Goal: Task Accomplishment & Management: Manage account settings

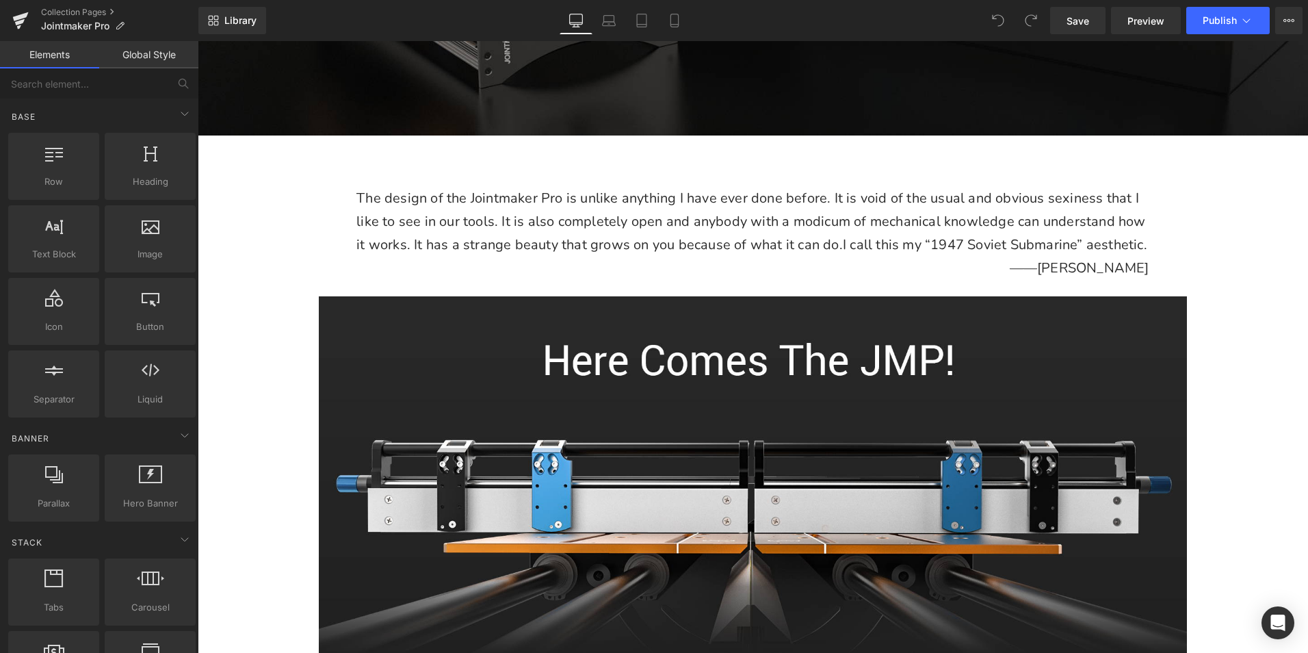
scroll to position [616, 0]
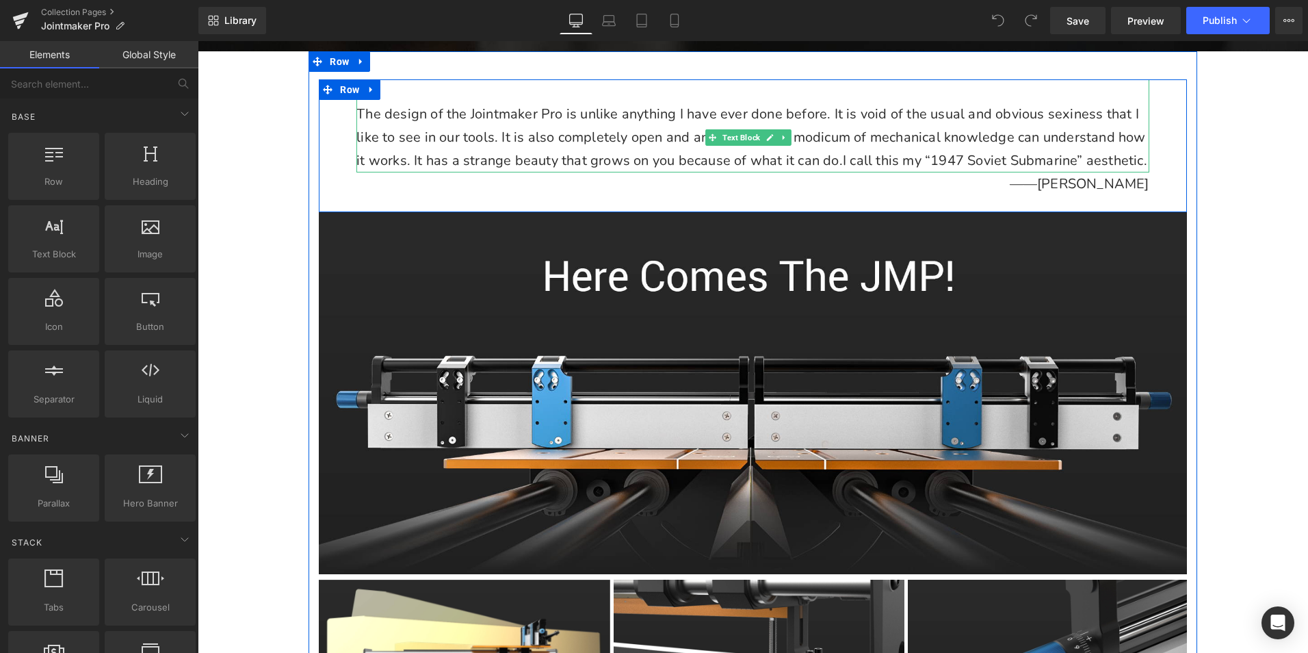
click at [648, 119] on p "The design of the Jointmaker Pro is unlike anything I have ever done before. It…" at bounding box center [752, 138] width 792 height 70
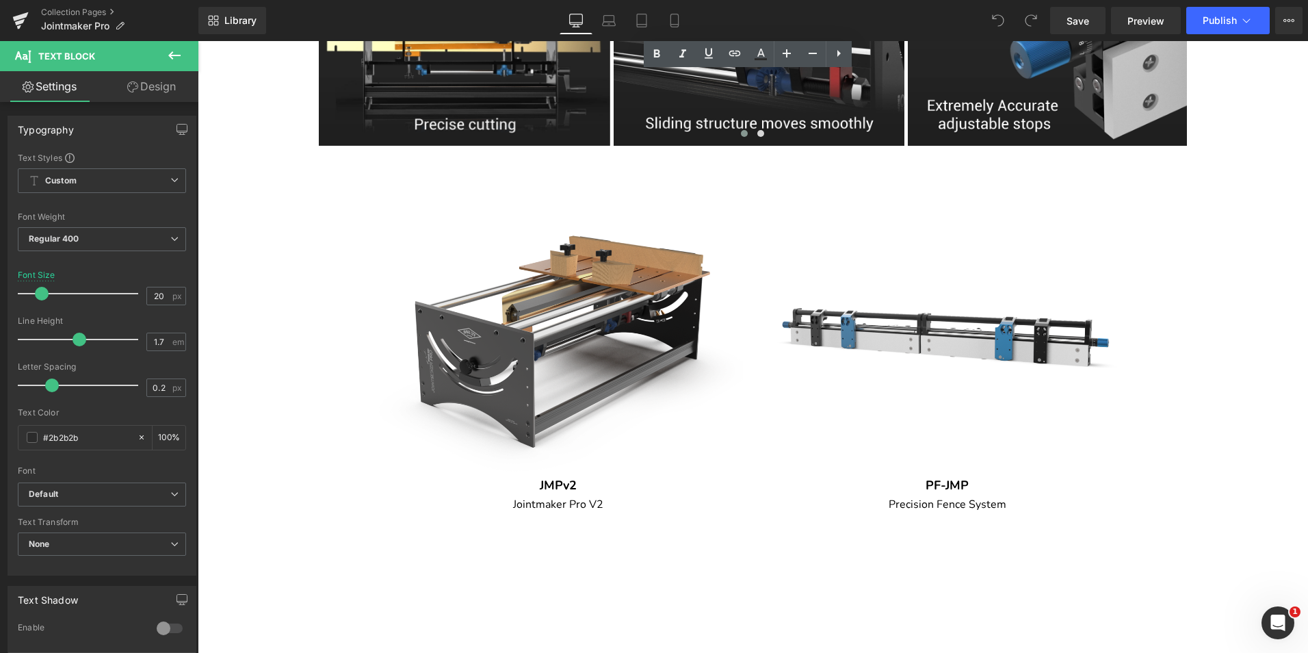
scroll to position [0, 0]
click at [551, 327] on img at bounding box center [558, 330] width 368 height 368
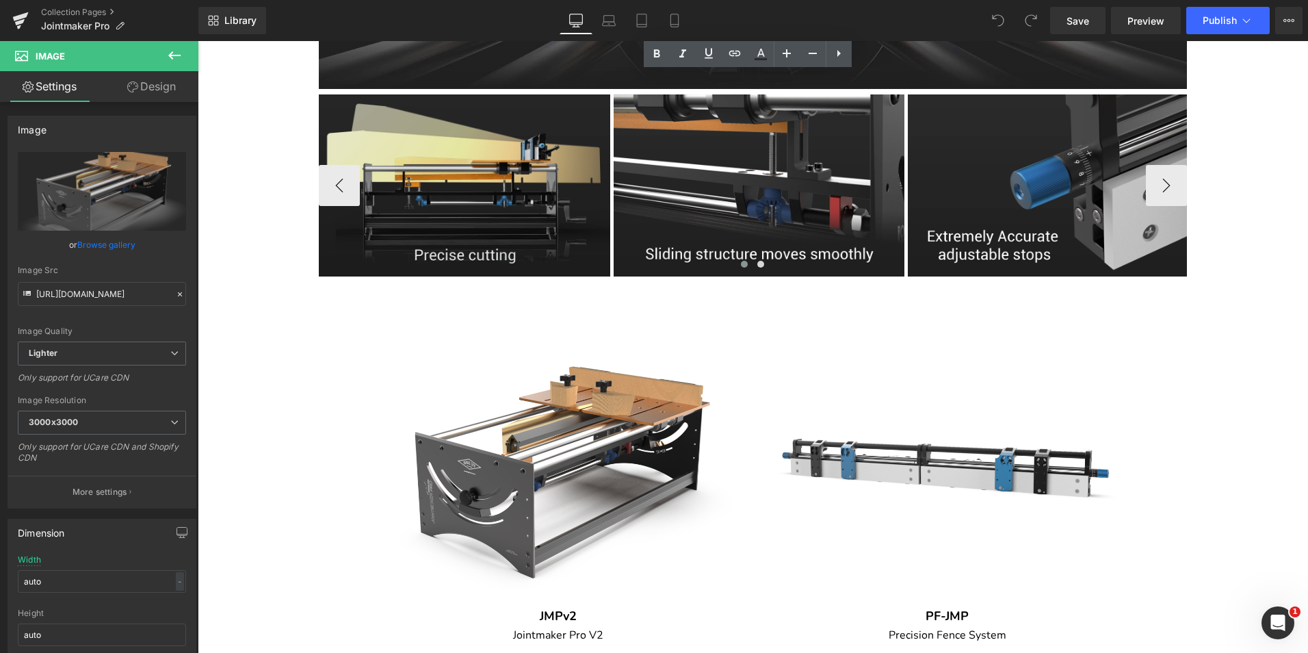
scroll to position [1095, 0]
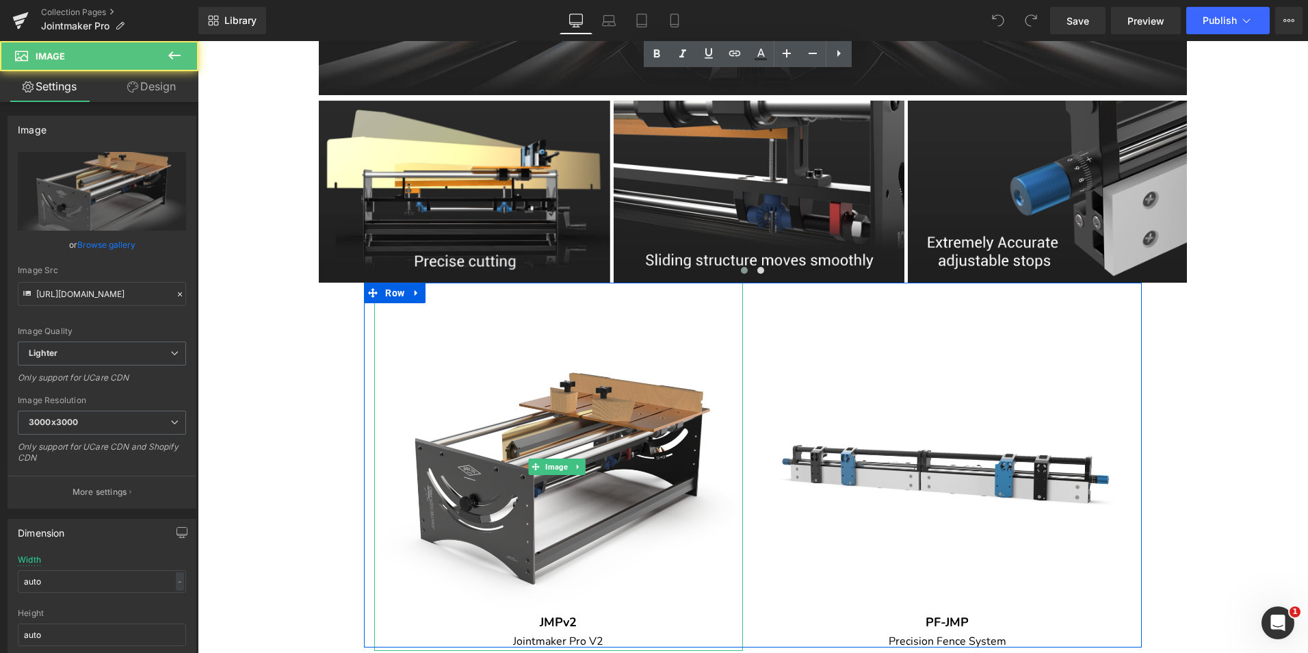
click at [563, 421] on img at bounding box center [558, 467] width 368 height 368
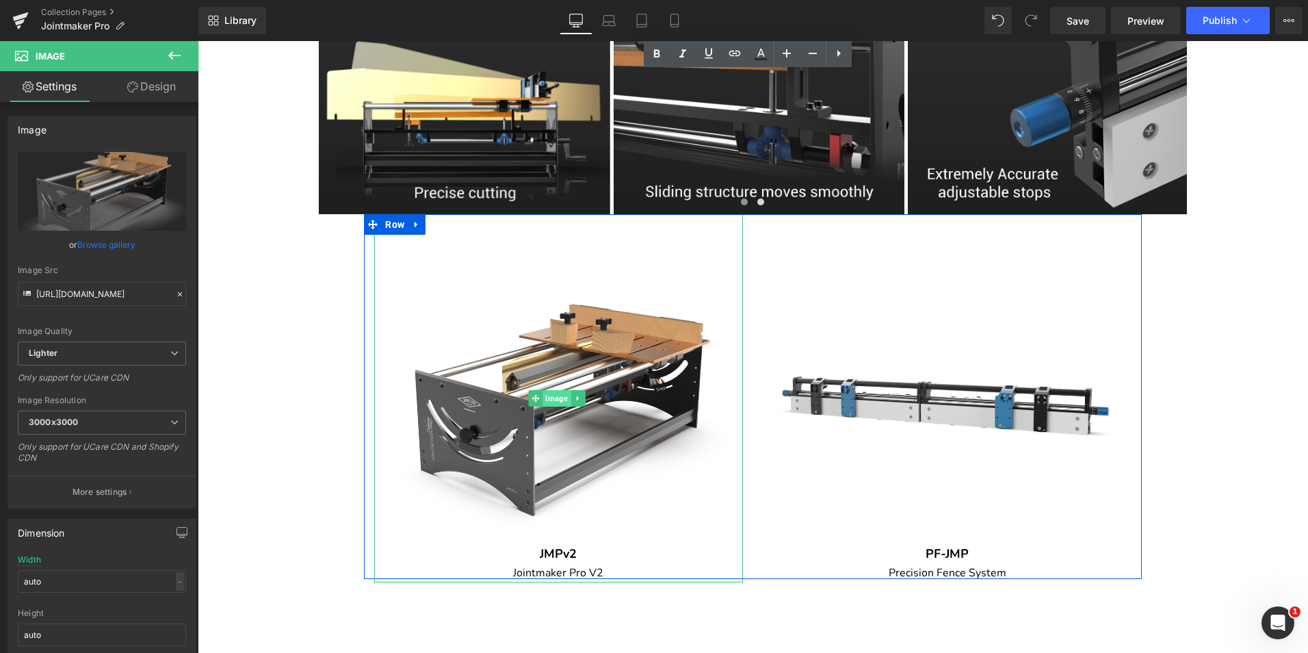
click at [550, 404] on span "Image" at bounding box center [557, 398] width 28 height 16
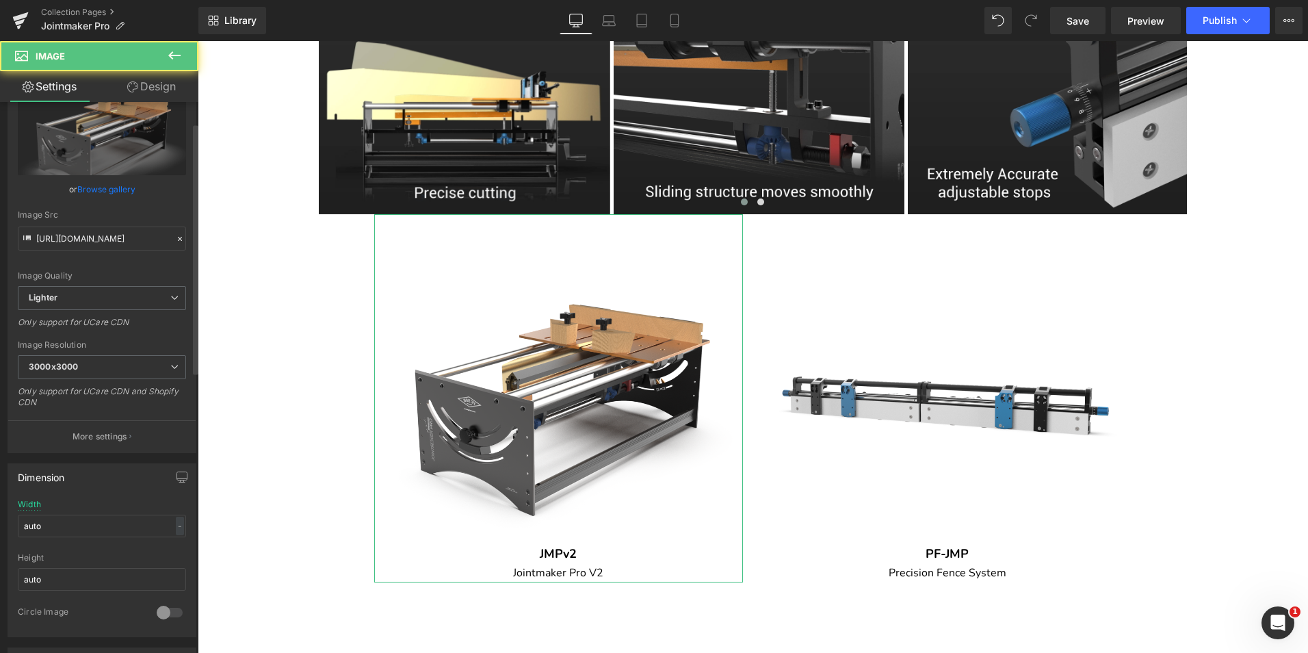
scroll to position [274, 0]
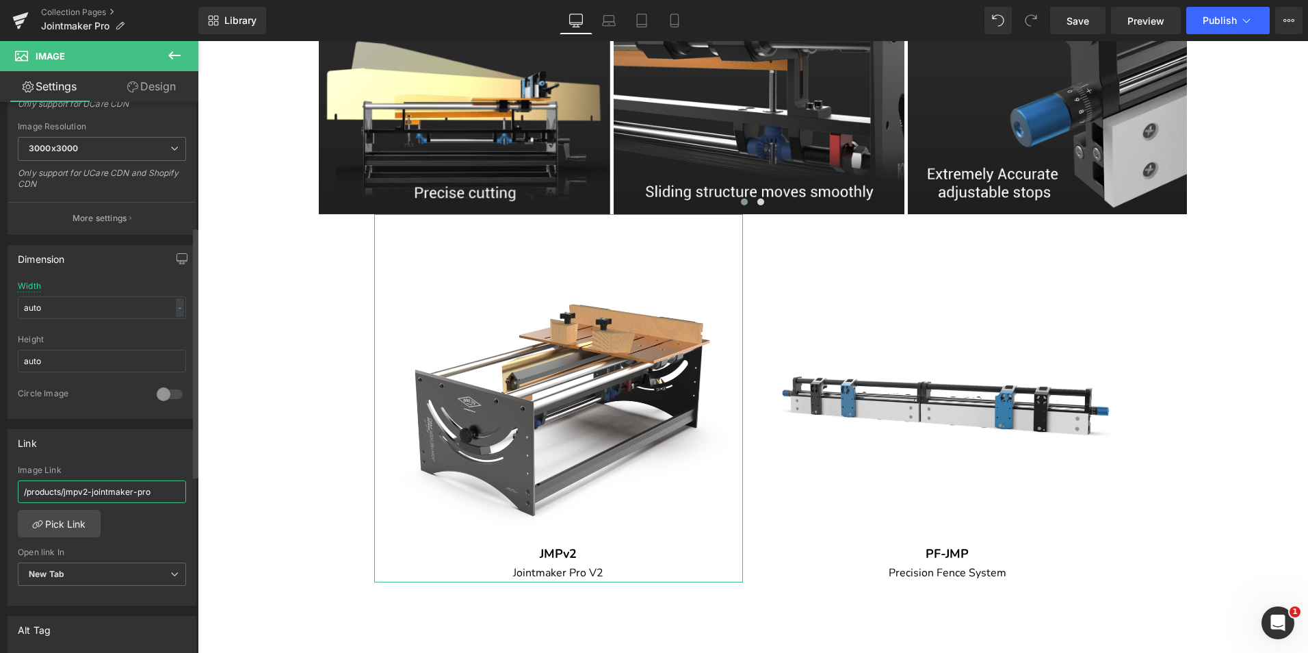
drag, startPoint x: 148, startPoint y: 491, endPoint x: 54, endPoint y: 488, distance: 93.8
click at [54, 488] on input "/products/jmpv2-jointmaker-pro" at bounding box center [102, 491] width 168 height 23
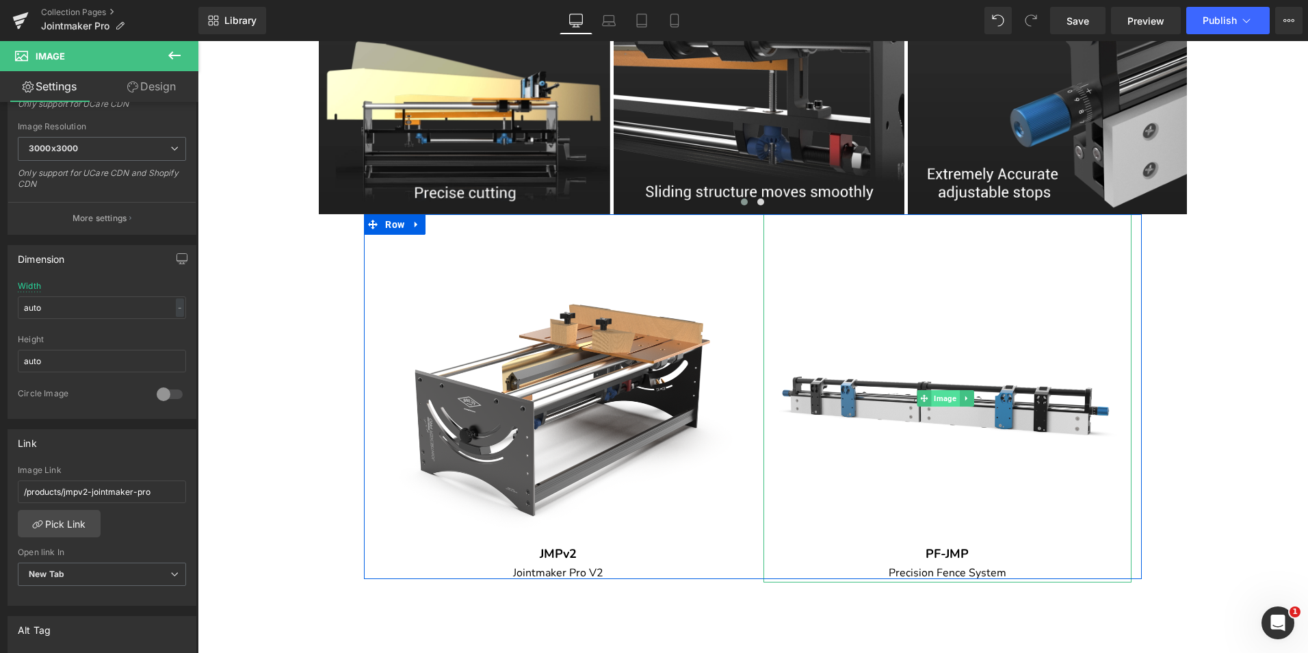
click at [944, 406] on span "Image" at bounding box center [945, 398] width 28 height 16
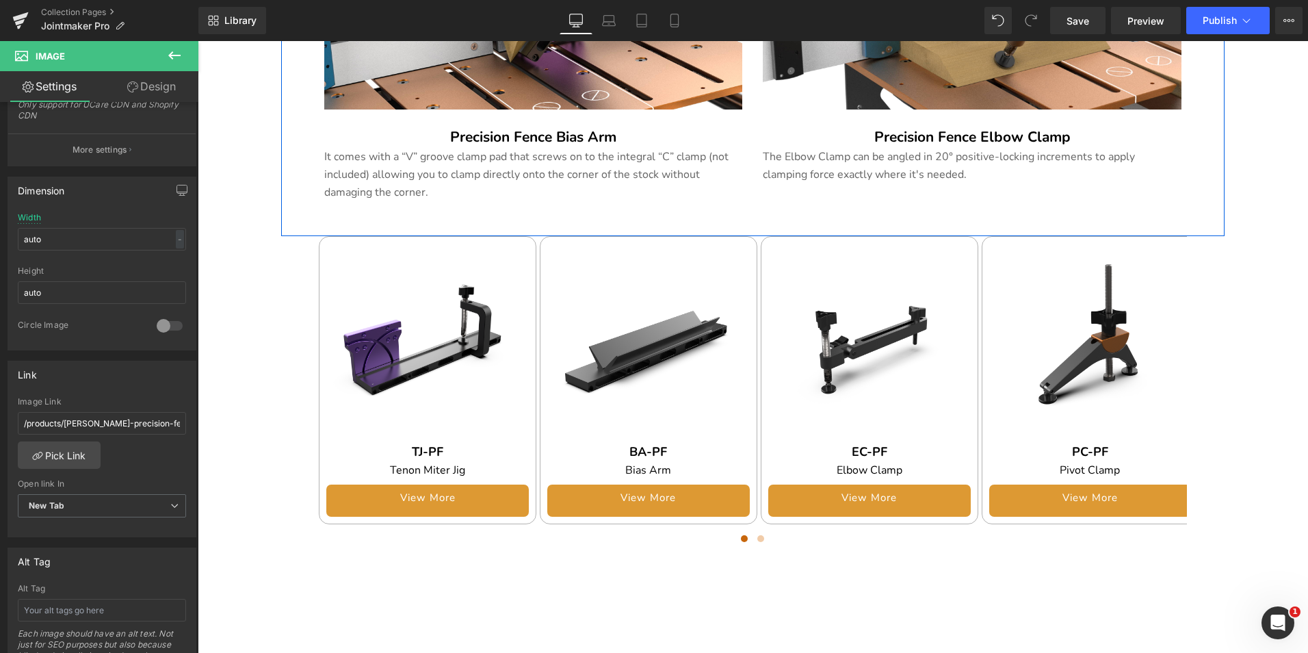
scroll to position [2532, 0]
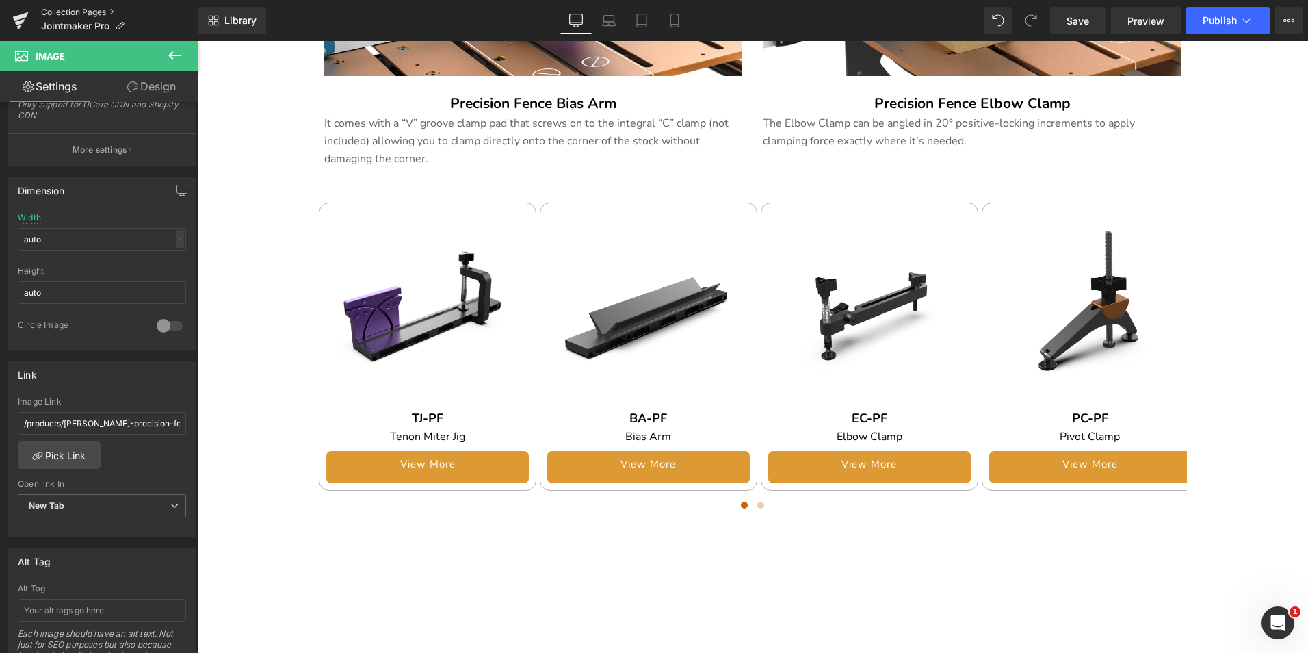
click at [88, 7] on link "Collection Pages" at bounding box center [119, 12] width 157 height 11
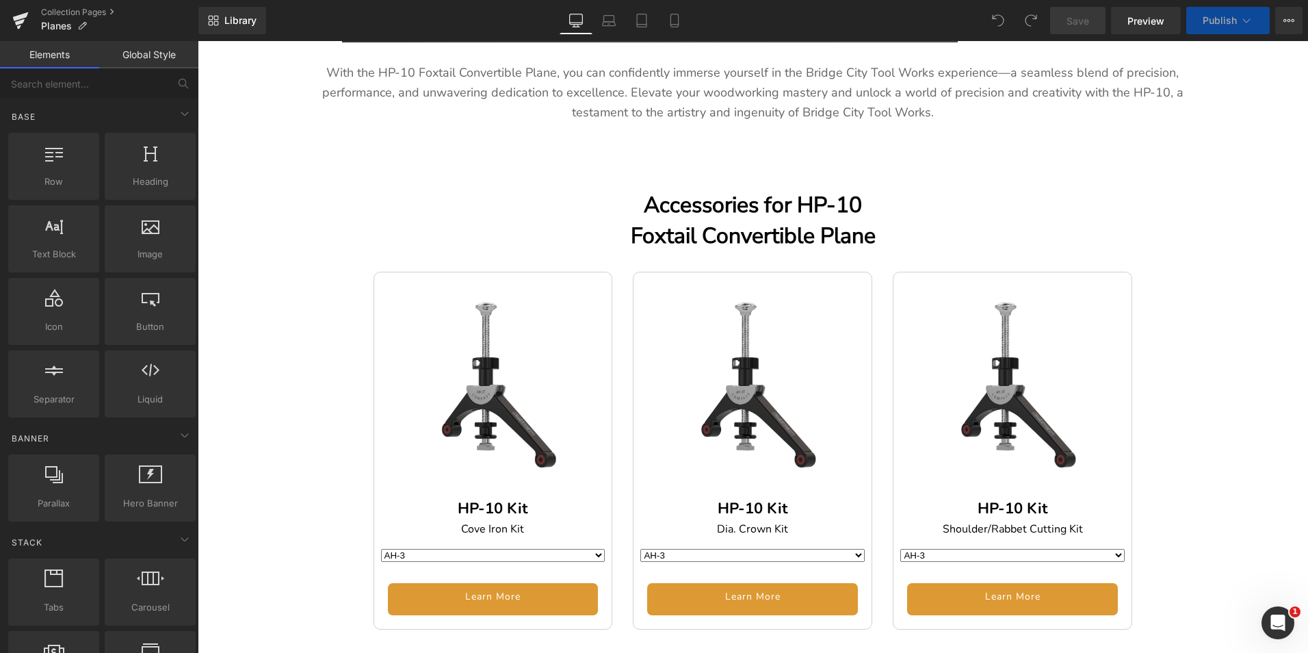
scroll to position [1916, 0]
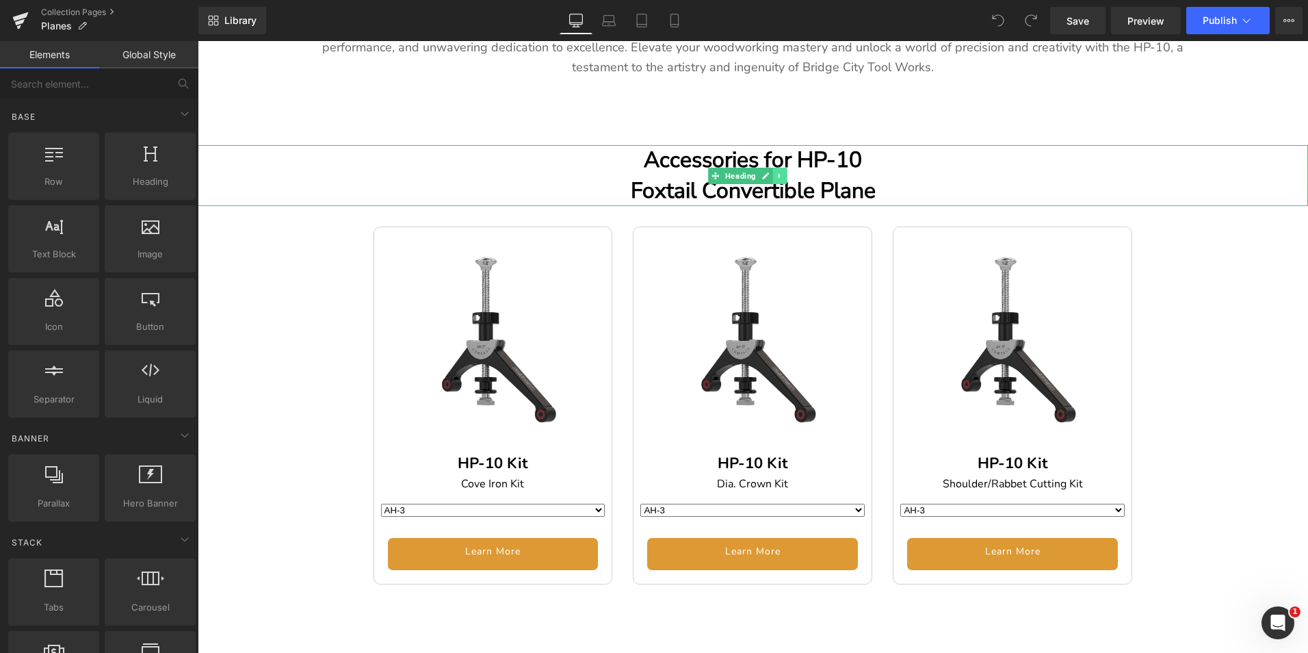
click at [781, 173] on icon at bounding box center [781, 176] width 8 height 8
click at [786, 172] on icon at bounding box center [787, 176] width 8 height 8
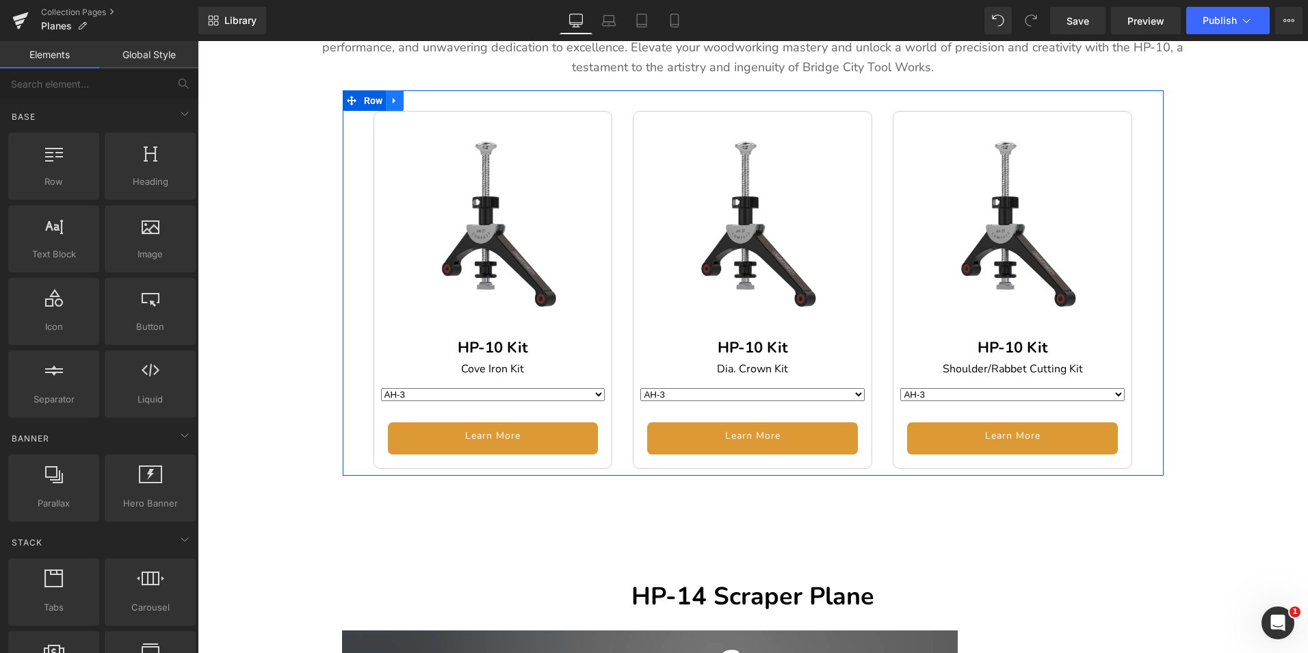
click at [395, 97] on icon at bounding box center [395, 101] width 10 height 10
click at [426, 96] on icon at bounding box center [431, 101] width 10 height 10
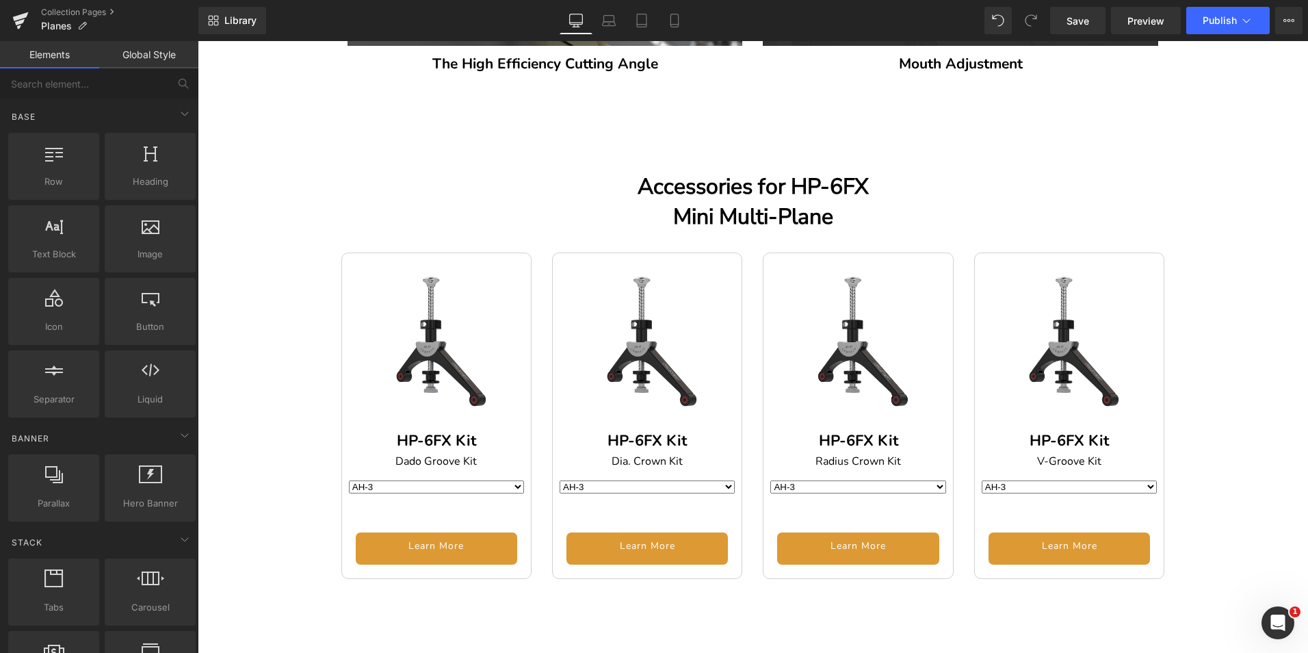
scroll to position [3626, 0]
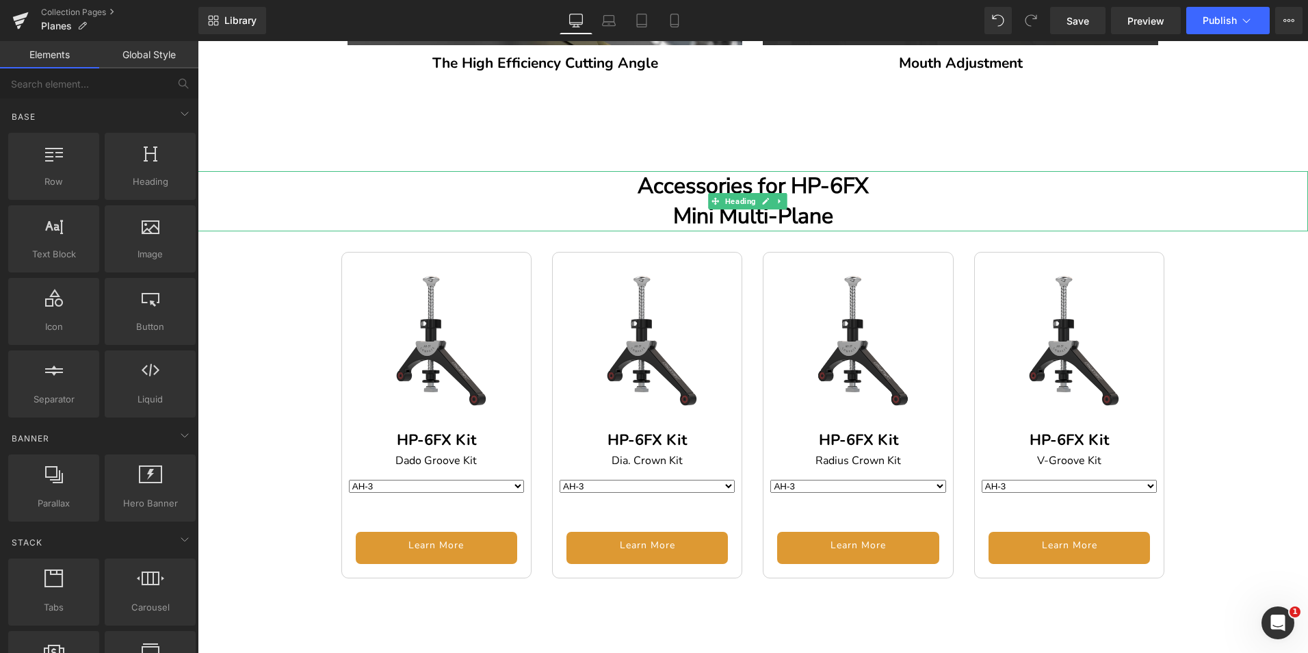
click at [779, 199] on icon at bounding box center [780, 201] width 2 height 5
click at [781, 193] on link at bounding box center [787, 201] width 14 height 16
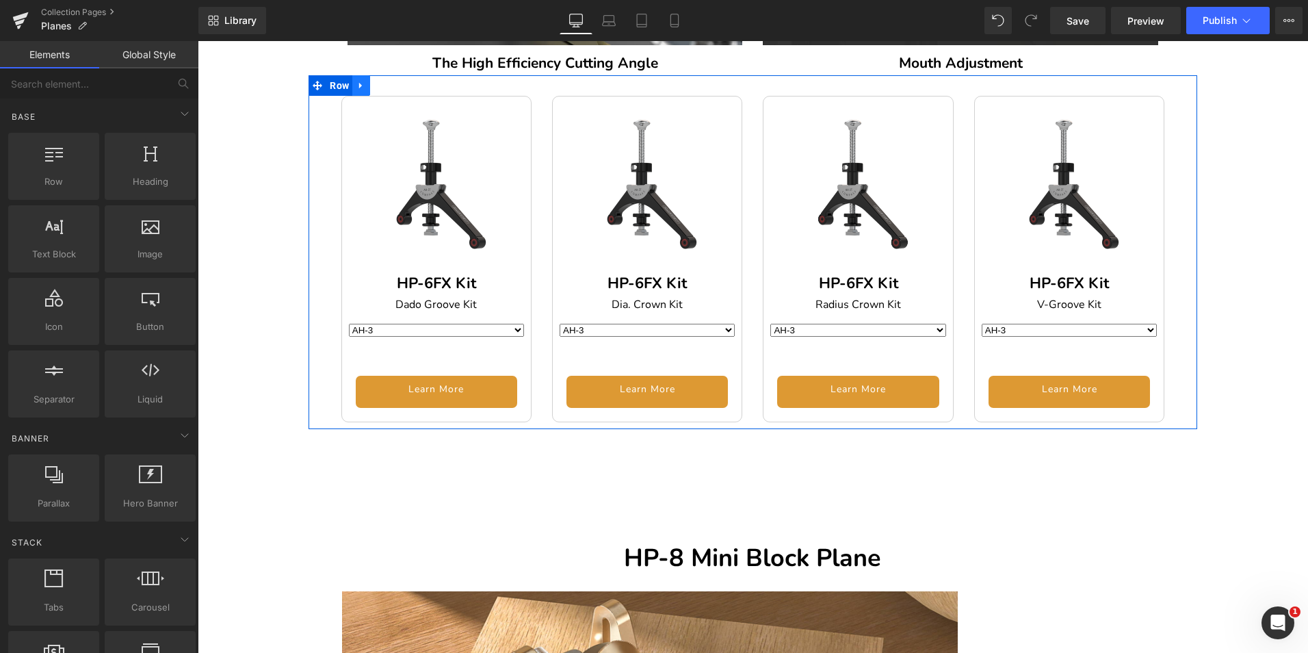
click at [361, 81] on icon at bounding box center [361, 86] width 10 height 10
click at [392, 81] on icon at bounding box center [397, 86] width 10 height 10
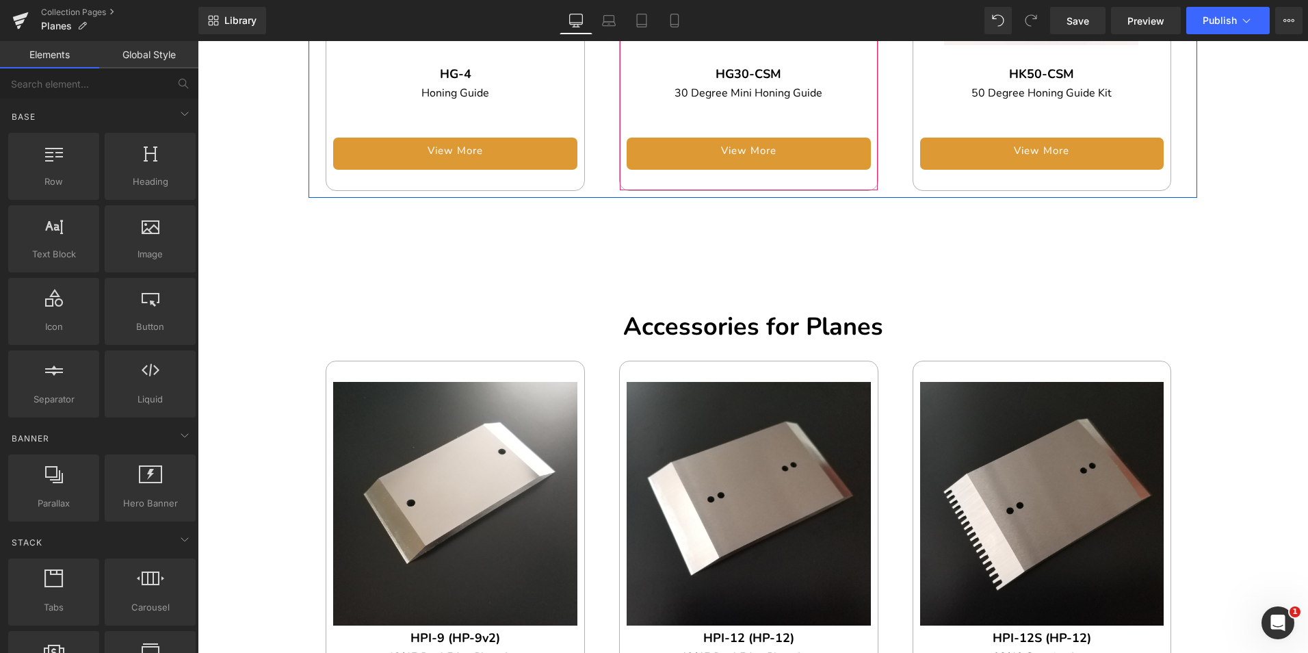
scroll to position [7732, 0]
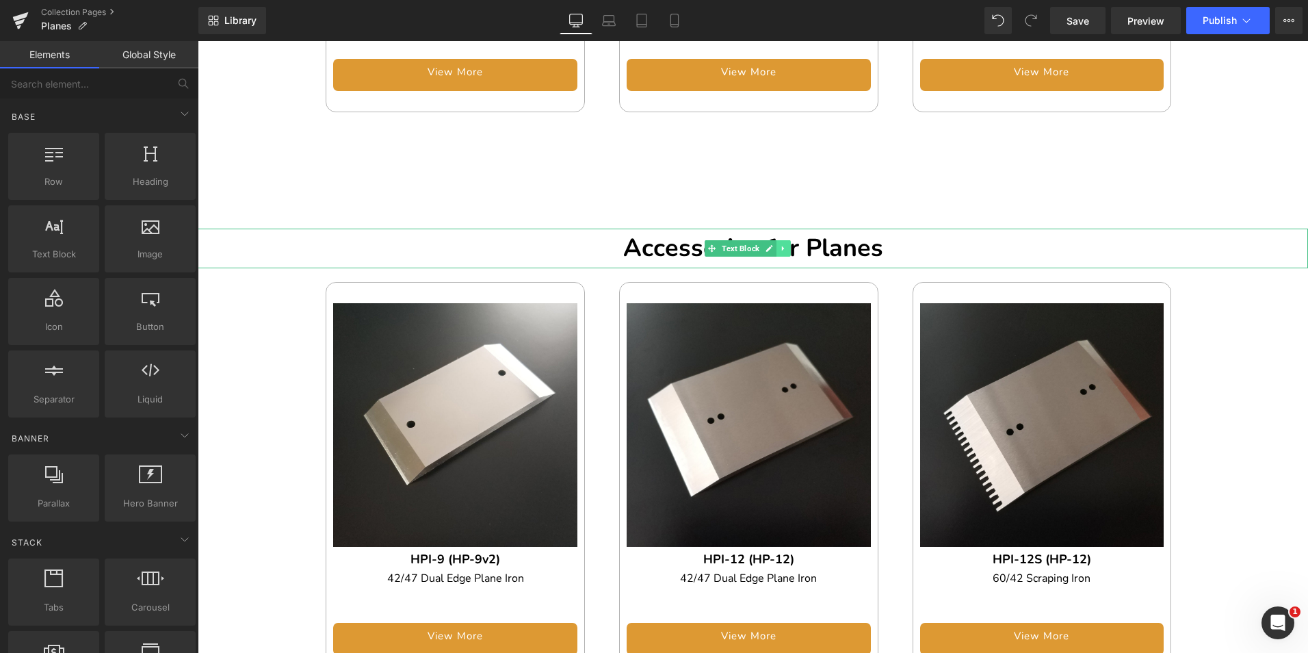
click at [781, 244] on icon at bounding box center [784, 248] width 8 height 8
click at [789, 244] on icon at bounding box center [791, 248] width 8 height 8
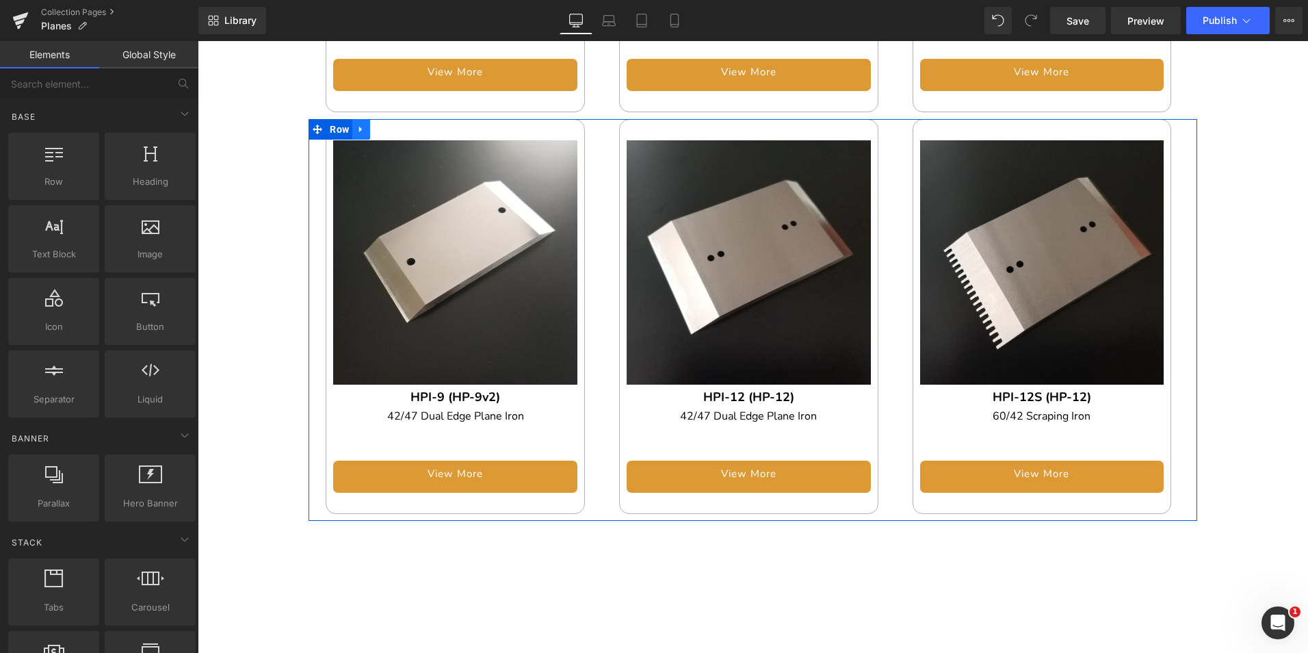
click at [356, 124] on icon at bounding box center [361, 129] width 10 height 10
click at [393, 125] on icon at bounding box center [397, 130] width 10 height 10
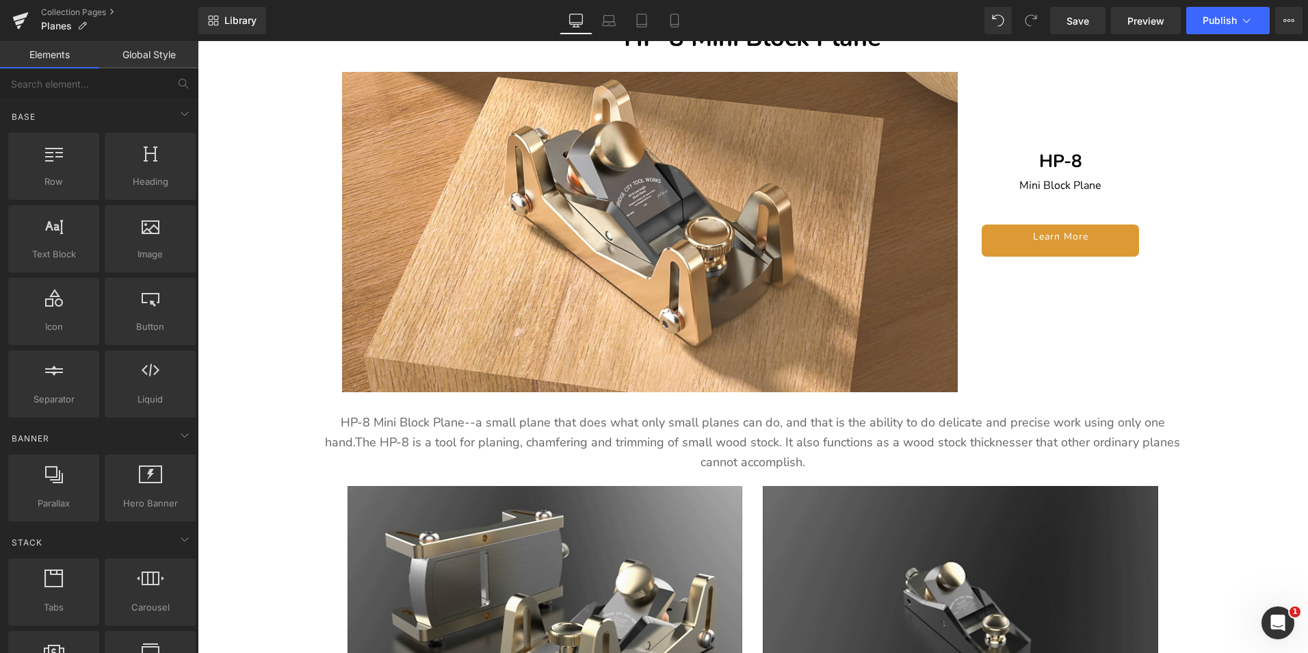
scroll to position [3621, 0]
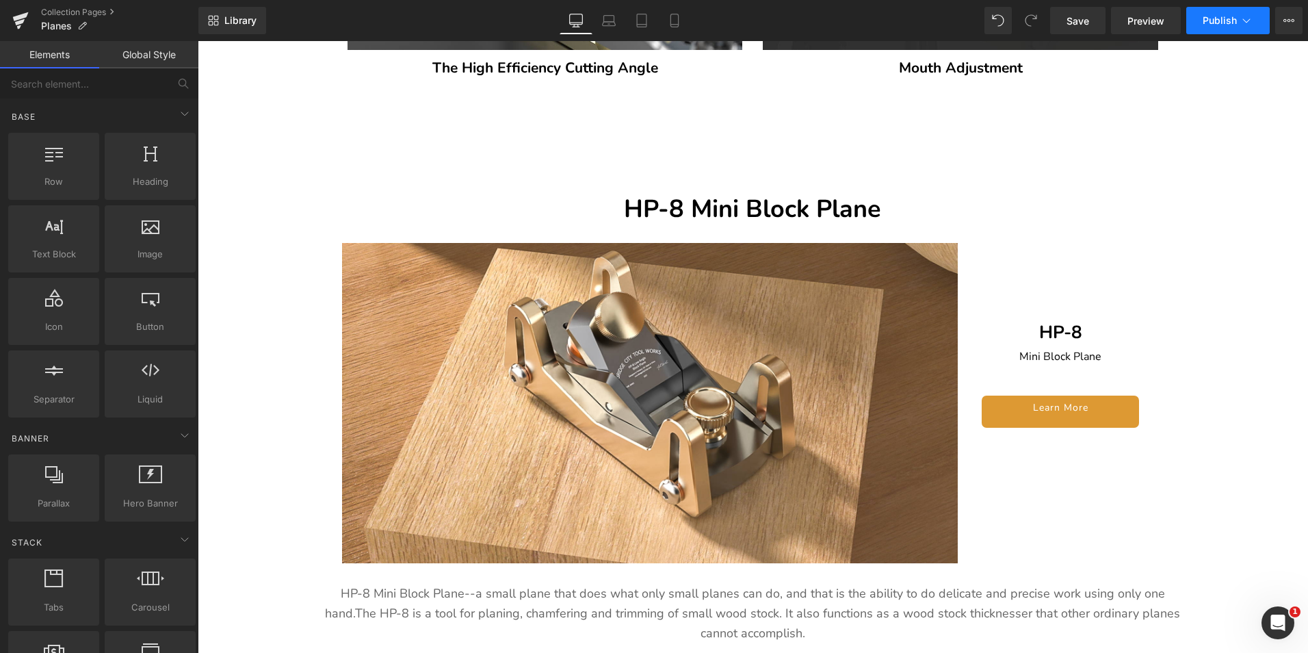
click at [1230, 22] on span "Publish" at bounding box center [1220, 20] width 34 height 11
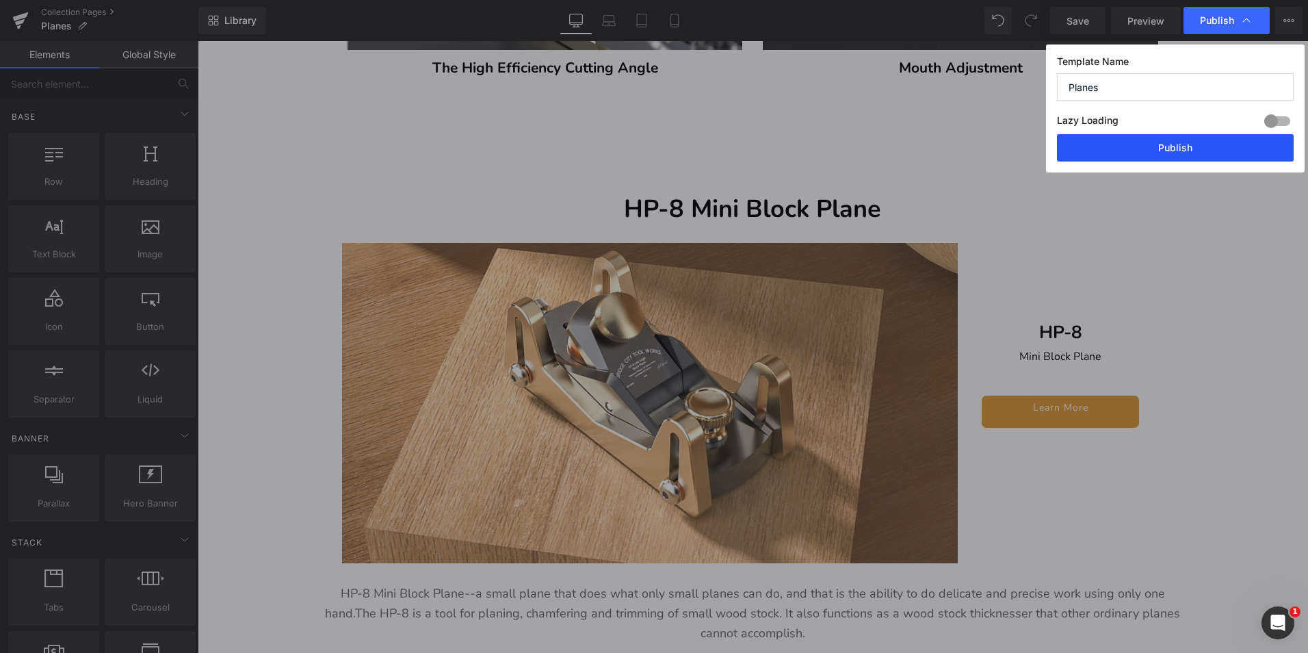
click at [1199, 148] on button "Publish" at bounding box center [1175, 147] width 237 height 27
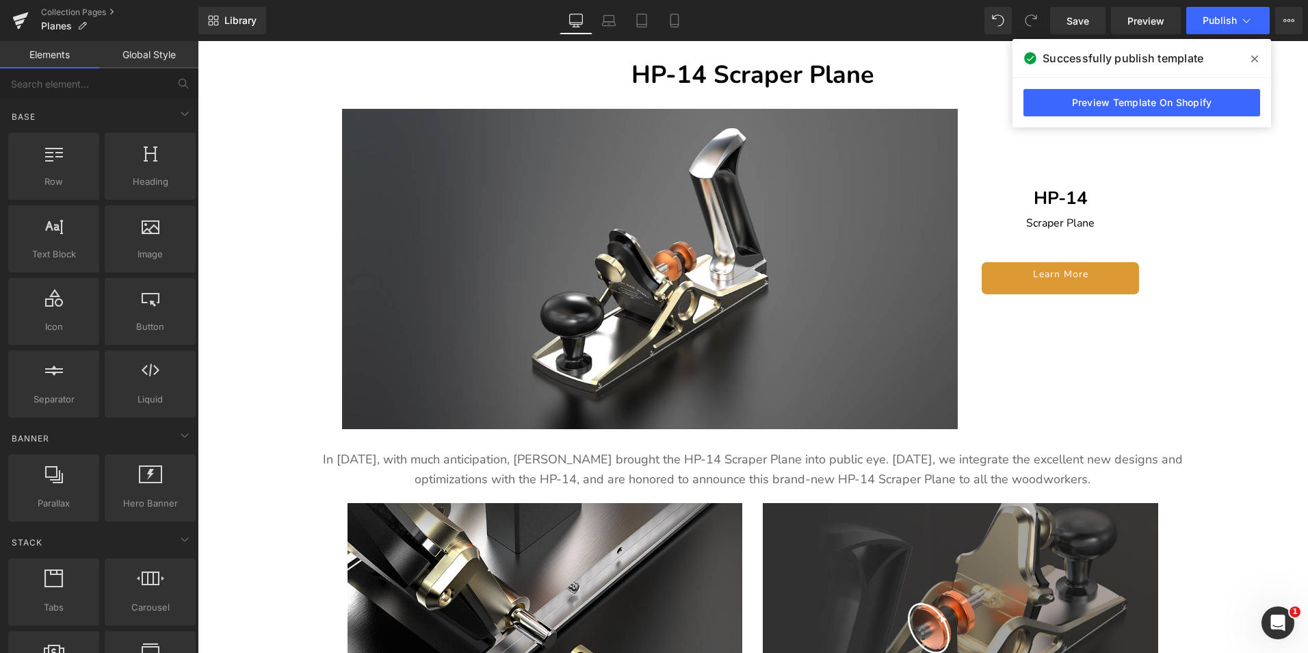
scroll to position [2048, 0]
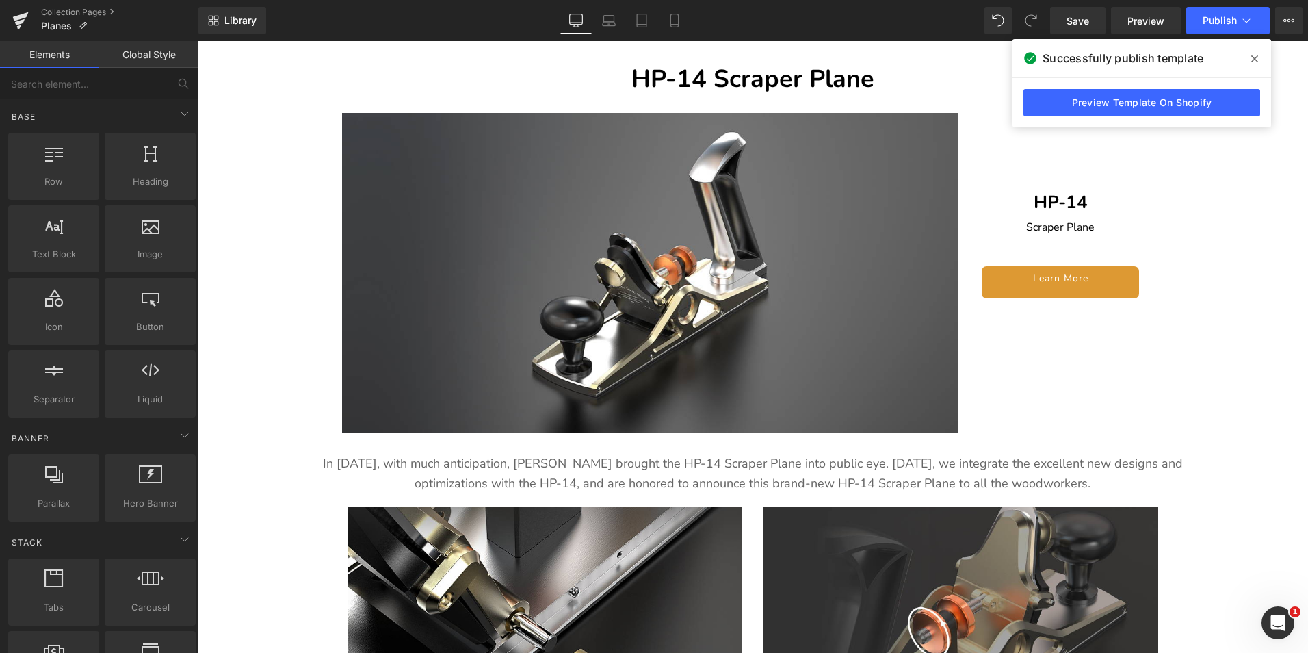
click at [1260, 61] on span at bounding box center [1255, 59] width 22 height 22
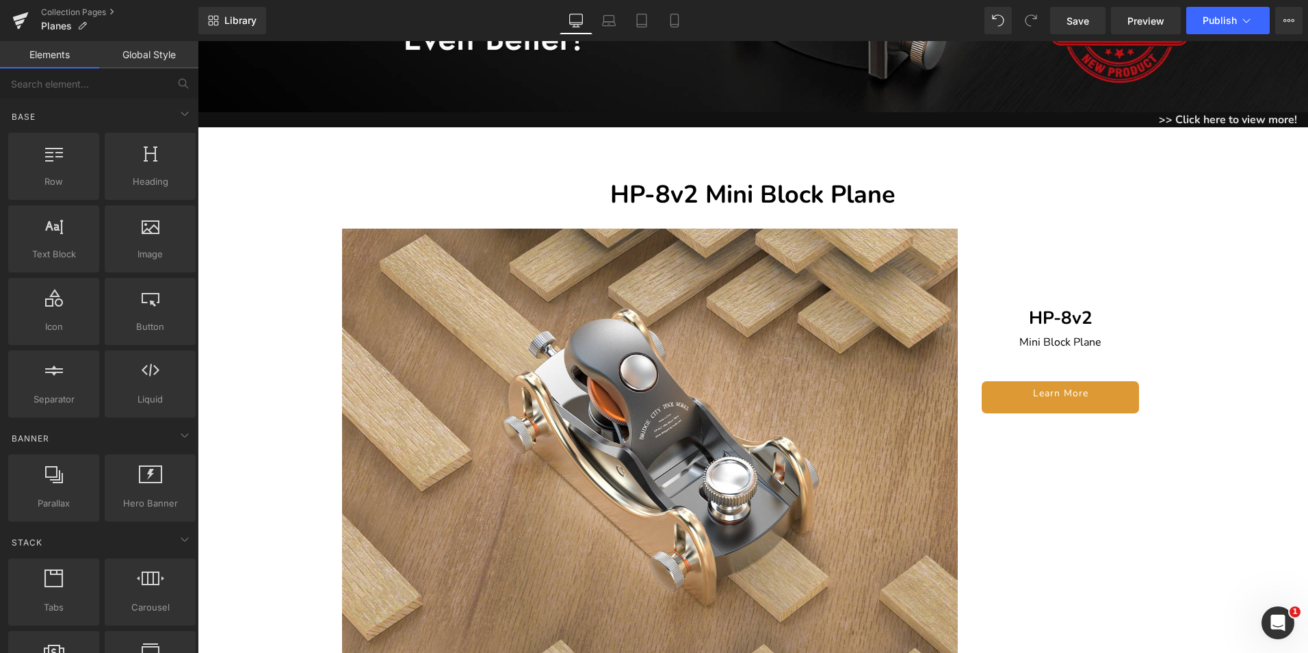
scroll to position [0, 0]
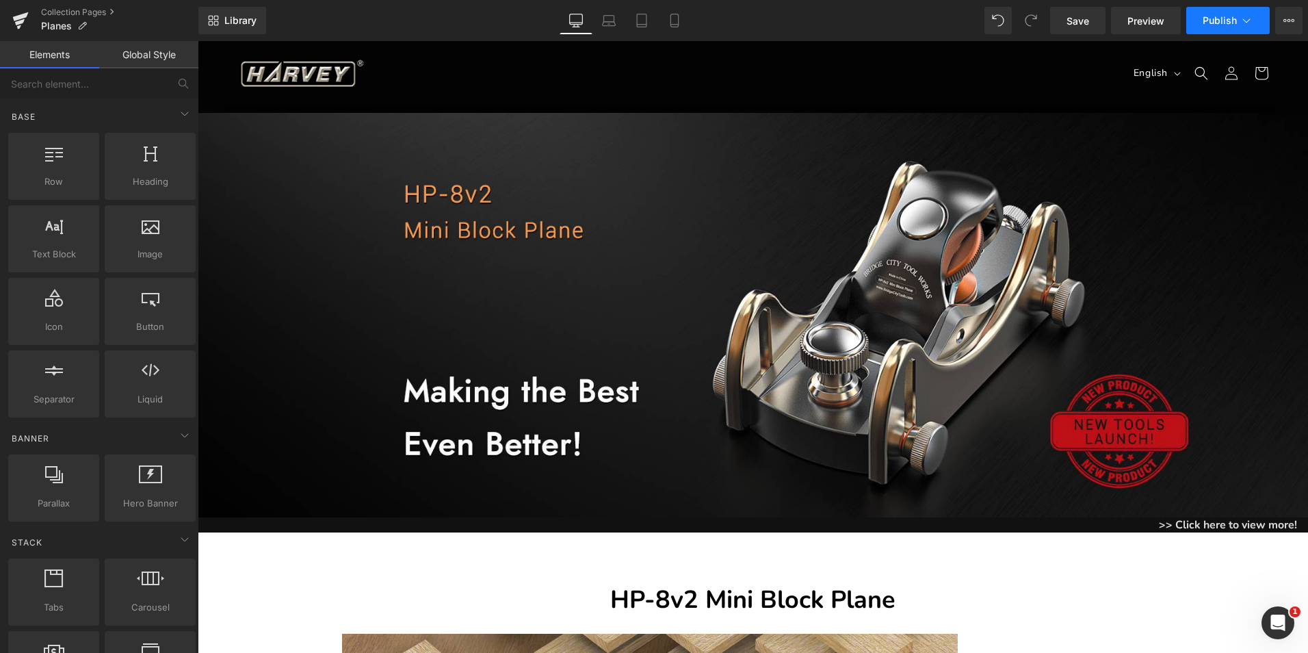
click at [1236, 21] on span "Publish" at bounding box center [1220, 20] width 34 height 11
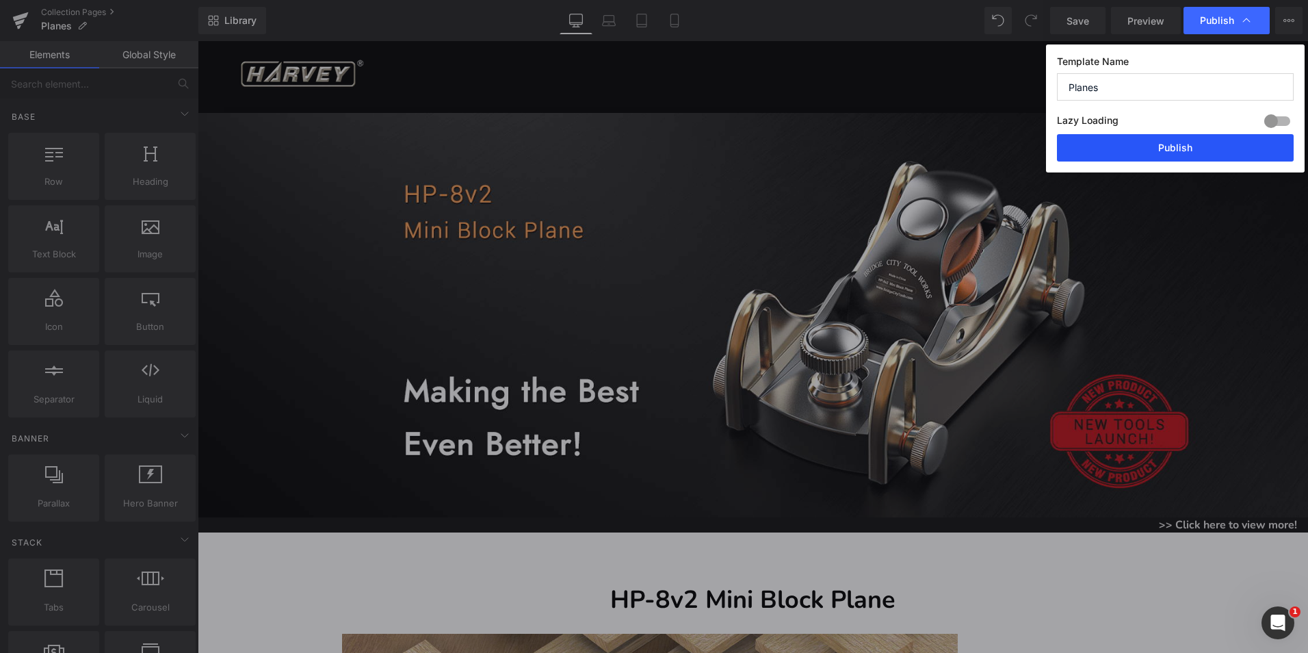
click at [1188, 155] on button "Publish" at bounding box center [1175, 147] width 237 height 27
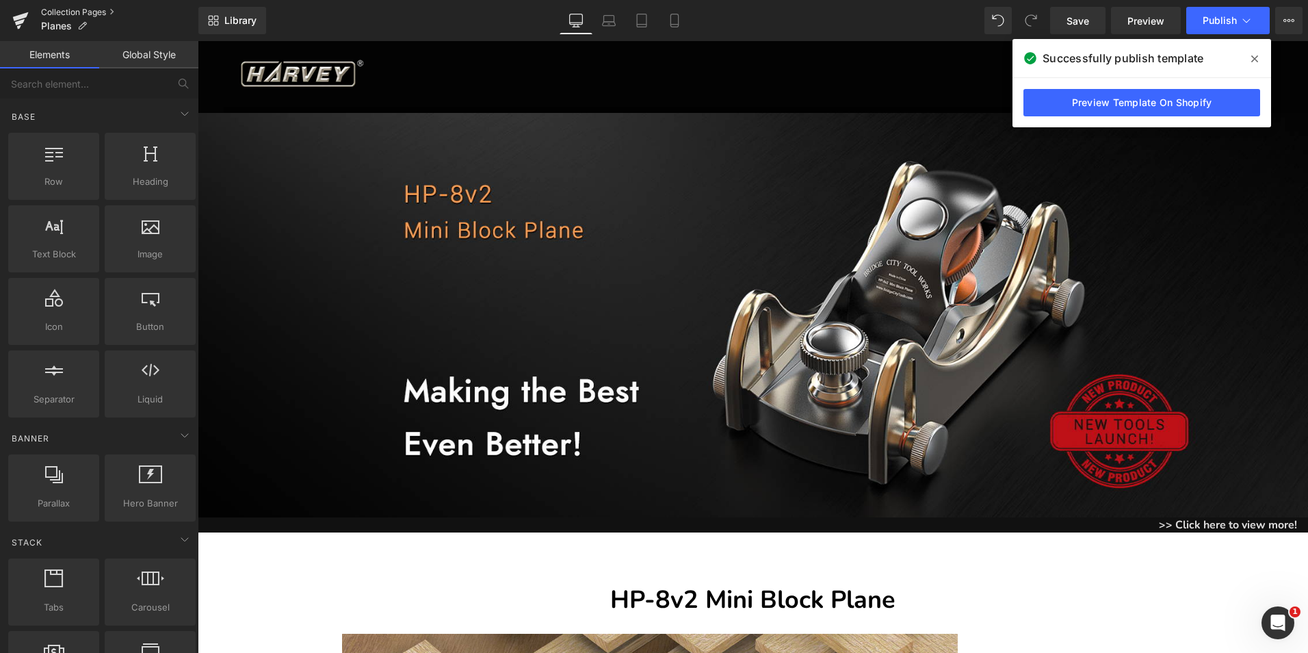
click at [64, 10] on link "Collection Pages" at bounding box center [119, 12] width 157 height 11
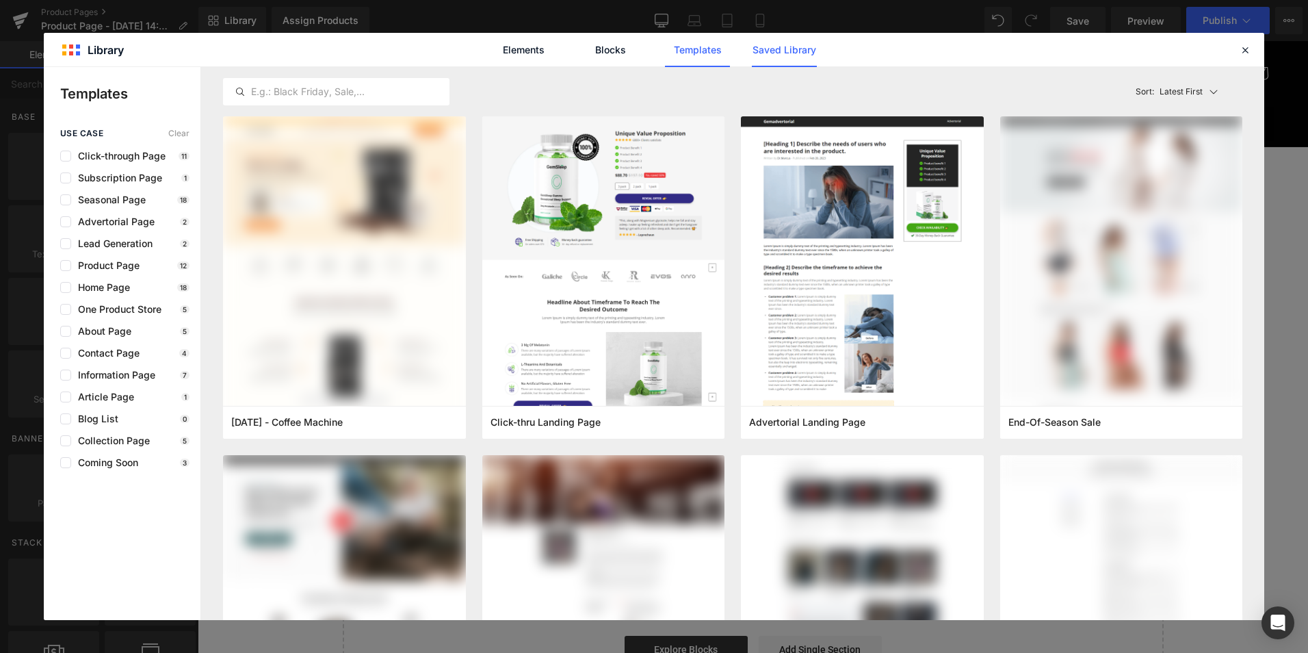
click at [792, 44] on link "Saved Library" at bounding box center [784, 50] width 65 height 34
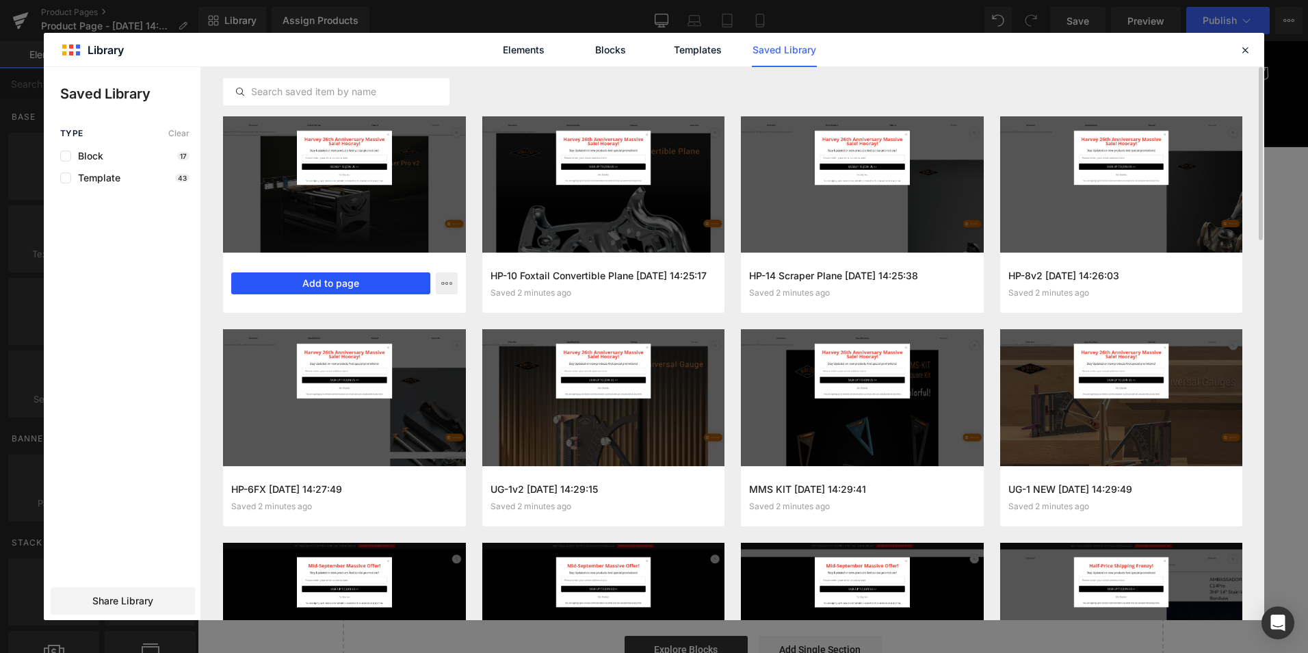
drag, startPoint x: 365, startPoint y: 282, endPoint x: 171, endPoint y: 243, distance: 197.5
click at [365, 282] on button "Add to page" at bounding box center [330, 283] width 199 height 22
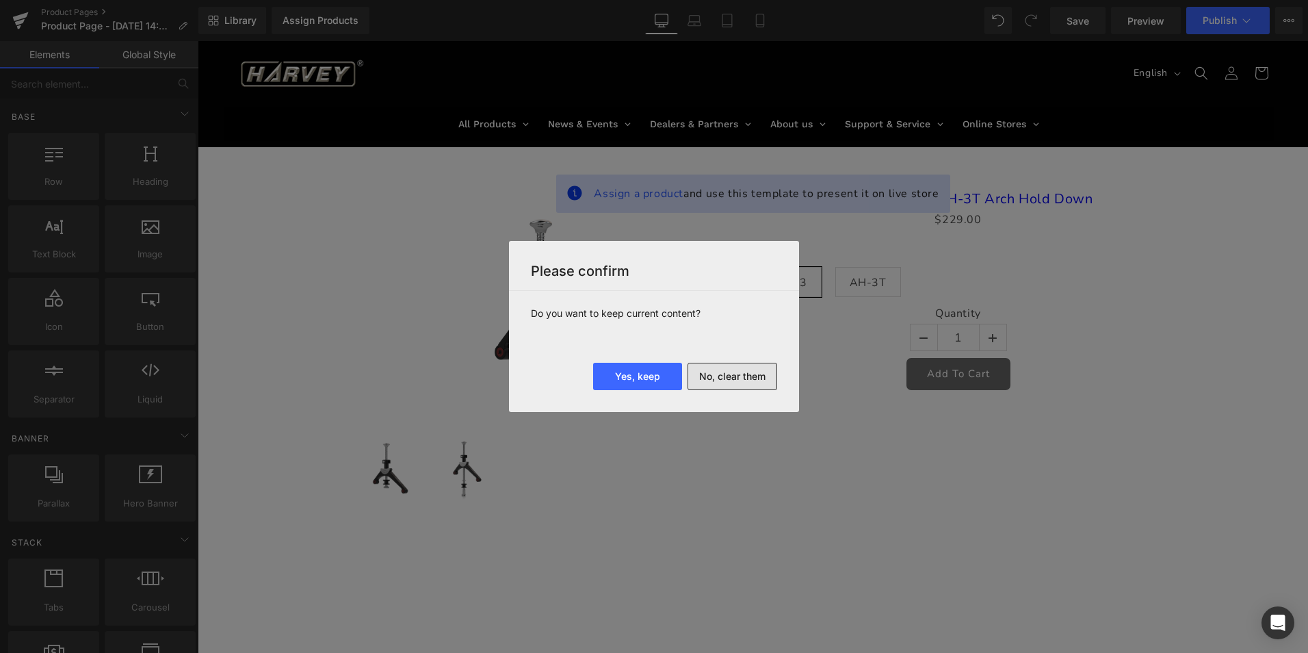
click at [744, 374] on button "No, clear them" at bounding box center [733, 376] width 90 height 27
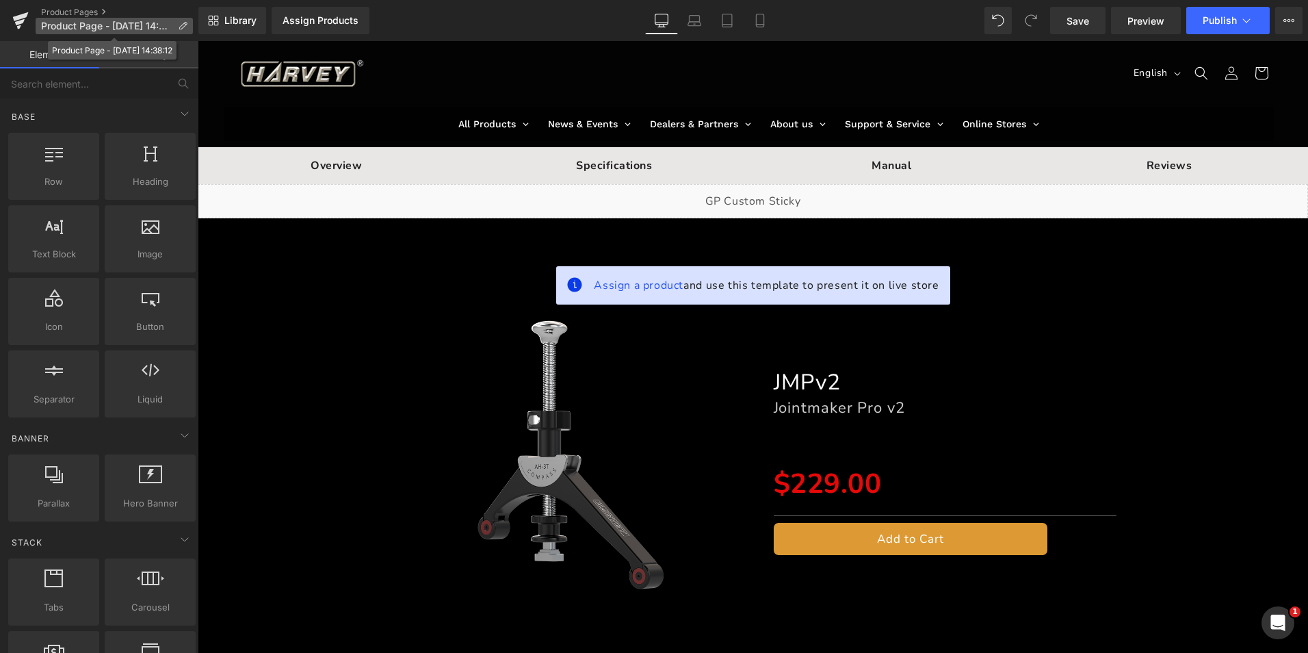
click at [178, 22] on icon at bounding box center [183, 26] width 10 height 10
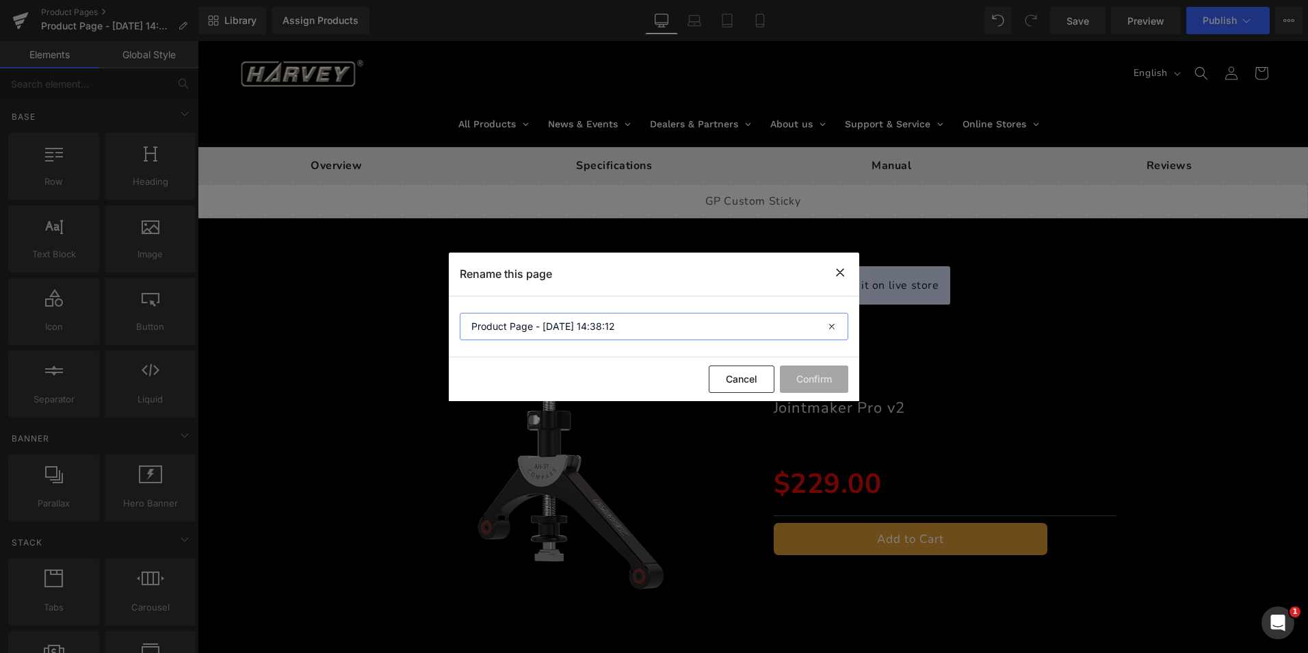
drag, startPoint x: 645, startPoint y: 334, endPoint x: 344, endPoint y: 326, distance: 300.5
click at [344, 326] on div "Rename this page Product Page - Sep 22, 14:38:12 Cancel Confirm" at bounding box center [654, 326] width 1308 height 653
type input "BC JMPv2"
click at [814, 374] on button "Confirm" at bounding box center [814, 378] width 68 height 27
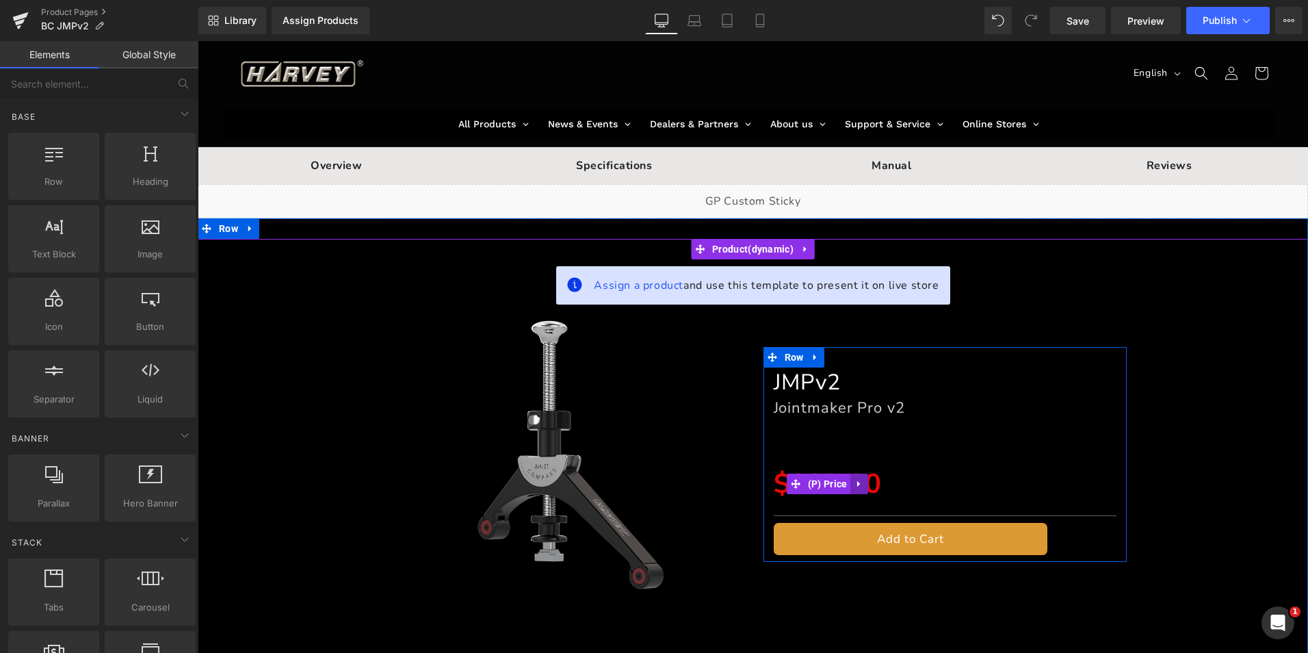
click at [860, 484] on link at bounding box center [859, 483] width 18 height 21
click at [877, 482] on link at bounding box center [886, 483] width 18 height 21
click at [850, 485] on link at bounding box center [859, 483] width 18 height 21
click at [864, 485] on icon at bounding box center [868, 484] width 10 height 10
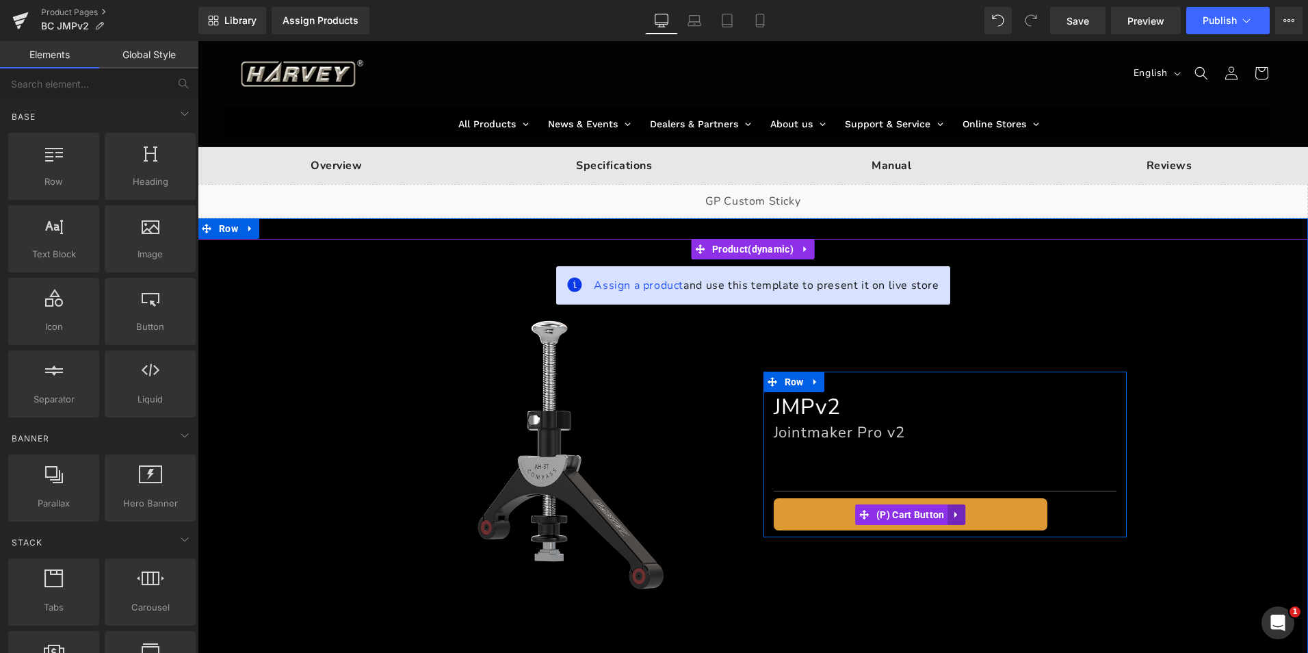
click at [952, 512] on icon at bounding box center [957, 514] width 10 height 10
click at [961, 510] on icon at bounding box center [966, 515] width 10 height 10
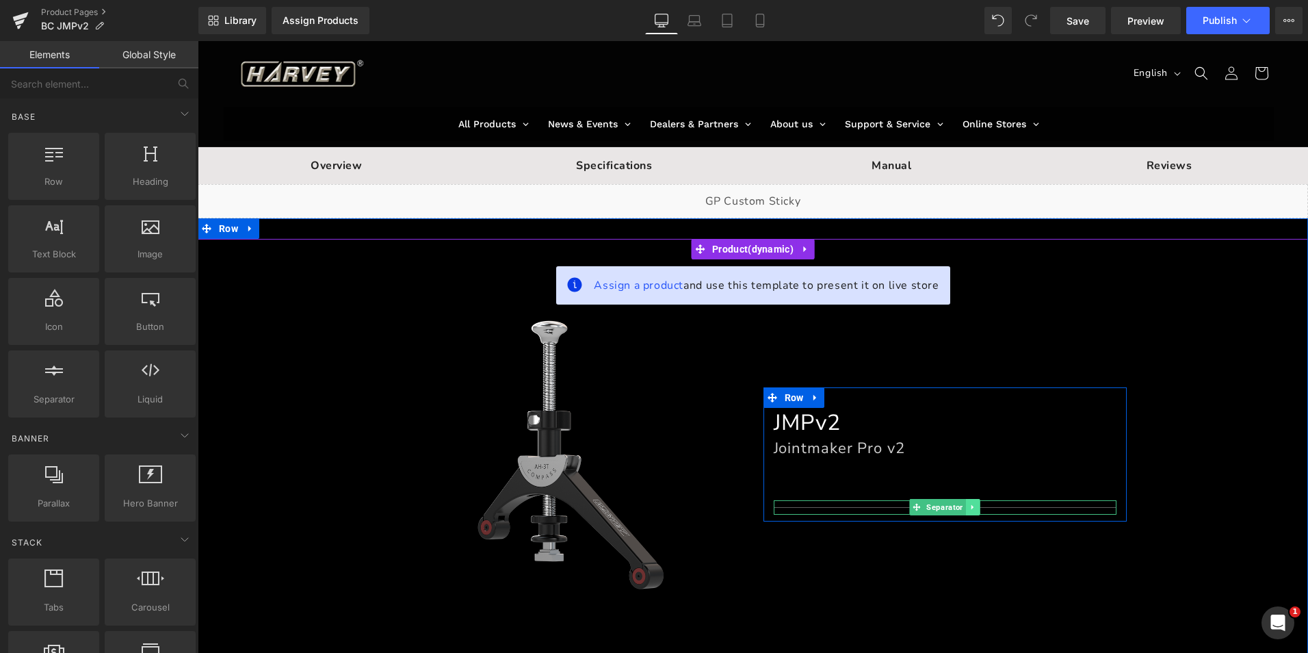
click at [969, 504] on icon at bounding box center [973, 507] width 8 height 8
click at [975, 502] on link at bounding box center [980, 507] width 14 height 16
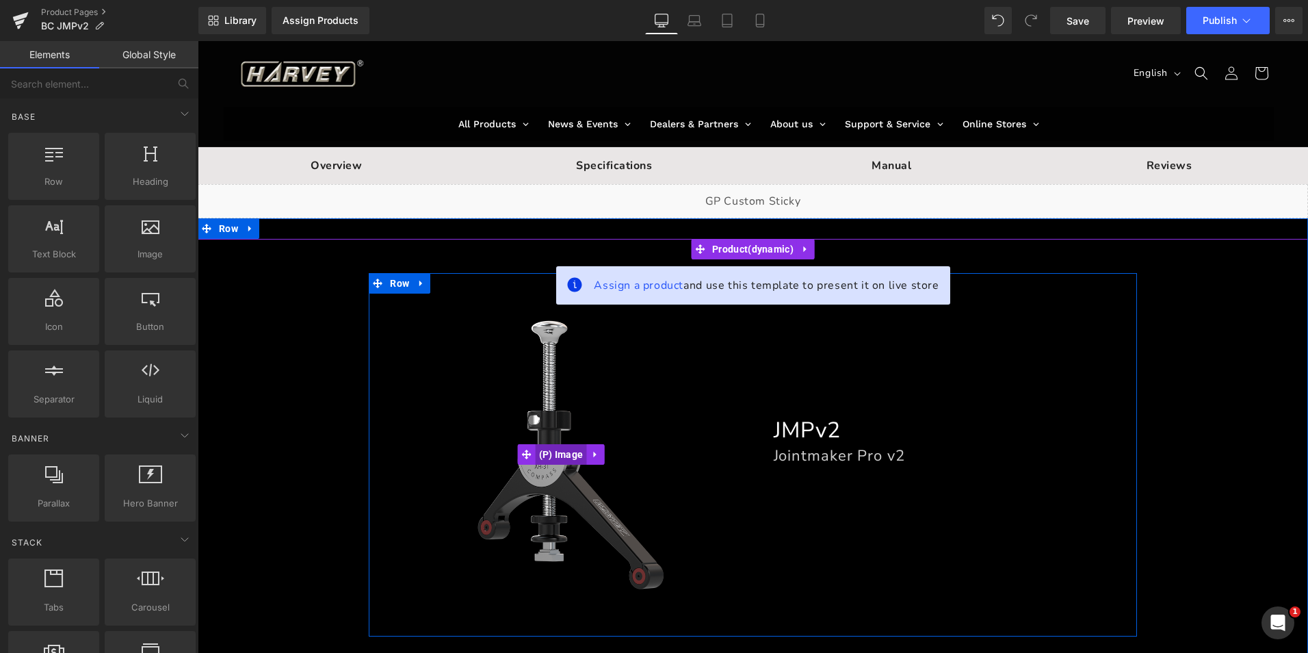
click at [563, 454] on span "(P) Image" at bounding box center [561, 454] width 51 height 21
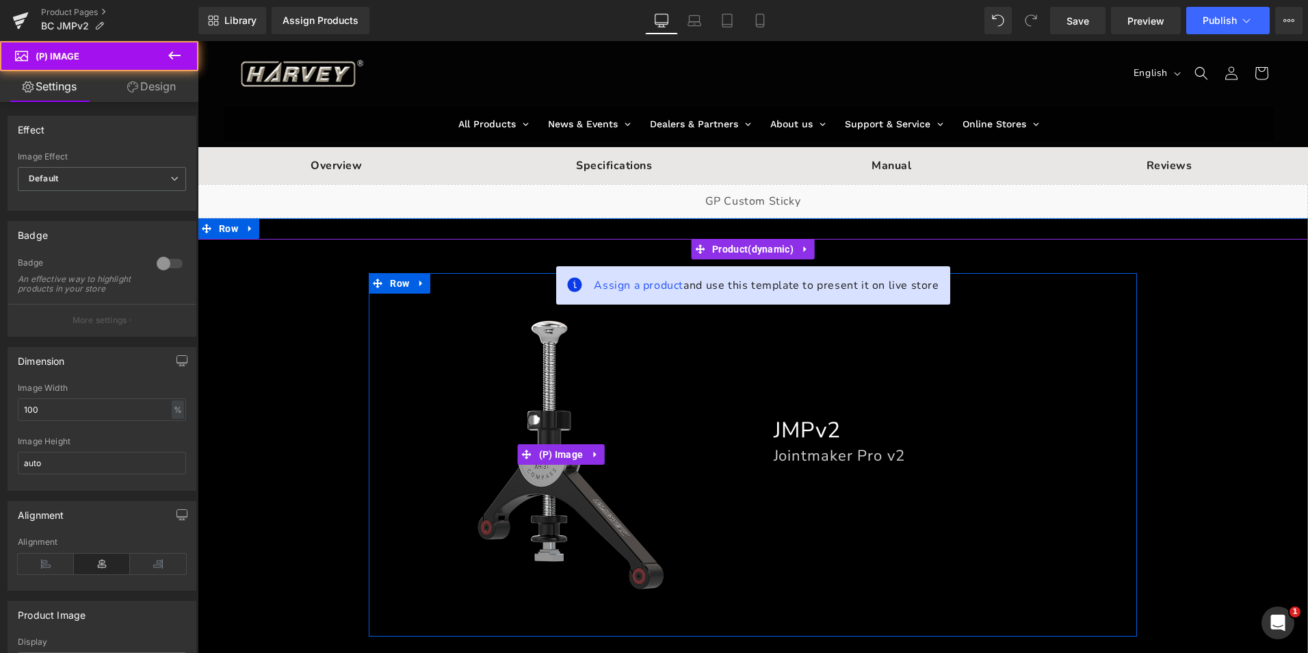
click at [571, 345] on img at bounding box center [560, 454] width 363 height 363
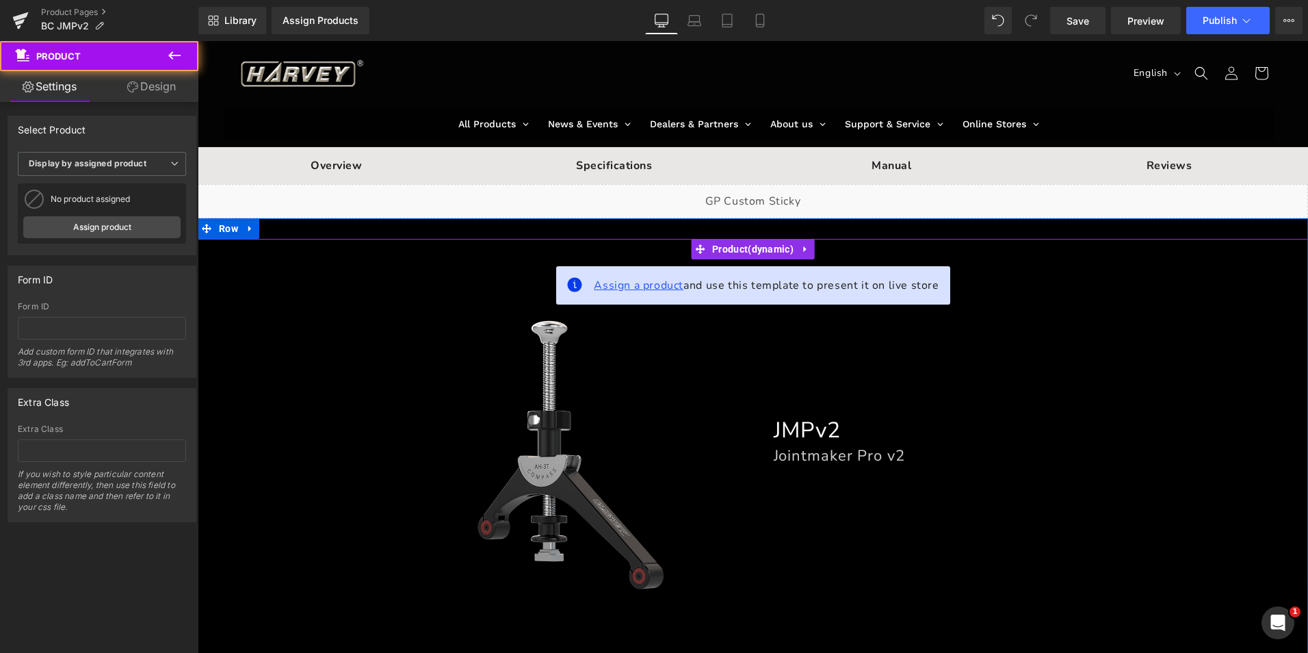
click at [636, 285] on span "Assign a product" at bounding box center [639, 285] width 90 height 15
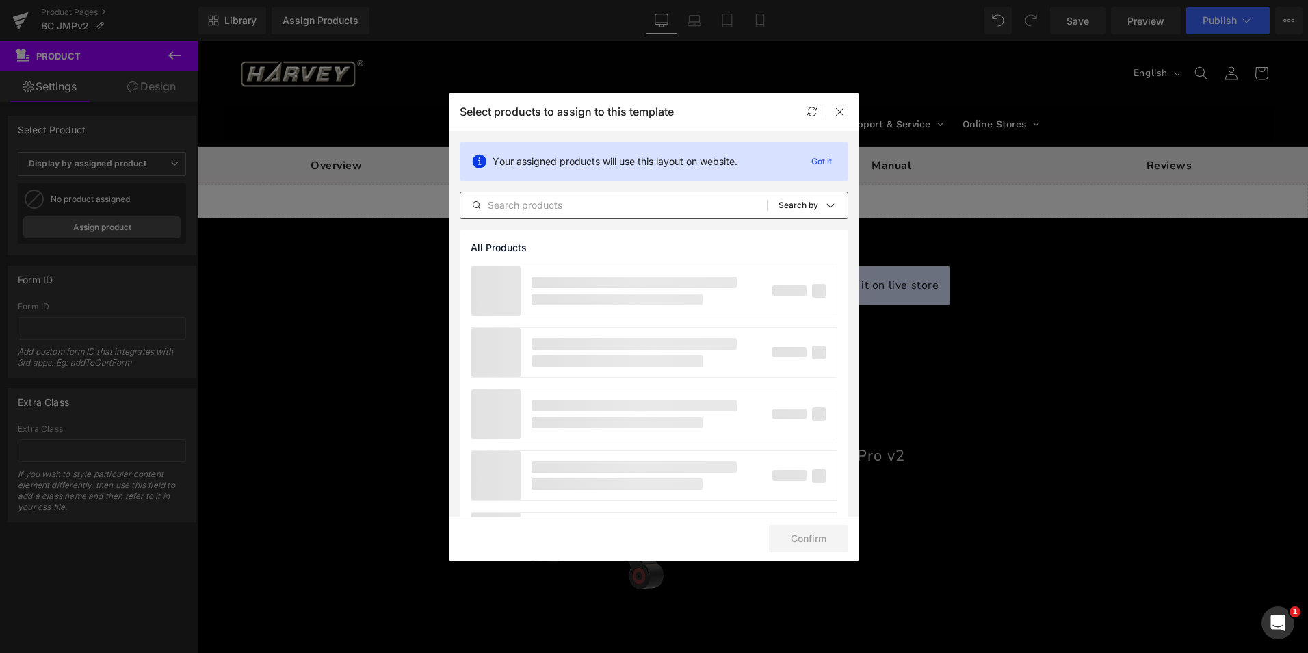
click at [623, 200] on input "text" at bounding box center [613, 205] width 307 height 16
type input "jmpv2"
click at [748, 200] on icon at bounding box center [751, 205] width 10 height 11
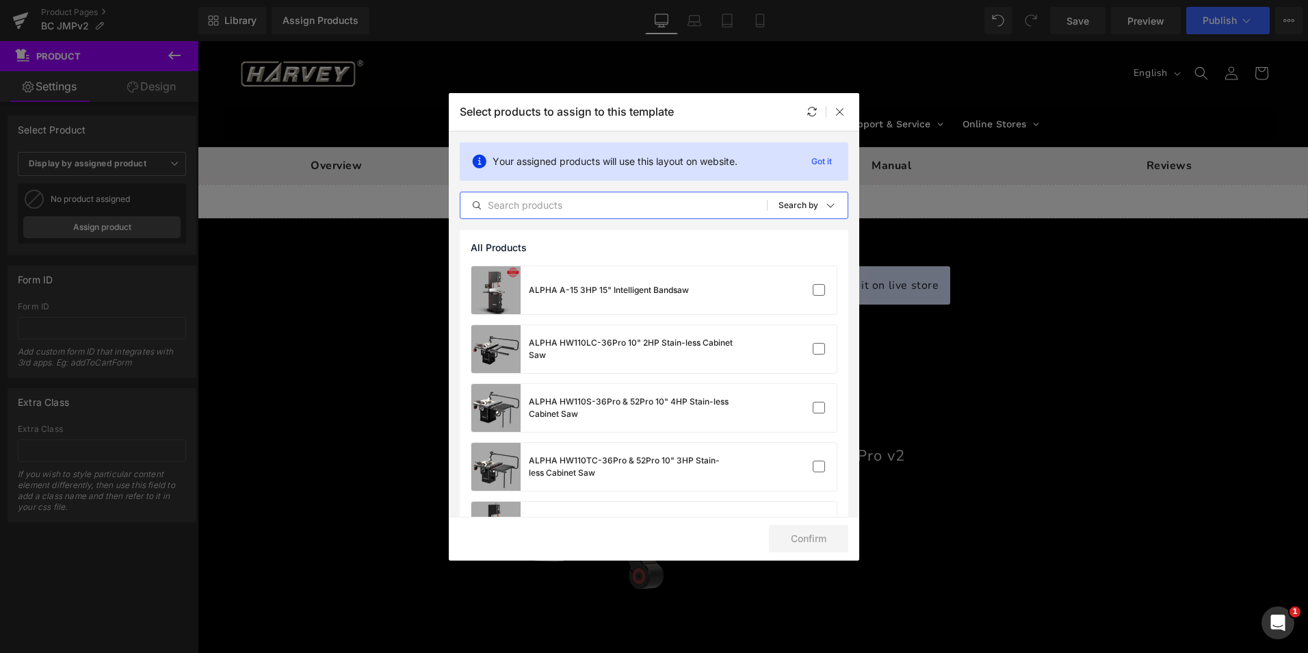
click at [563, 207] on input "text" at bounding box center [613, 205] width 307 height 16
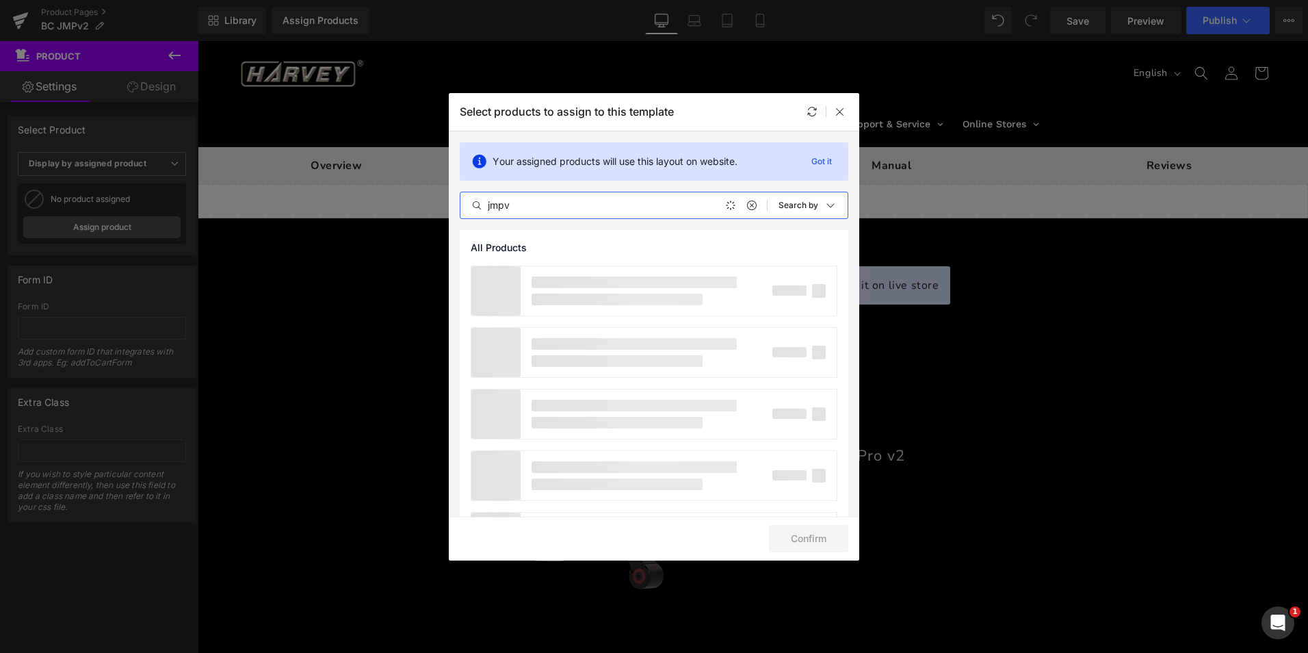
type input "jmpv"
click at [746, 206] on icon at bounding box center [751, 205] width 10 height 11
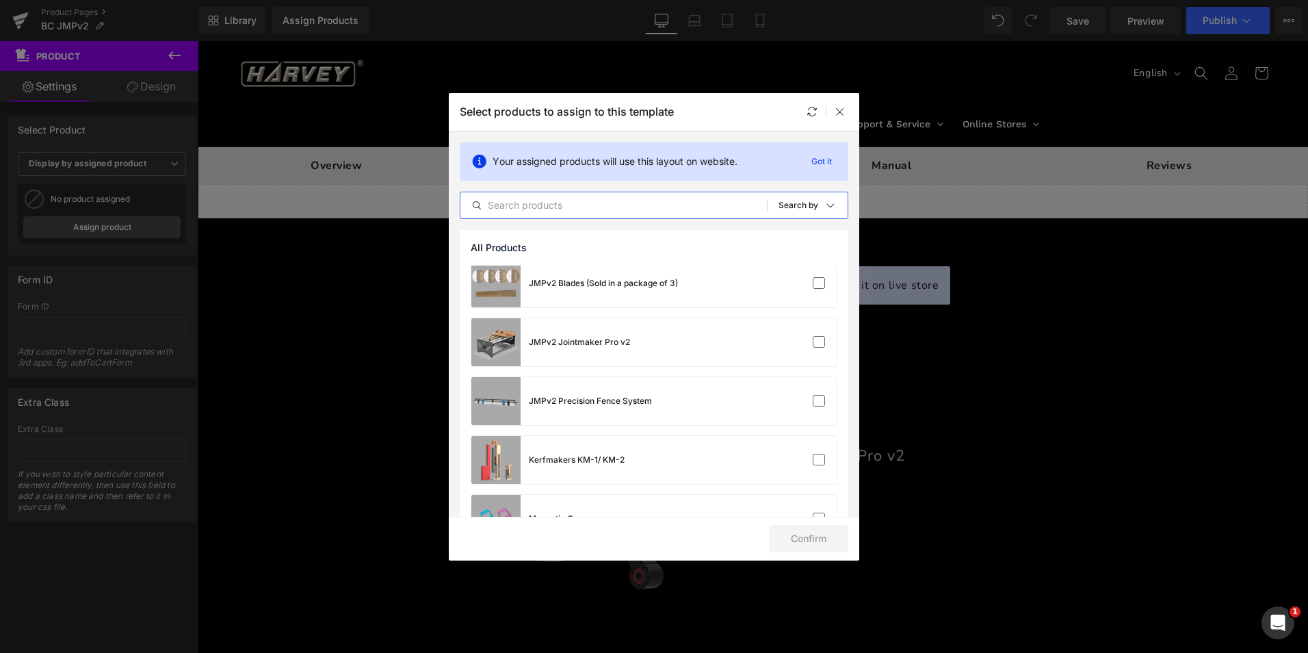
scroll to position [3079, 0]
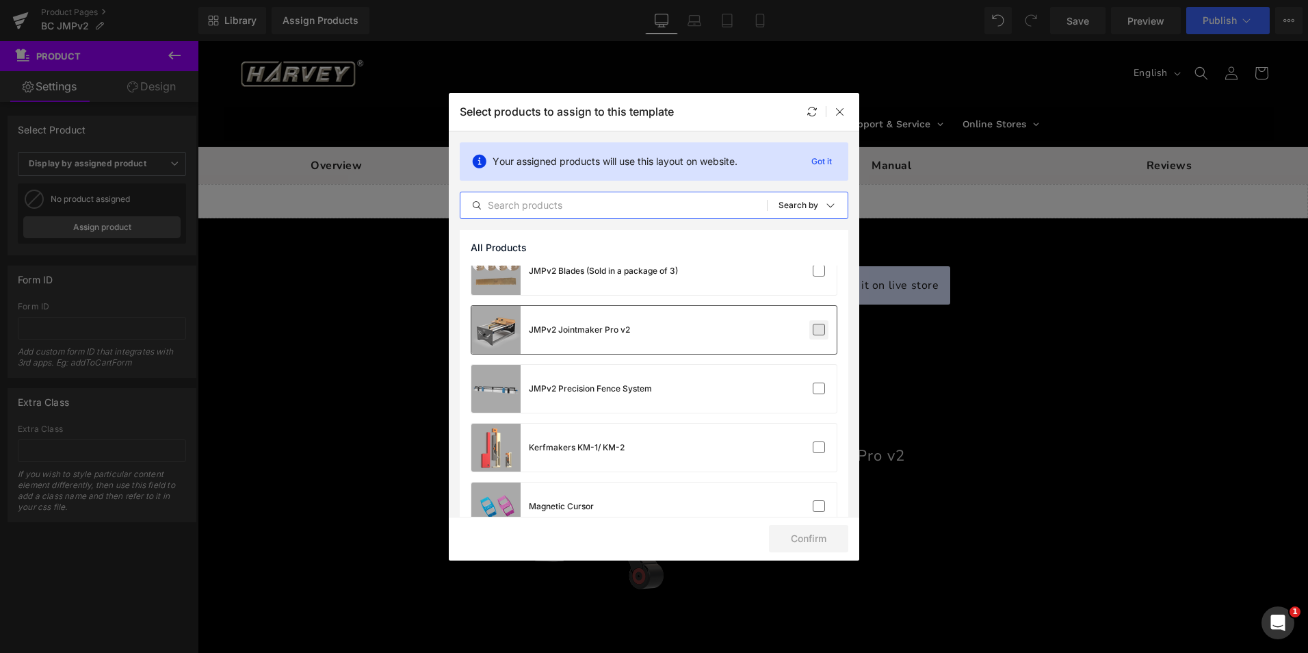
click at [819, 327] on label at bounding box center [819, 330] width 12 height 12
click at [819, 330] on input "checkbox" at bounding box center [819, 330] width 0 height 0
click at [822, 538] on button "Confirm" at bounding box center [808, 538] width 79 height 27
click at [782, 536] on icon "submit" at bounding box center [778, 538] width 8 height 8
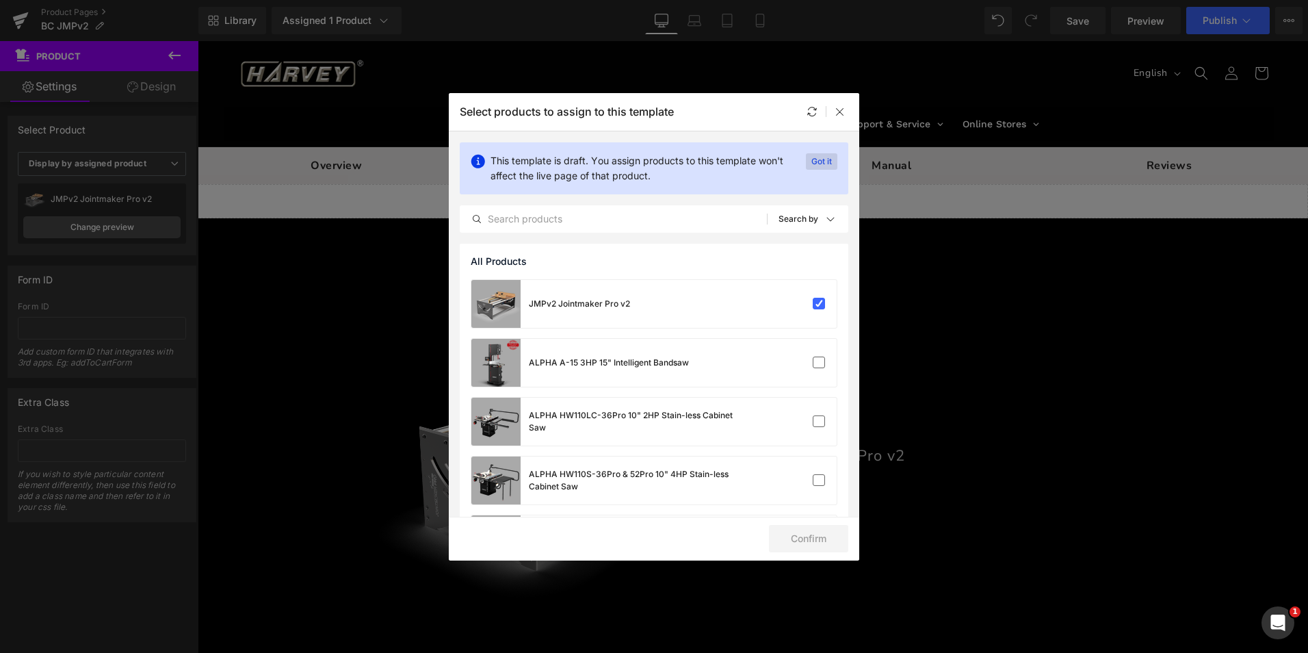
click at [818, 159] on p "Got it" at bounding box center [821, 161] width 31 height 16
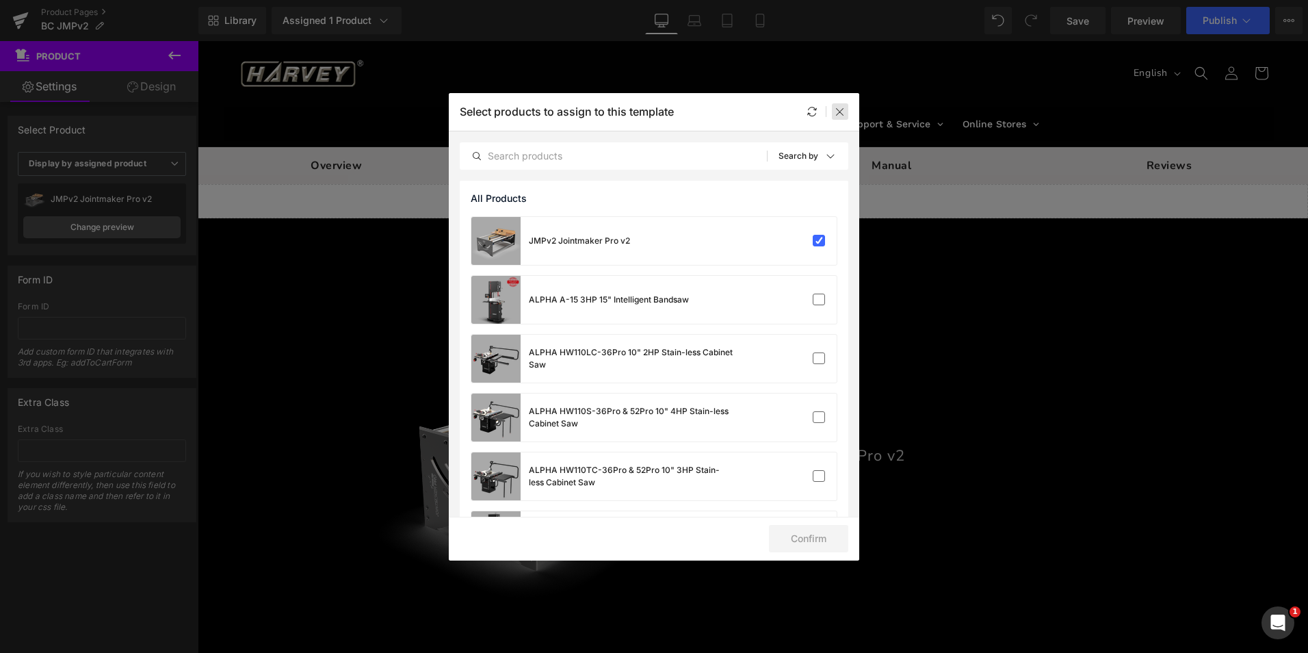
click at [840, 110] on icon at bounding box center [840, 111] width 11 height 11
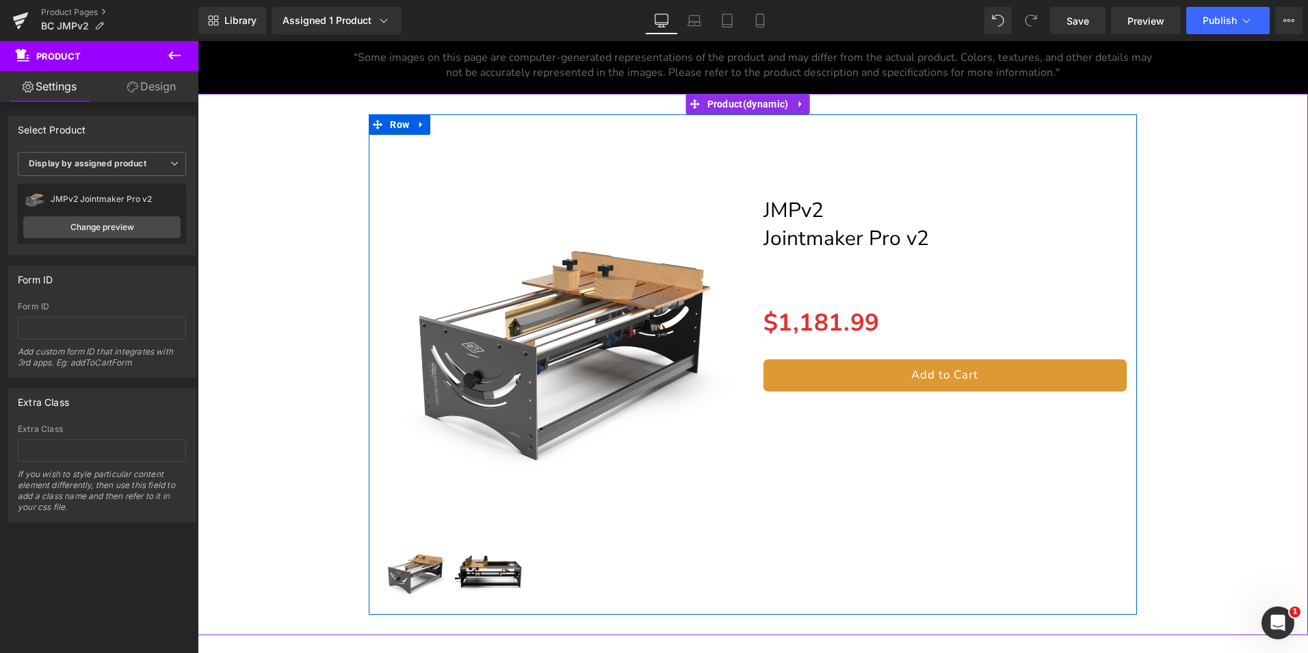
scroll to position [13342, 0]
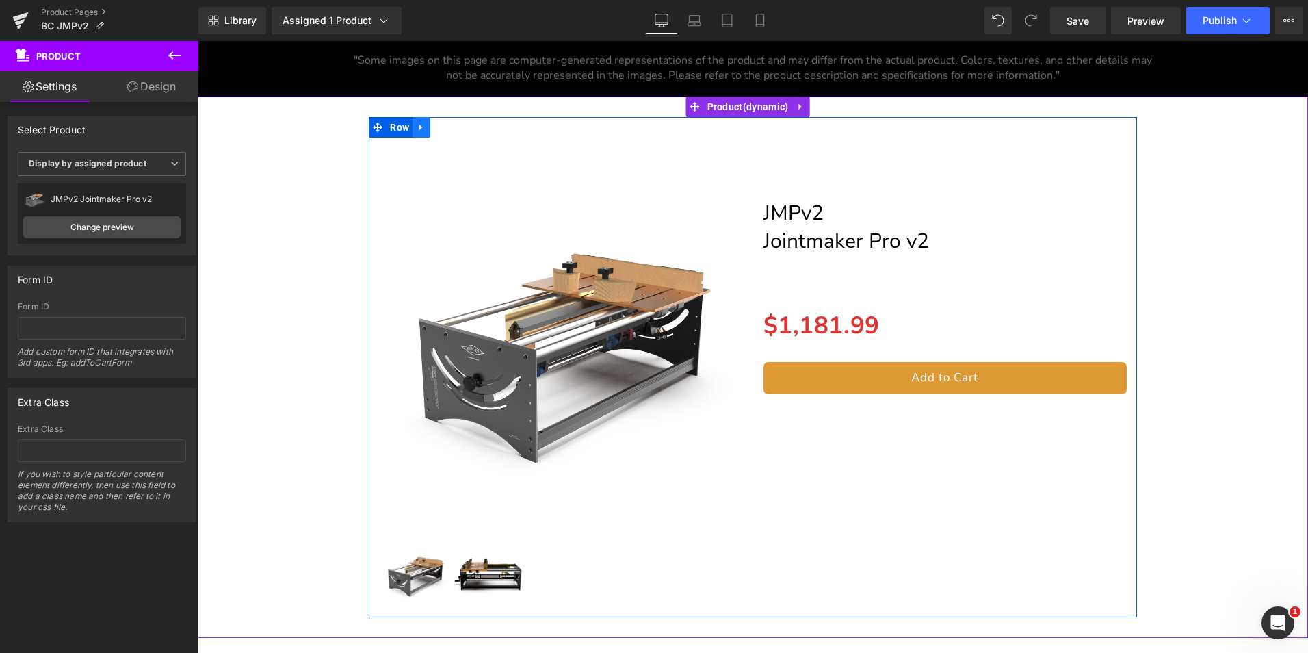
click at [421, 128] on icon at bounding box center [422, 127] width 10 height 10
click at [462, 125] on link at bounding box center [457, 127] width 18 height 21
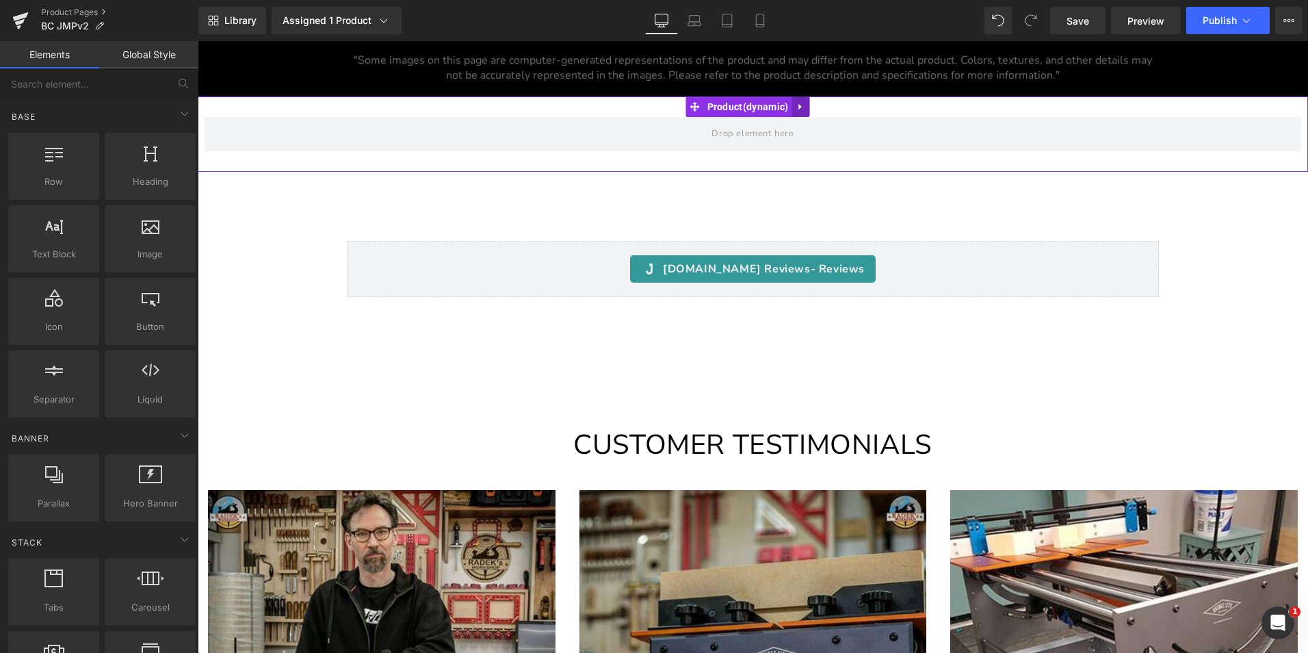
click at [803, 106] on icon at bounding box center [801, 106] width 10 height 10
click at [811, 105] on icon at bounding box center [810, 106] width 10 height 10
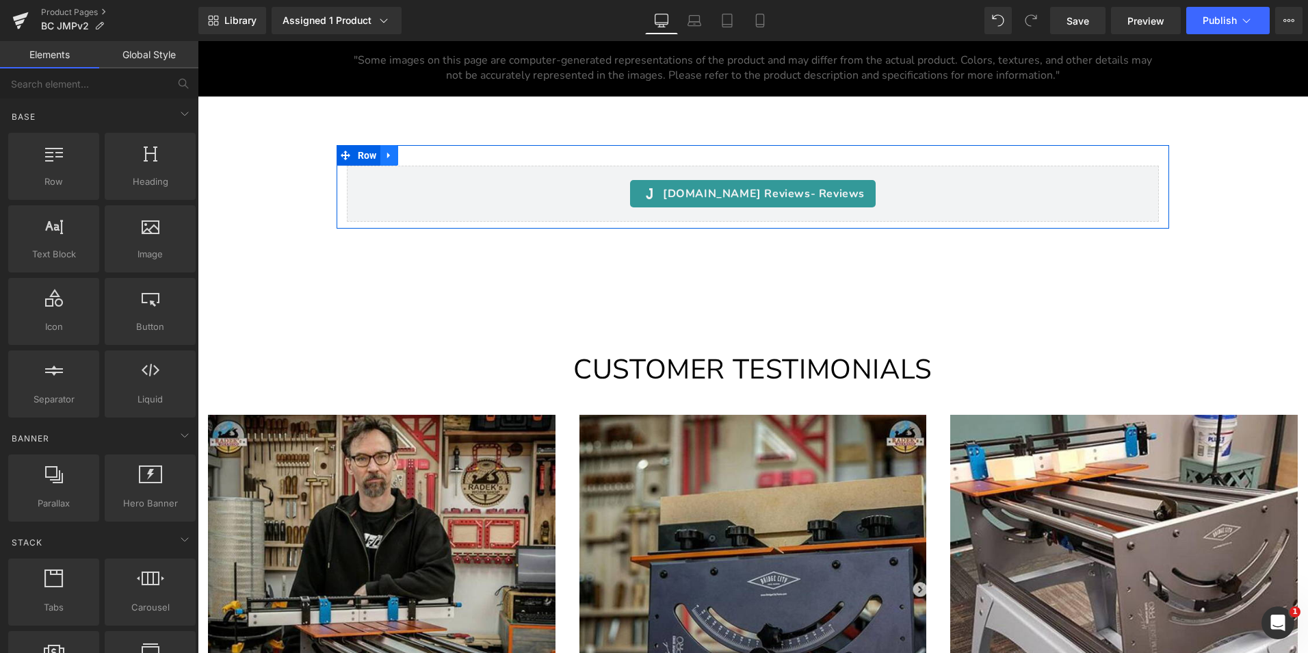
click at [387, 153] on icon at bounding box center [390, 155] width 10 height 10
click at [420, 153] on icon at bounding box center [425, 156] width 10 height 10
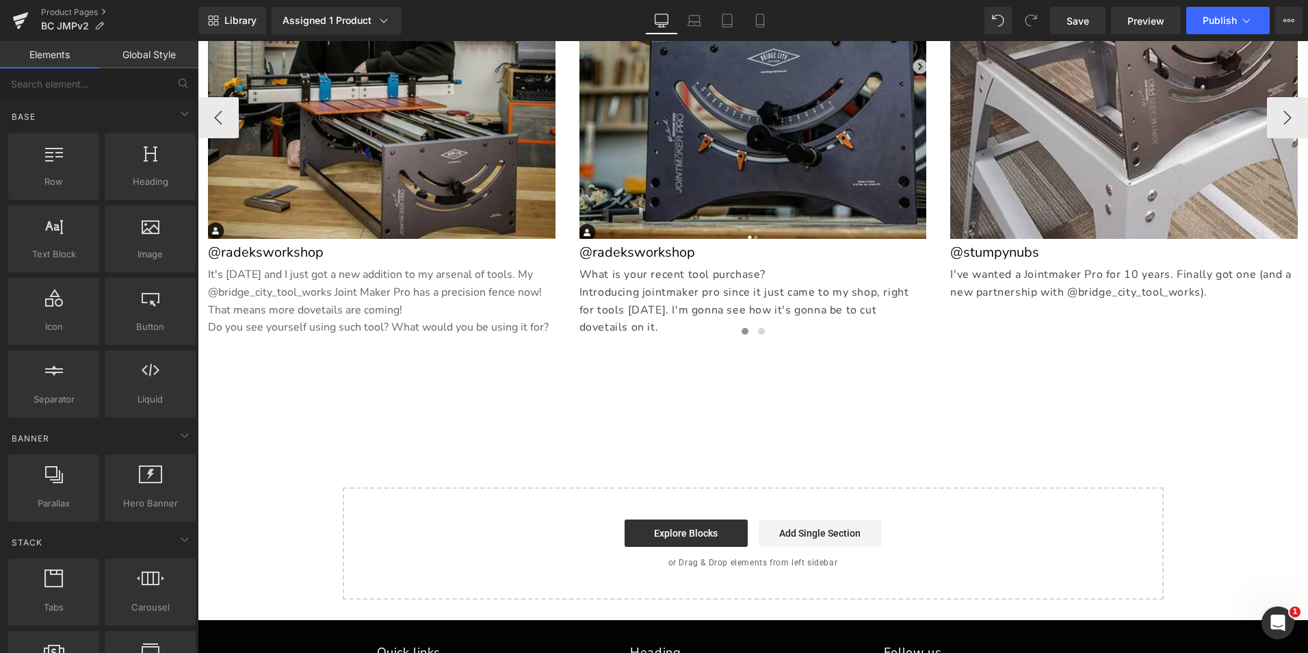
scroll to position [13547, 0]
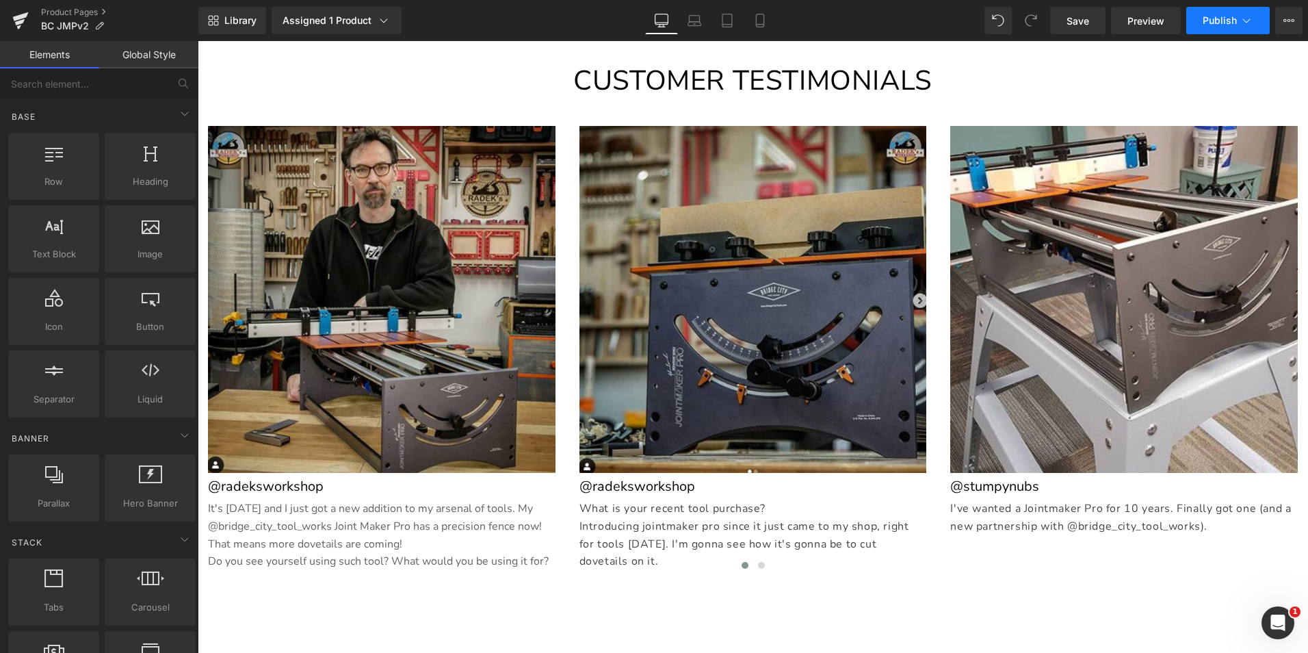
click at [1213, 19] on span "Publish" at bounding box center [1220, 20] width 34 height 11
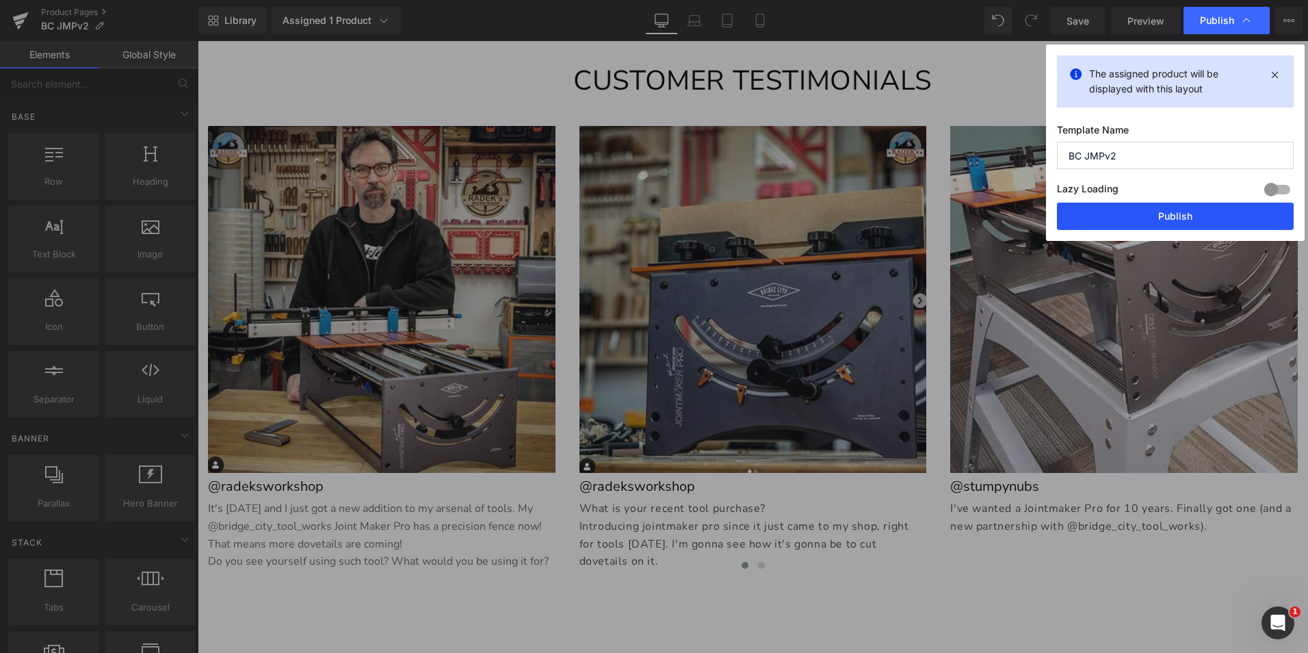
click at [1177, 213] on button "Publish" at bounding box center [1175, 216] width 237 height 27
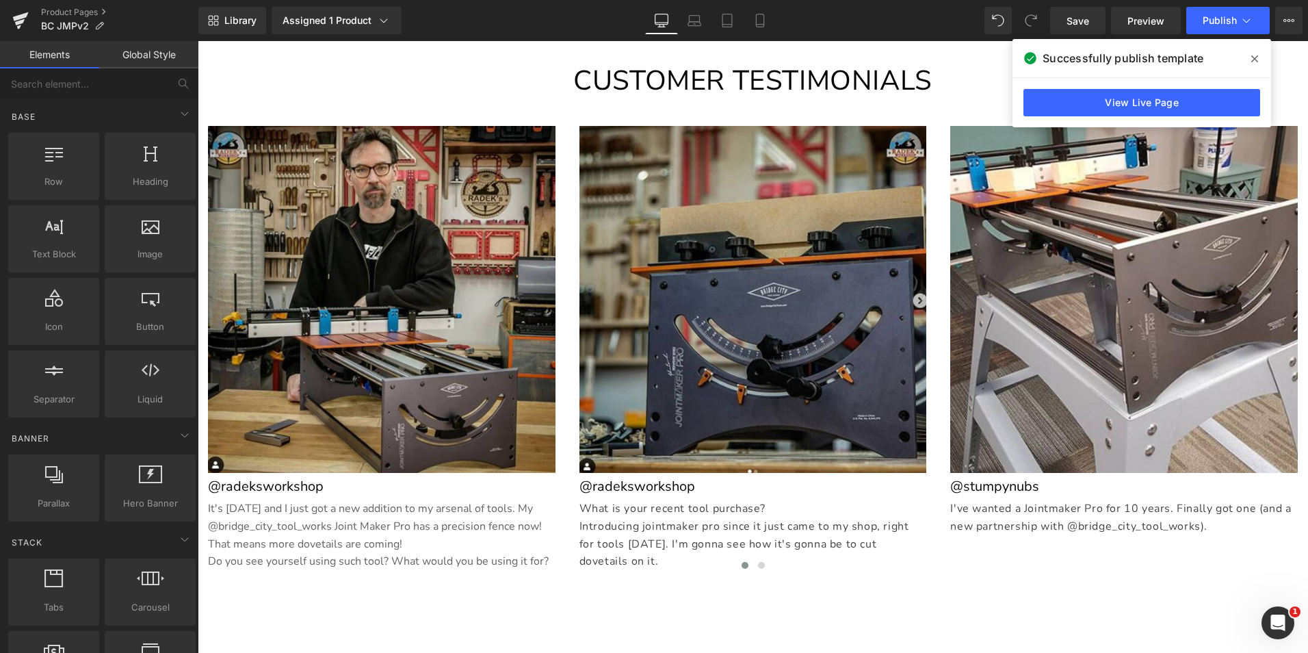
click at [1067, 88] on div "View Live Page" at bounding box center [1142, 102] width 259 height 49
click at [83, 8] on link "Product Pages" at bounding box center [119, 12] width 157 height 11
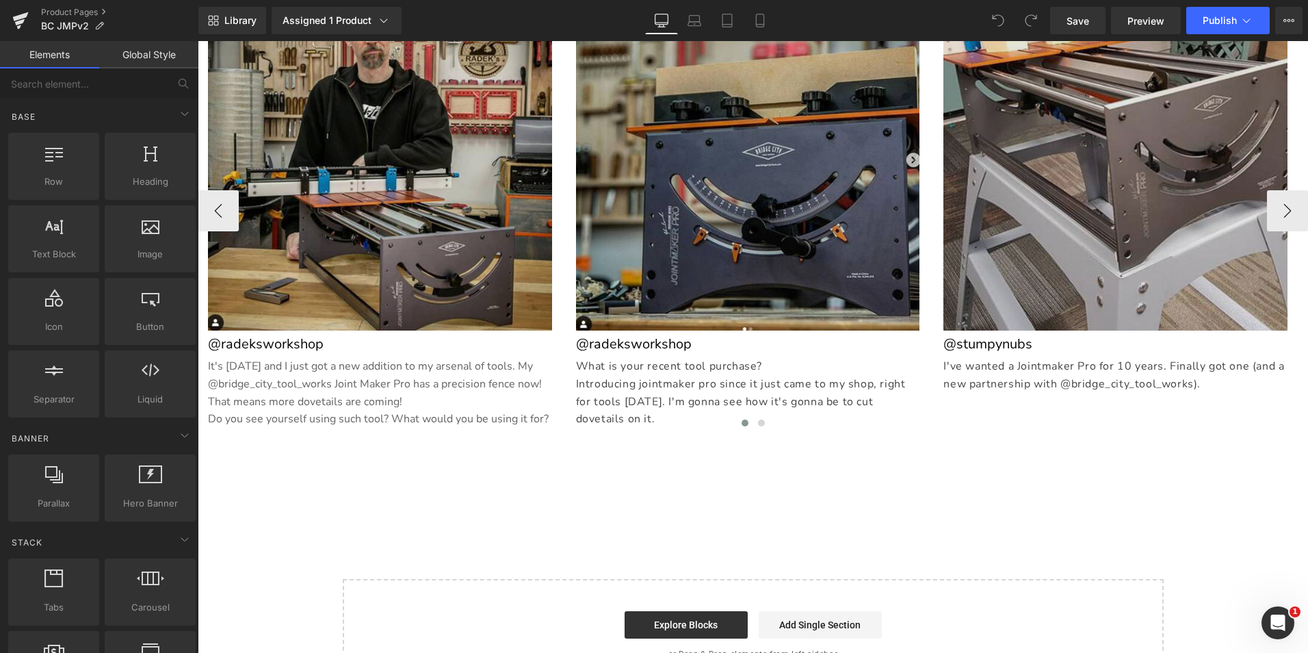
scroll to position [13684, 0]
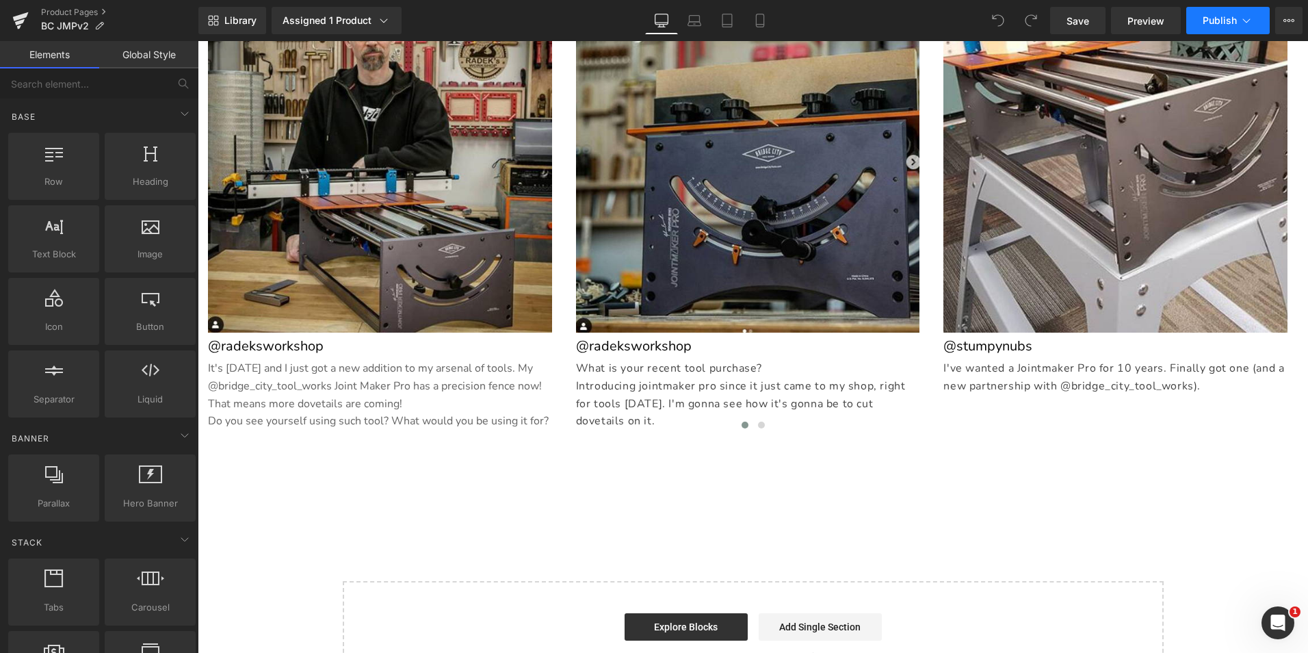
click at [1243, 21] on icon at bounding box center [1247, 21] width 14 height 14
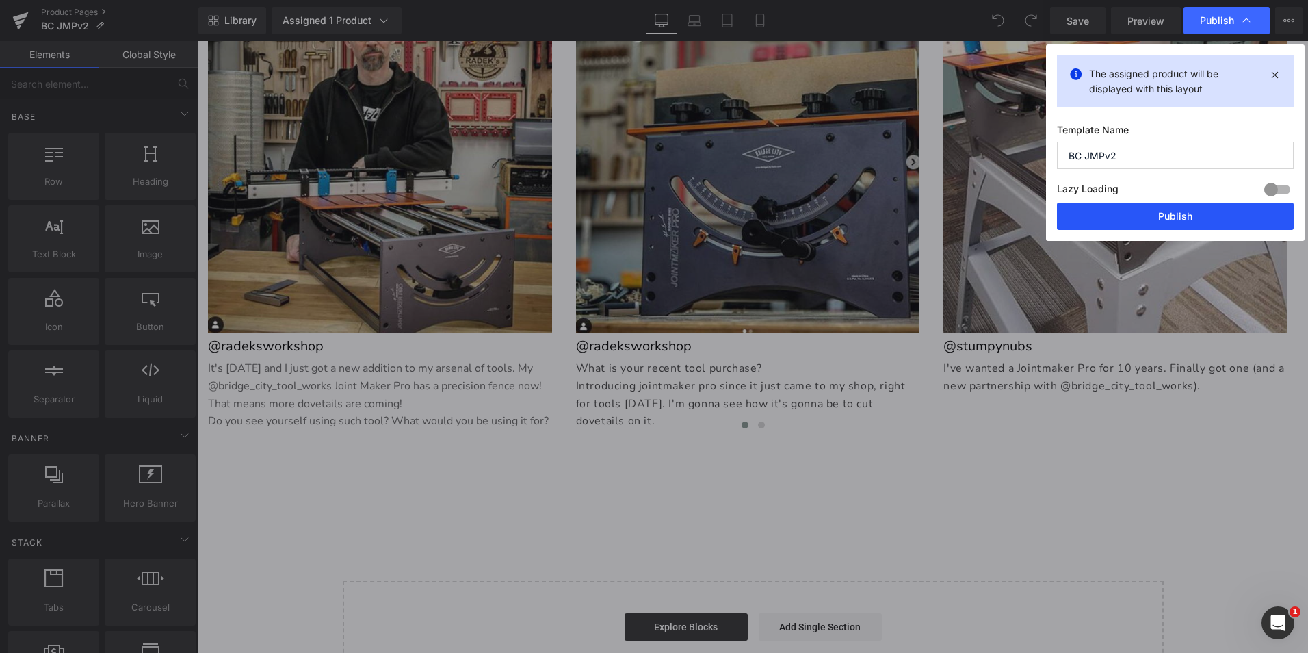
click at [1192, 211] on button "Publish" at bounding box center [1175, 216] width 237 height 27
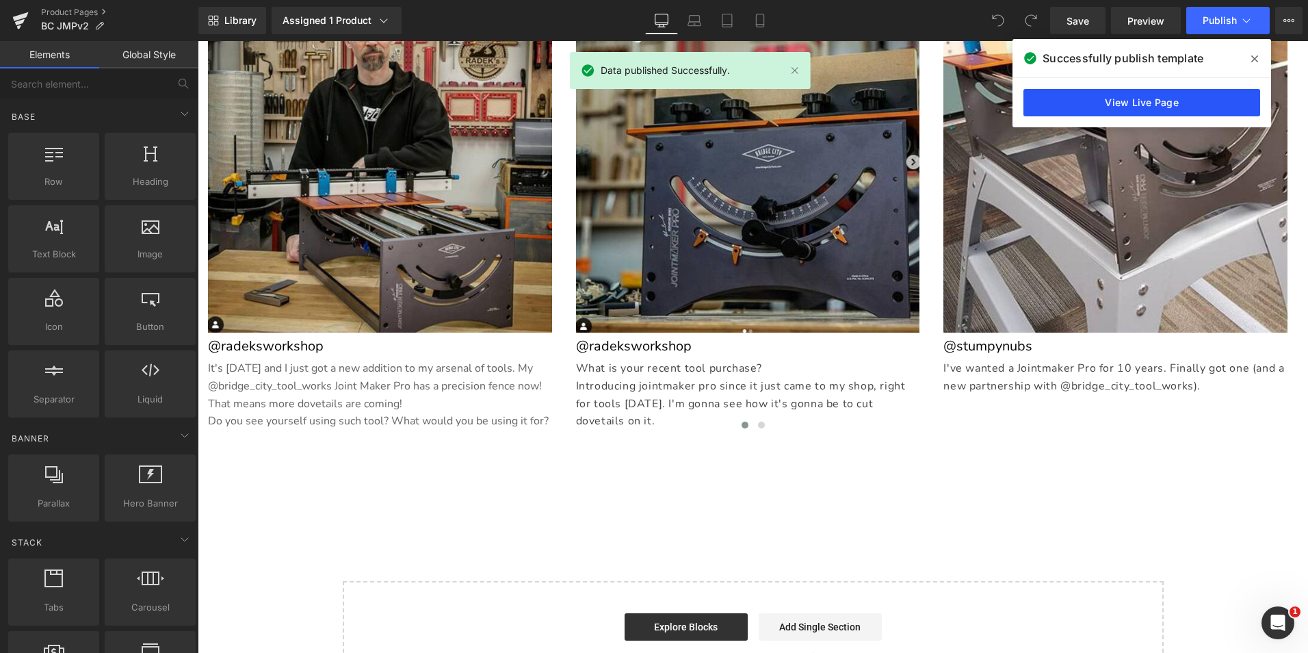
click at [1103, 101] on link "View Live Page" at bounding box center [1142, 102] width 237 height 27
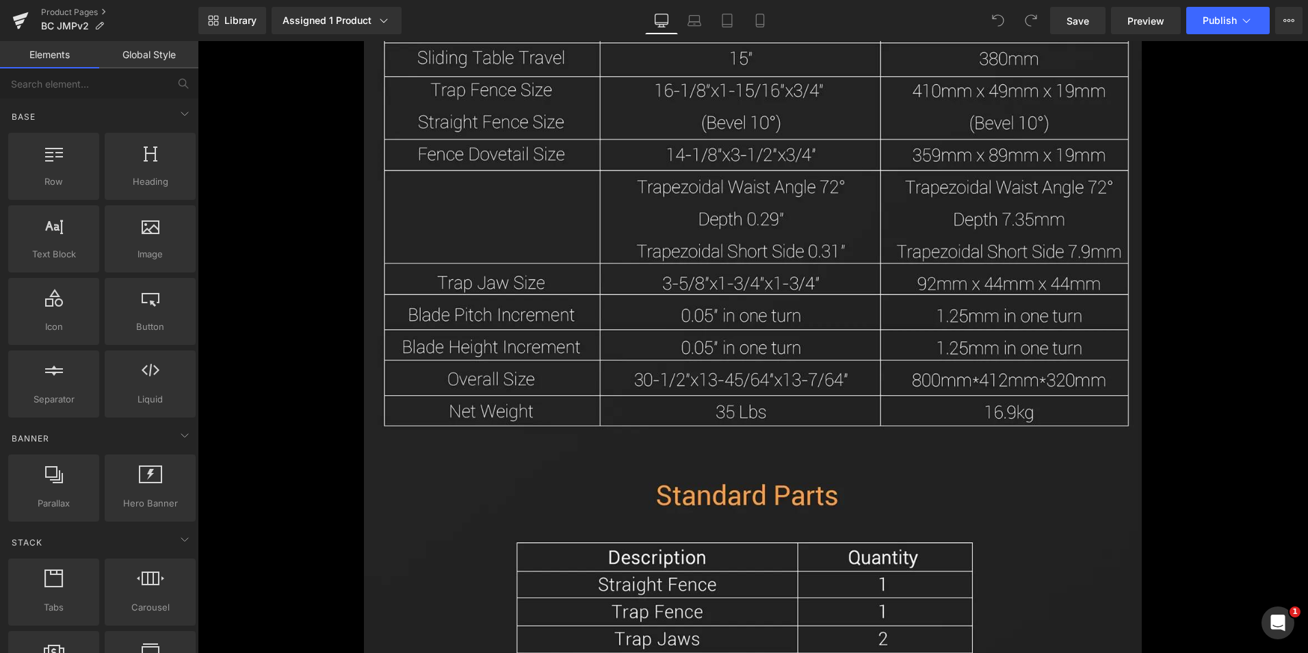
scroll to position [10537, 0]
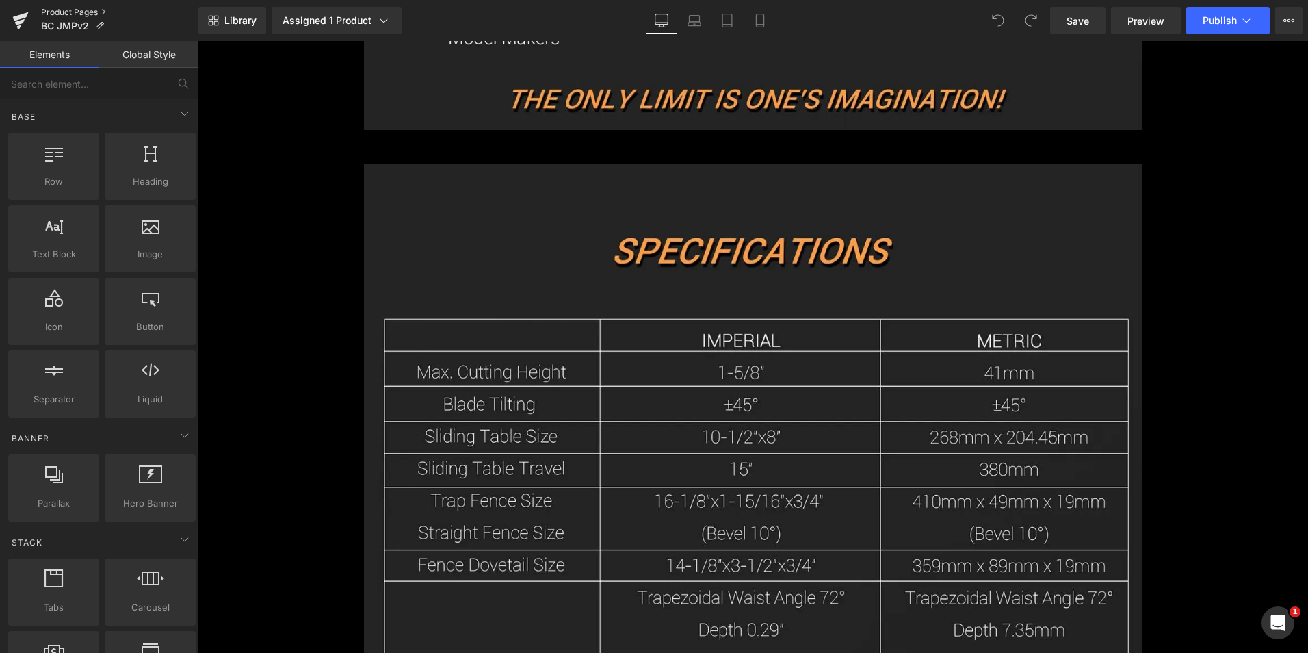
click at [79, 10] on link "Product Pages" at bounding box center [119, 12] width 157 height 11
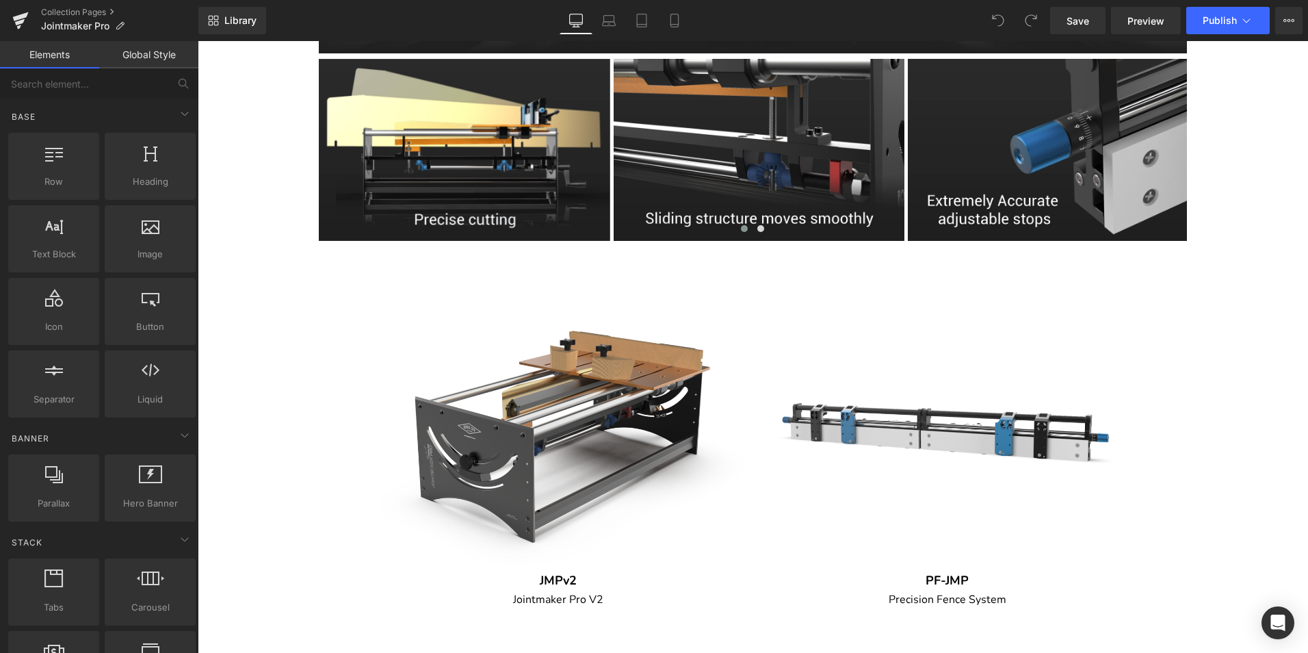
scroll to position [1368, 0]
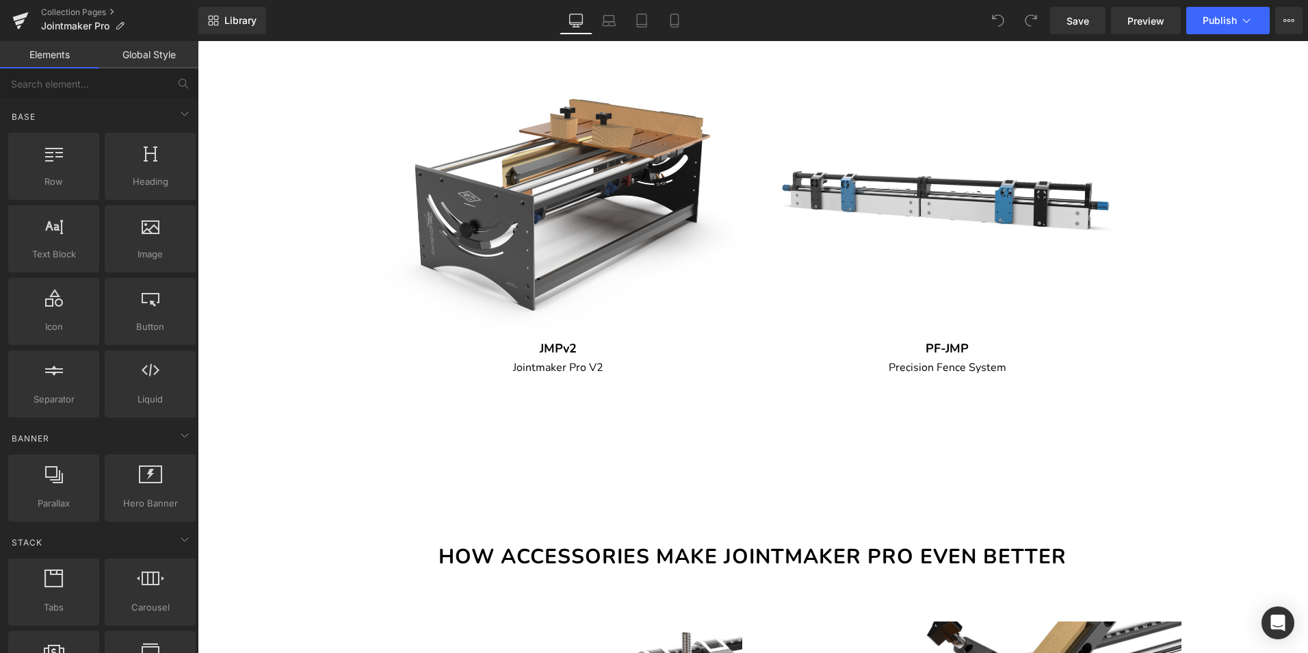
click at [521, 237] on img at bounding box center [558, 193] width 368 height 368
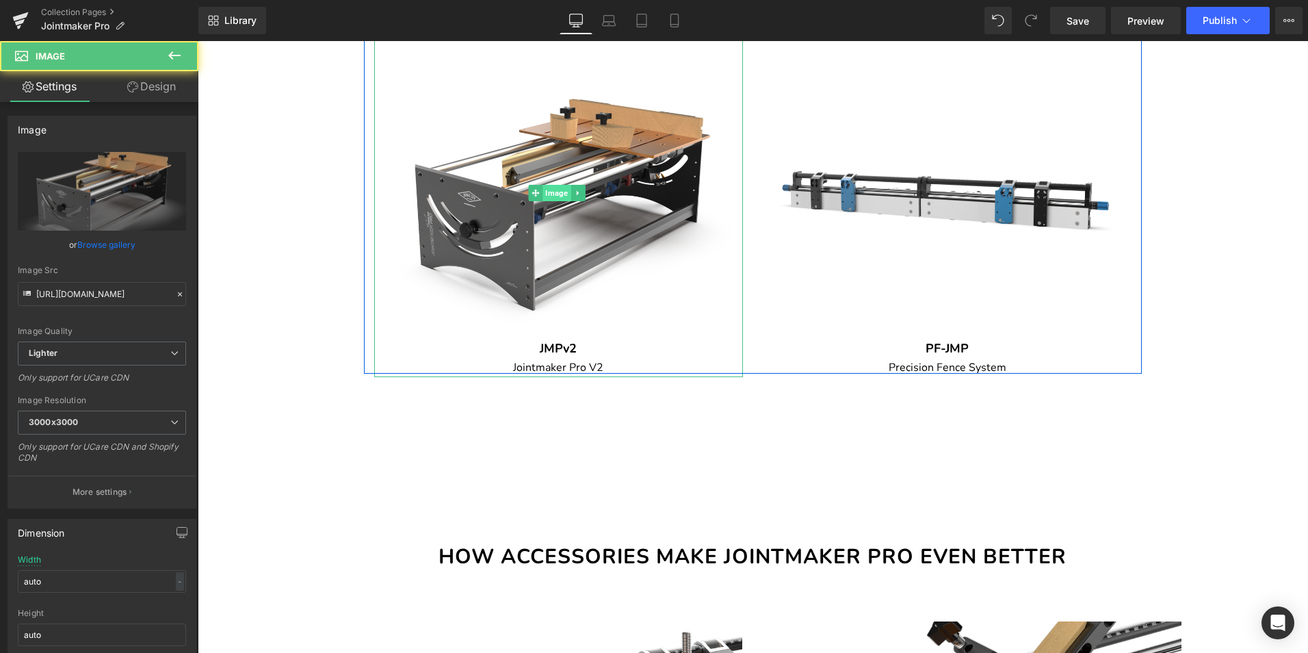
click at [556, 200] on span "Image" at bounding box center [557, 193] width 28 height 16
click at [555, 201] on span "Image" at bounding box center [557, 193] width 28 height 16
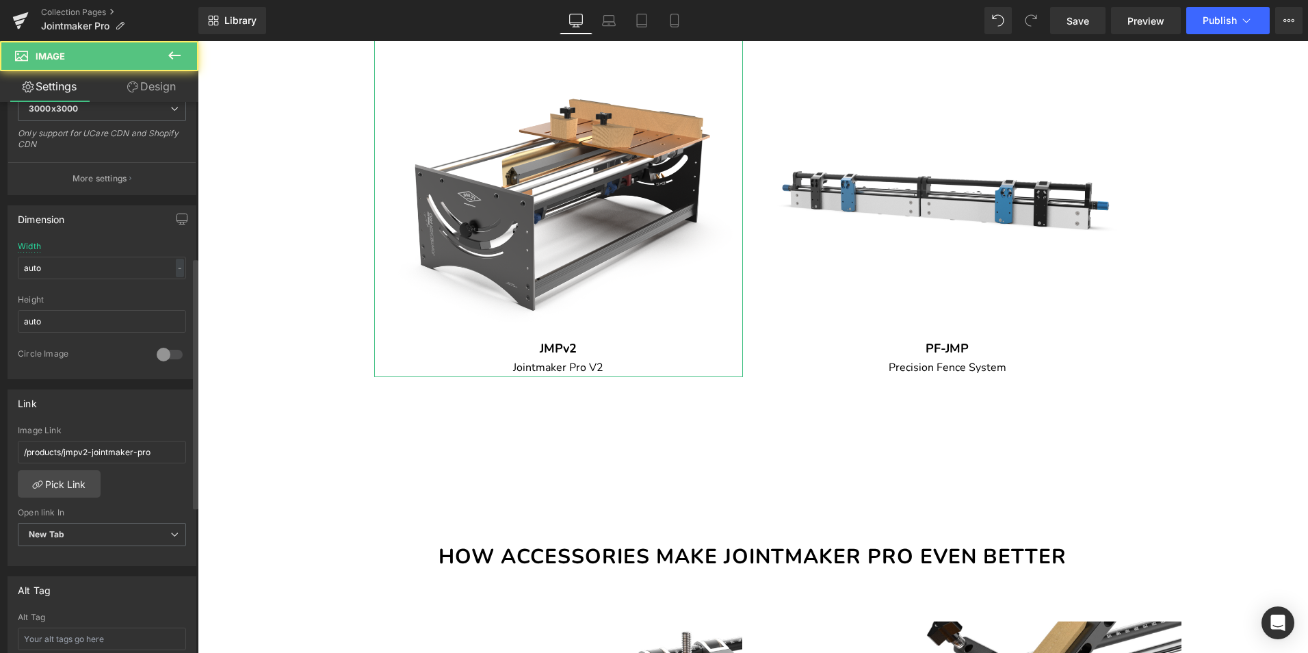
scroll to position [342, 0]
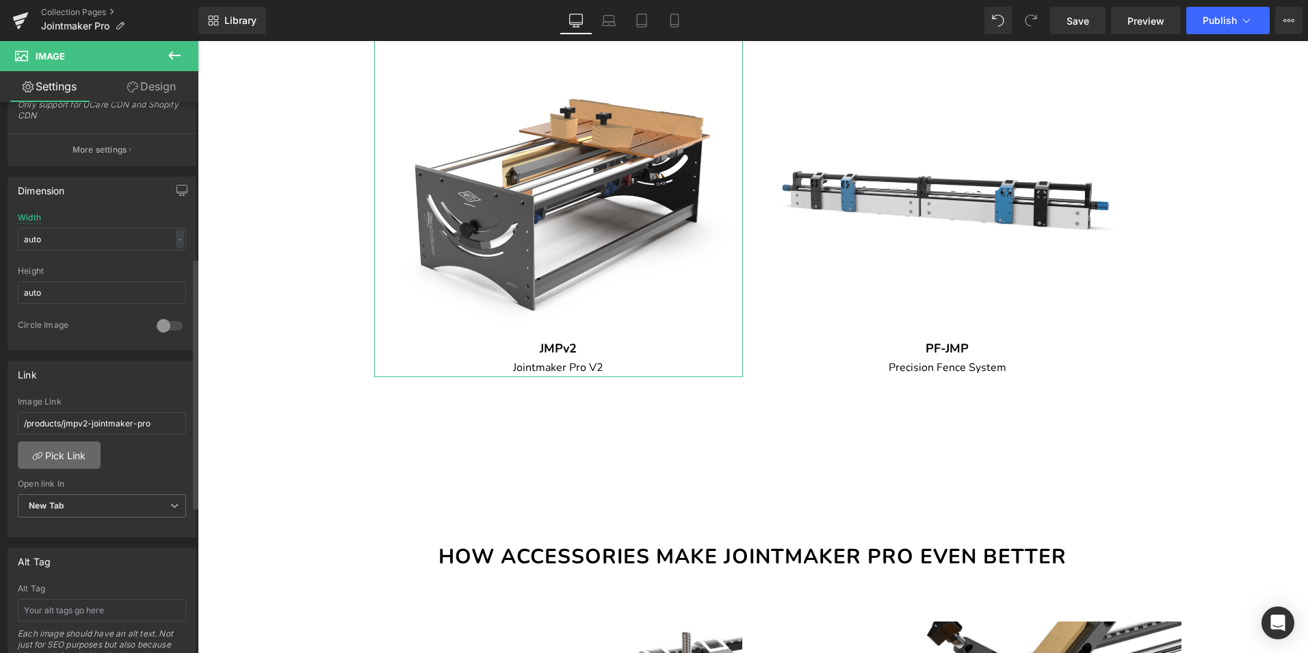
click at [72, 447] on link "Pick Link" at bounding box center [59, 454] width 83 height 27
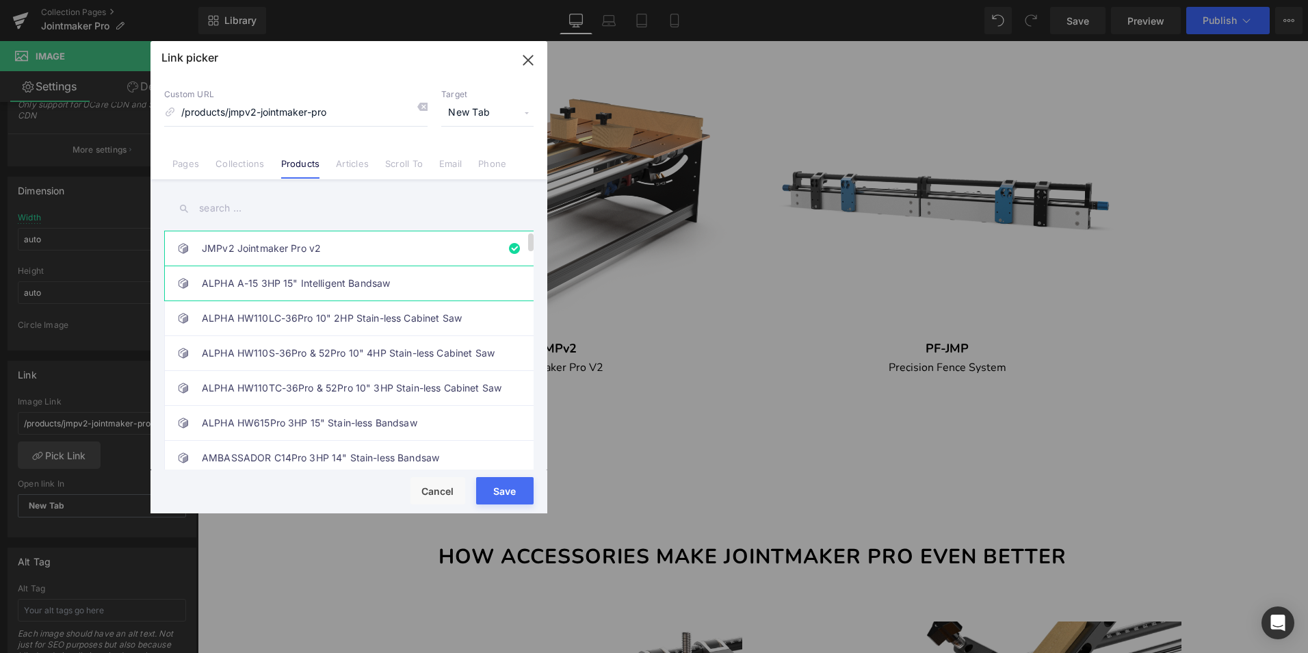
click at [334, 278] on link "ALPHA A-15 3HP 15" Intelligent Bandsaw" at bounding box center [352, 283] width 301 height 34
click at [327, 247] on link "JMPv2 Jointmaker Pro v2" at bounding box center [352, 248] width 301 height 34
type input "/products/jmpv2-jointmaker-pro"
click at [513, 487] on button "Save" at bounding box center [504, 490] width 57 height 27
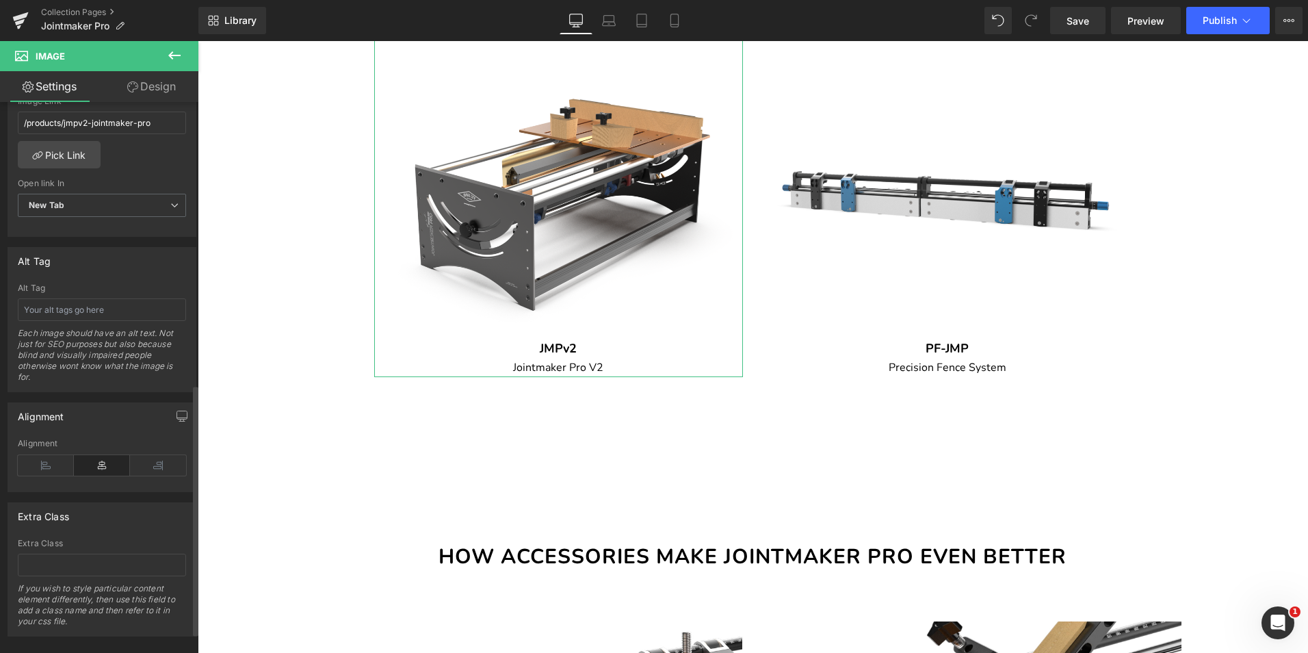
scroll to position [664, 0]
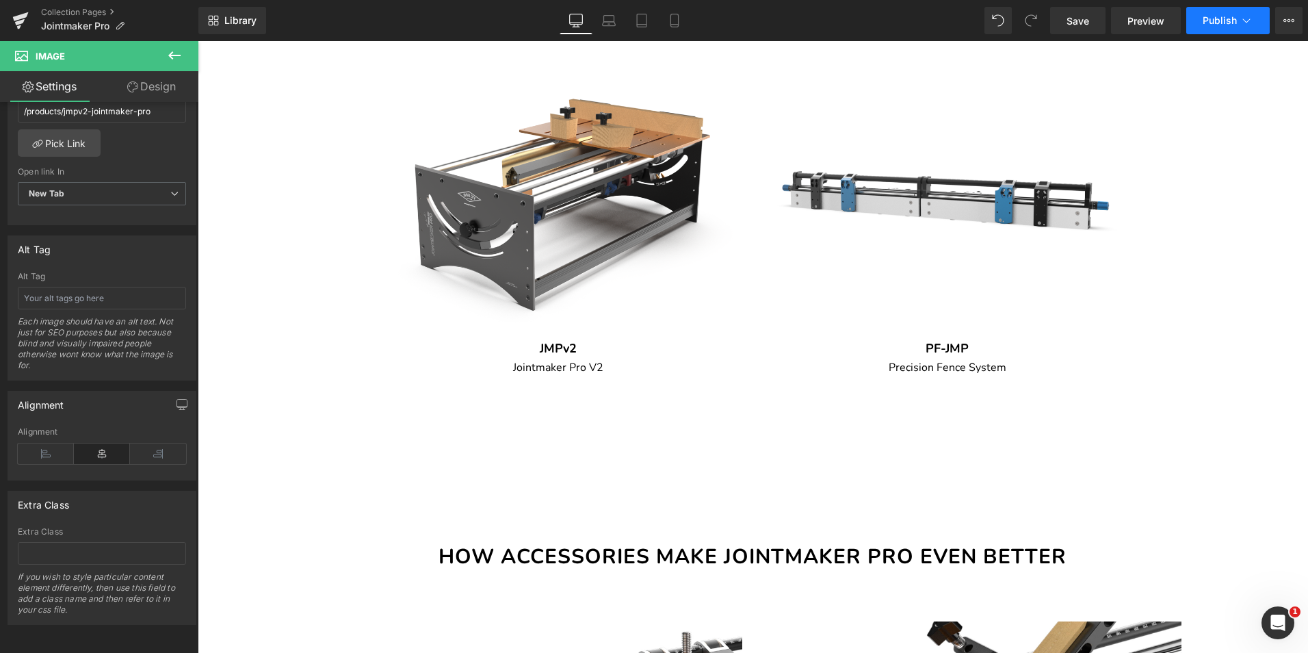
click at [1209, 34] on button "Publish" at bounding box center [1227, 20] width 83 height 27
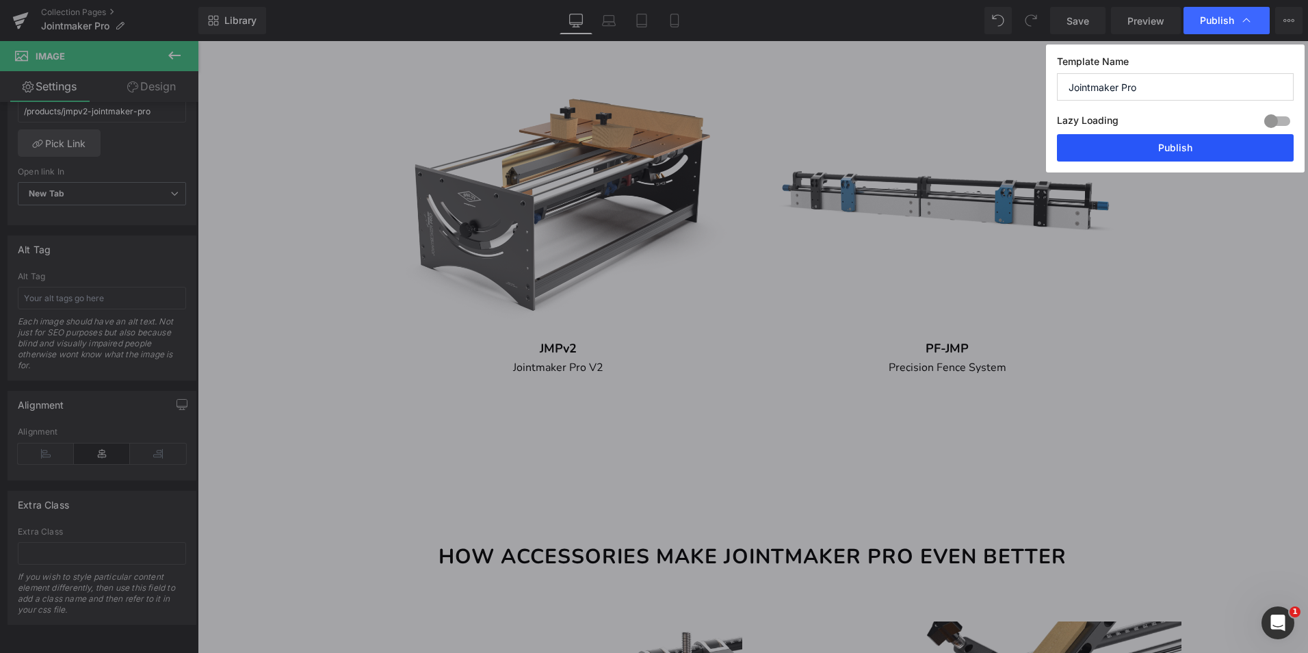
click at [1198, 144] on button "Publish" at bounding box center [1175, 147] width 237 height 27
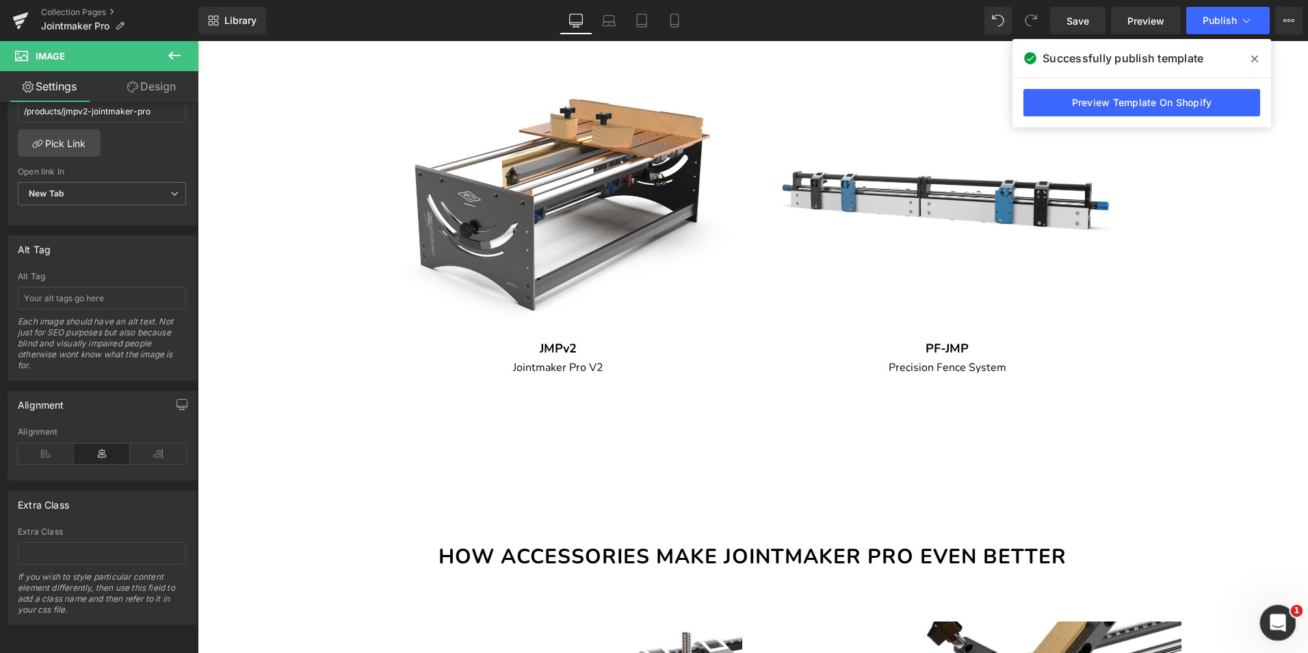
drag, startPoint x: 1282, startPoint y: 614, endPoint x: 1280, endPoint y: 606, distance: 7.6
click at [1283, 613] on div "打开 Intercom Messenger" at bounding box center [1275, 620] width 45 height 45
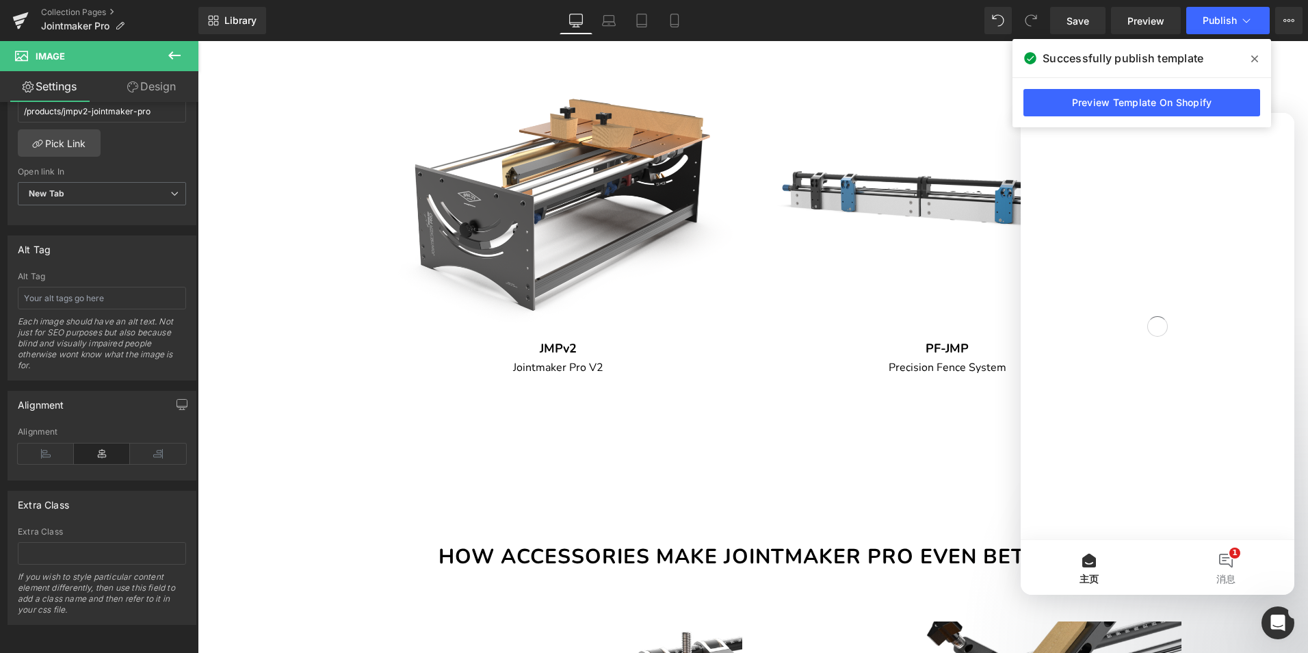
scroll to position [0, 0]
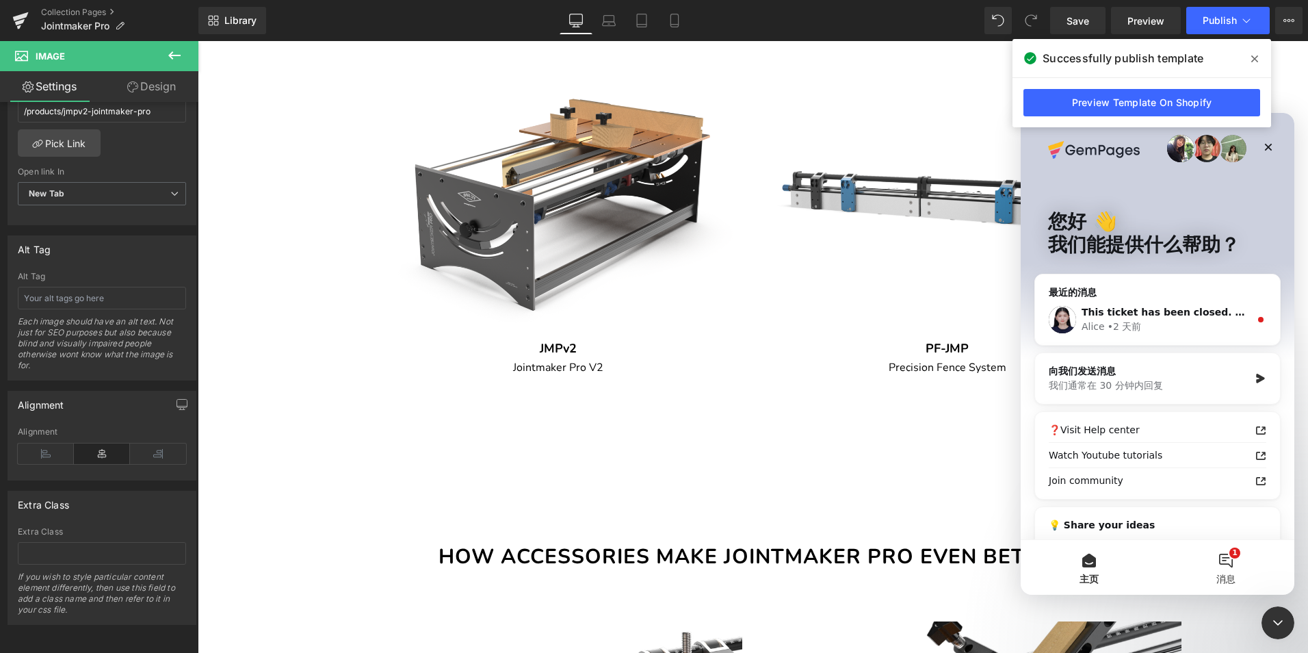
click at [1230, 557] on button "1 消息" at bounding box center [1226, 567] width 137 height 55
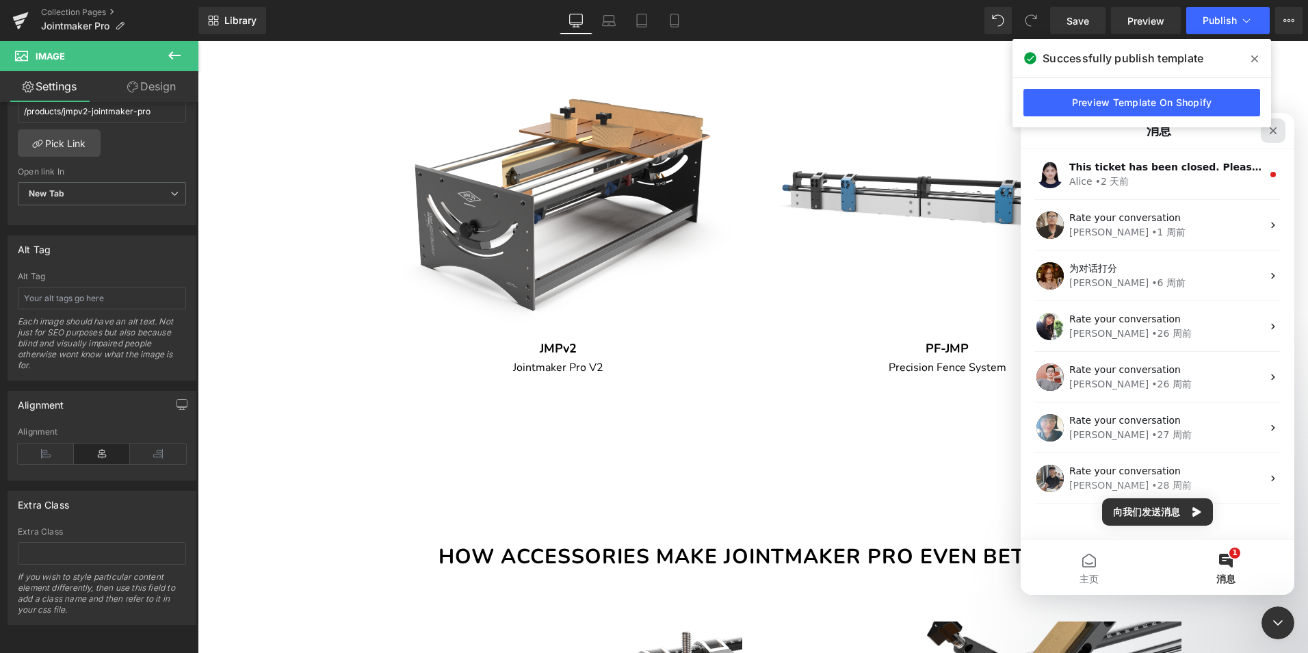
click at [1271, 129] on icon "关闭" at bounding box center [1273, 130] width 11 height 11
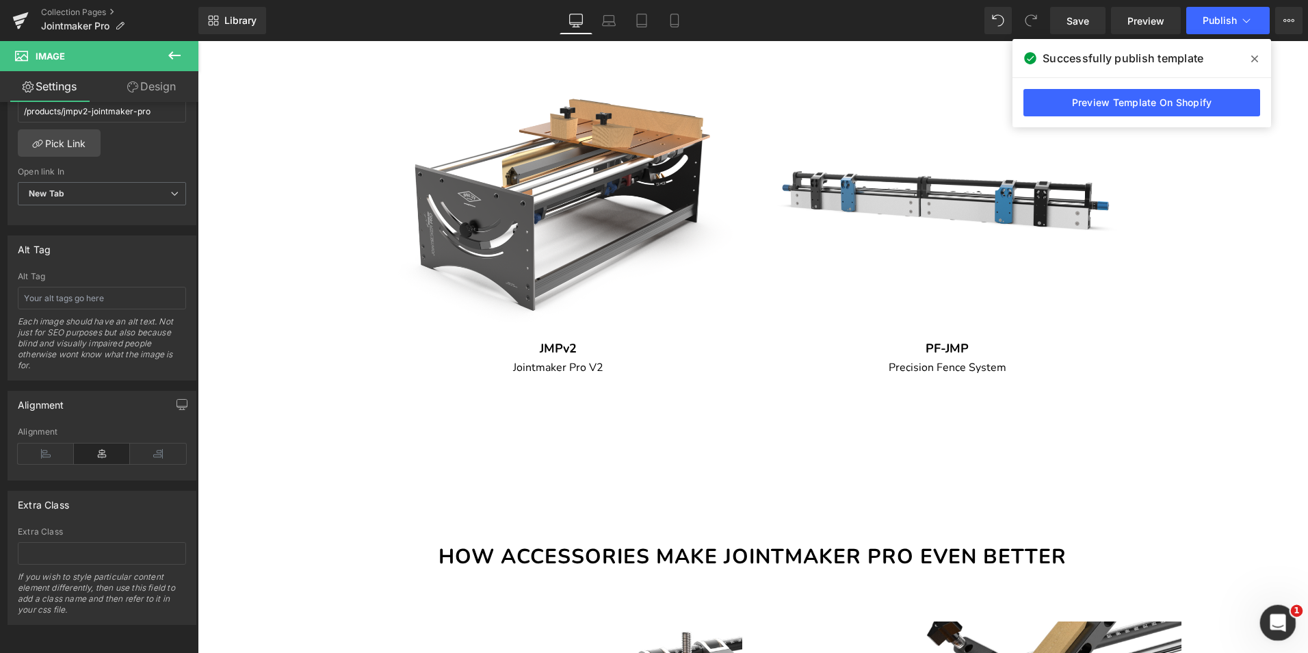
click at [1276, 612] on icon "打开 Intercom Messenger" at bounding box center [1276, 621] width 23 height 23
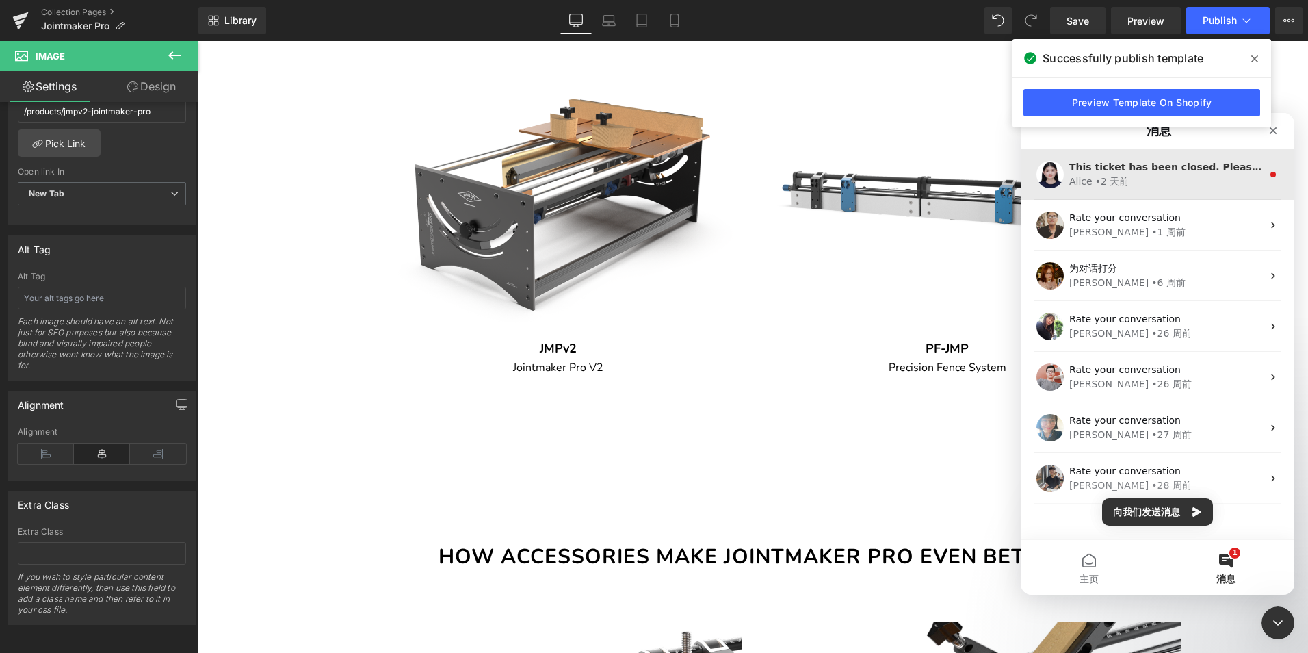
click at [1198, 180] on div "[PERSON_NAME] • 2 天前" at bounding box center [1165, 181] width 193 height 14
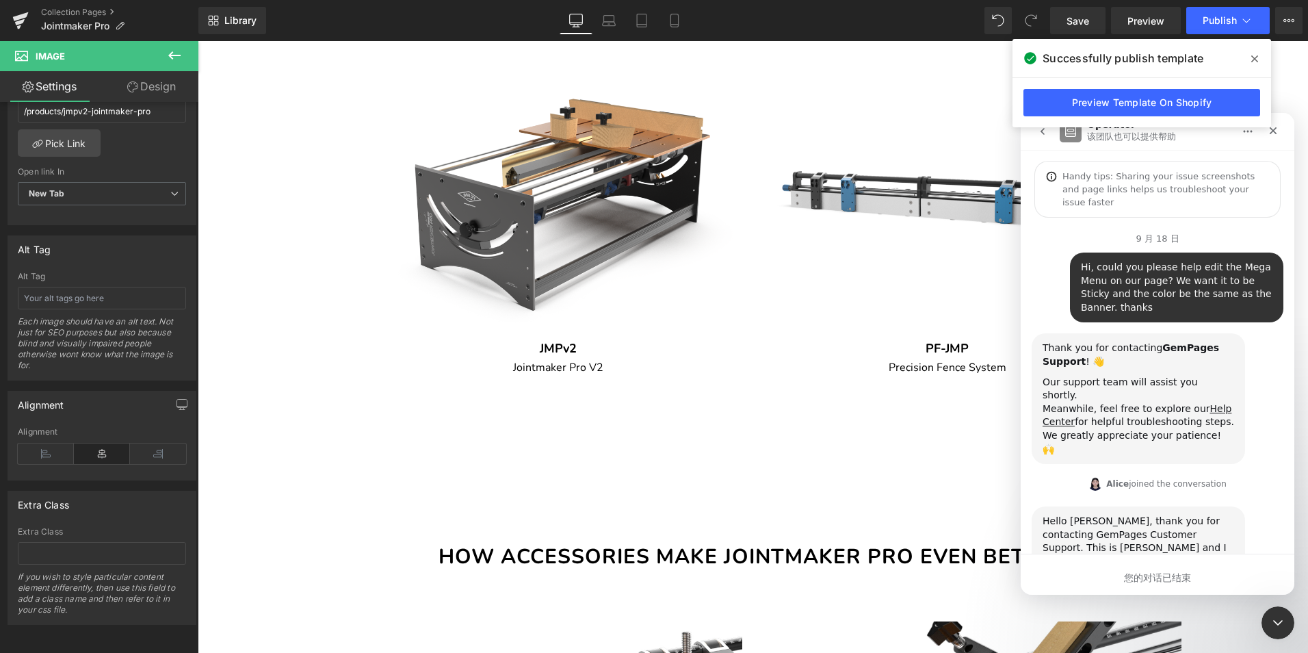
scroll to position [102, 0]
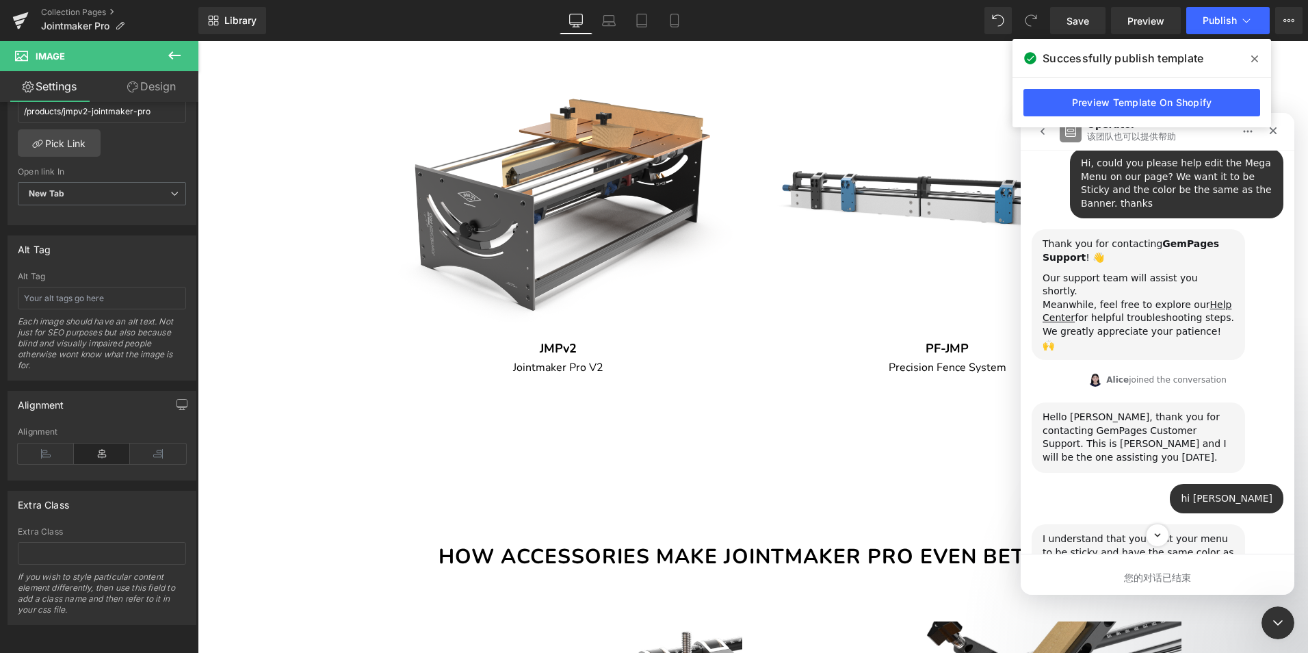
click at [1255, 57] on icon at bounding box center [1254, 58] width 7 height 11
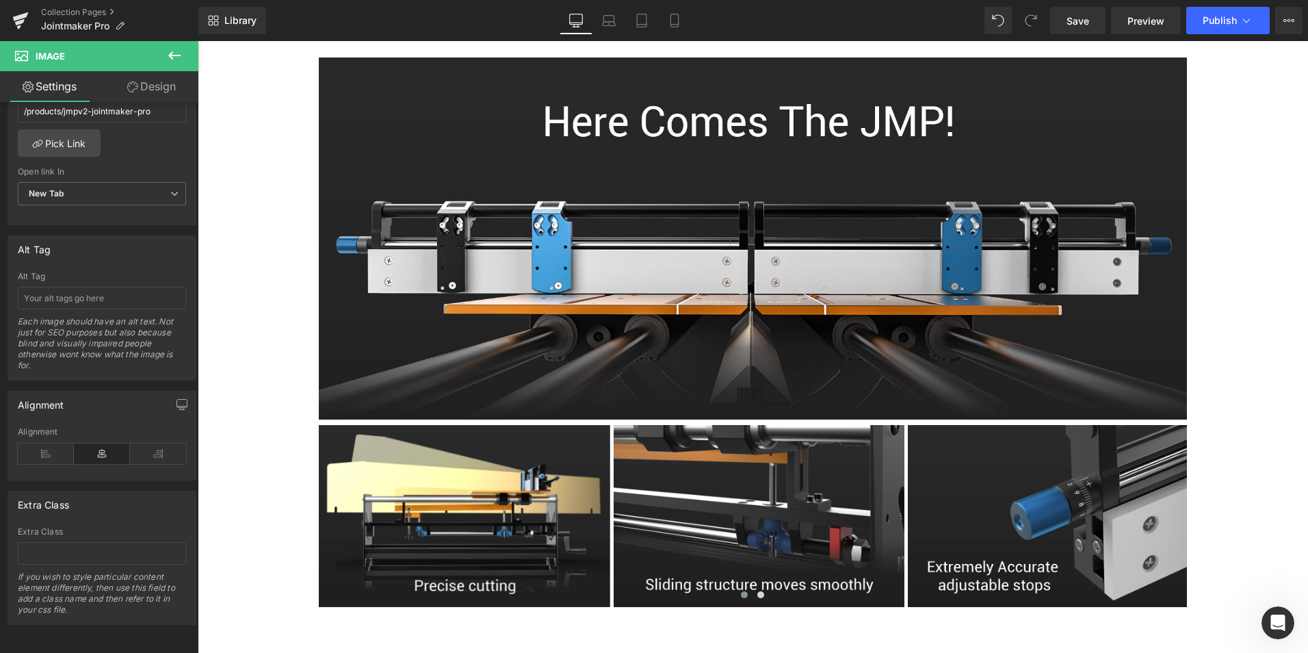
scroll to position [753, 0]
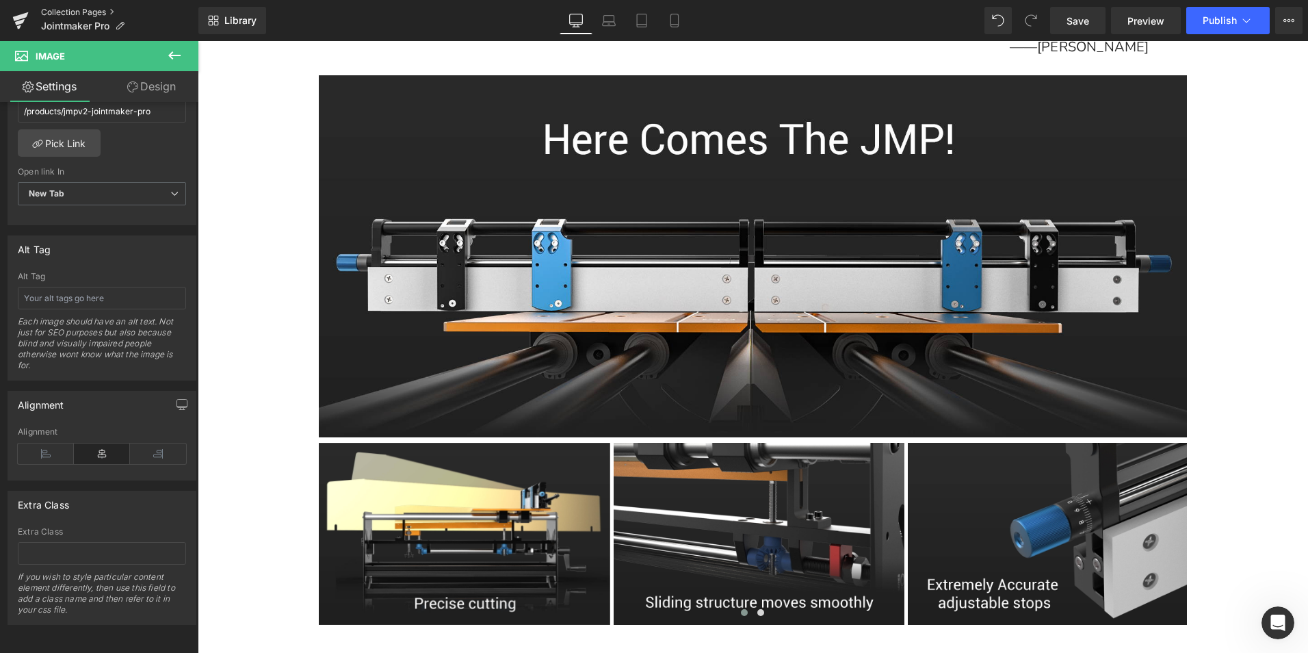
click at [92, 9] on link "Collection Pages" at bounding box center [119, 12] width 157 height 11
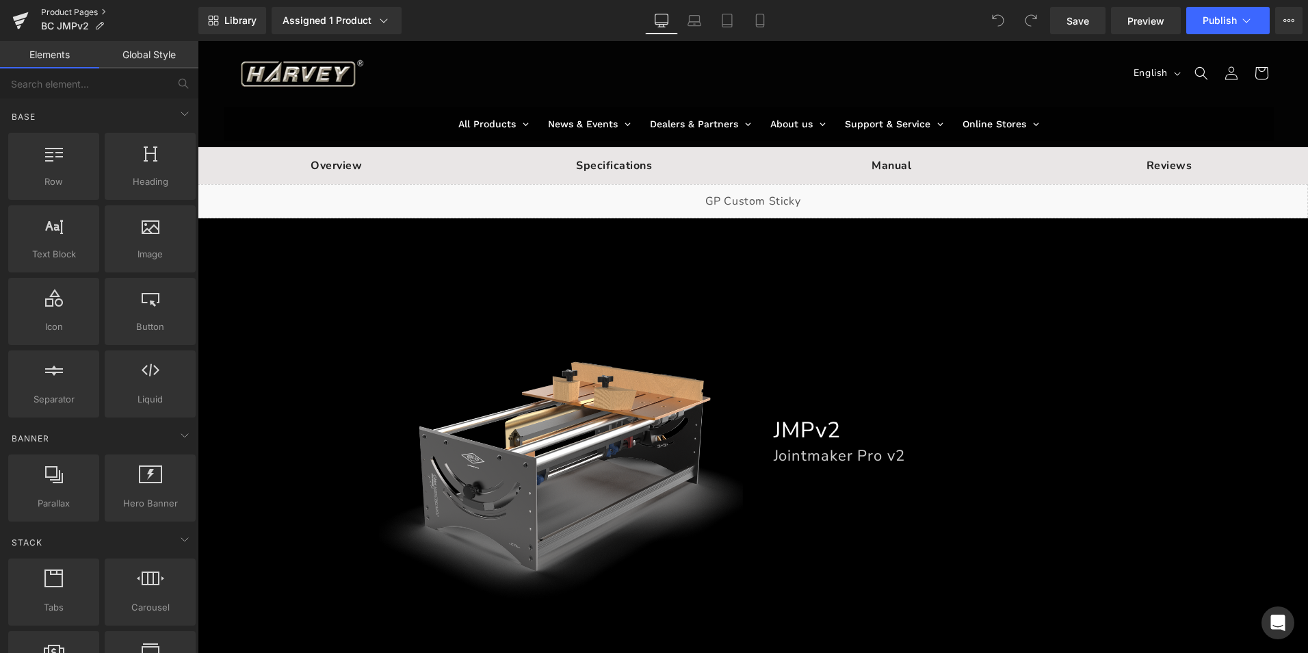
click at [84, 10] on link "Product Pages" at bounding box center [119, 12] width 157 height 11
click at [365, 15] on div "Assigned 1 Product" at bounding box center [337, 21] width 108 height 14
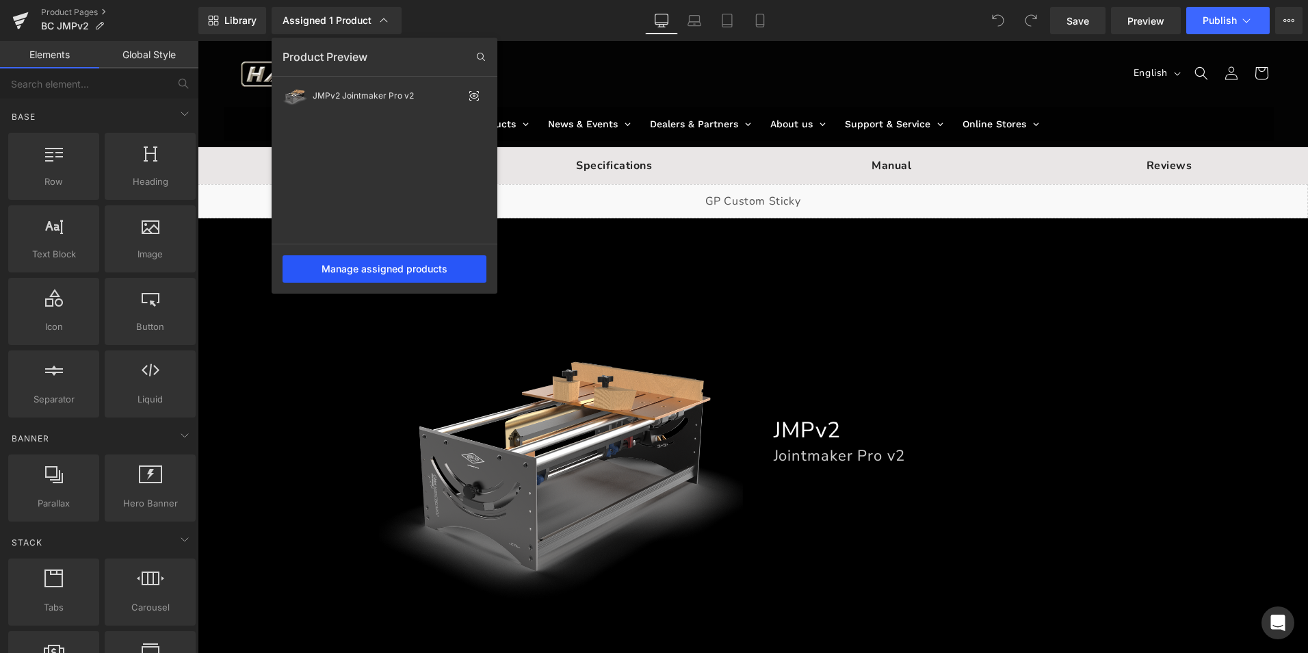
click at [420, 268] on div "Manage assigned products" at bounding box center [385, 268] width 204 height 27
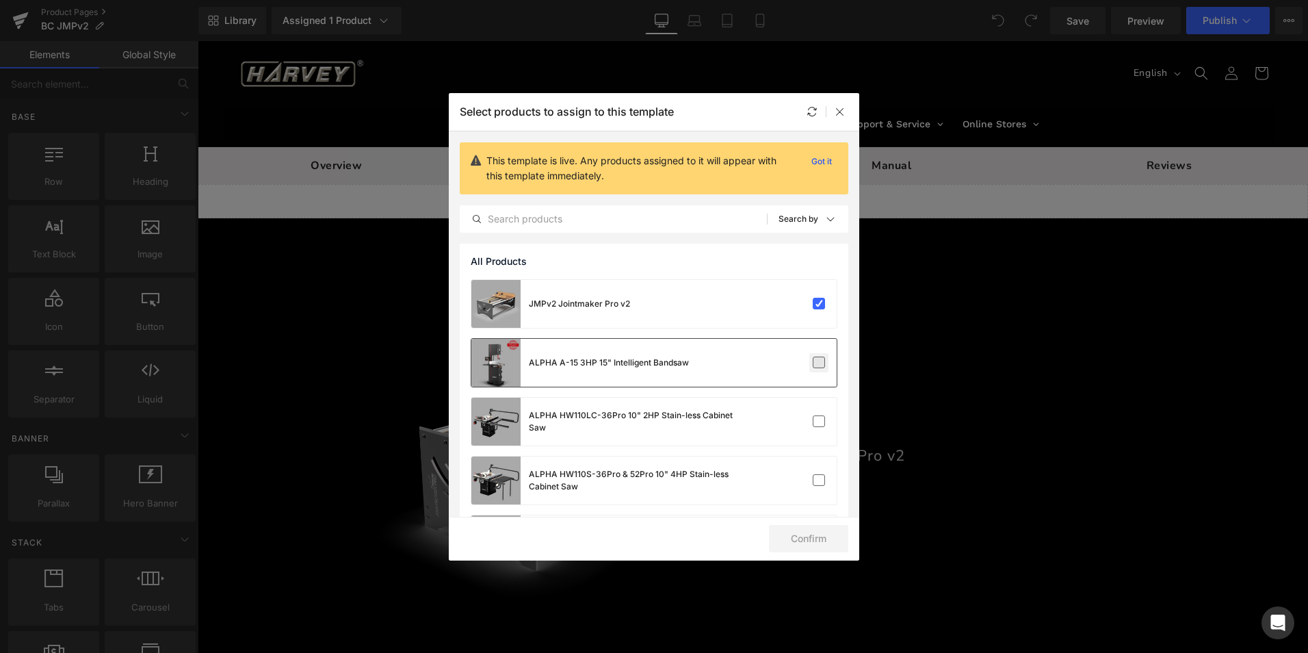
click at [816, 359] on label at bounding box center [819, 362] width 12 height 12
click at [819, 363] on input "checkbox" at bounding box center [819, 363] width 0 height 0
click at [818, 306] on label at bounding box center [819, 304] width 12 height 12
click at [819, 304] on input "checkbox" at bounding box center [819, 304] width 0 height 0
click at [816, 361] on label at bounding box center [819, 362] width 12 height 12
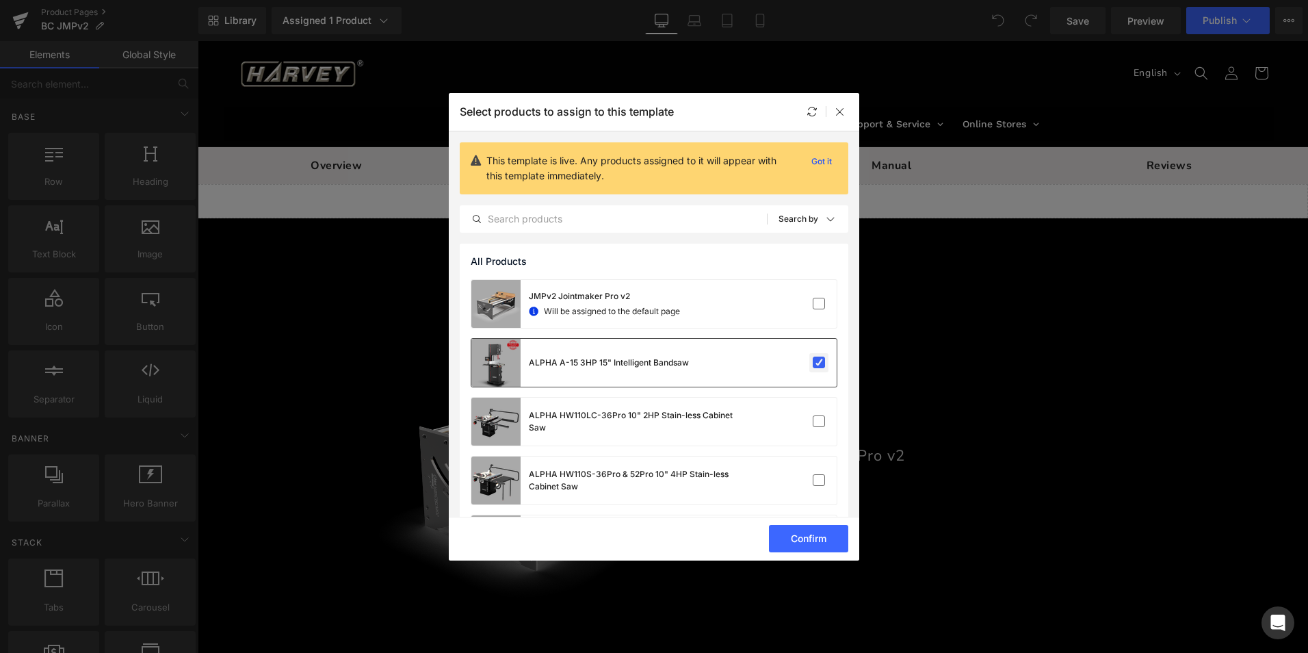
click at [819, 363] on input "checkbox" at bounding box center [819, 363] width 0 height 0
click at [816, 302] on label at bounding box center [819, 304] width 12 height 12
click at [819, 304] on input "checkbox" at bounding box center [819, 304] width 0 height 0
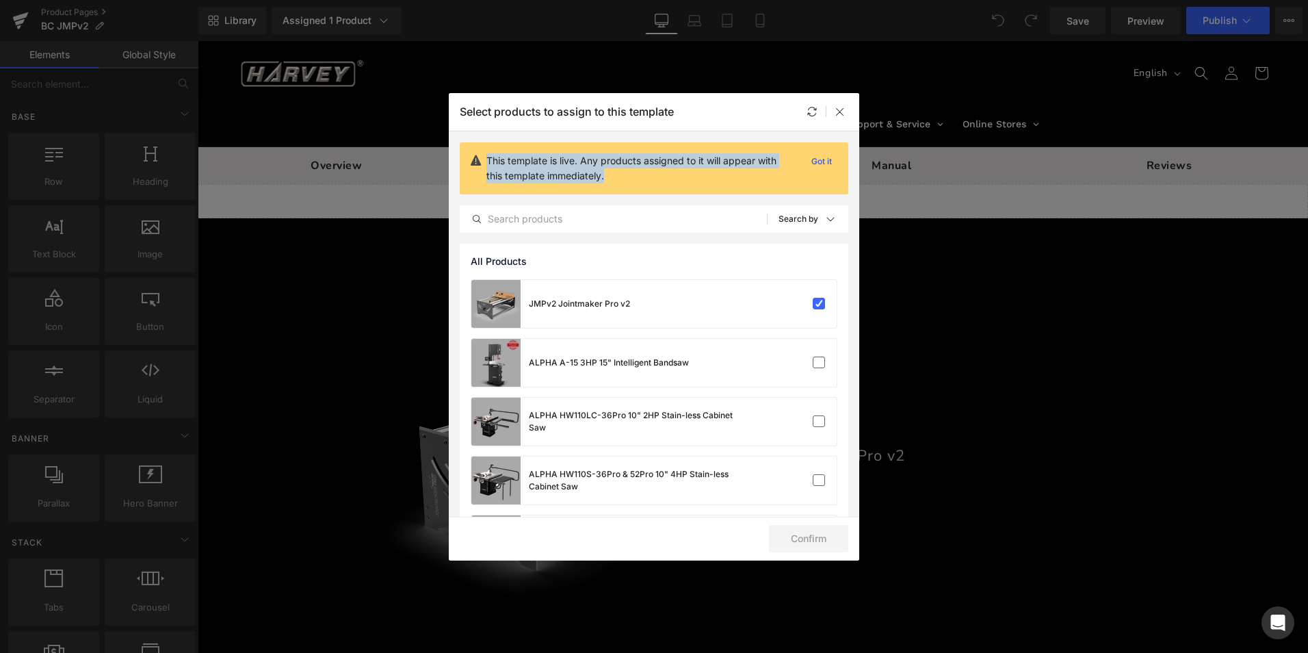
drag, startPoint x: 489, startPoint y: 157, endPoint x: 635, endPoint y: 175, distance: 147.5
click at [635, 175] on p "This template is live. Any products assigned to it will appear with this templa…" at bounding box center [640, 168] width 309 height 30
click at [825, 160] on p "Got it" at bounding box center [821, 161] width 31 height 16
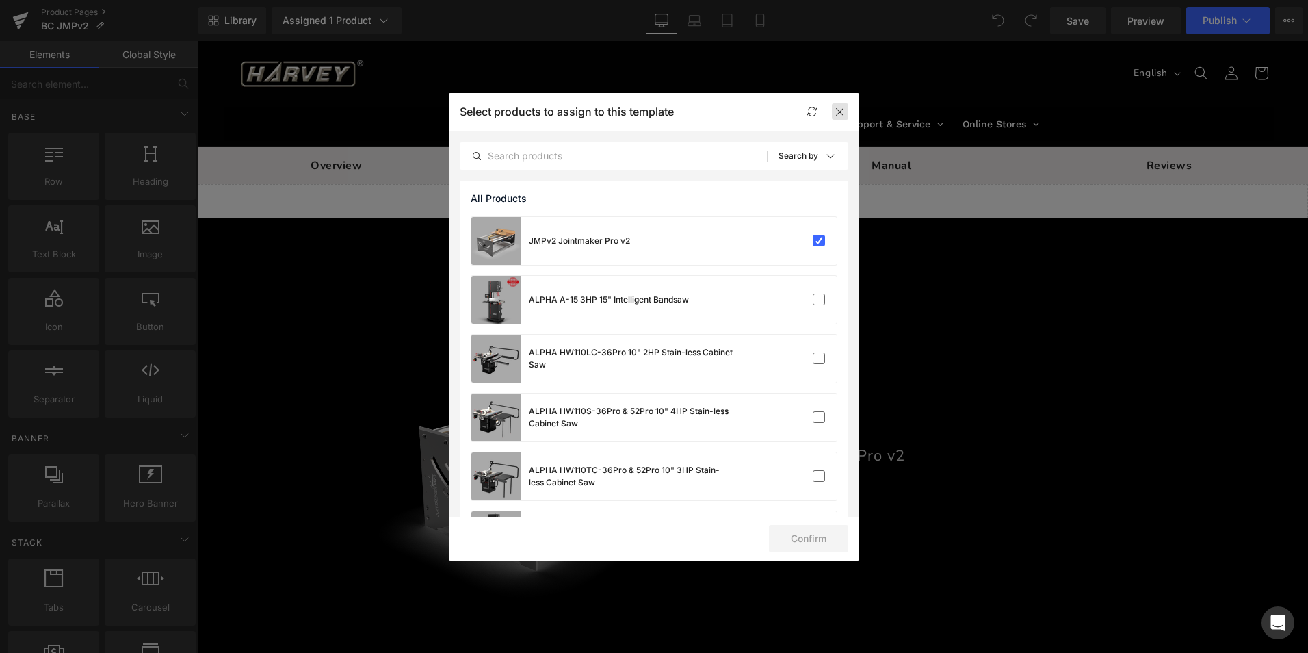
click at [847, 115] on div at bounding box center [840, 111] width 16 height 16
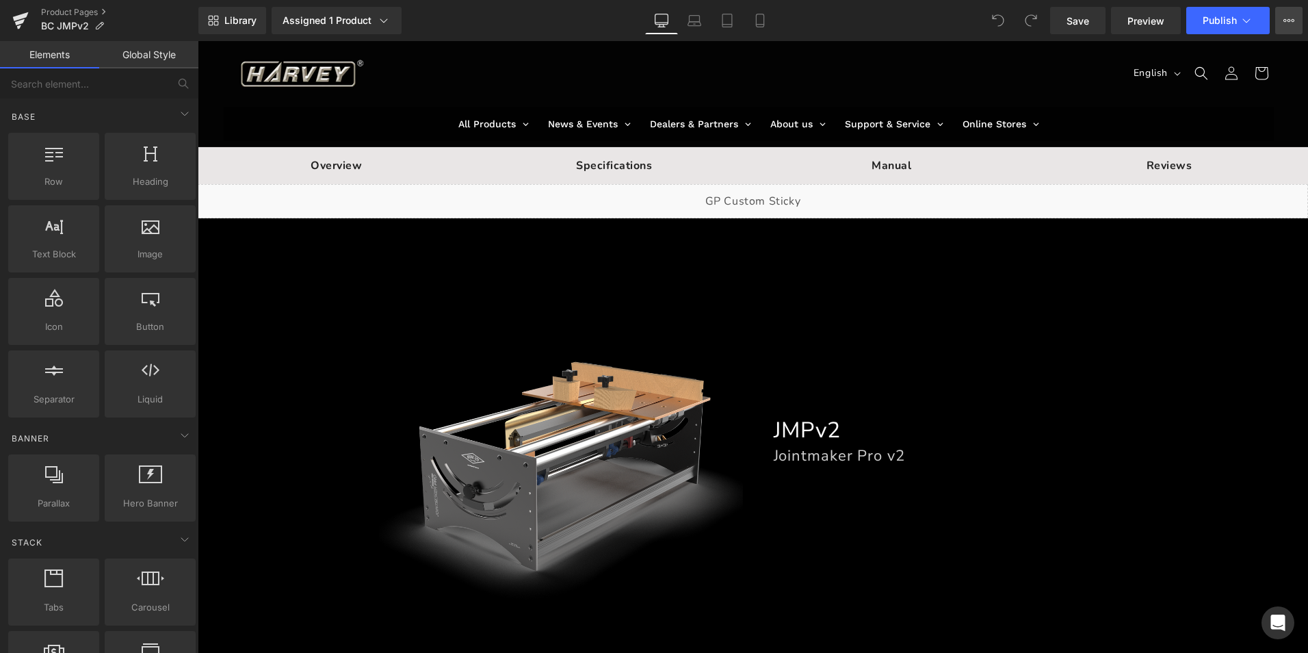
click at [1296, 21] on button "View Live Page View with current Template Save Template to Library Schedule Pub…" at bounding box center [1288, 20] width 27 height 27
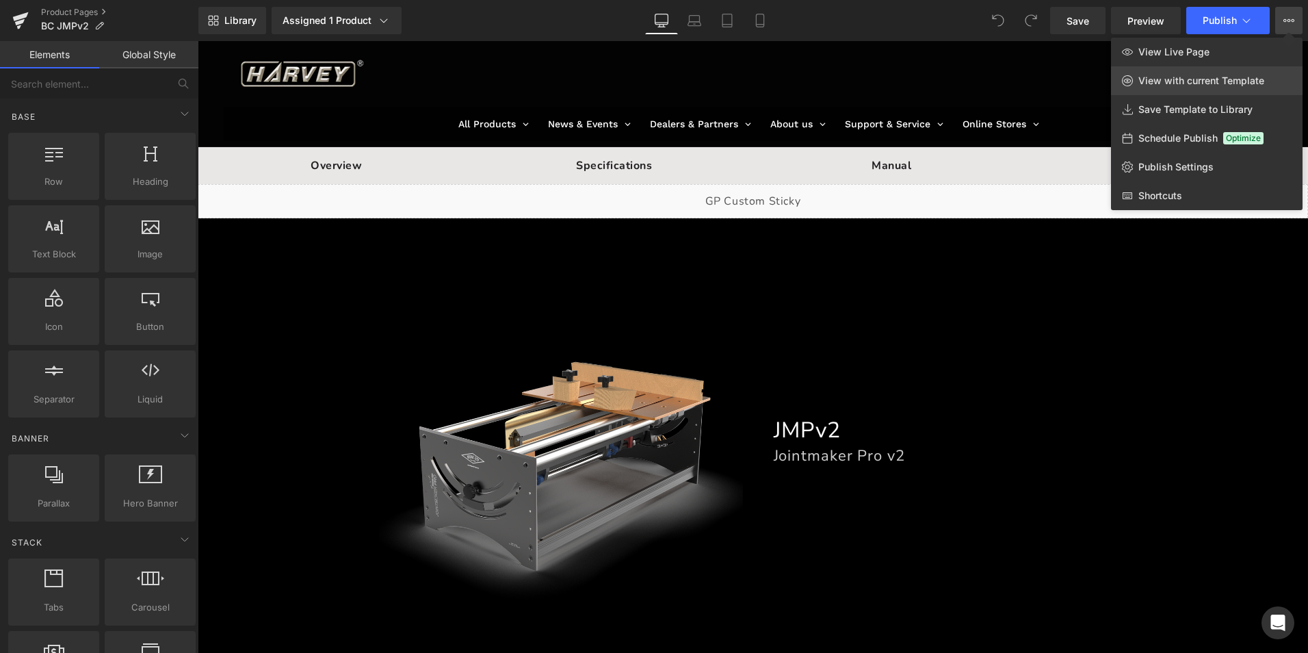
click at [1187, 81] on span "View with current Template" at bounding box center [1202, 81] width 126 height 12
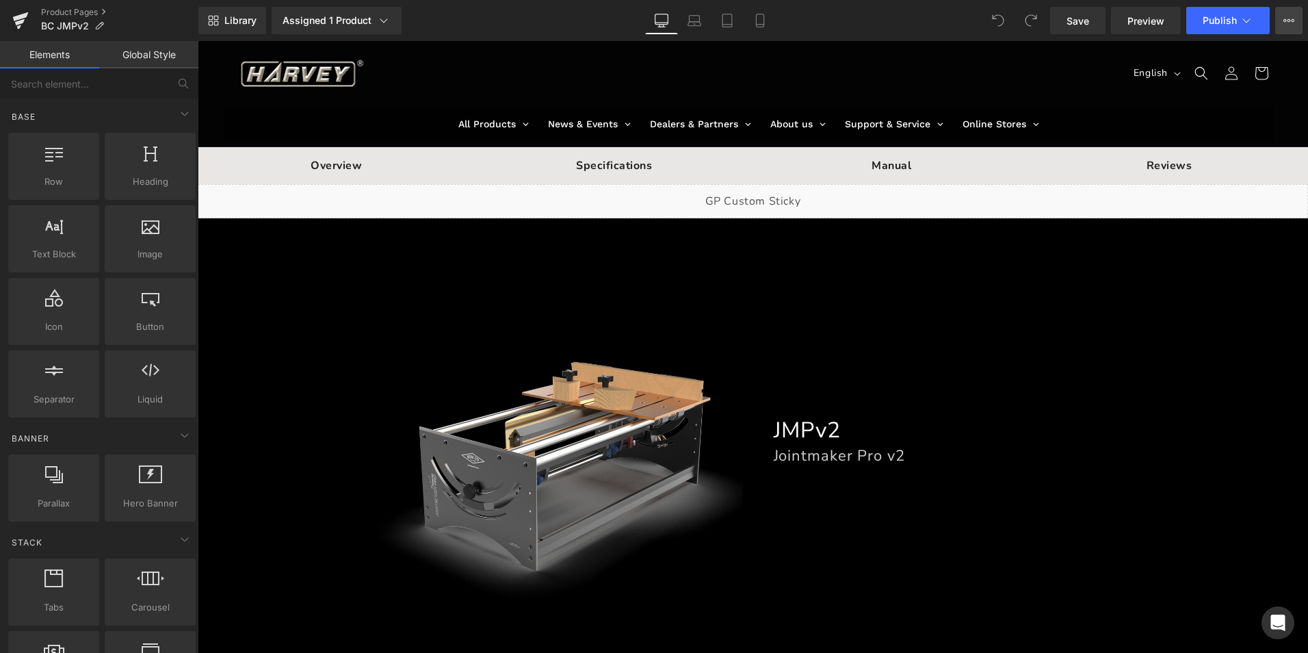
click at [1284, 17] on icon at bounding box center [1289, 20] width 11 height 11
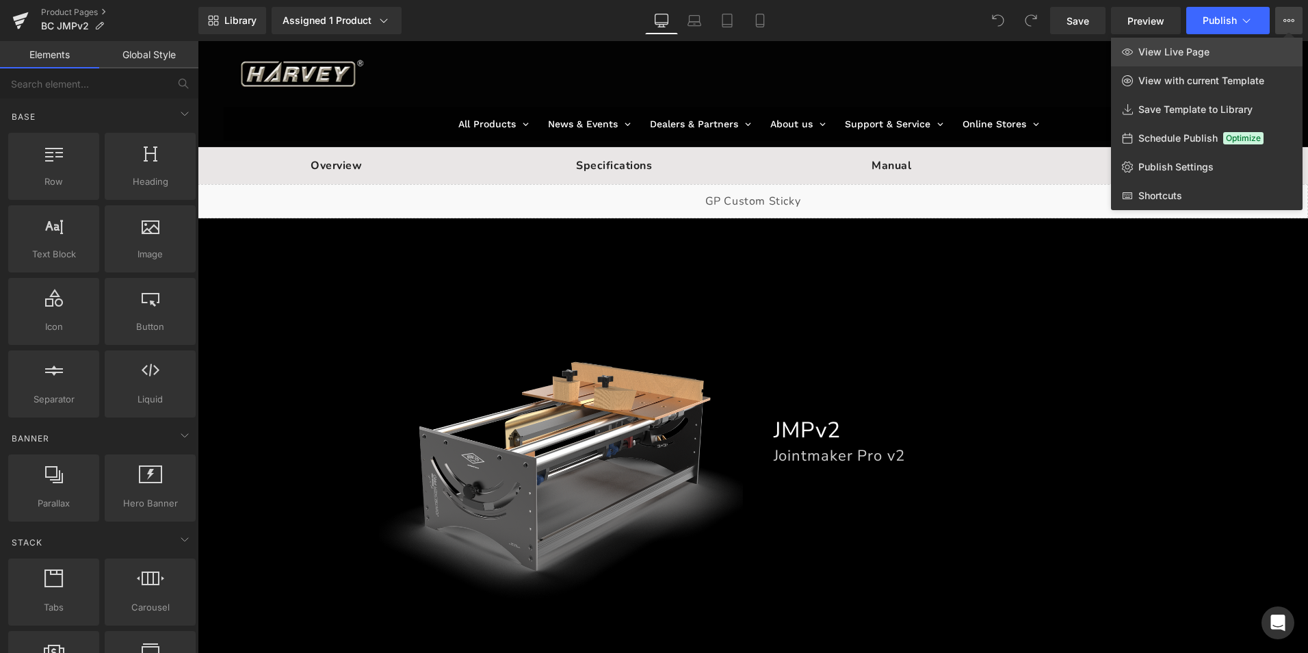
click at [1202, 50] on span "View Live Page" at bounding box center [1174, 52] width 71 height 12
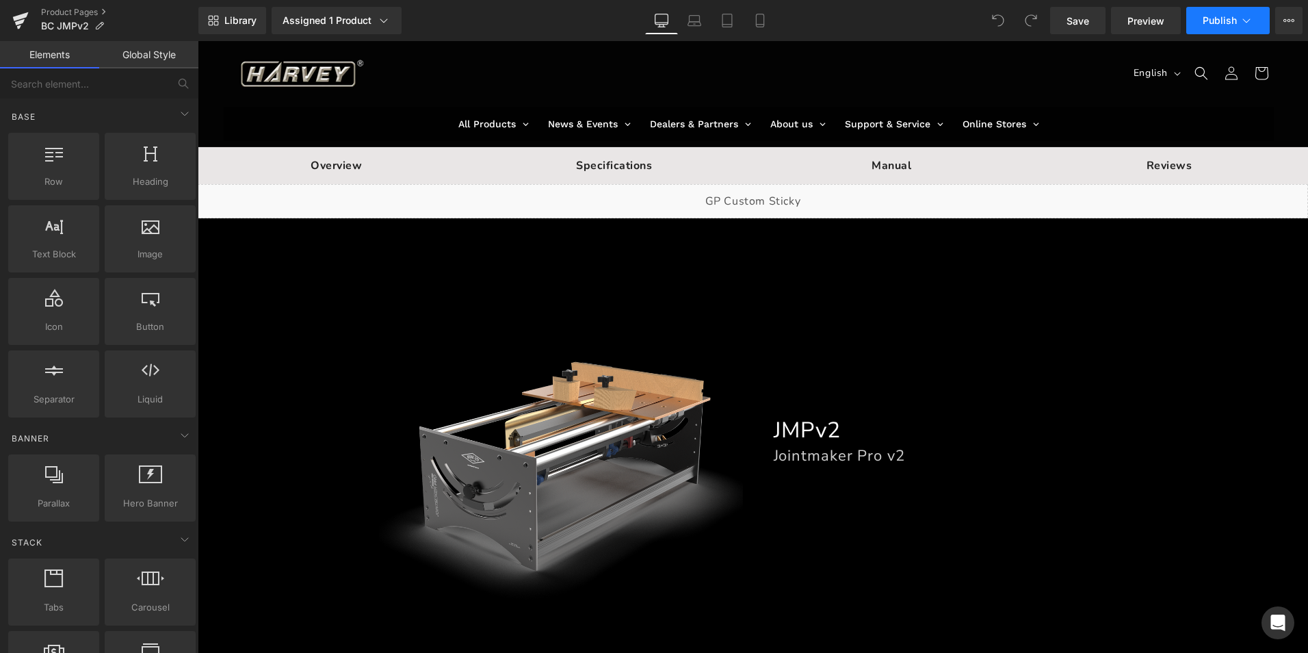
click at [1211, 18] on span "Publish" at bounding box center [1220, 20] width 34 height 11
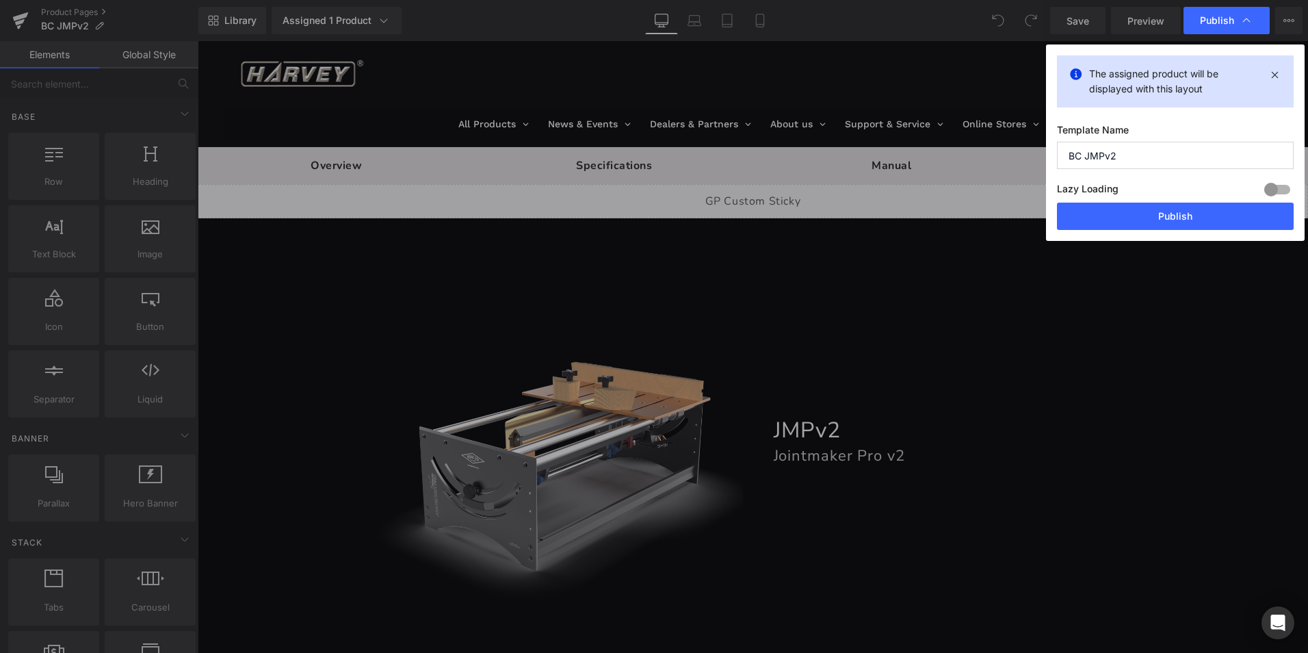
drag, startPoint x: 1121, startPoint y: 189, endPoint x: 1055, endPoint y: 191, distance: 65.7
click at [1055, 191] on div "The assigned product will be displayed with this layout Template Name BC JMPv2 …" at bounding box center [1175, 142] width 259 height 196
drag, startPoint x: 1055, startPoint y: 191, endPoint x: 1121, endPoint y: 189, distance: 65.7
click at [1121, 189] on div "Lazy Loading Build Upgrade plan to unlock" at bounding box center [1175, 191] width 237 height 23
drag, startPoint x: 1120, startPoint y: 188, endPoint x: 1067, endPoint y: 190, distance: 52.7
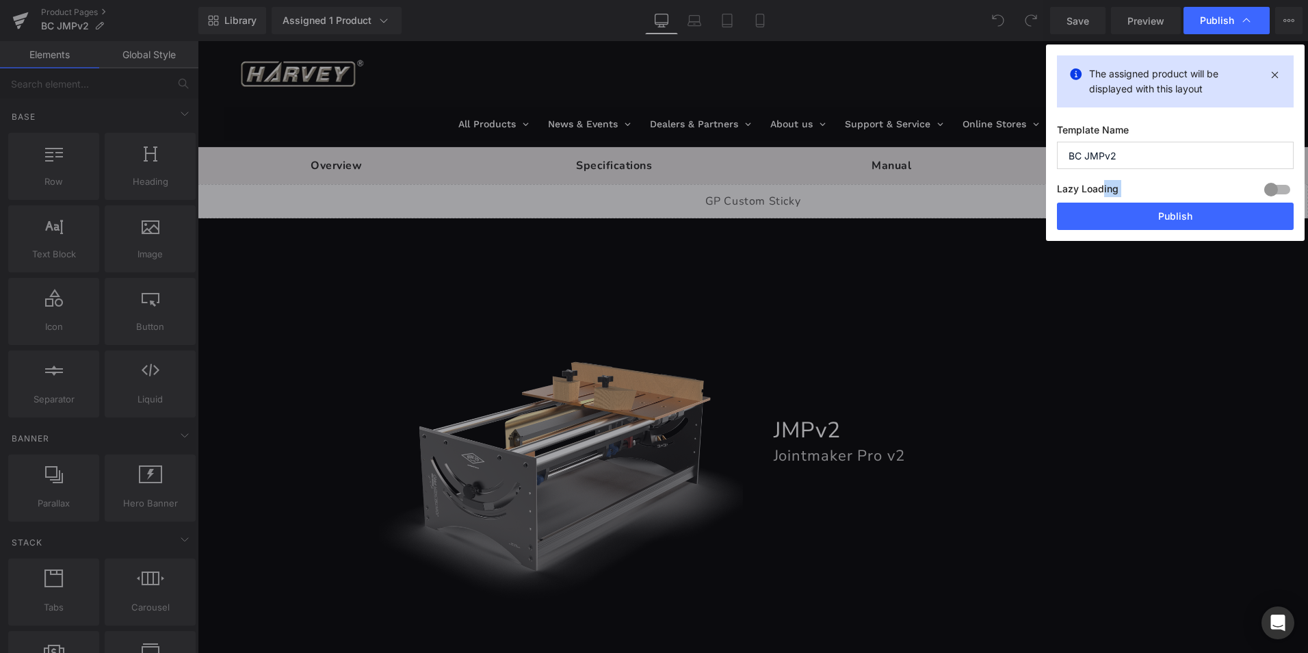
click at [1067, 190] on div "Lazy Loading Build Upgrade plan to unlock" at bounding box center [1175, 191] width 237 height 23
click at [1160, 211] on button "Publish" at bounding box center [1175, 216] width 237 height 27
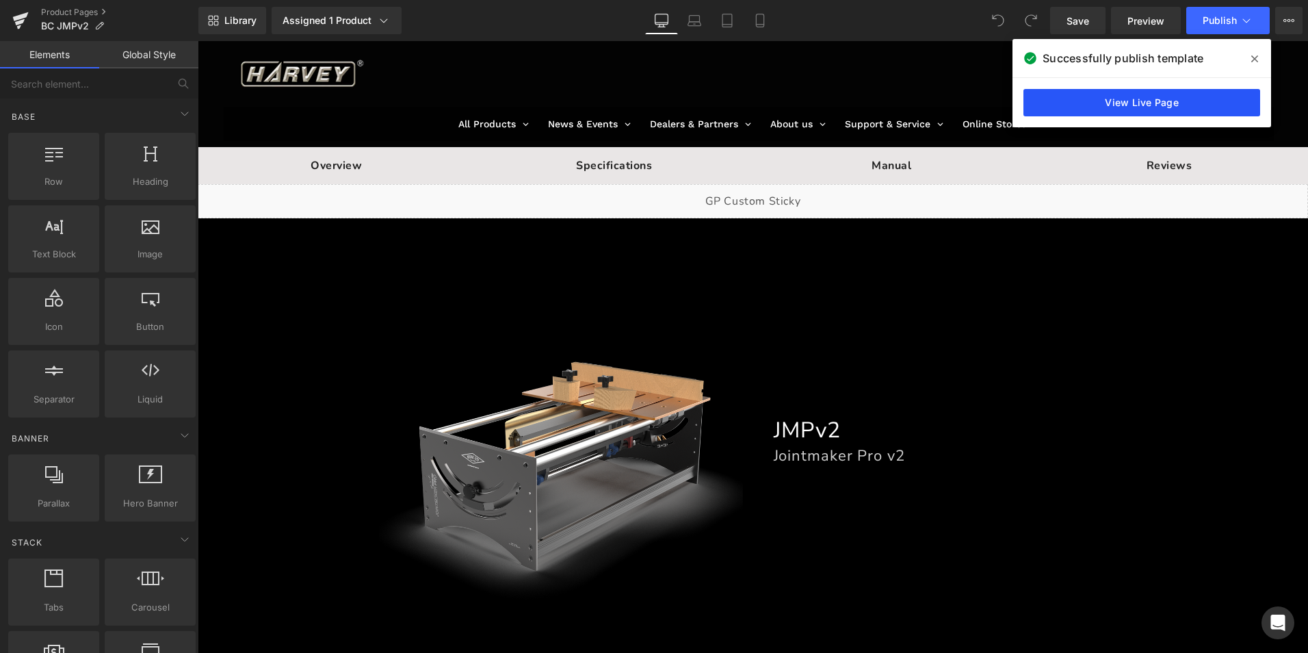
click at [1181, 105] on link "View Live Page" at bounding box center [1142, 102] width 237 height 27
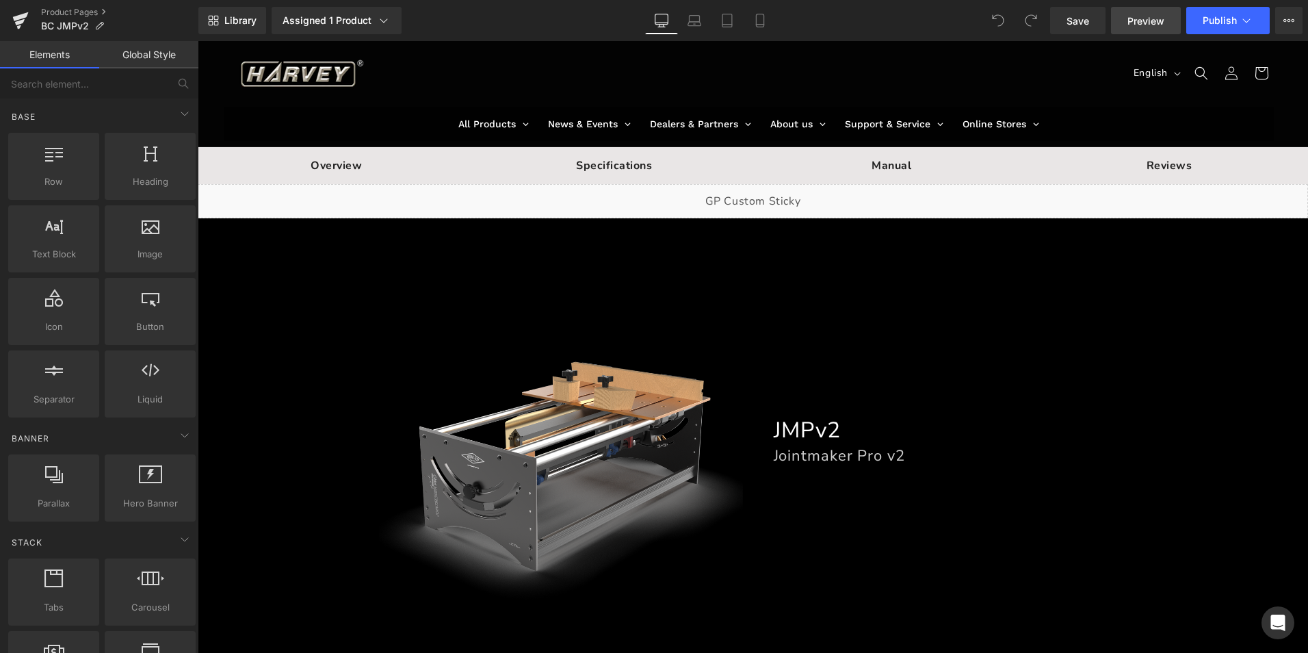
click at [1138, 19] on span "Preview" at bounding box center [1146, 21] width 37 height 14
click at [1290, 16] on icon at bounding box center [1289, 20] width 11 height 11
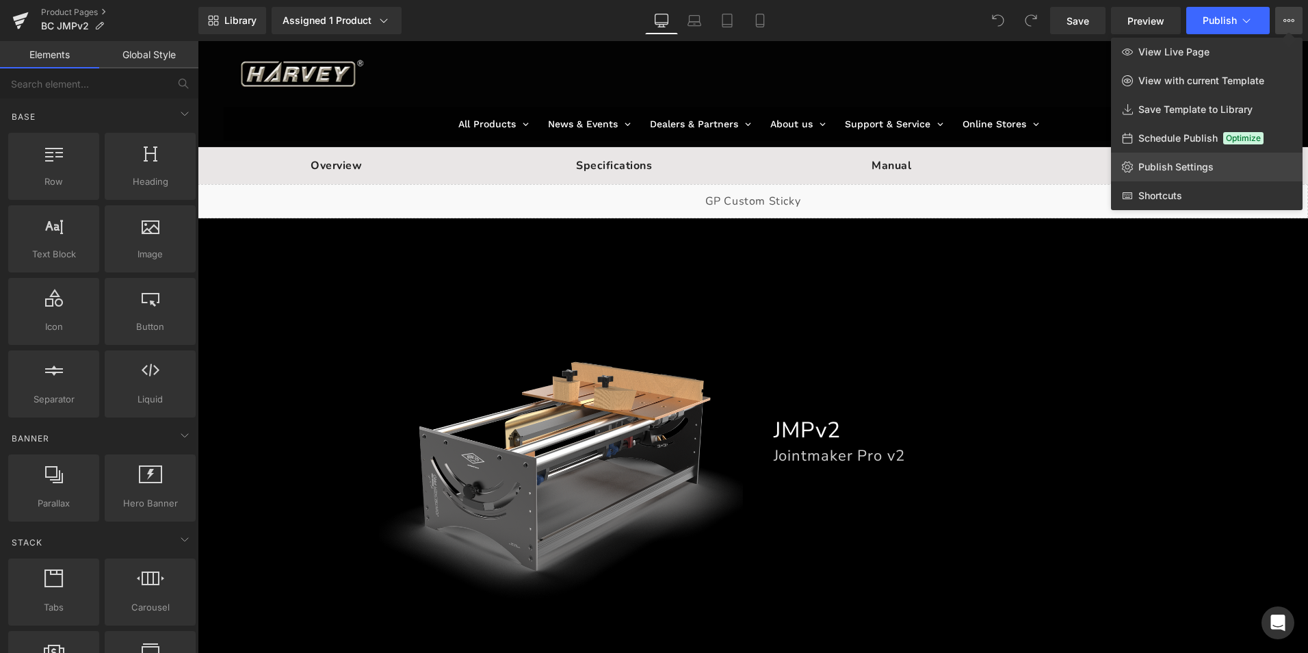
click at [1154, 161] on span "Publish Settings" at bounding box center [1176, 167] width 75 height 12
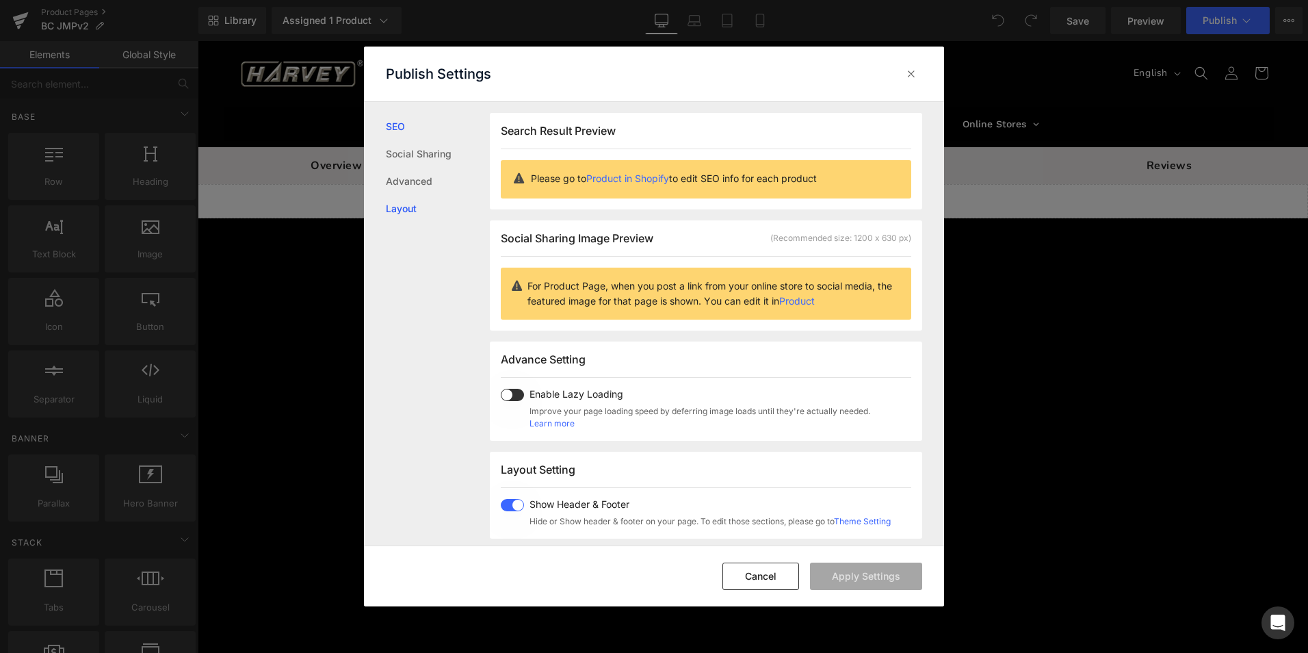
click at [409, 205] on link "Layout" at bounding box center [438, 208] width 104 height 27
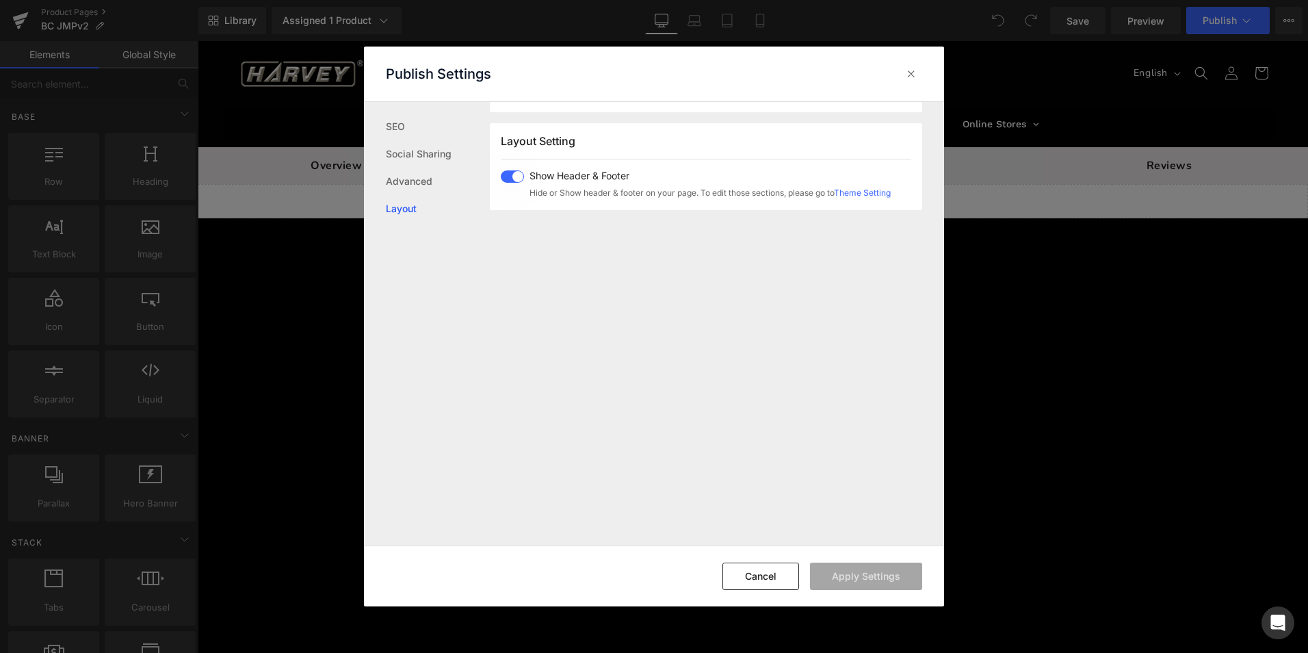
scroll to position [339, 0]
click at [908, 75] on icon at bounding box center [912, 74] width 14 height 14
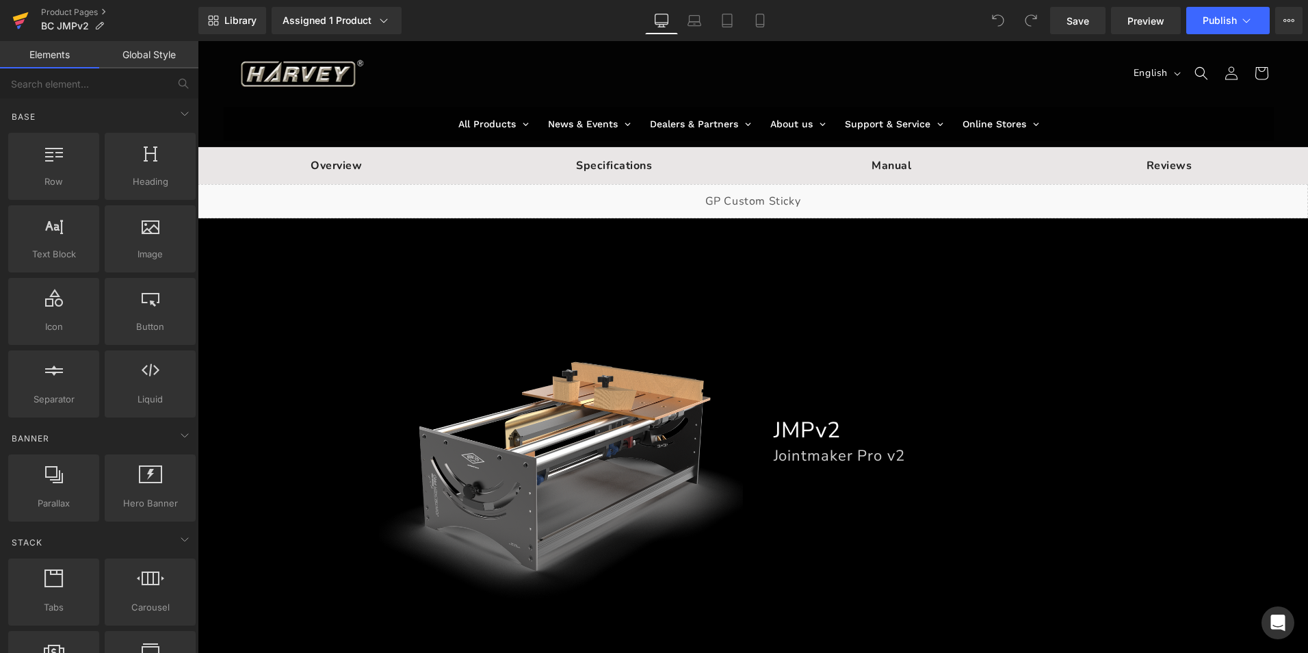
click at [35, 10] on link at bounding box center [20, 20] width 41 height 41
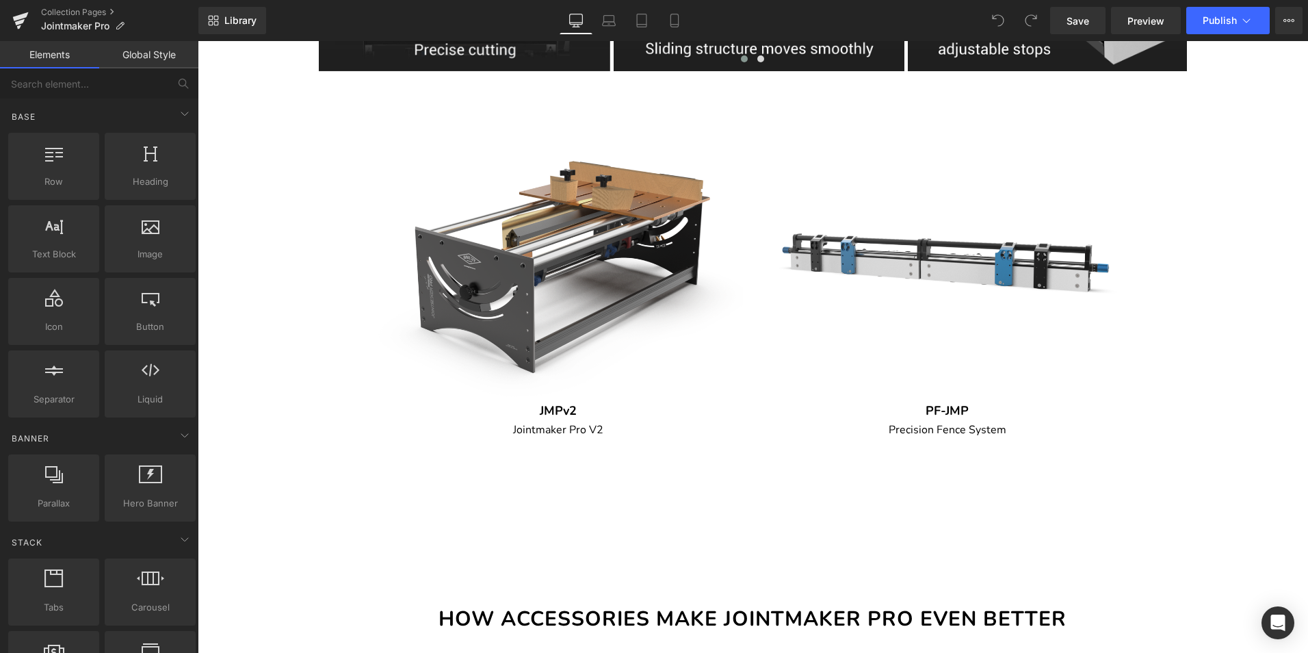
scroll to position [1300, 0]
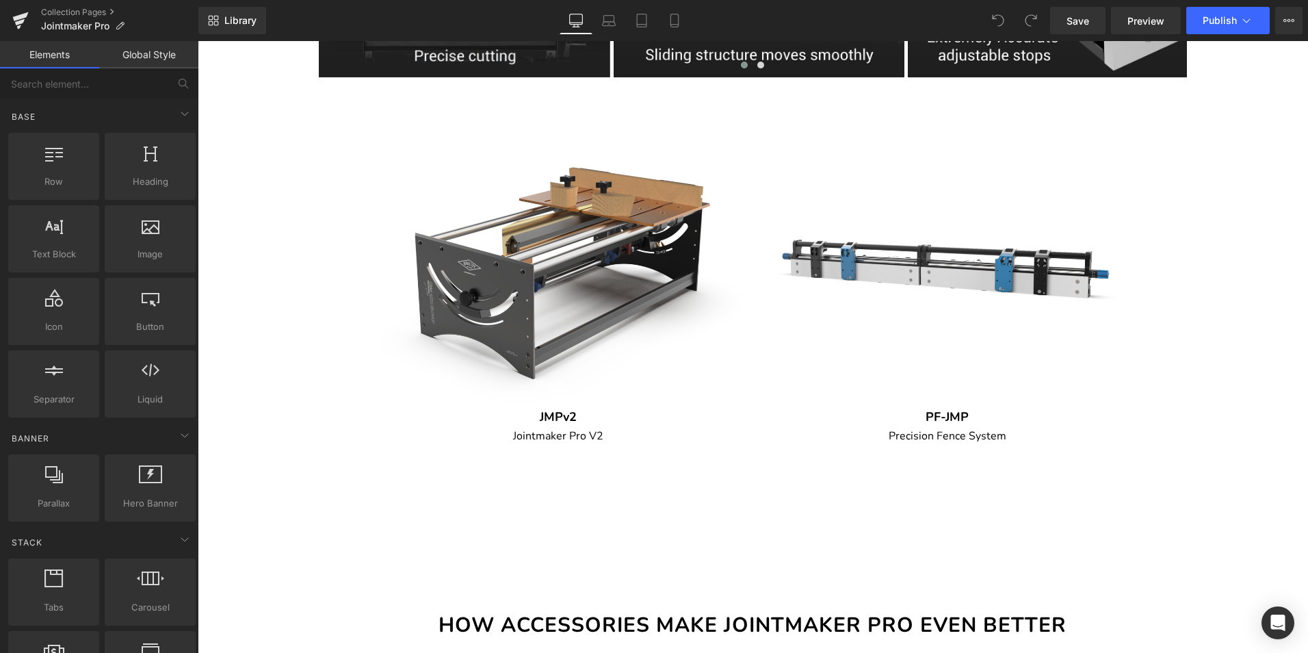
click at [477, 312] on img at bounding box center [558, 261] width 368 height 368
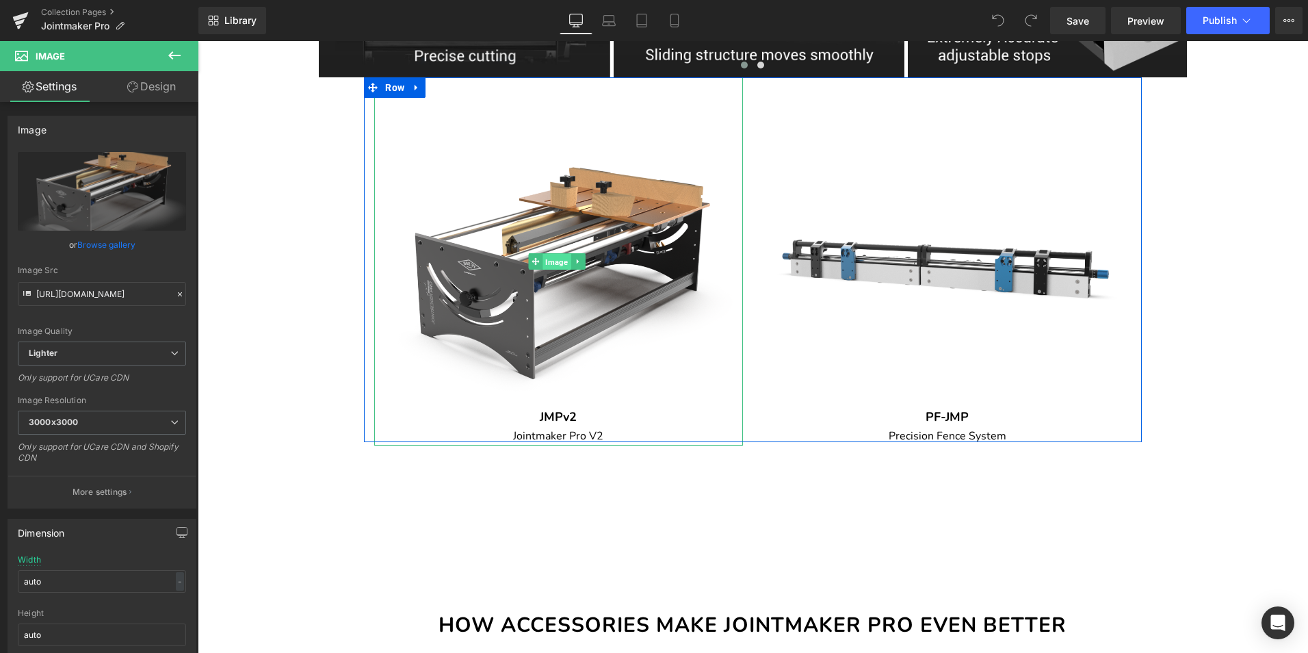
click at [551, 270] on span "Image" at bounding box center [557, 261] width 28 height 16
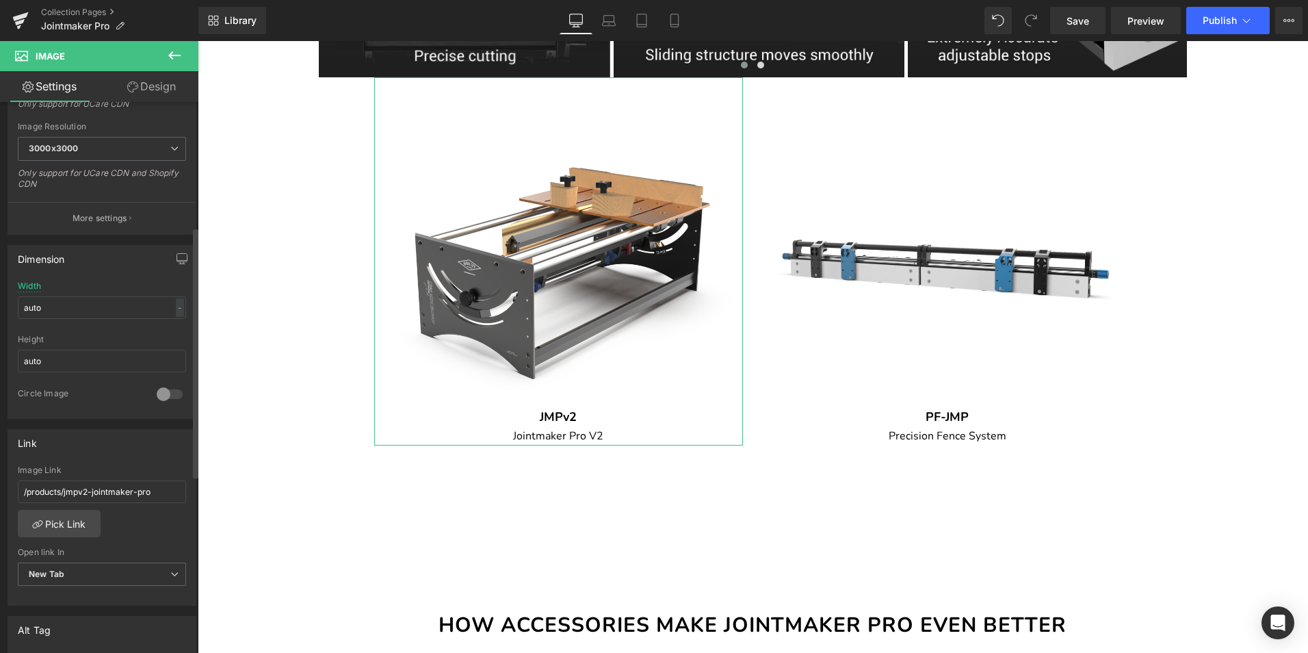
scroll to position [342, 0]
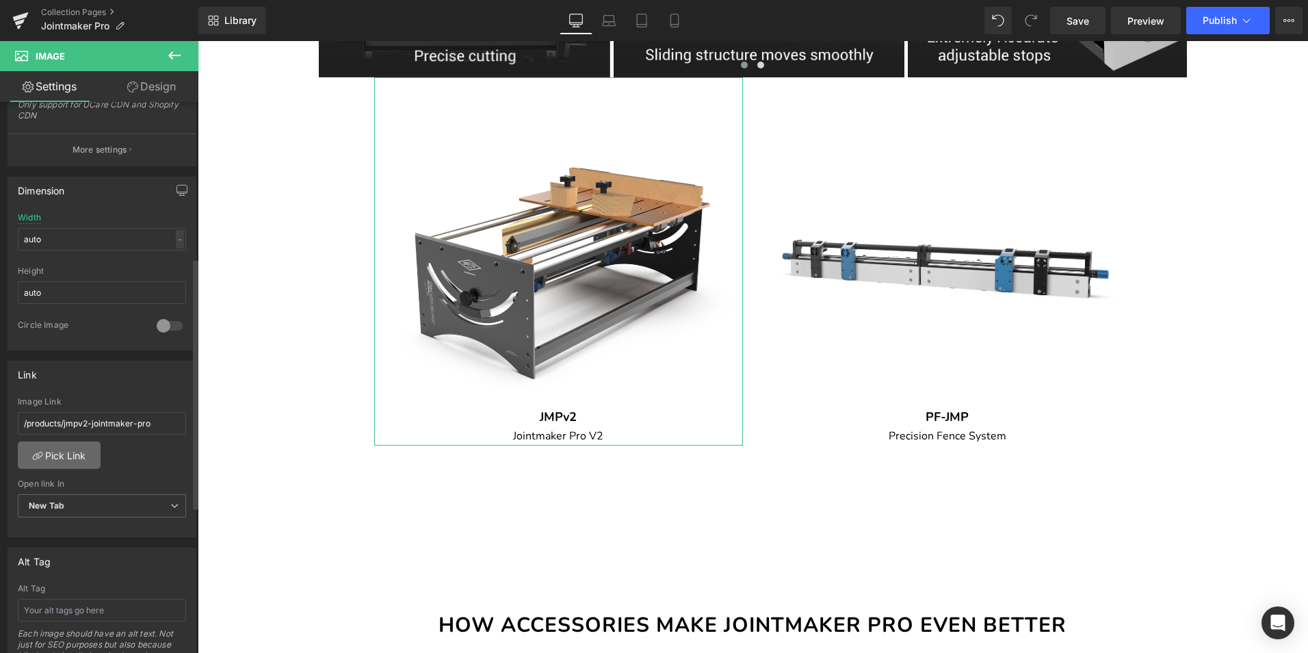
click at [68, 454] on link "Pick Link" at bounding box center [59, 454] width 83 height 27
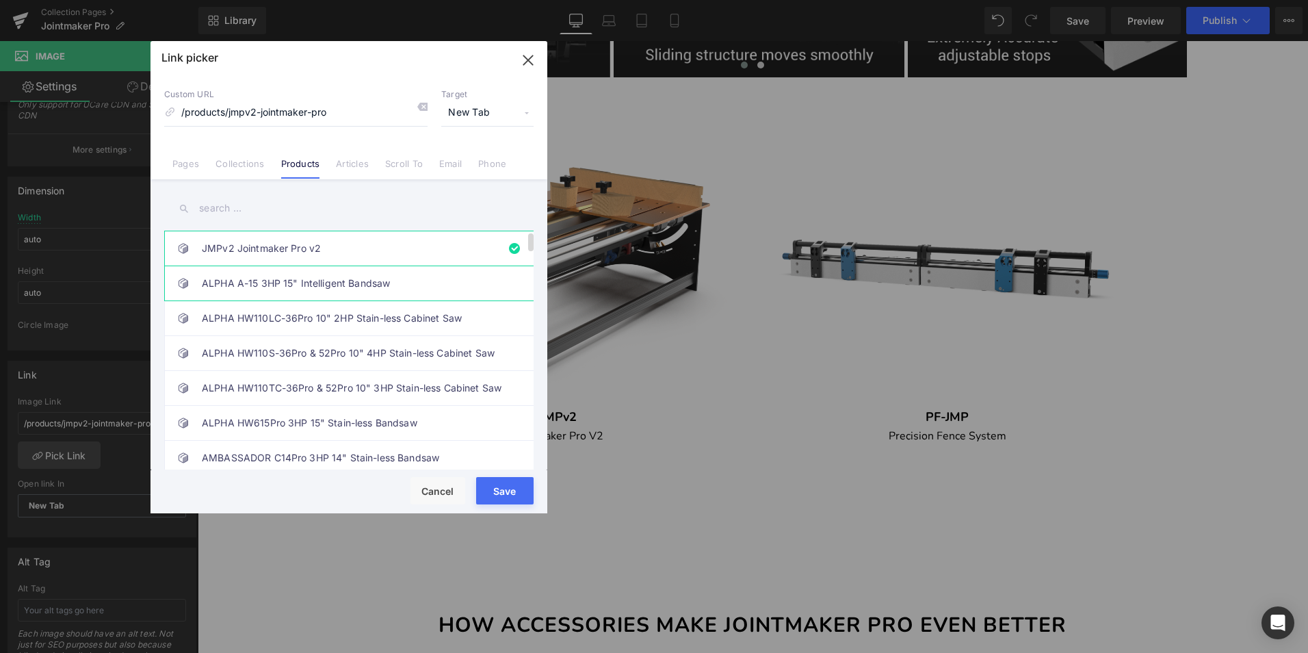
click at [341, 277] on link "ALPHA A-15 3HP 15" Intelligent Bandsaw" at bounding box center [352, 283] width 301 height 34
type input "/products/alpha-a-15-3hp-15-intelligent-bandsaw"
click at [499, 493] on button "Save" at bounding box center [504, 490] width 57 height 27
type input "/products/alpha-a-15-3hp-15-intelligent-bandsaw"
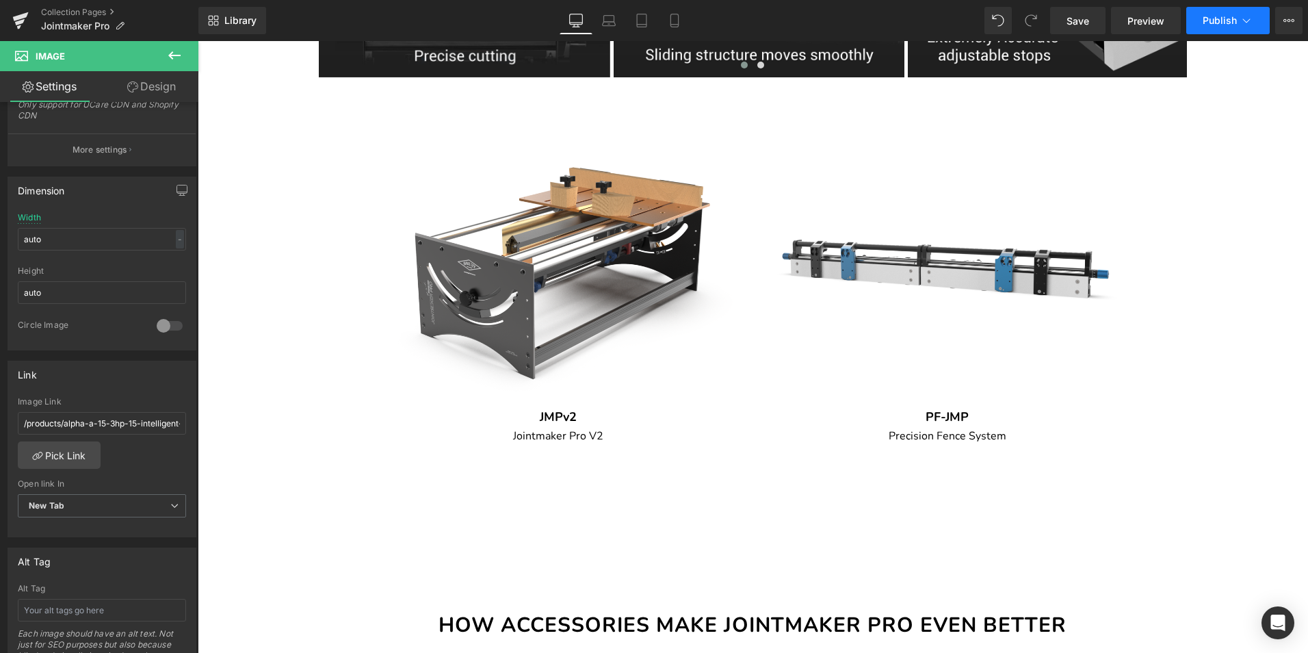
click at [1240, 19] on icon at bounding box center [1247, 21] width 14 height 14
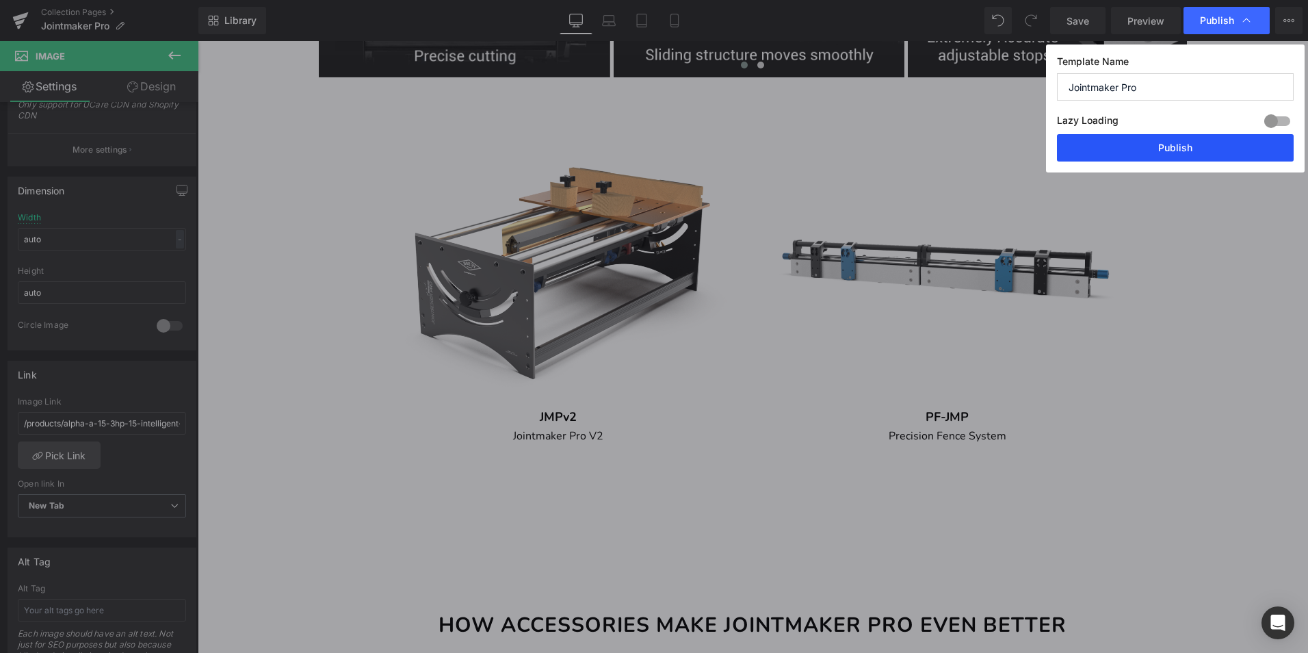
click at [1201, 140] on button "Publish" at bounding box center [1175, 147] width 237 height 27
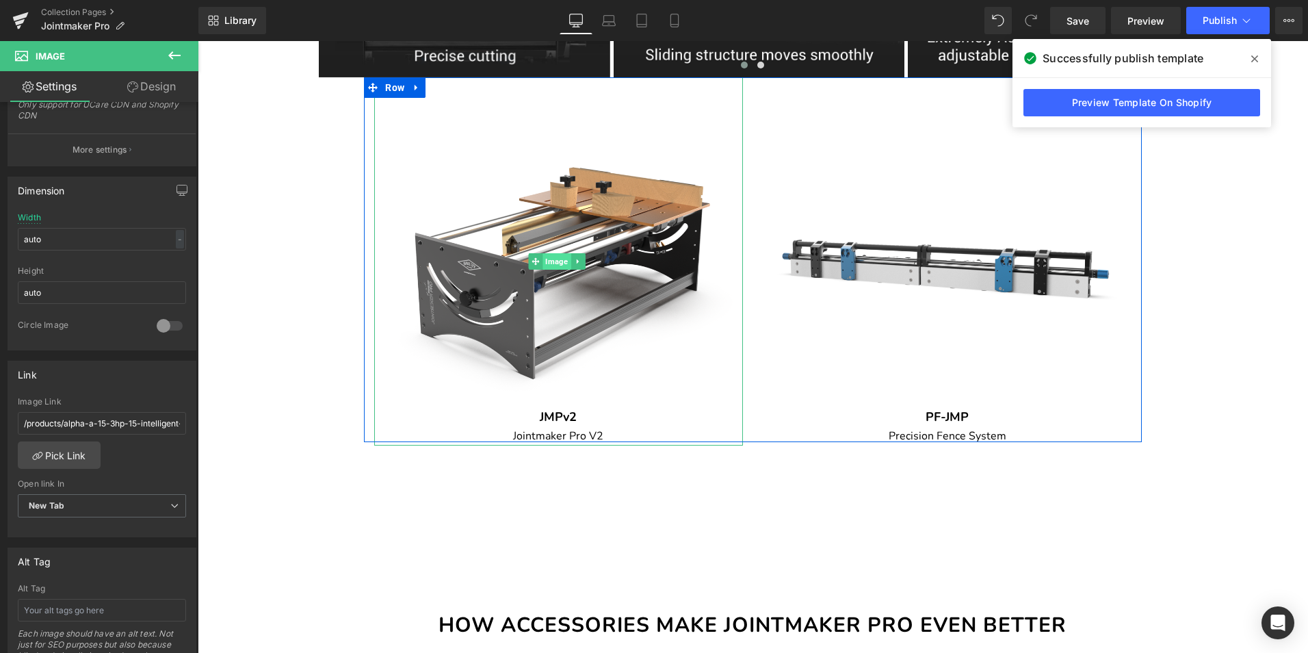
click at [557, 270] on span "Image" at bounding box center [557, 261] width 28 height 16
click at [580, 265] on icon at bounding box center [578, 261] width 8 height 8
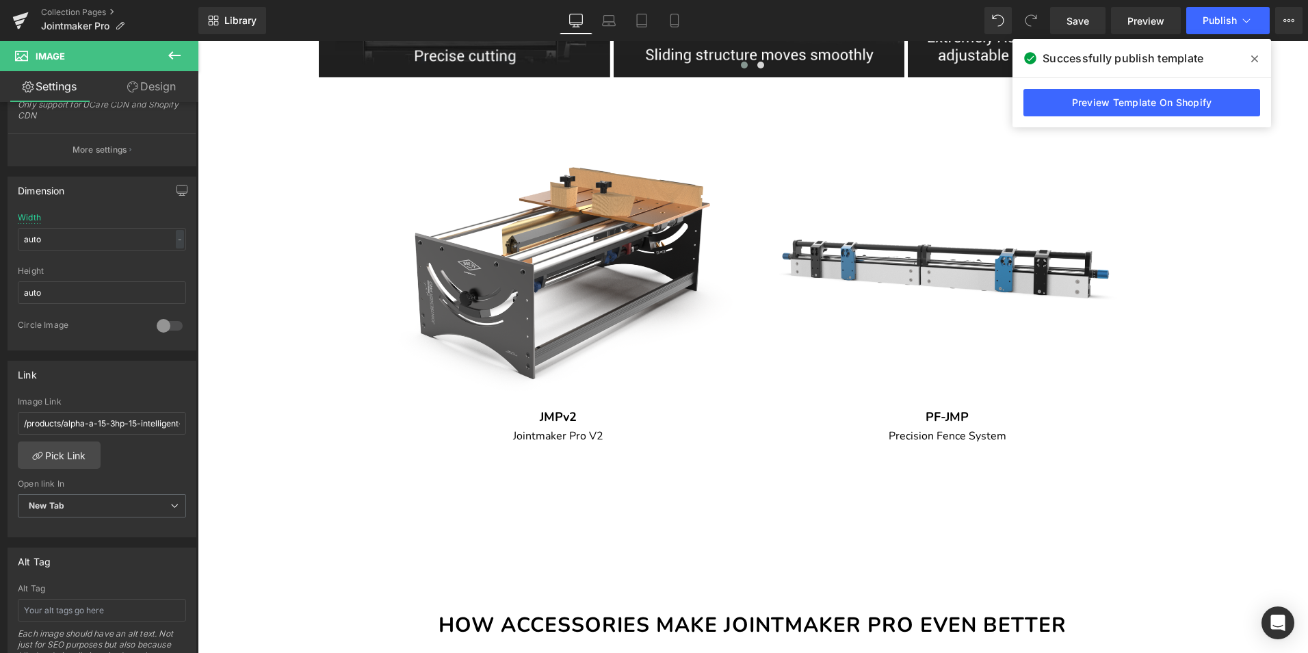
click at [1258, 61] on icon at bounding box center [1254, 58] width 7 height 7
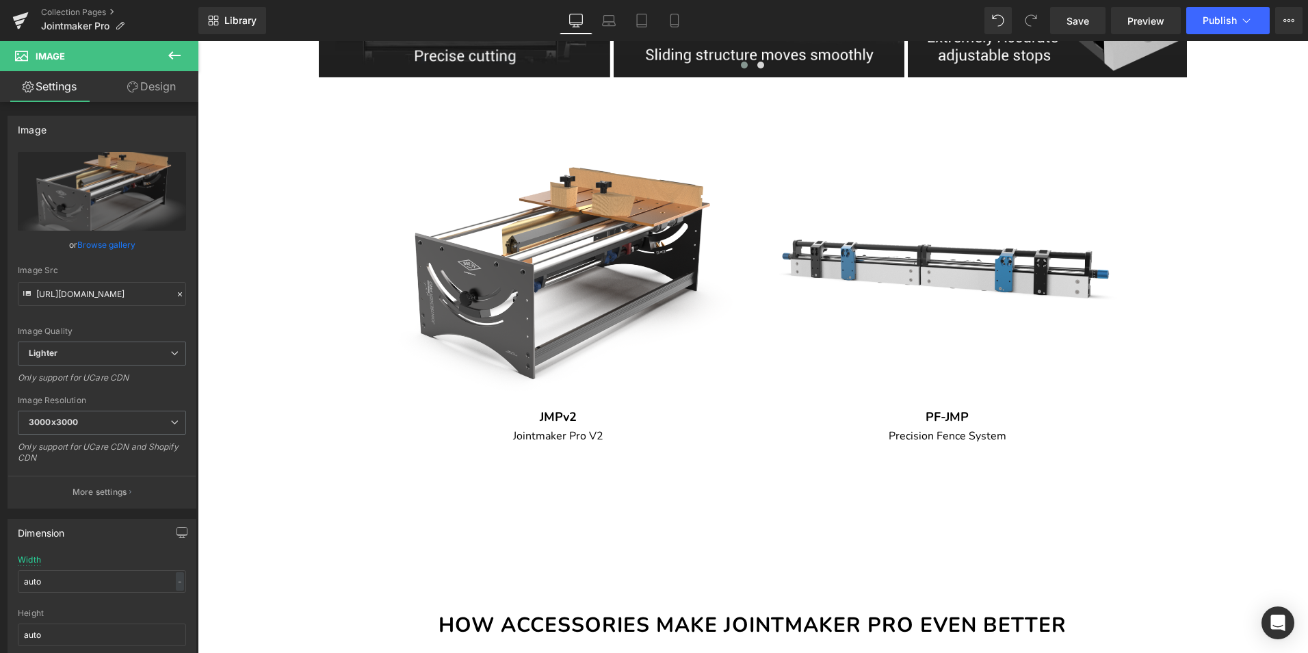
click at [180, 47] on button at bounding box center [175, 56] width 48 height 30
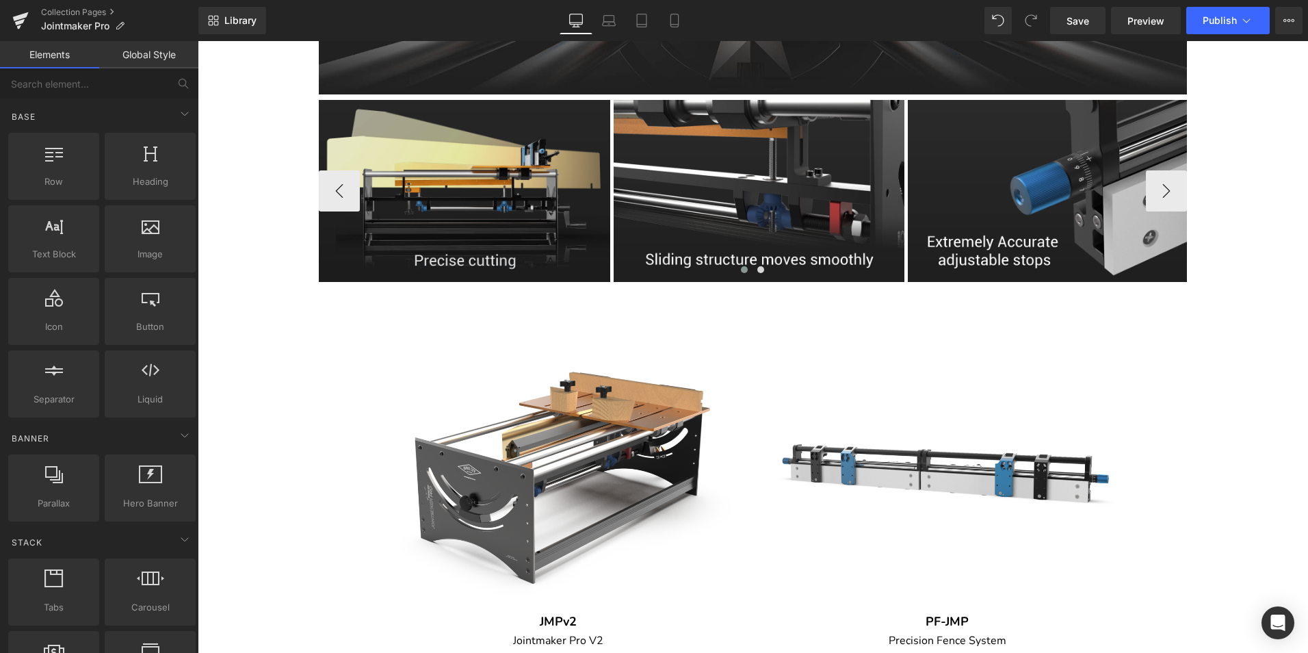
scroll to position [1095, 0]
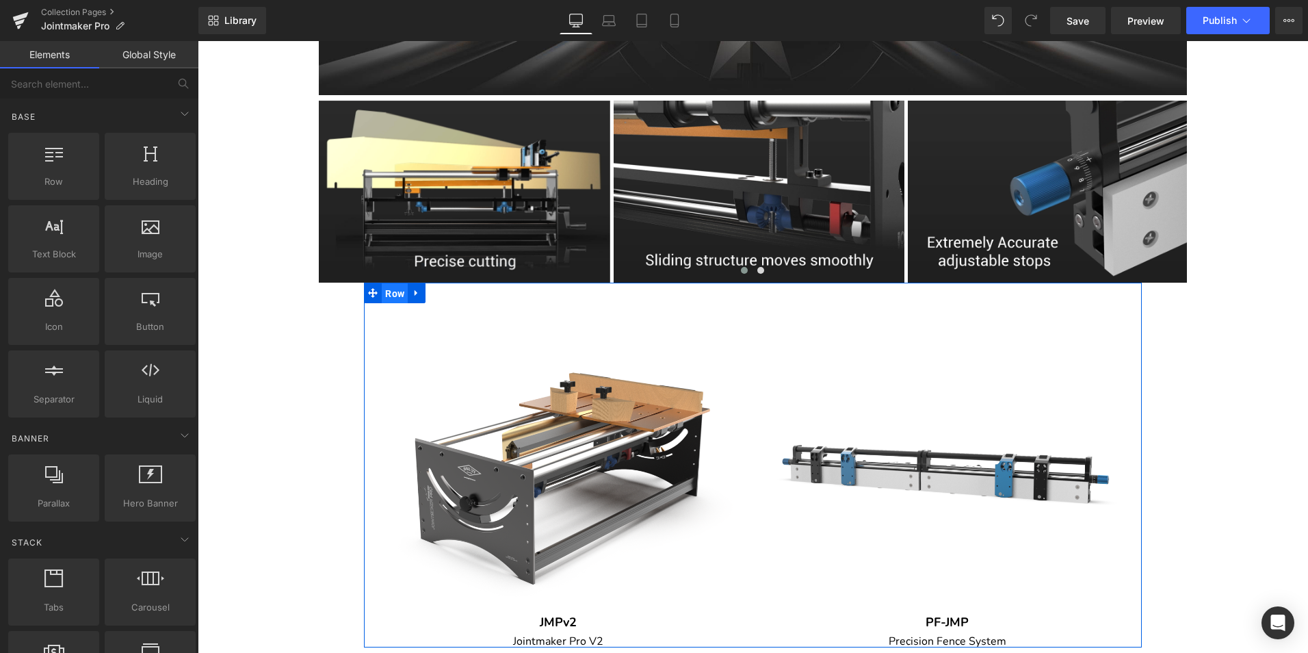
click at [393, 304] on span "Row" at bounding box center [395, 293] width 26 height 21
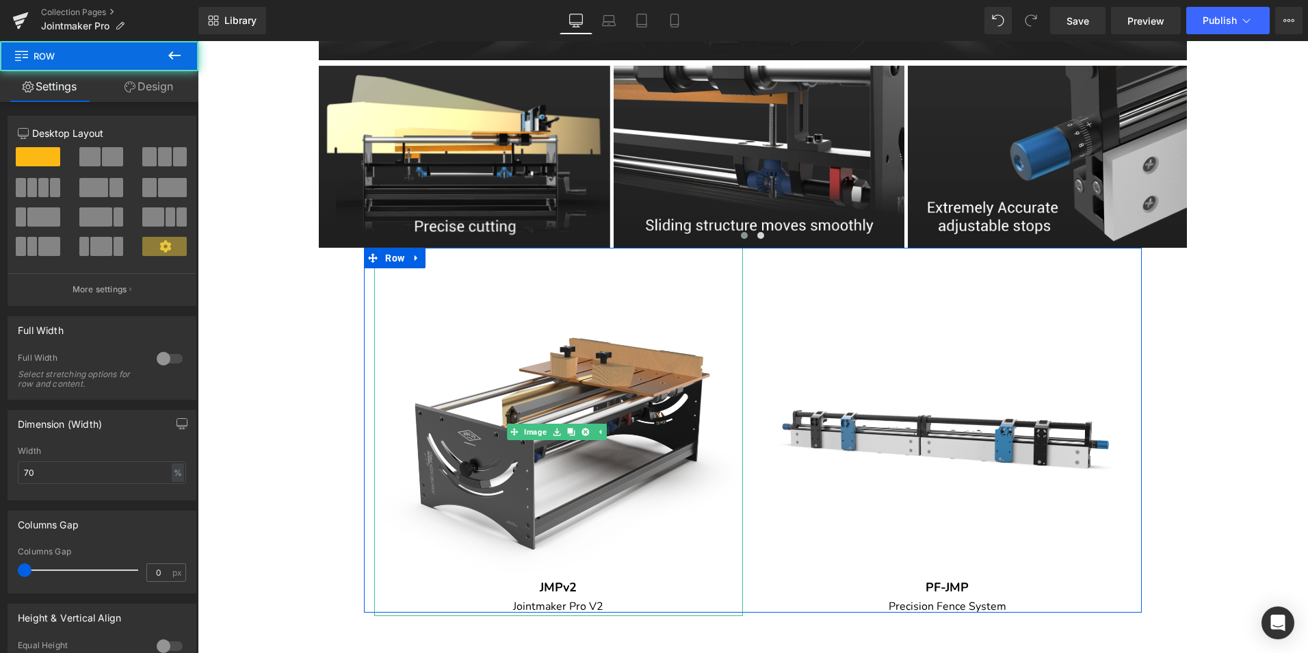
scroll to position [1163, 0]
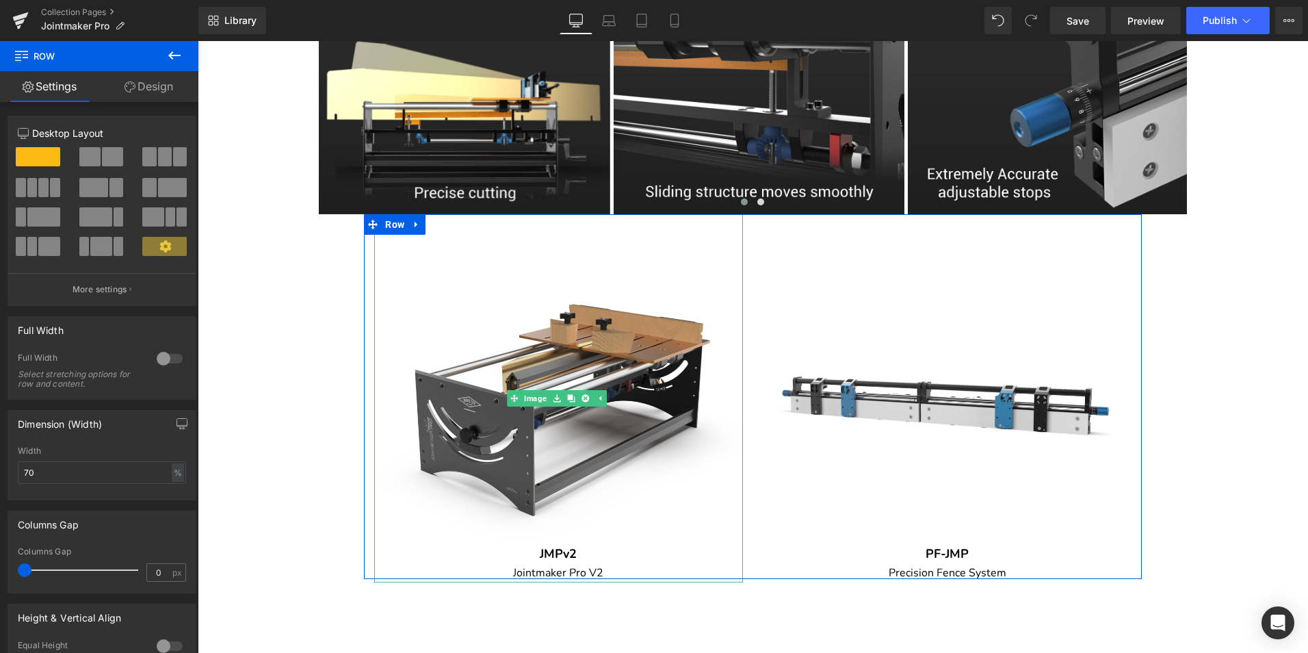
click at [547, 430] on img at bounding box center [558, 398] width 368 height 368
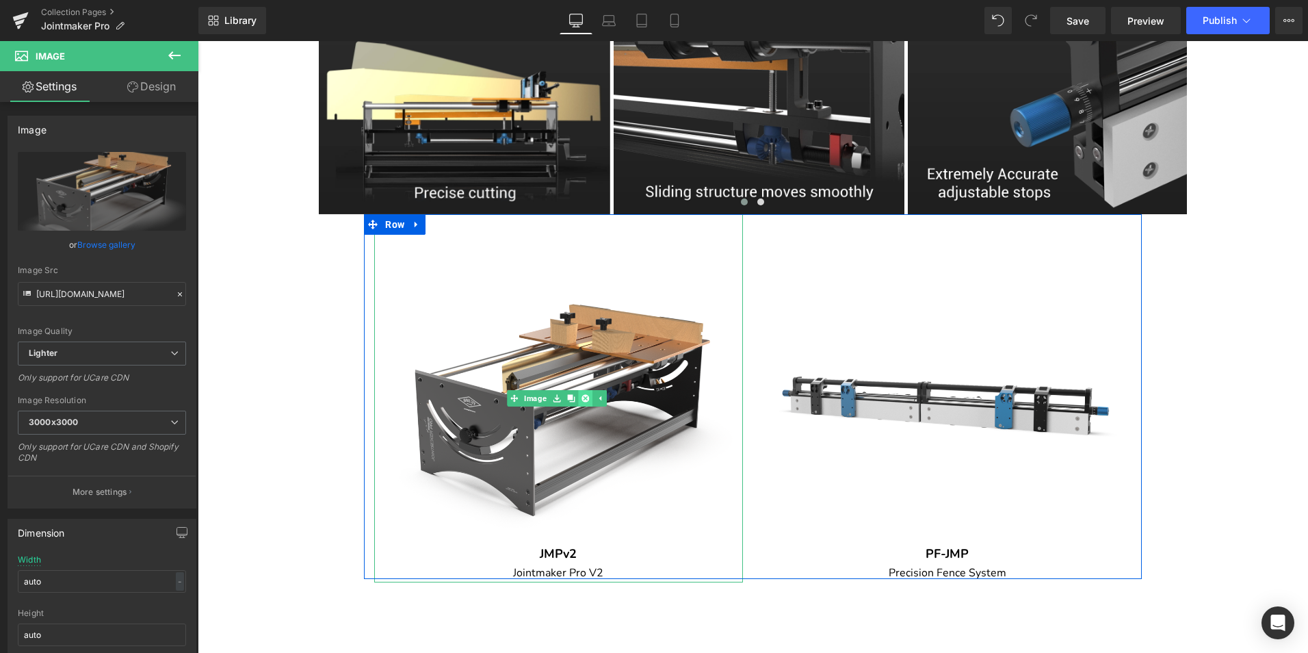
click at [585, 402] on icon at bounding box center [586, 398] width 8 height 8
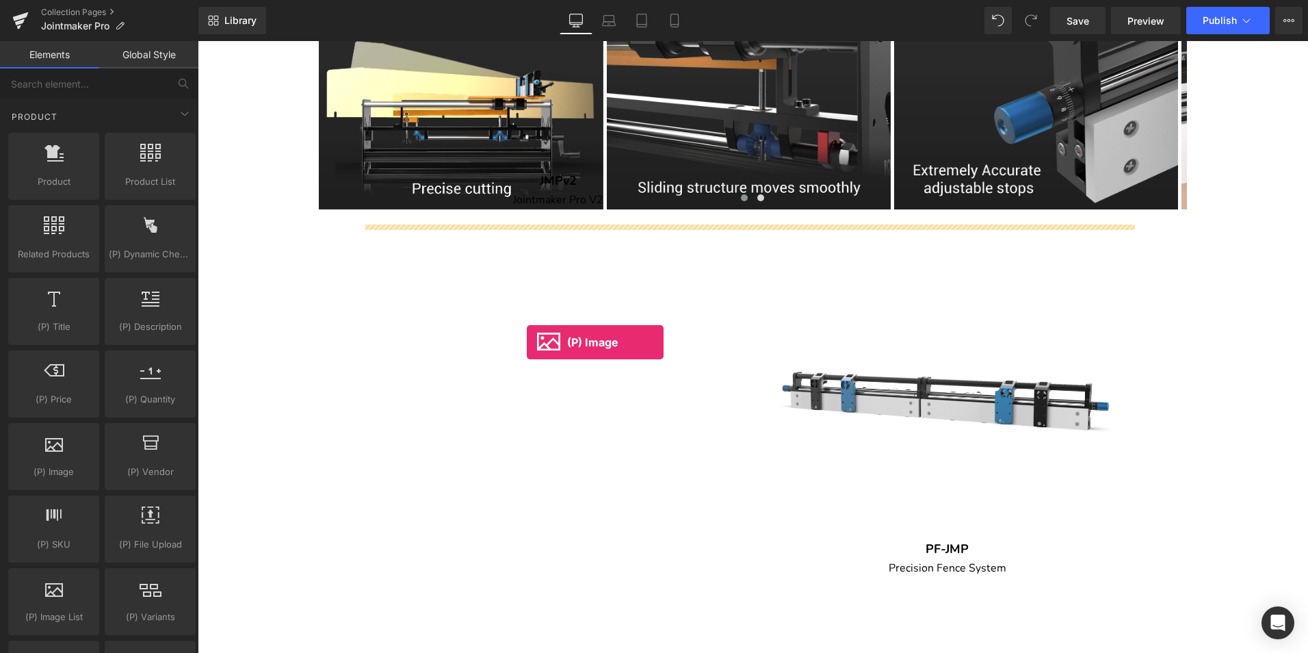
drag, startPoint x: 252, startPoint y: 489, endPoint x: 527, endPoint y: 342, distance: 311.3
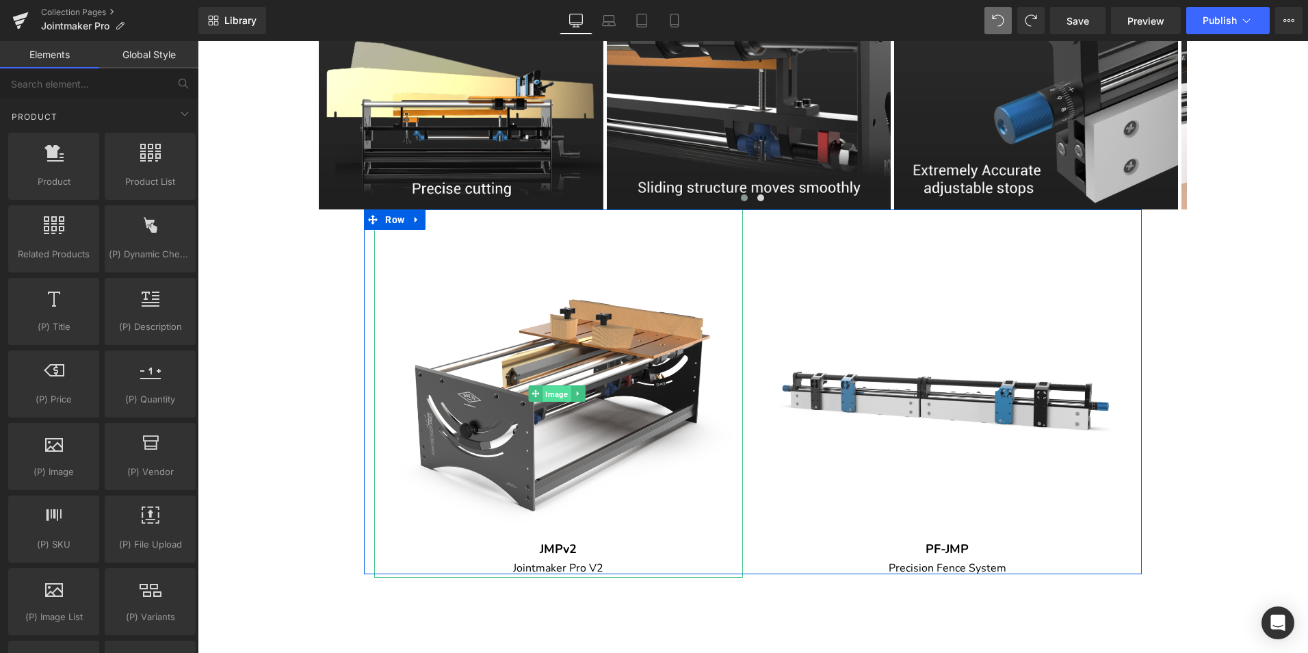
click at [556, 402] on span "Image" at bounding box center [557, 394] width 28 height 16
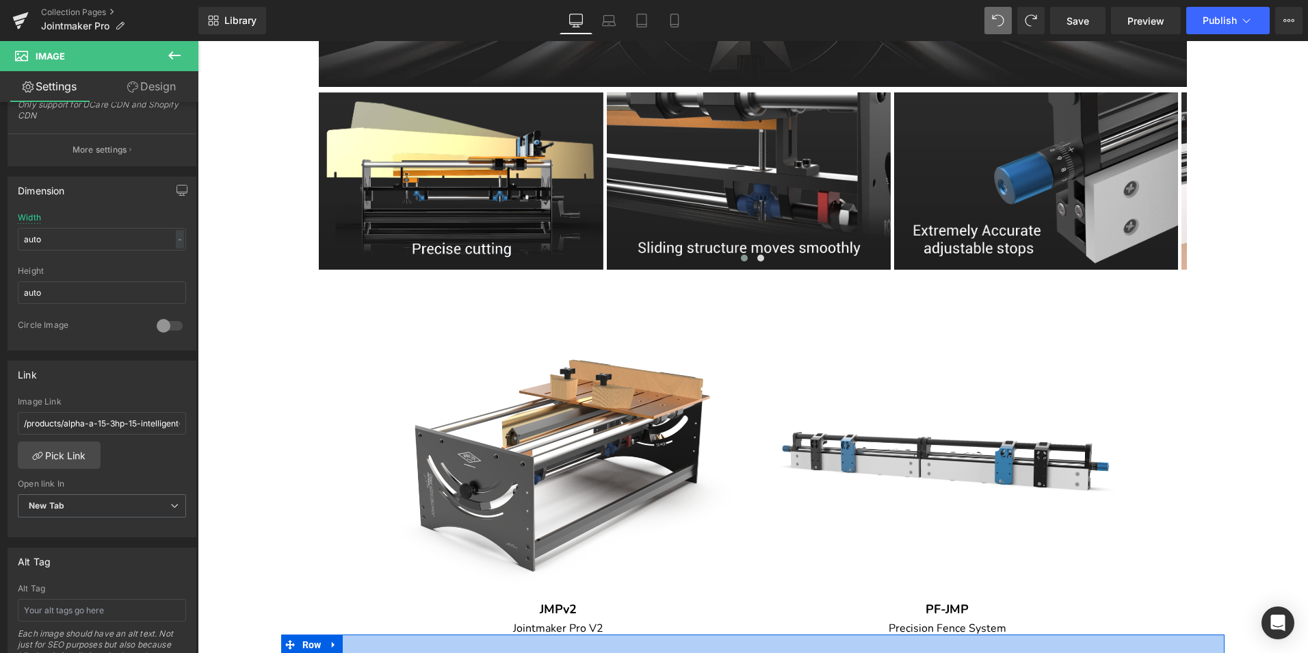
scroll to position [1095, 0]
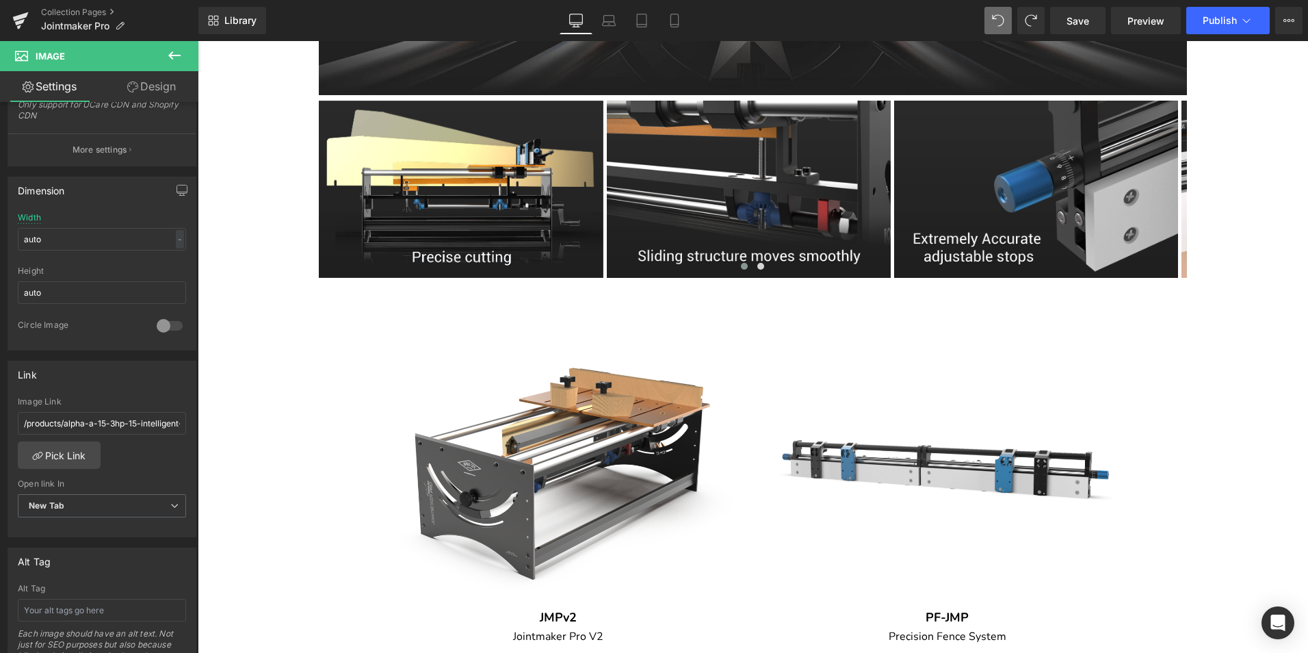
click at [178, 56] on icon at bounding box center [174, 55] width 12 height 8
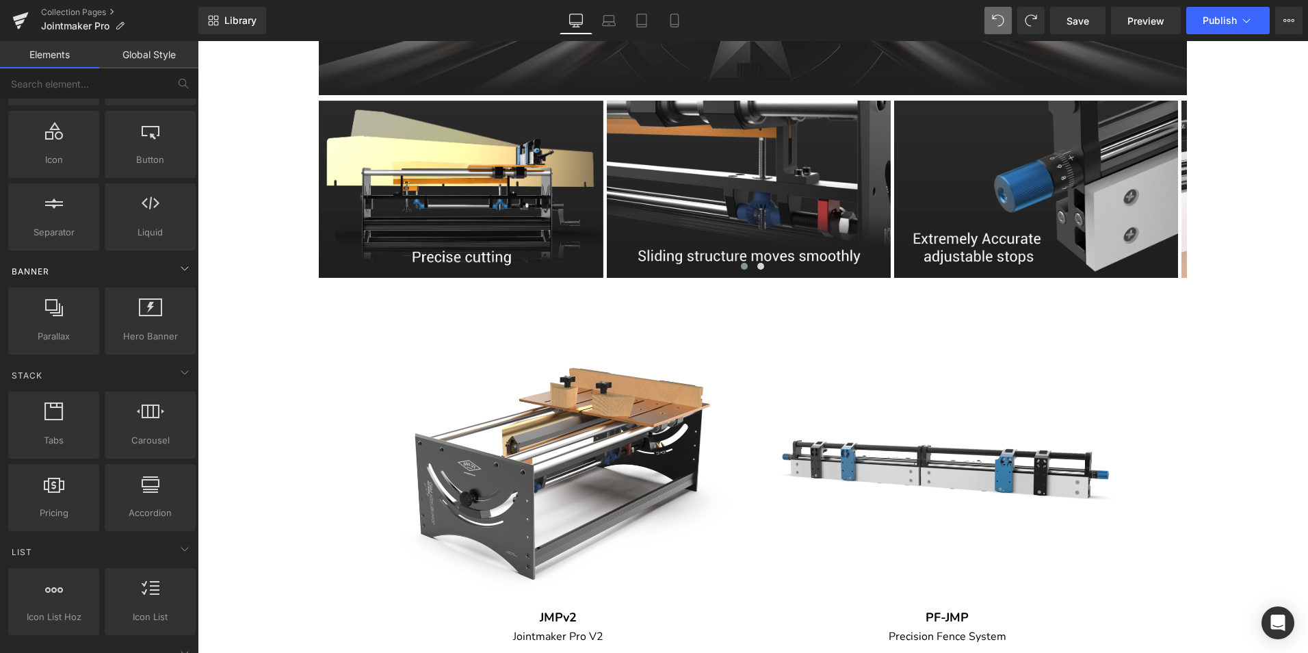
scroll to position [0, 0]
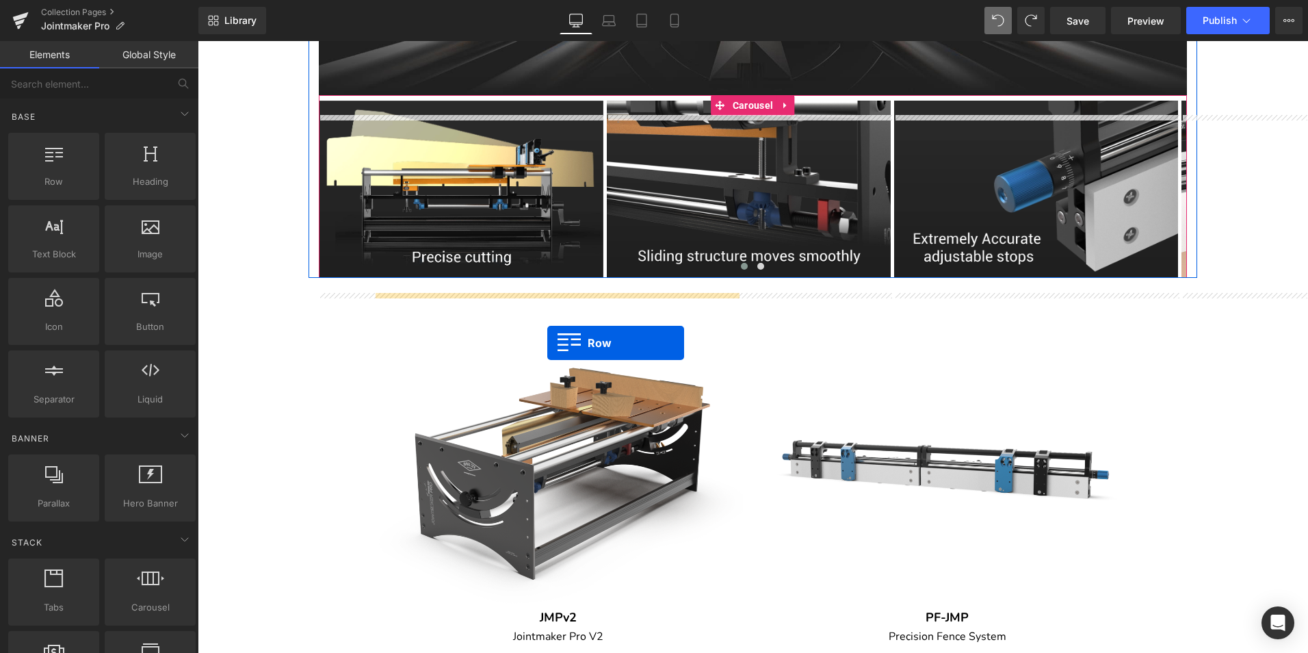
drag, startPoint x: 267, startPoint y: 213, endPoint x: 547, endPoint y: 343, distance: 308.9
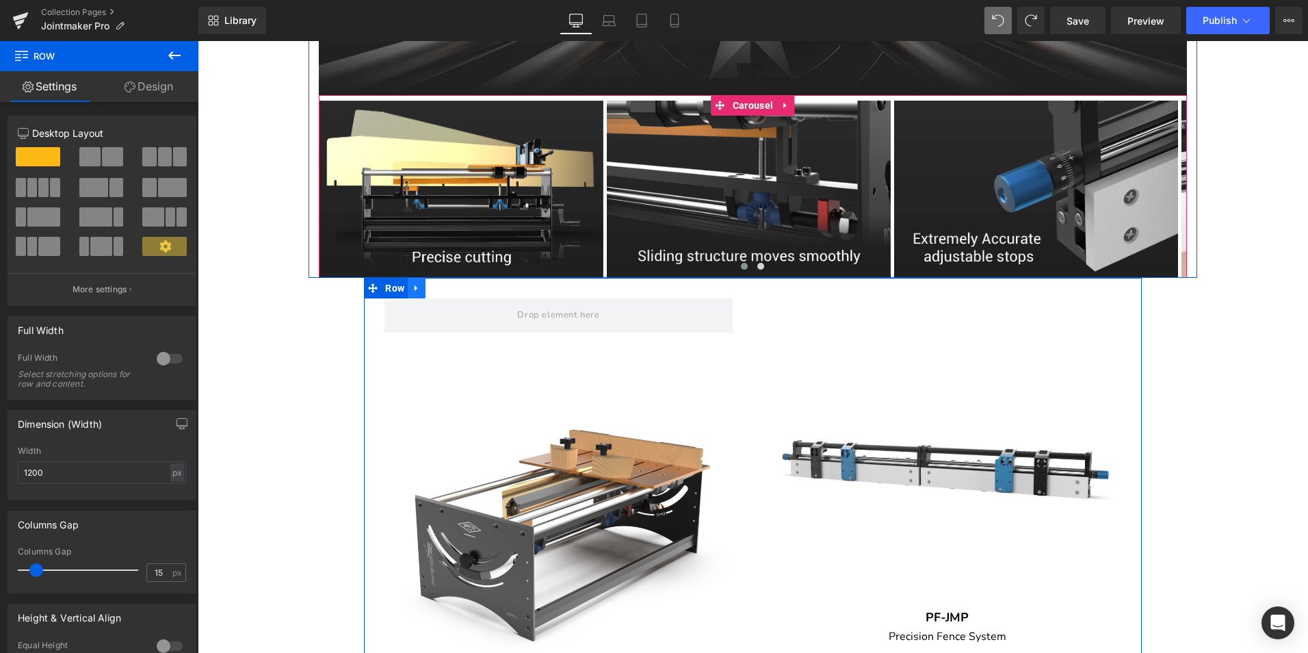
click at [416, 294] on icon at bounding box center [417, 288] width 10 height 10
click at [450, 294] on icon at bounding box center [452, 288] width 10 height 10
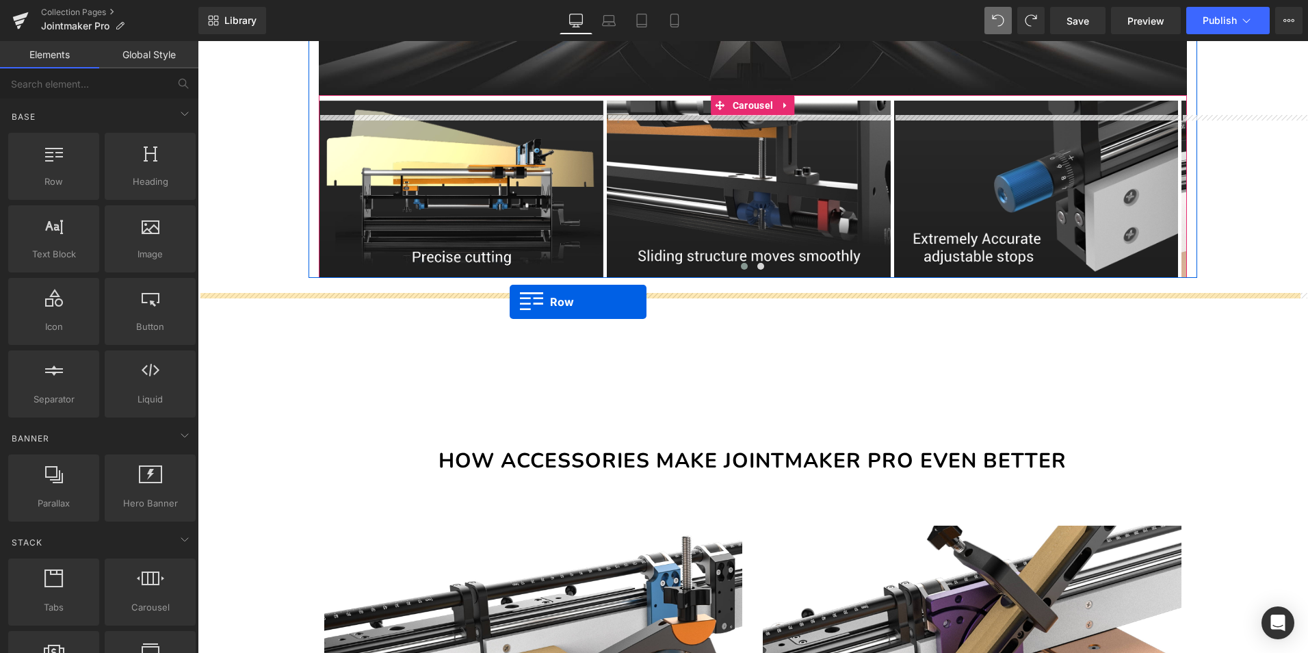
drag, startPoint x: 253, startPoint y: 198, endPoint x: 510, endPoint y: 302, distance: 276.6
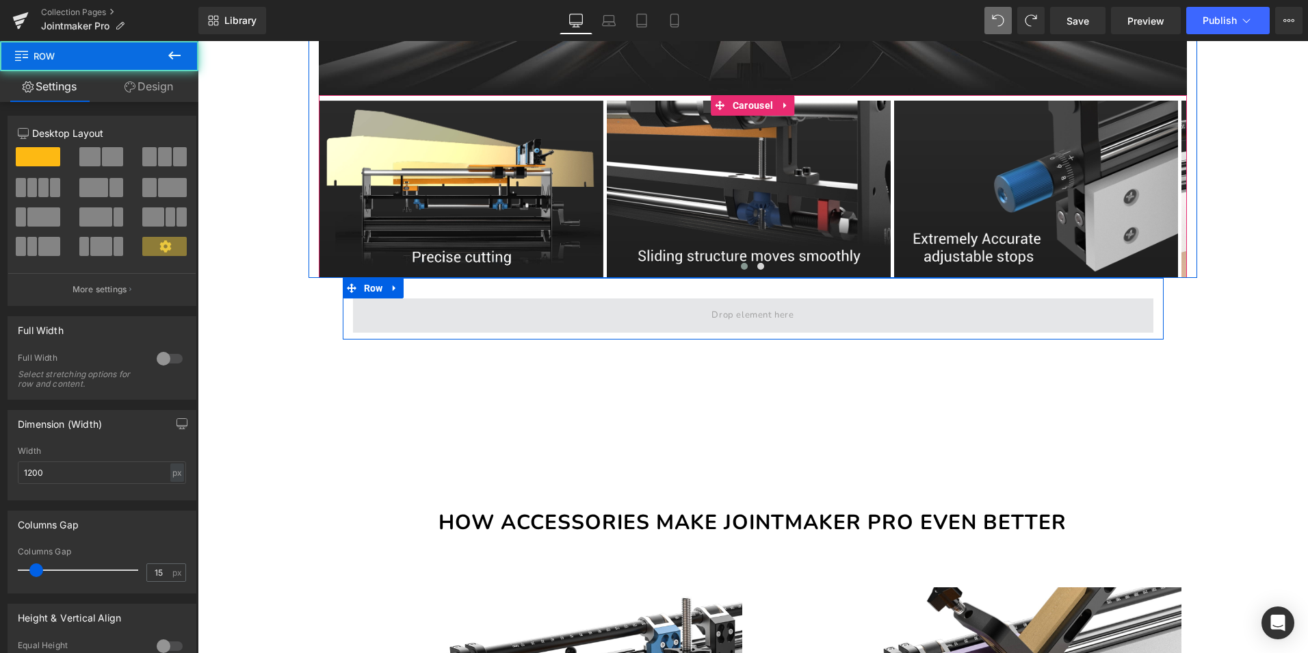
click at [658, 330] on span at bounding box center [753, 315] width 801 height 34
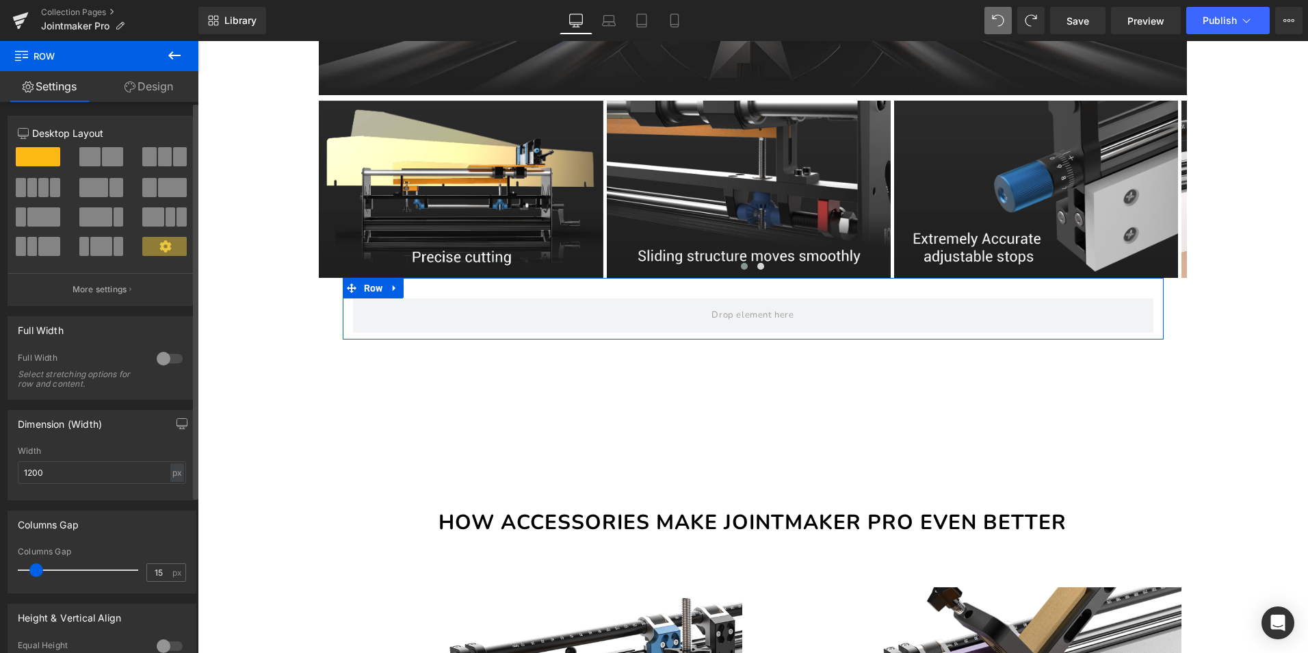
click at [102, 164] on span at bounding box center [112, 156] width 21 height 19
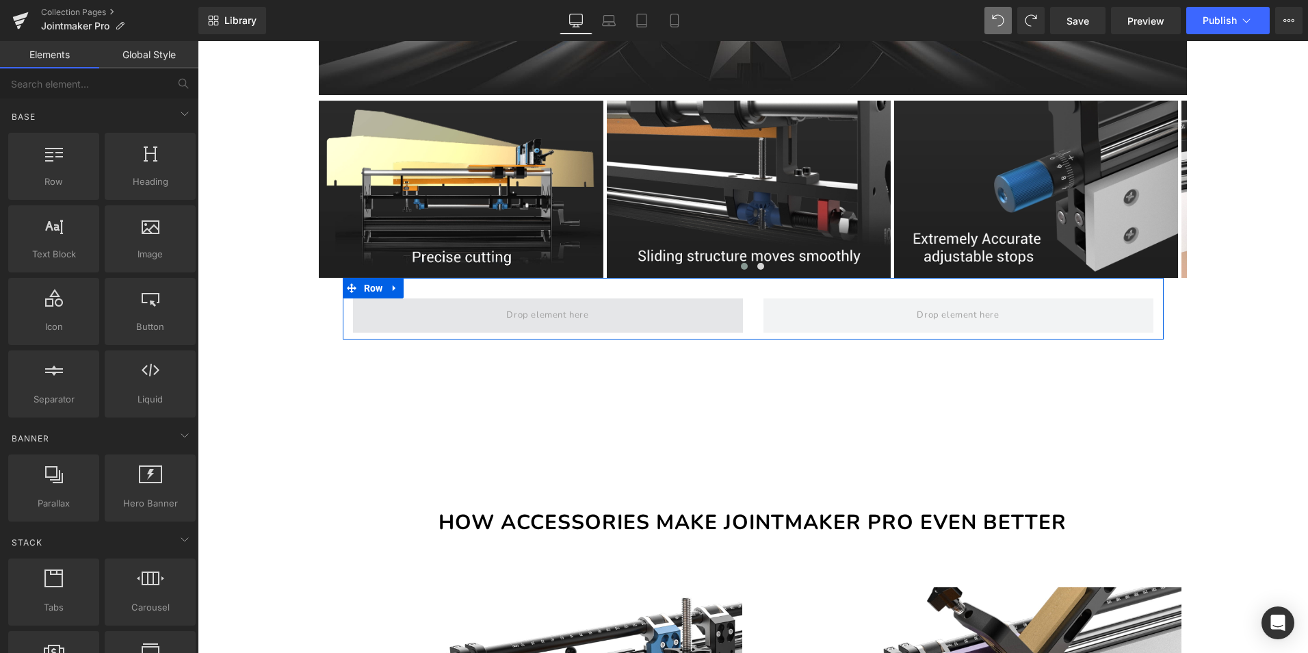
click at [544, 327] on span at bounding box center [548, 315] width 92 height 23
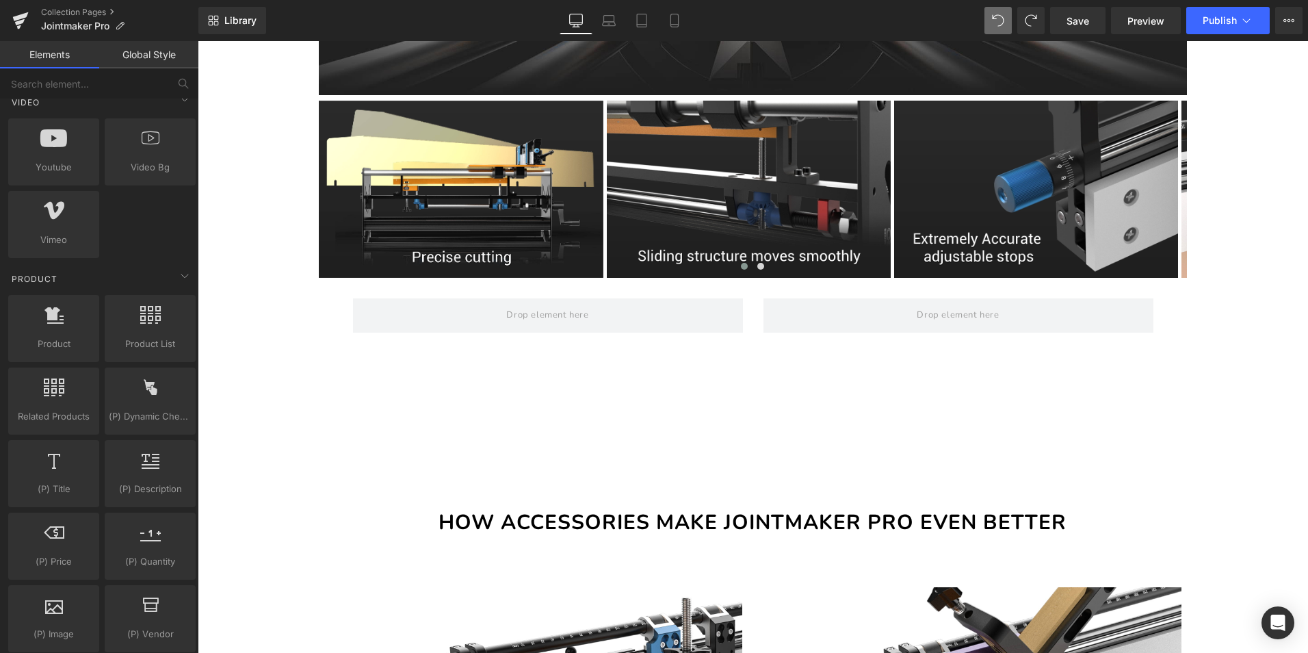
scroll to position [1026, 0]
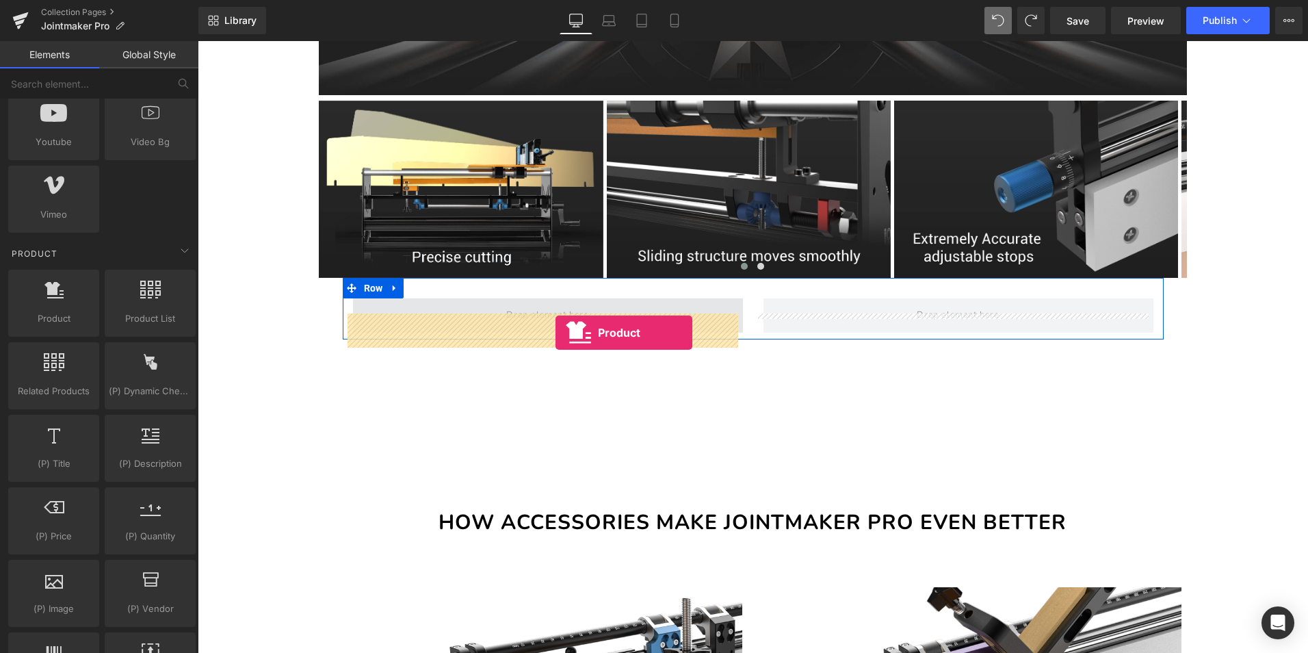
drag, startPoint x: 270, startPoint y: 348, endPoint x: 556, endPoint y: 333, distance: 286.4
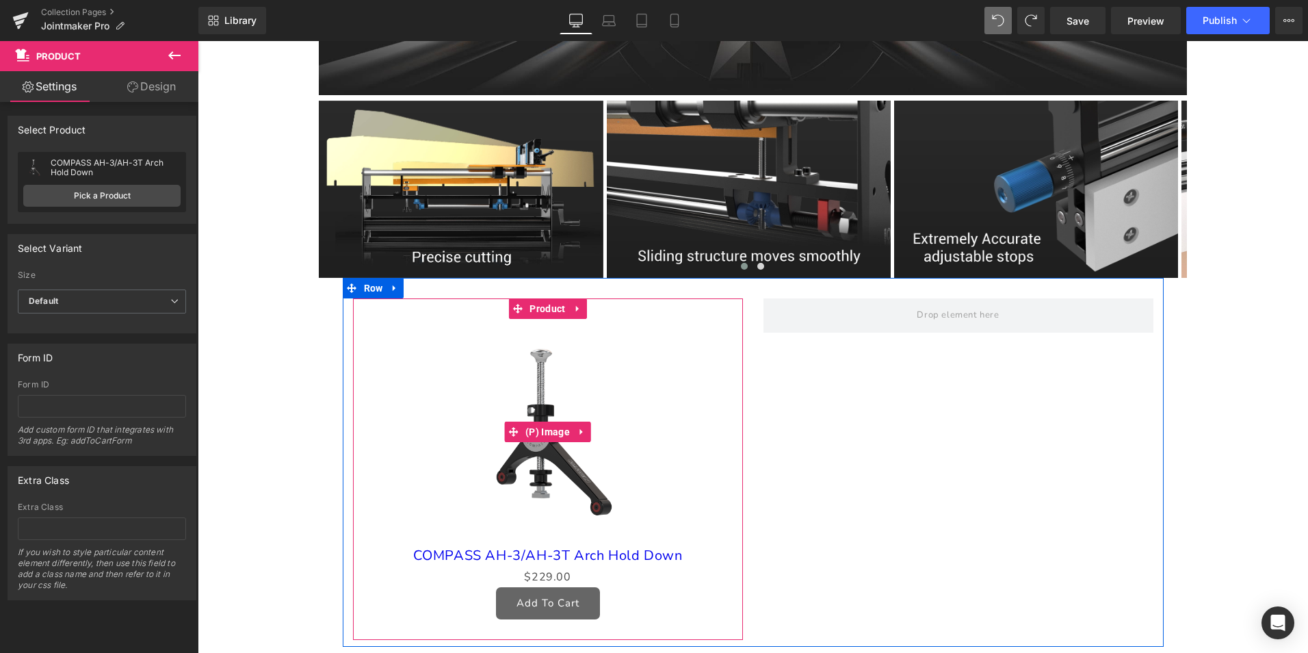
scroll to position [1163, 0]
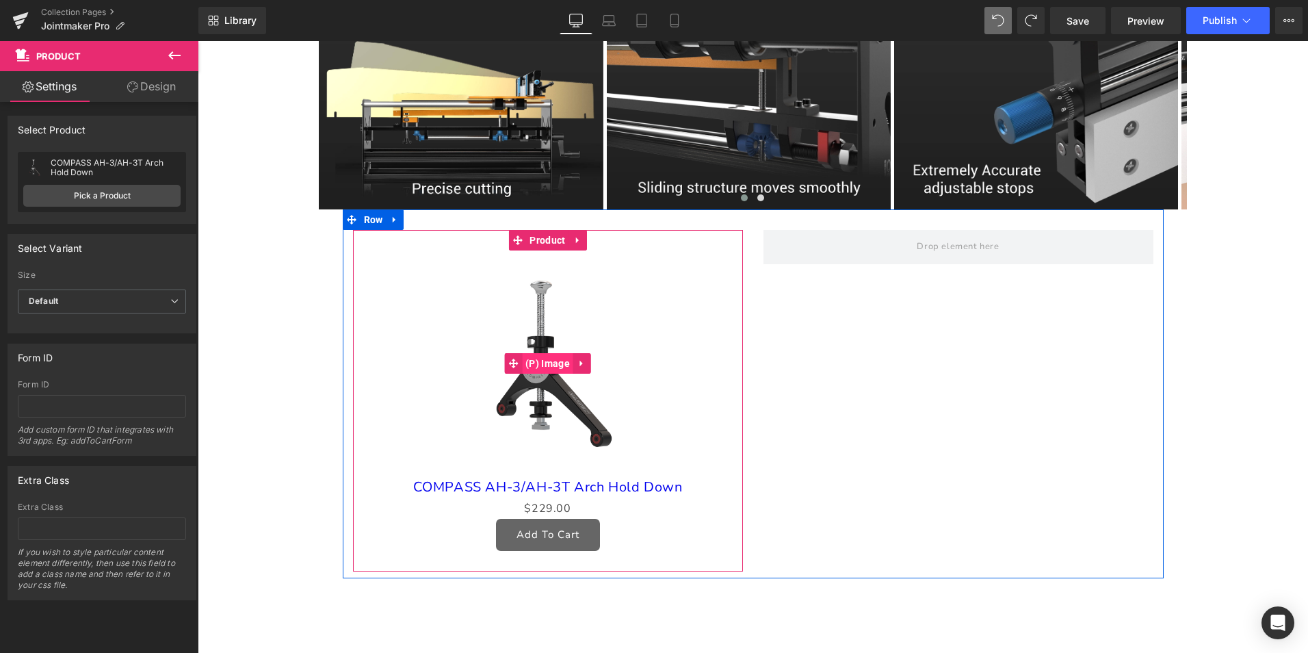
click at [534, 374] on span "(P) Image" at bounding box center [547, 363] width 51 height 21
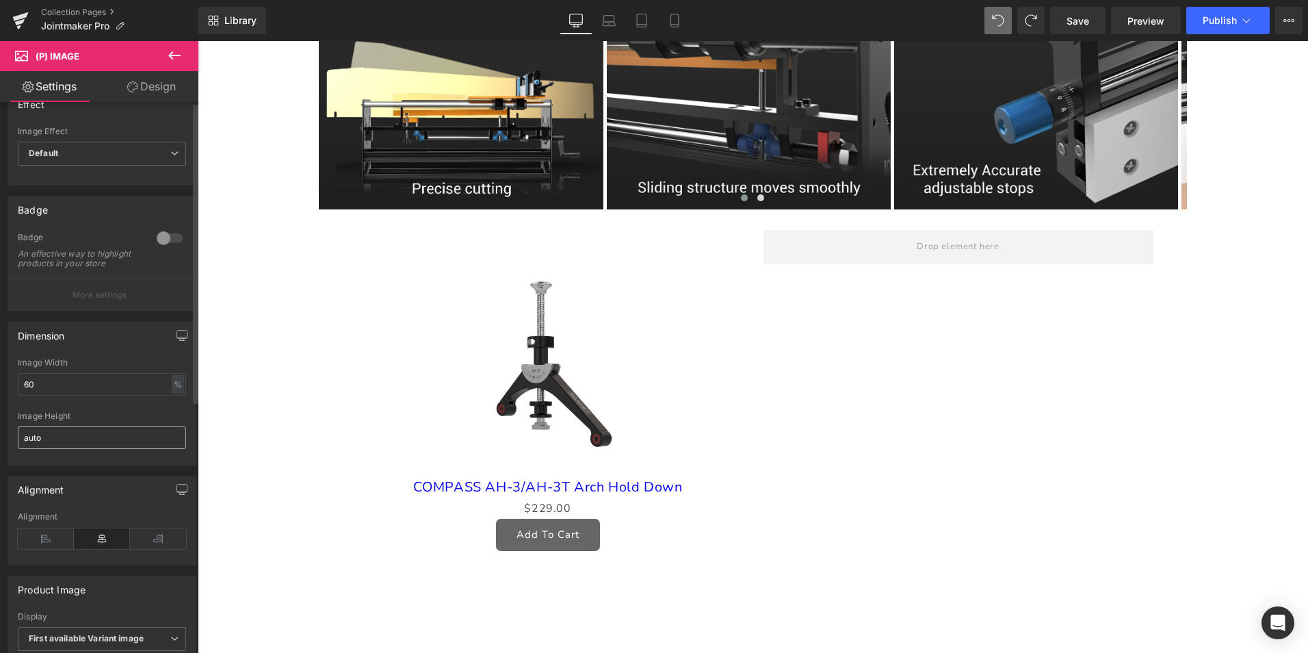
scroll to position [0, 0]
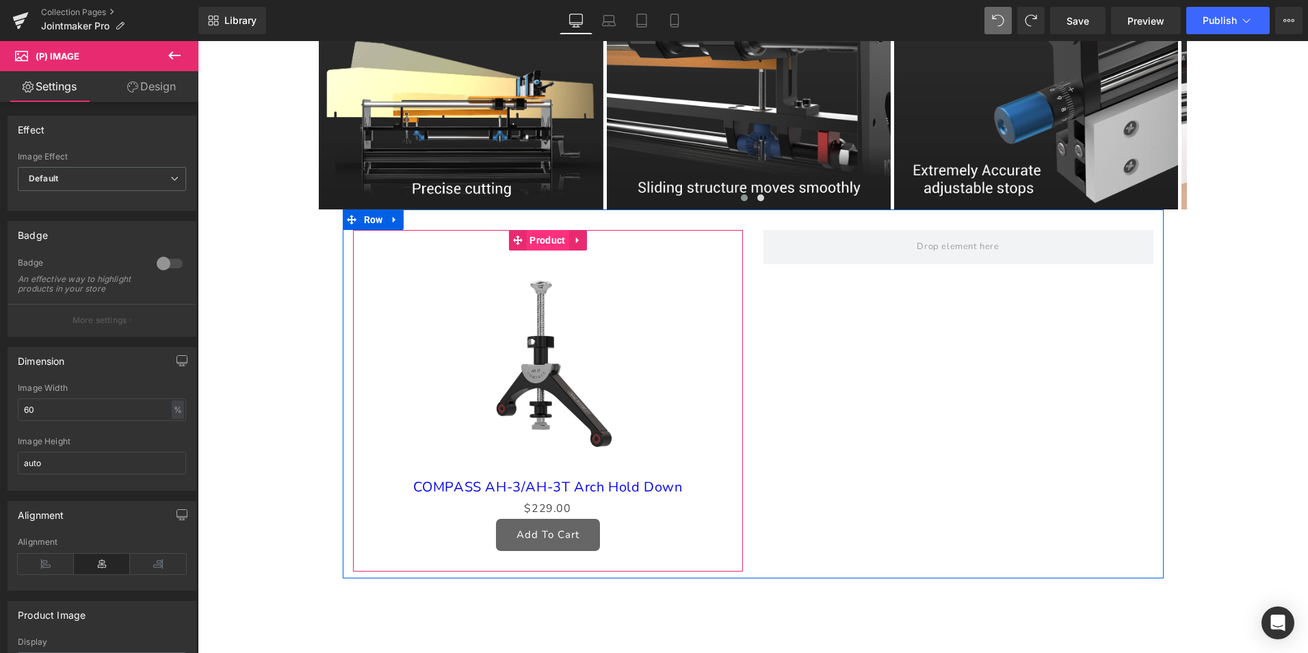
click at [543, 250] on span "Product" at bounding box center [547, 240] width 42 height 21
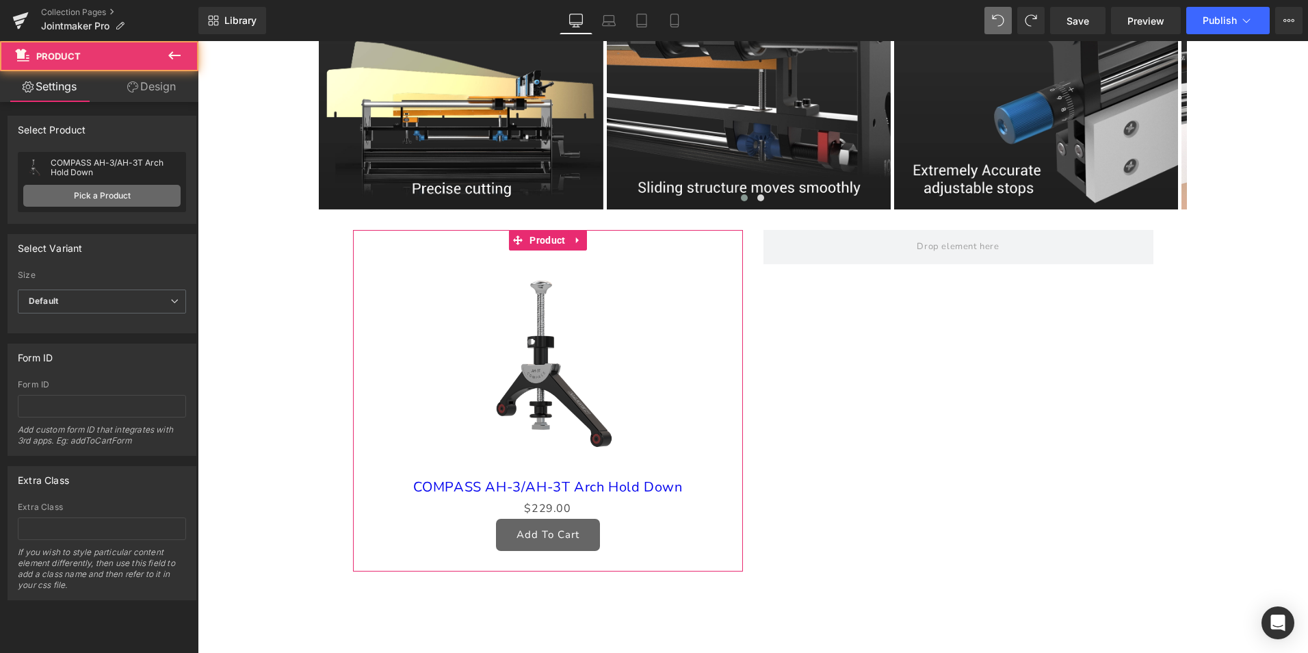
click at [92, 193] on link "Pick a Product" at bounding box center [101, 196] width 157 height 22
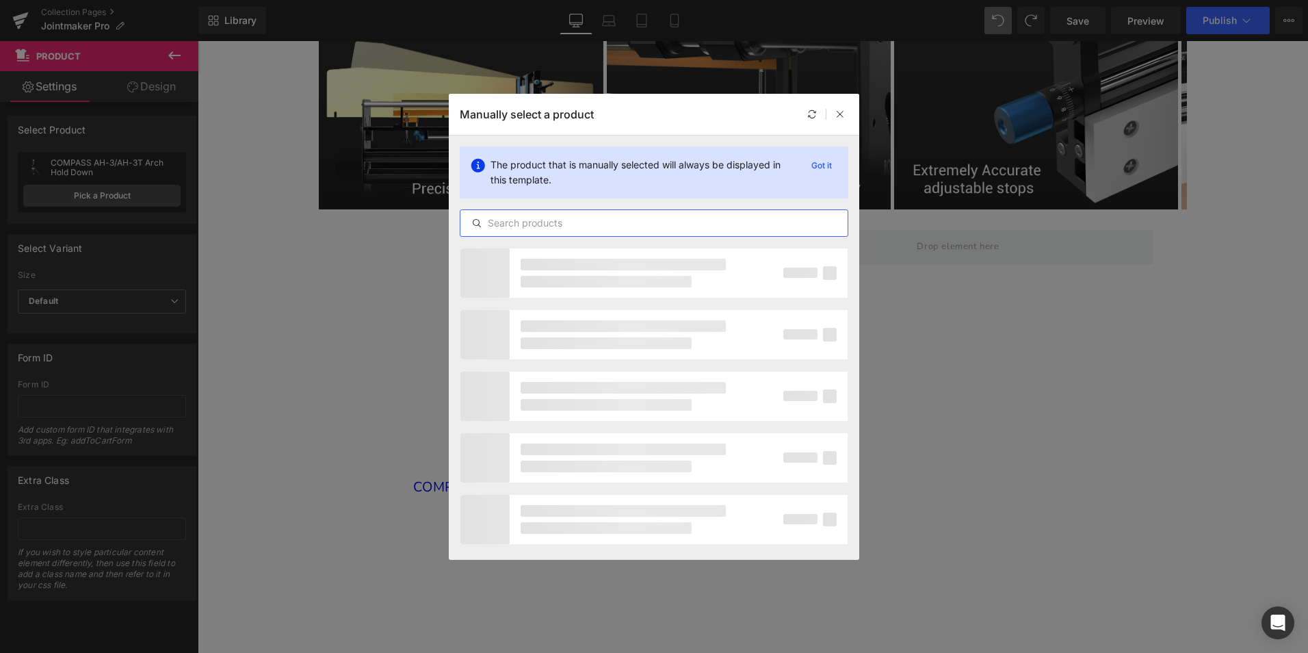
click at [547, 216] on input "text" at bounding box center [653, 223] width 387 height 16
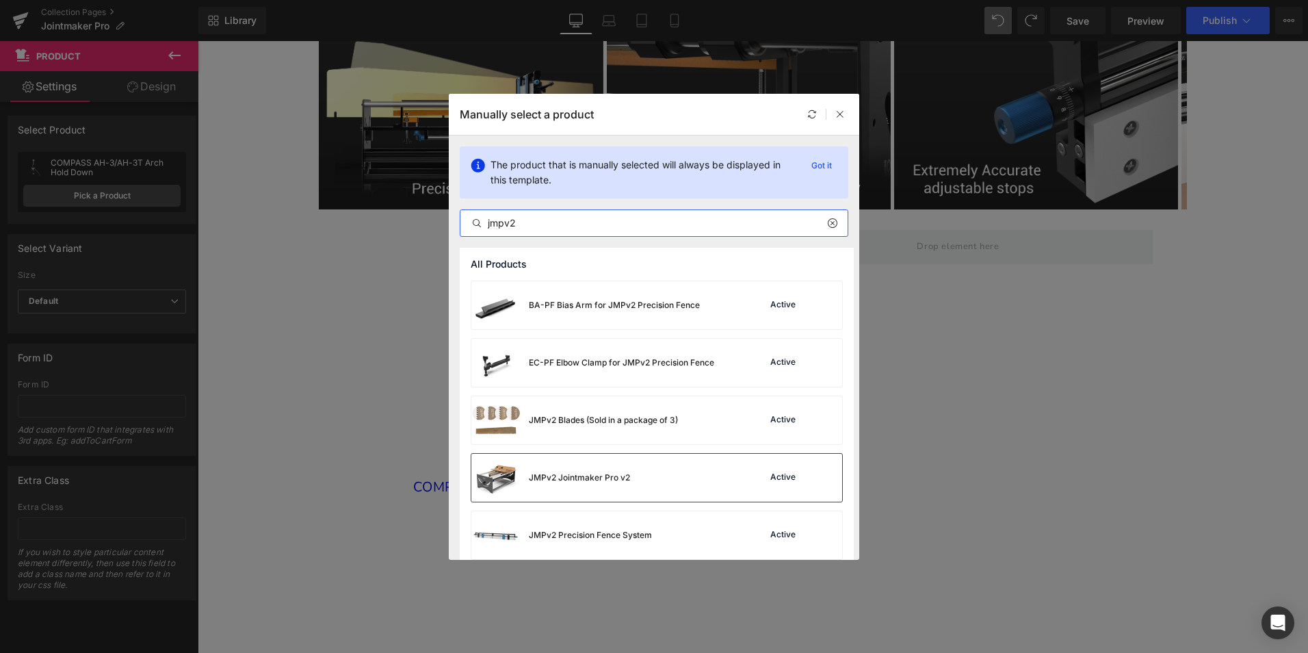
type input "jmpv2"
click at [584, 471] on div "JMPv2 Jointmaker Pro v2" at bounding box center [579, 477] width 101 height 12
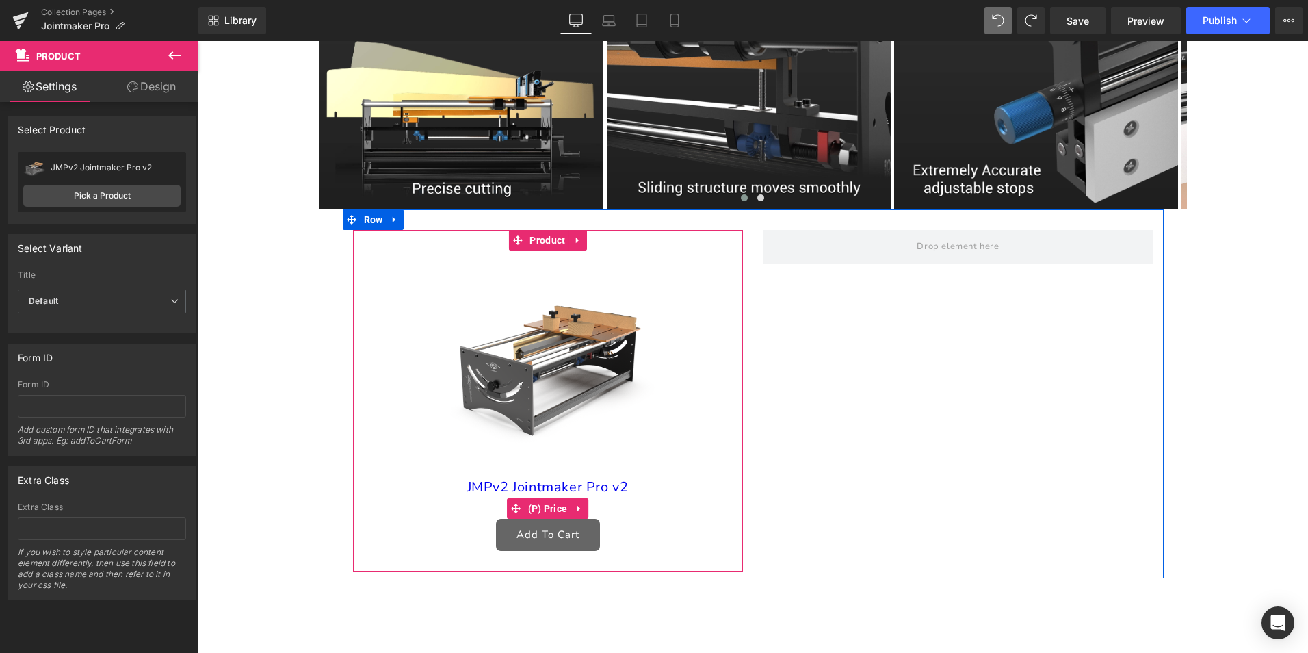
click at [577, 512] on icon at bounding box center [578, 509] width 3 height 6
click at [584, 513] on icon at bounding box center [589, 509] width 10 height 10
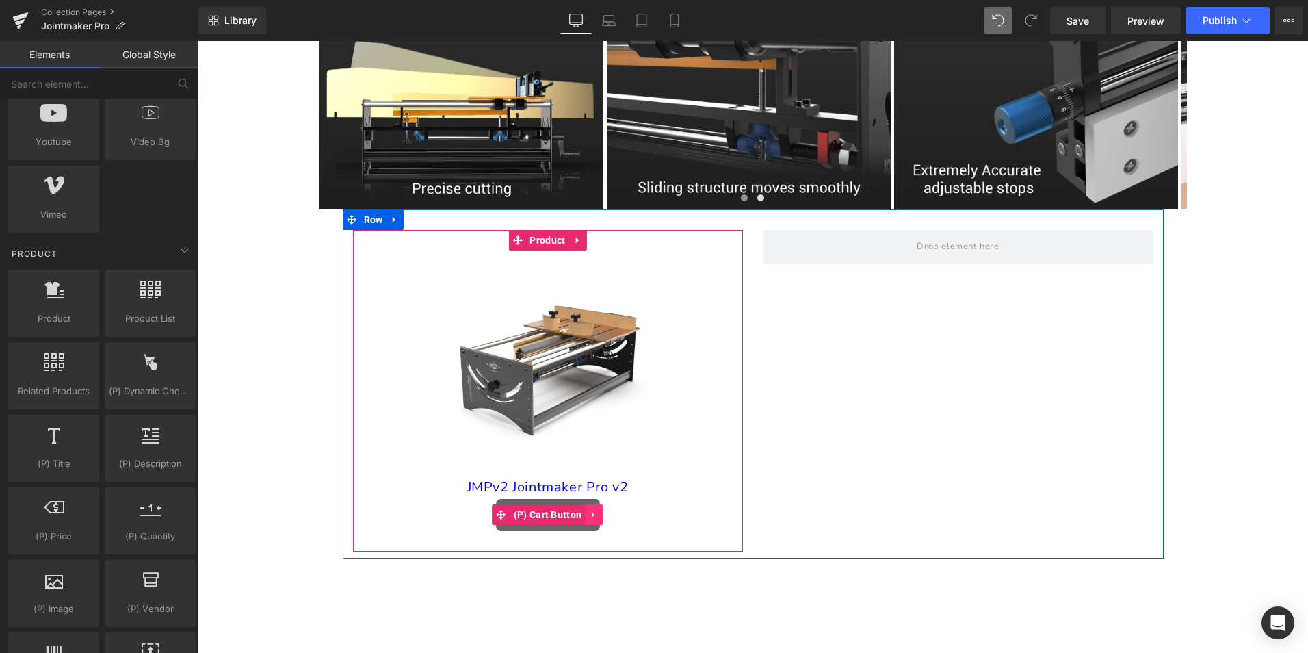
click at [592, 518] on icon at bounding box center [593, 515] width 3 height 6
click at [598, 520] on icon at bounding box center [603, 515] width 10 height 10
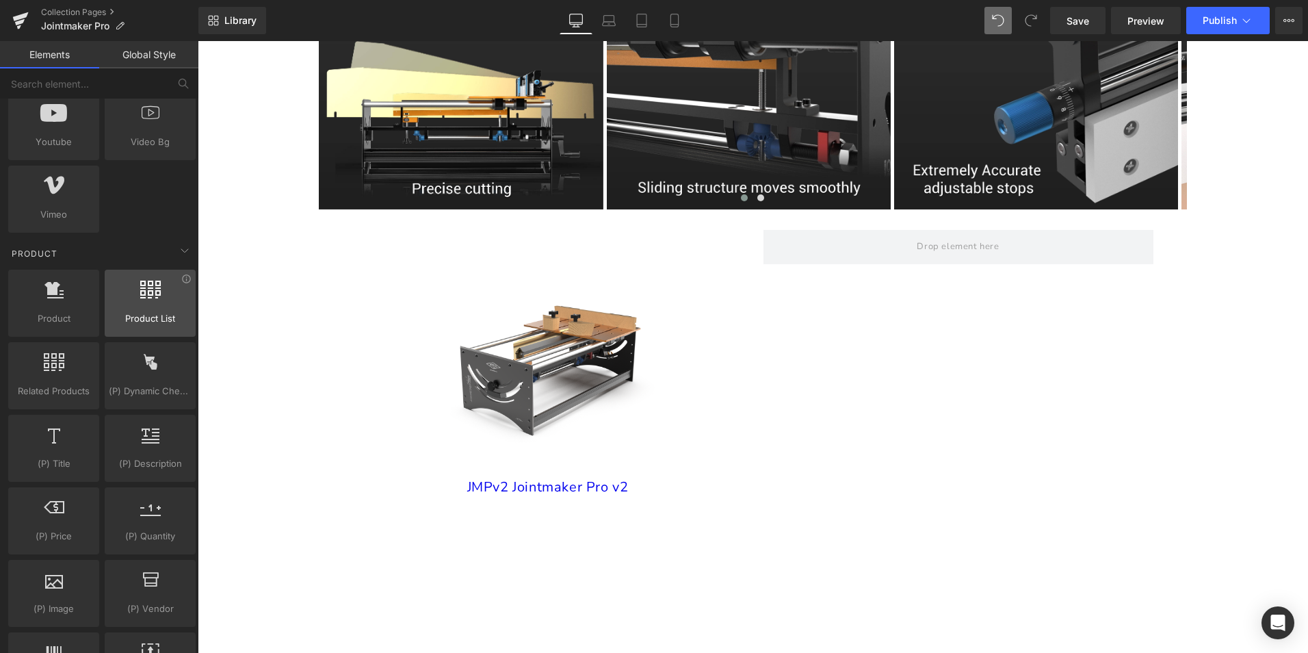
scroll to position [958, 0]
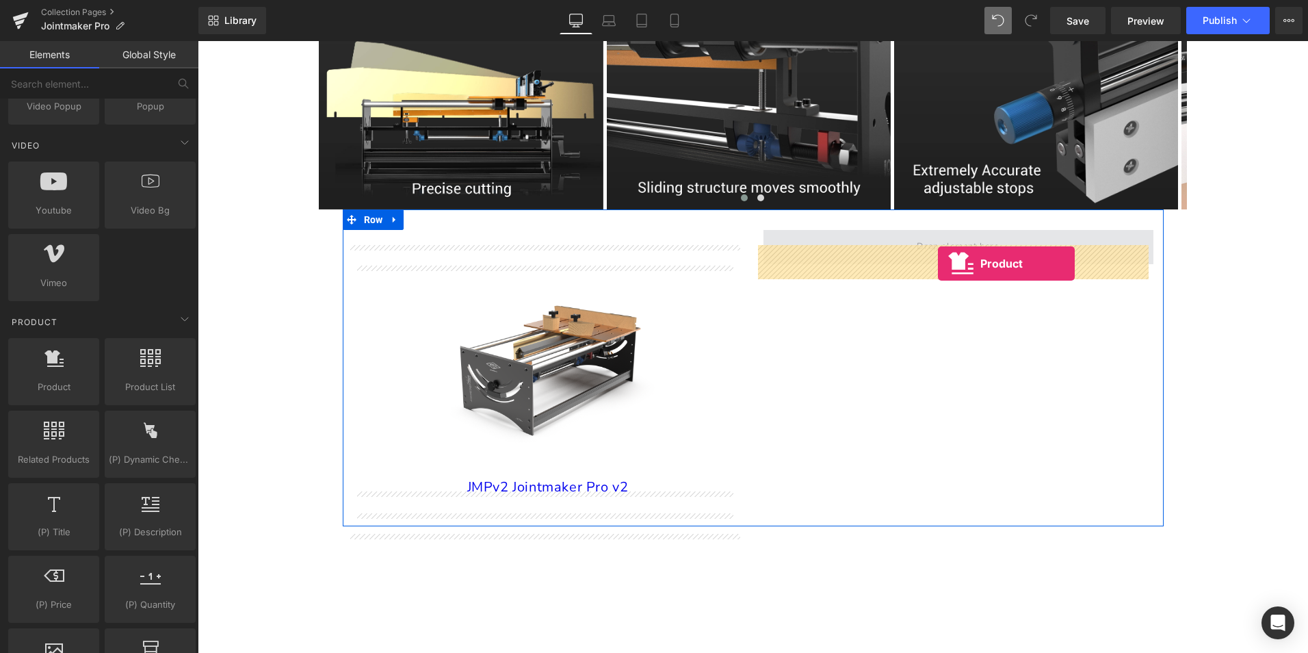
drag, startPoint x: 271, startPoint y: 414, endPoint x: 938, endPoint y: 263, distance: 683.9
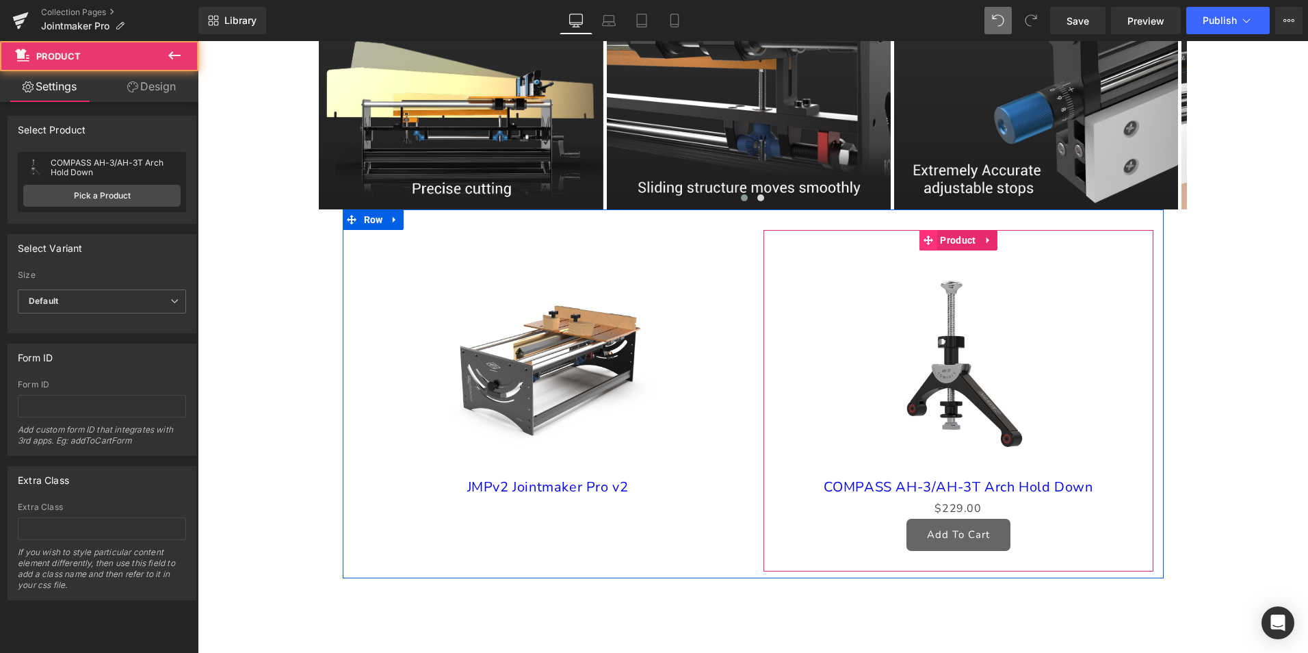
click at [929, 250] on span at bounding box center [928, 240] width 18 height 21
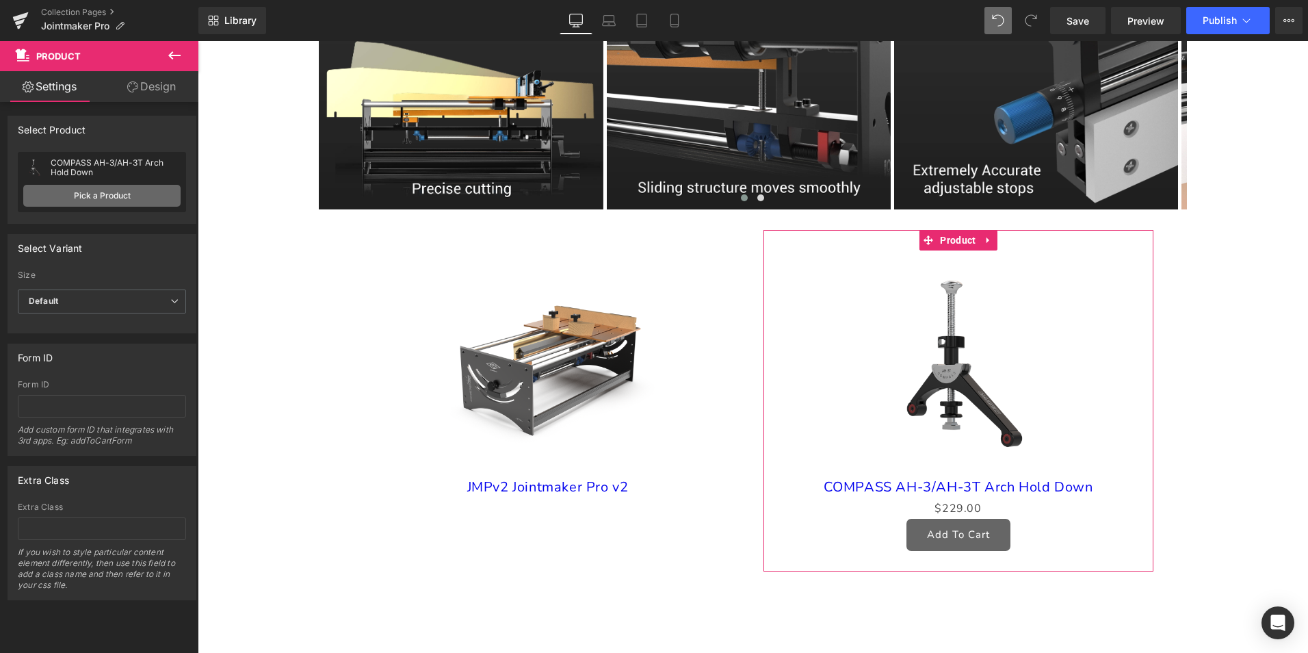
click at [109, 194] on link "Pick a Product" at bounding box center [101, 196] width 157 height 22
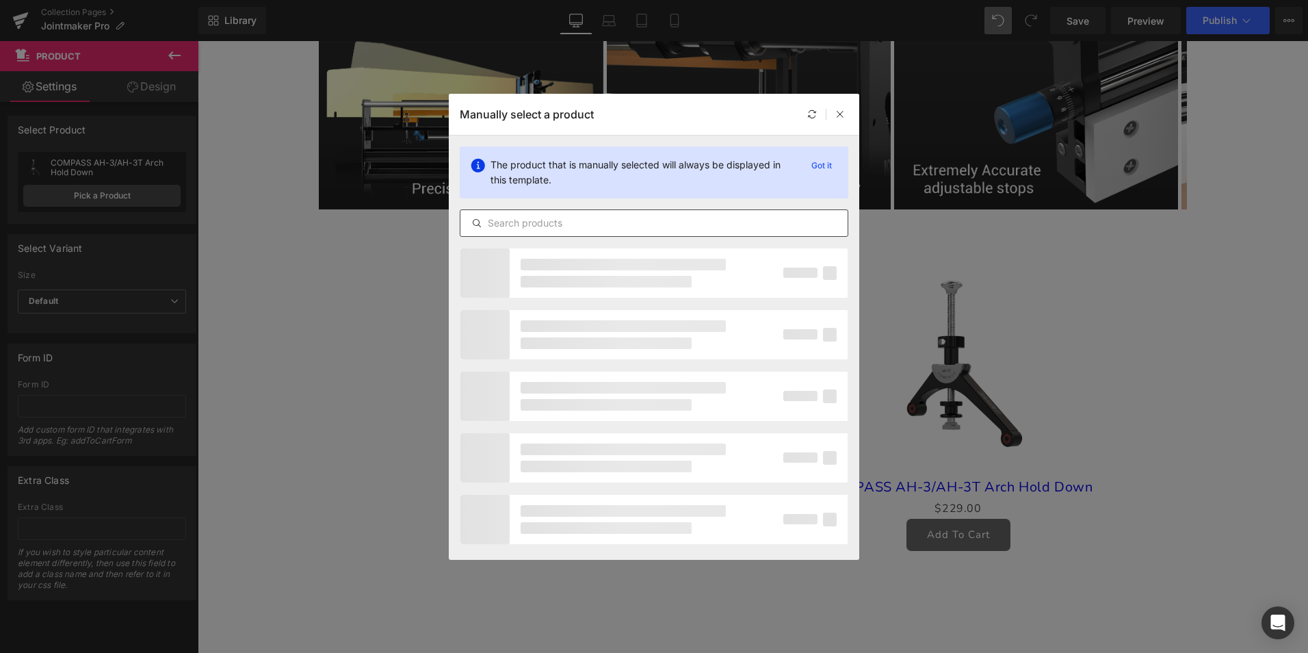
click at [616, 226] on input "text" at bounding box center [653, 223] width 387 height 16
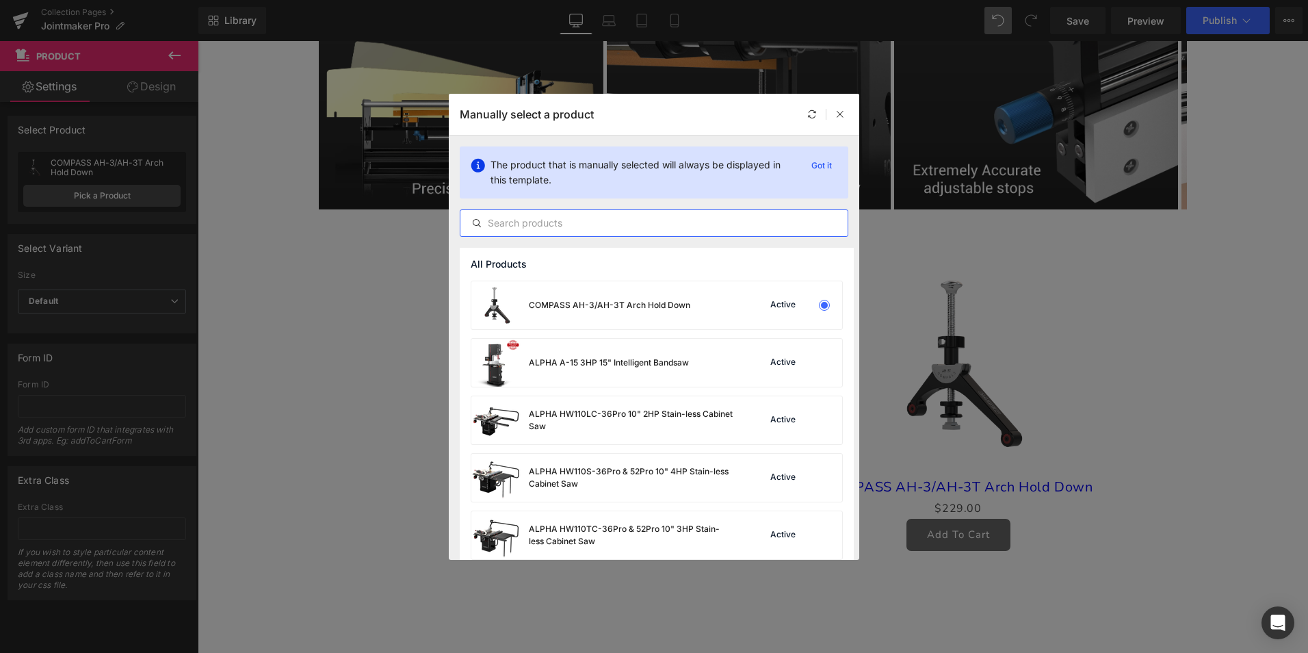
type input "f"
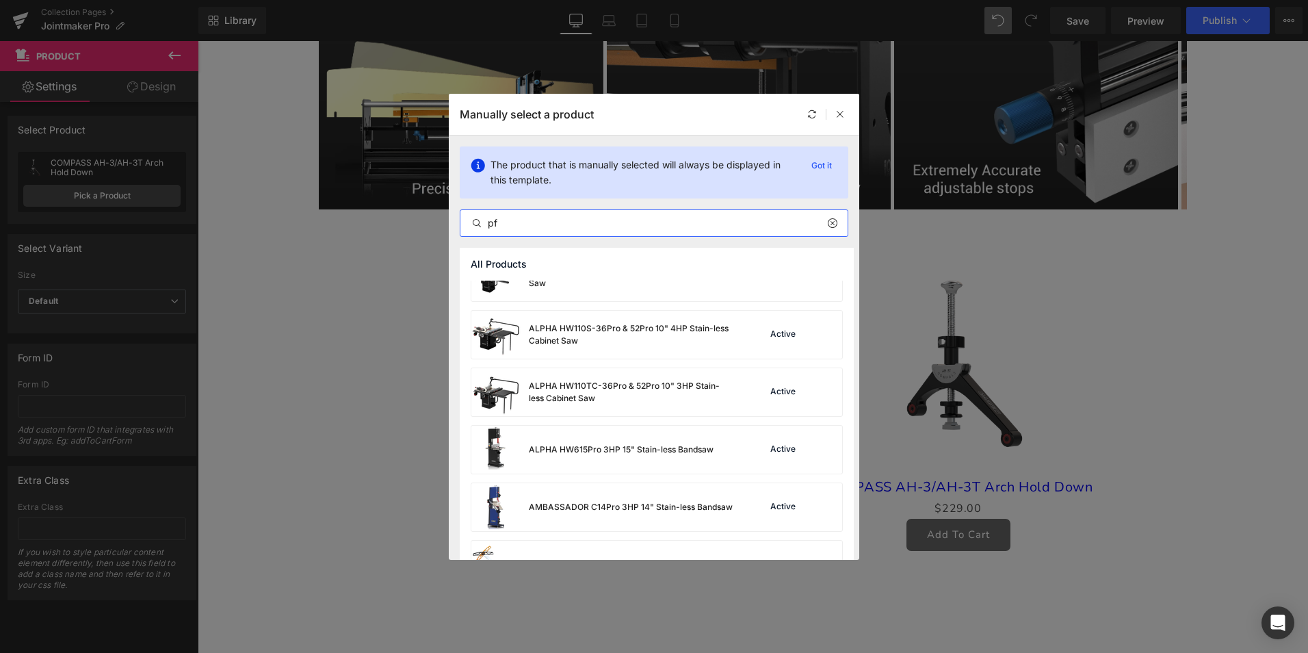
scroll to position [68, 0]
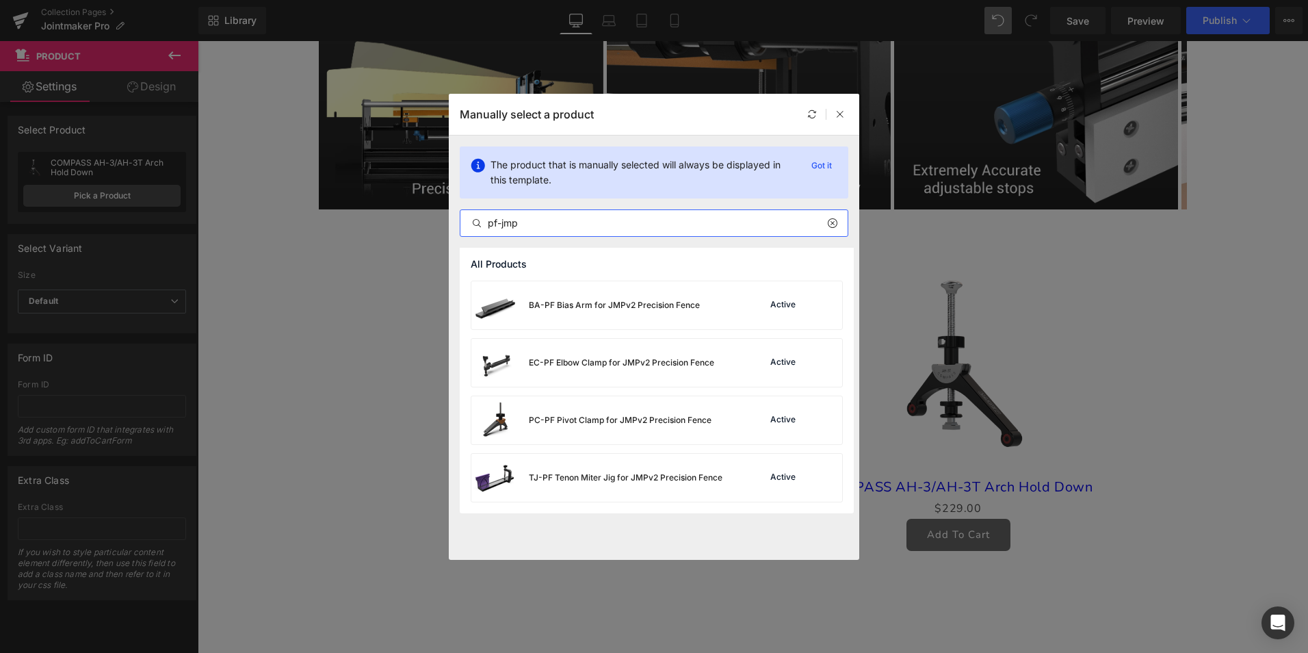
drag, startPoint x: 495, startPoint y: 223, endPoint x: 674, endPoint y: 230, distance: 179.4
click at [674, 230] on input "pf-jmp" at bounding box center [653, 223] width 387 height 16
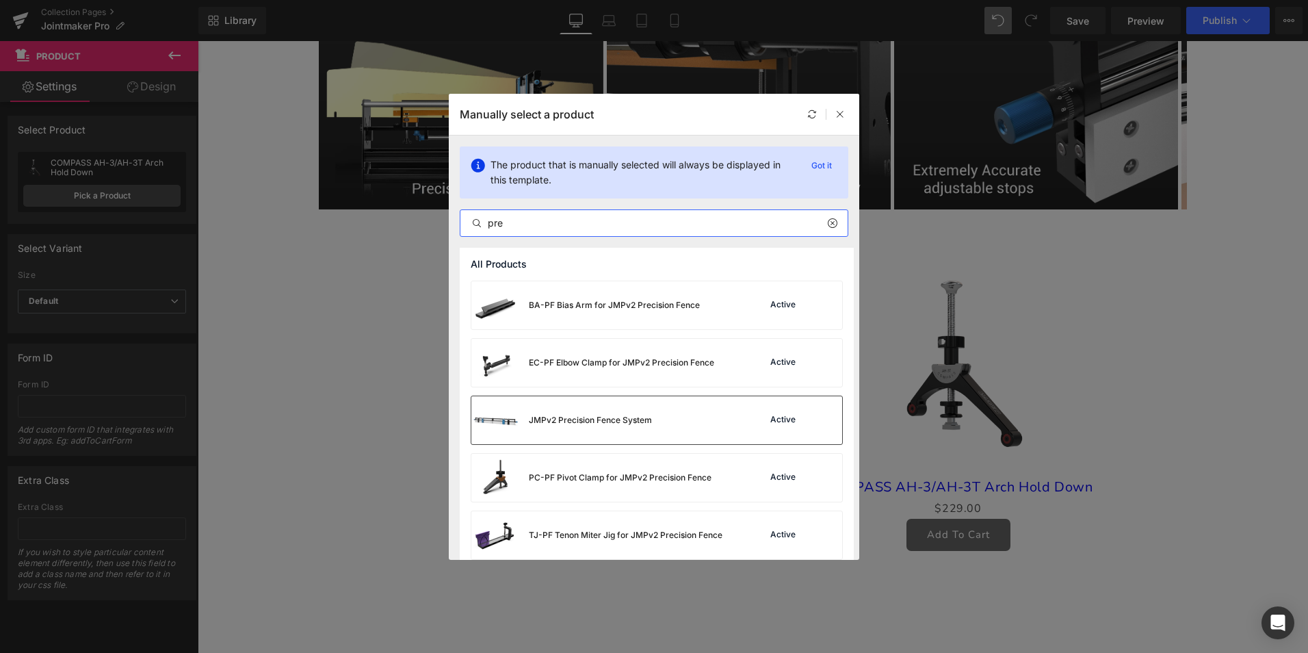
type input "pre"
click at [606, 414] on div "JMPv2 Precision Fence System" at bounding box center [590, 420] width 123 height 12
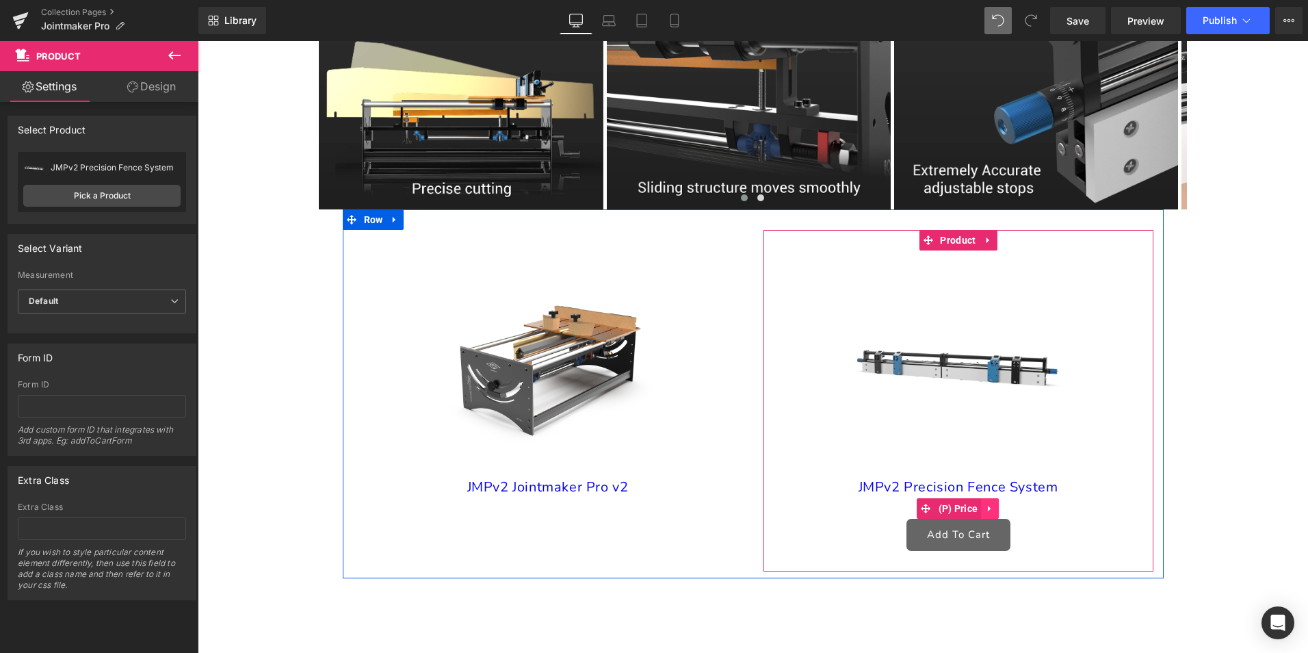
click at [987, 514] on icon at bounding box center [990, 509] width 10 height 10
click at [994, 513] on icon at bounding box center [999, 509] width 10 height 10
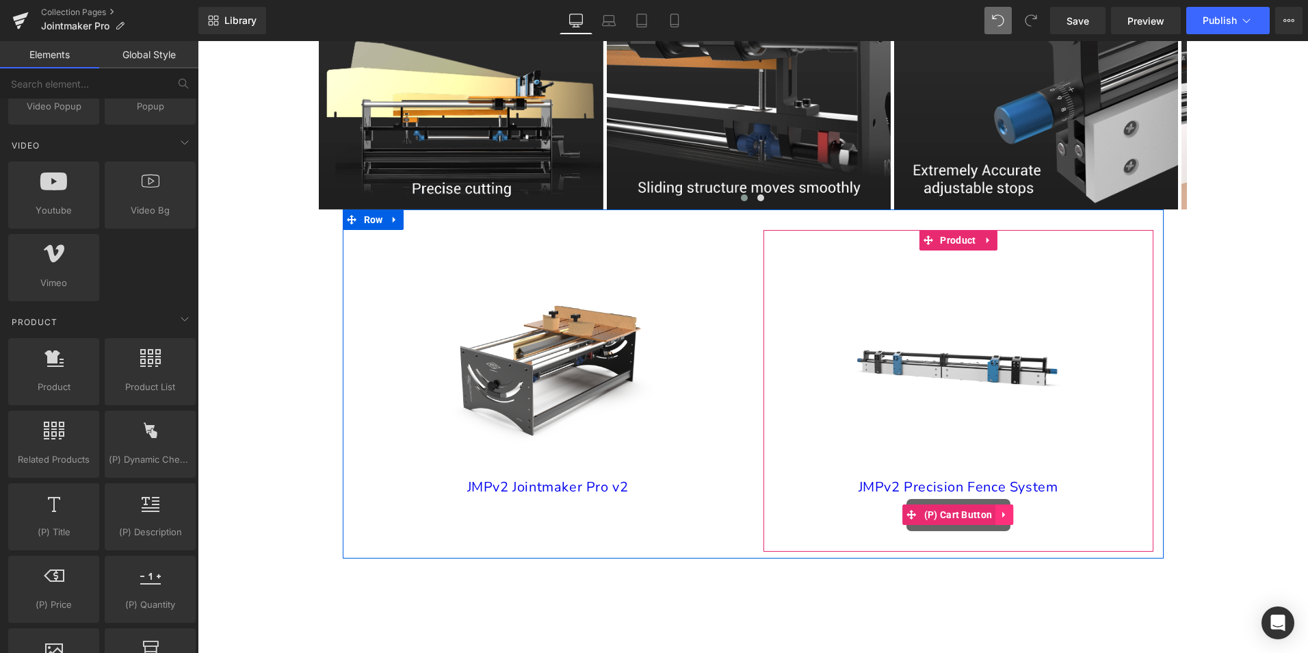
click at [1002, 518] on icon at bounding box center [1003, 515] width 3 height 6
click at [1009, 520] on icon at bounding box center [1014, 515] width 10 height 10
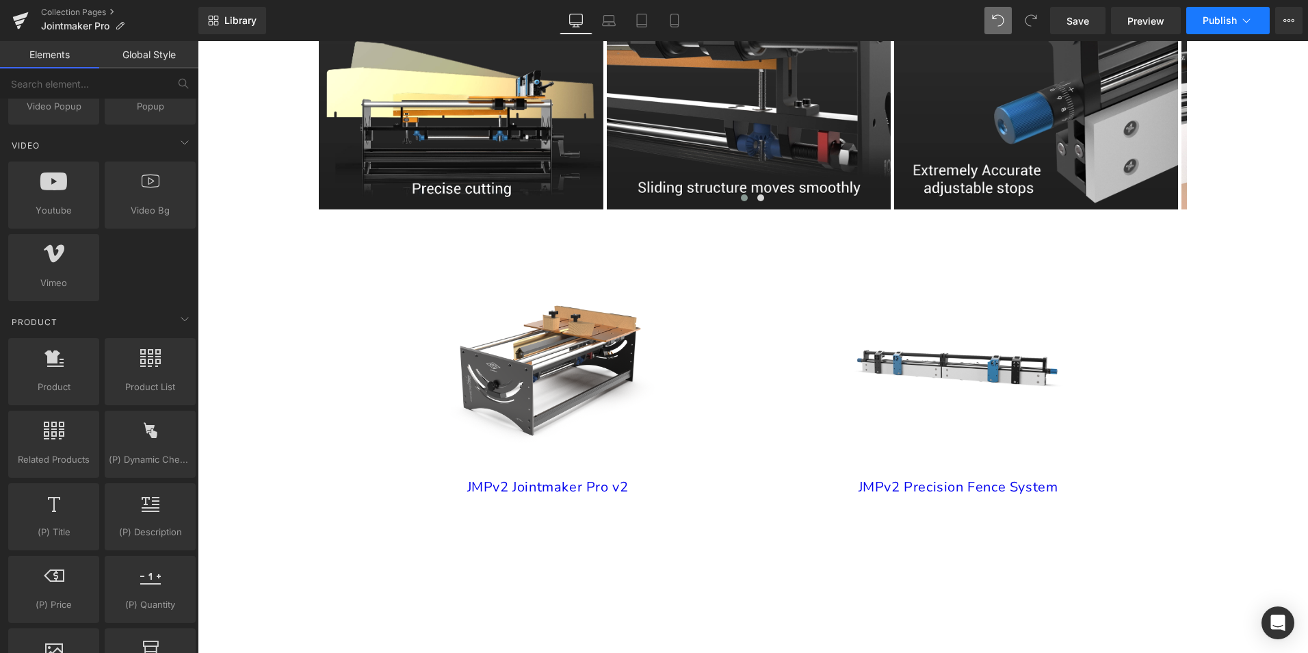
click at [1210, 15] on span "Publish" at bounding box center [1220, 20] width 34 height 11
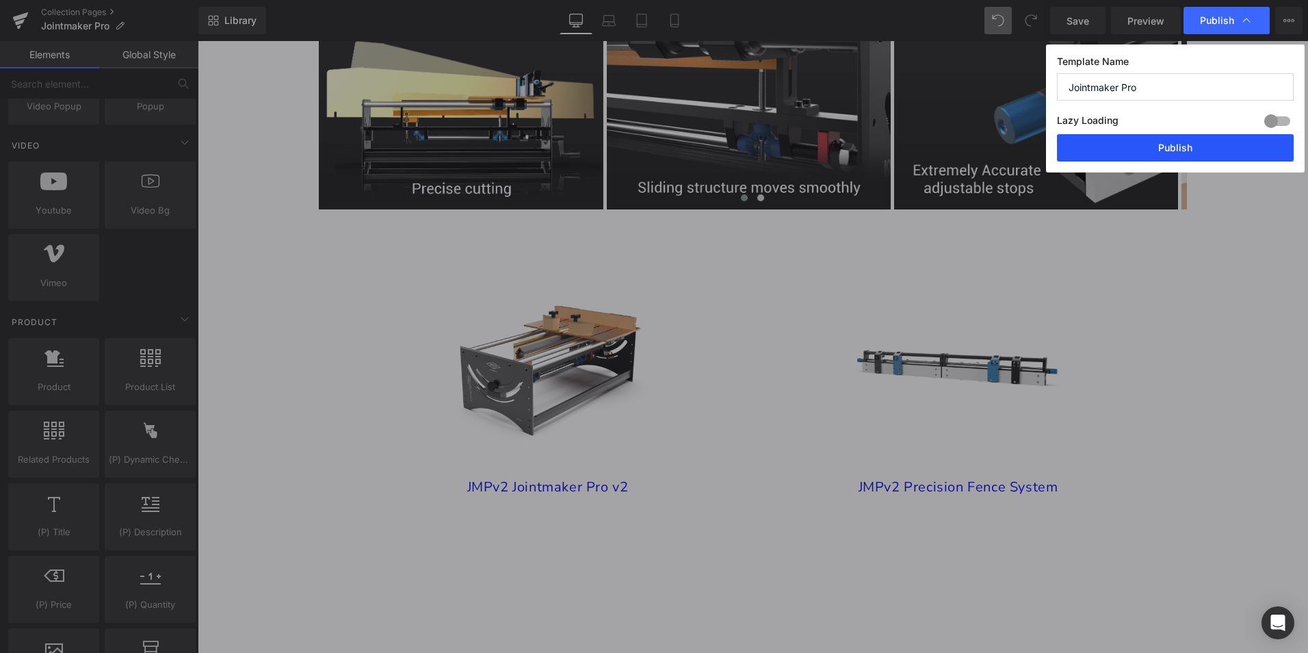
click at [1179, 143] on button "Publish" at bounding box center [1175, 147] width 237 height 27
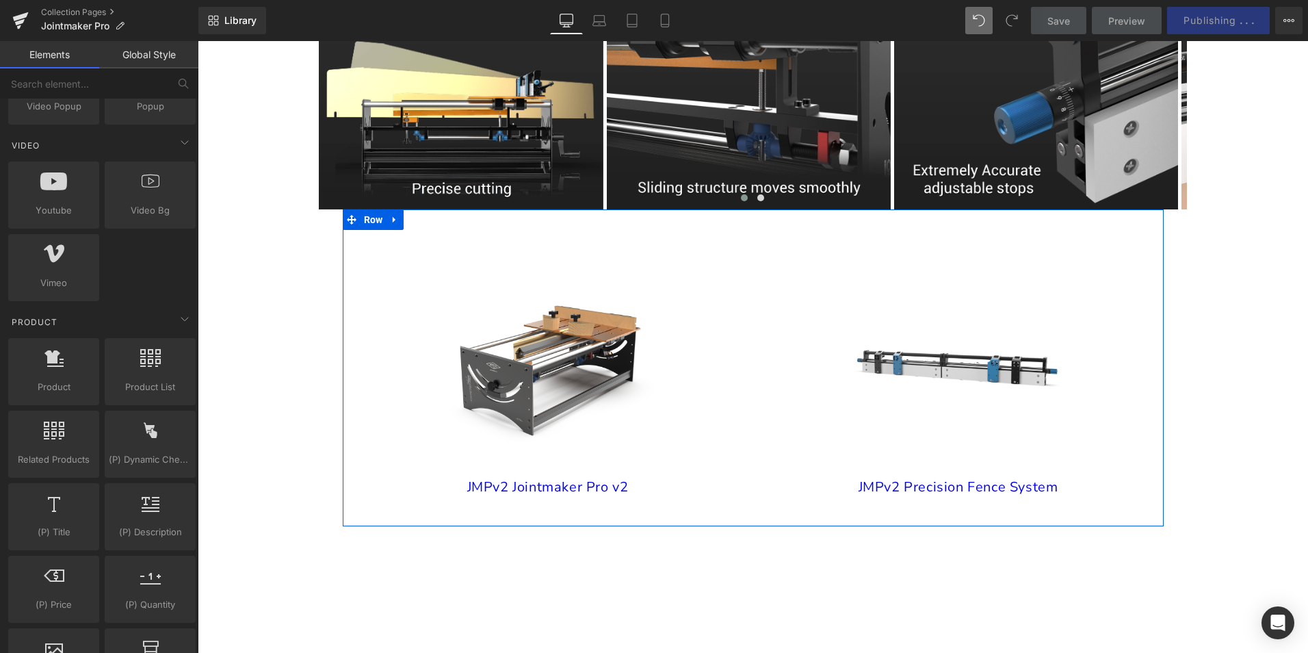
scroll to position [1368, 0]
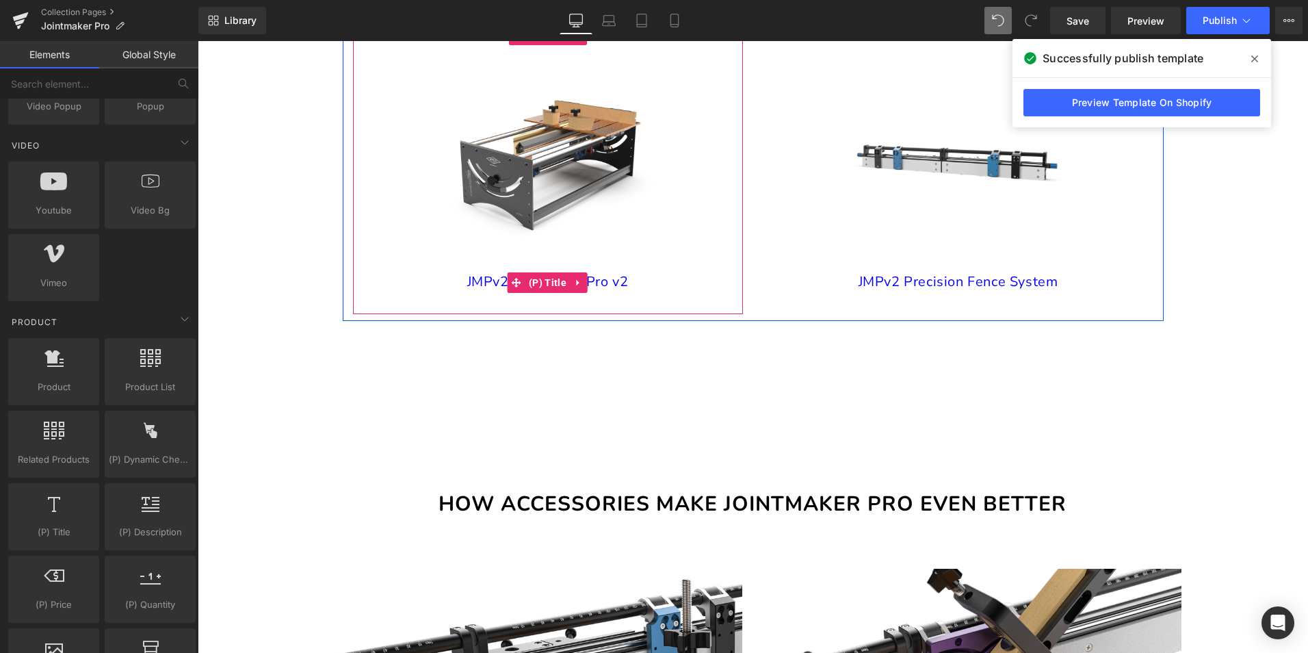
click at [479, 290] on link "JMPv2 Jointmaker Pro v2" at bounding box center [547, 282] width 161 height 16
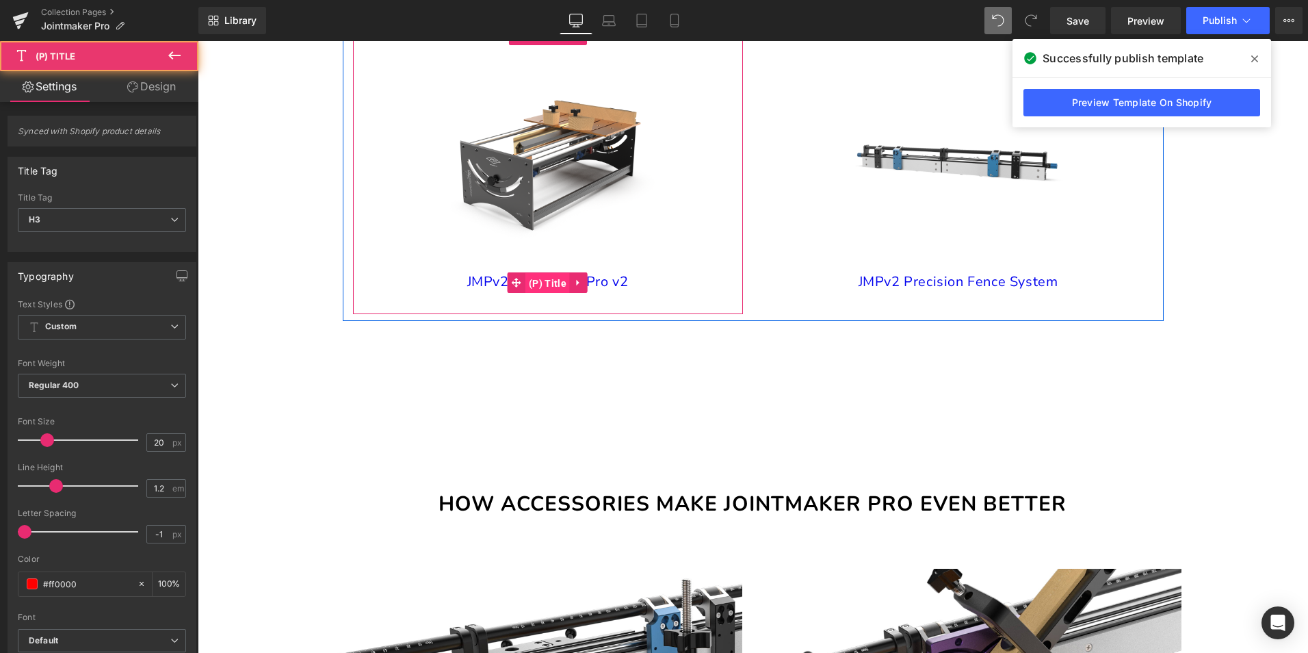
click at [536, 294] on span "(P) Title" at bounding box center [547, 283] width 44 height 21
click at [534, 293] on span "(P) Title" at bounding box center [547, 282] width 44 height 21
click at [519, 289] on span at bounding box center [517, 282] width 18 height 21
click at [534, 294] on span "(P) Title" at bounding box center [547, 283] width 44 height 21
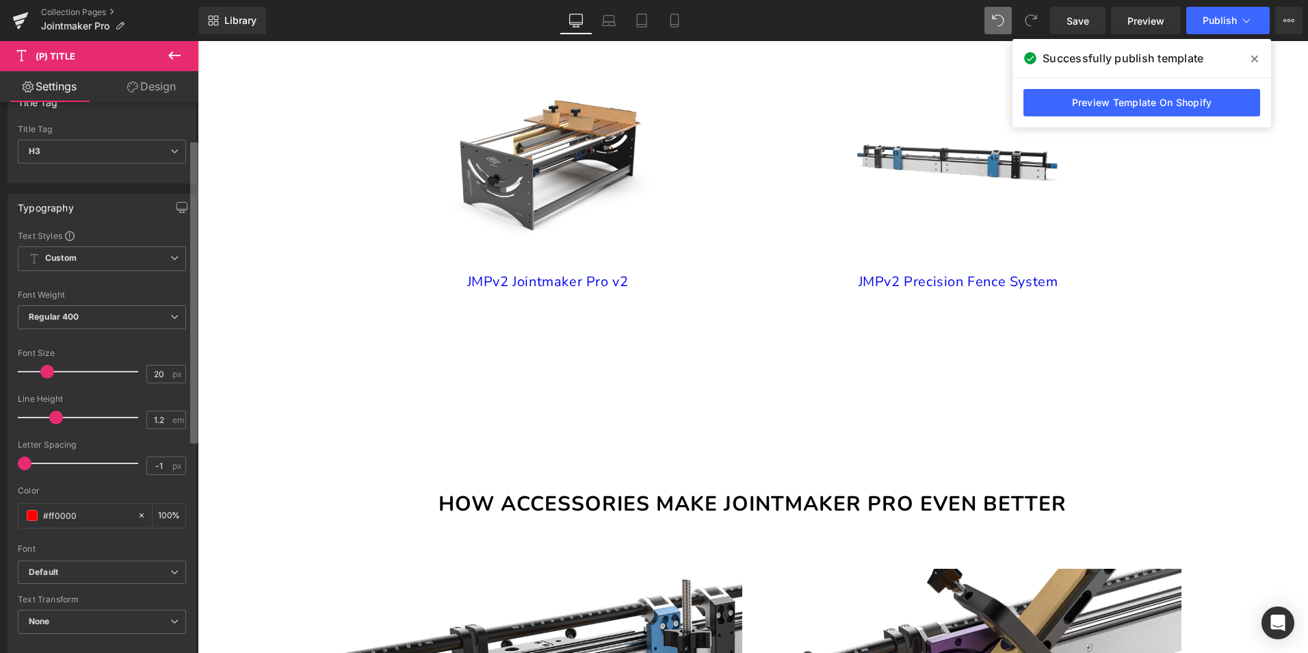
scroll to position [0, 0]
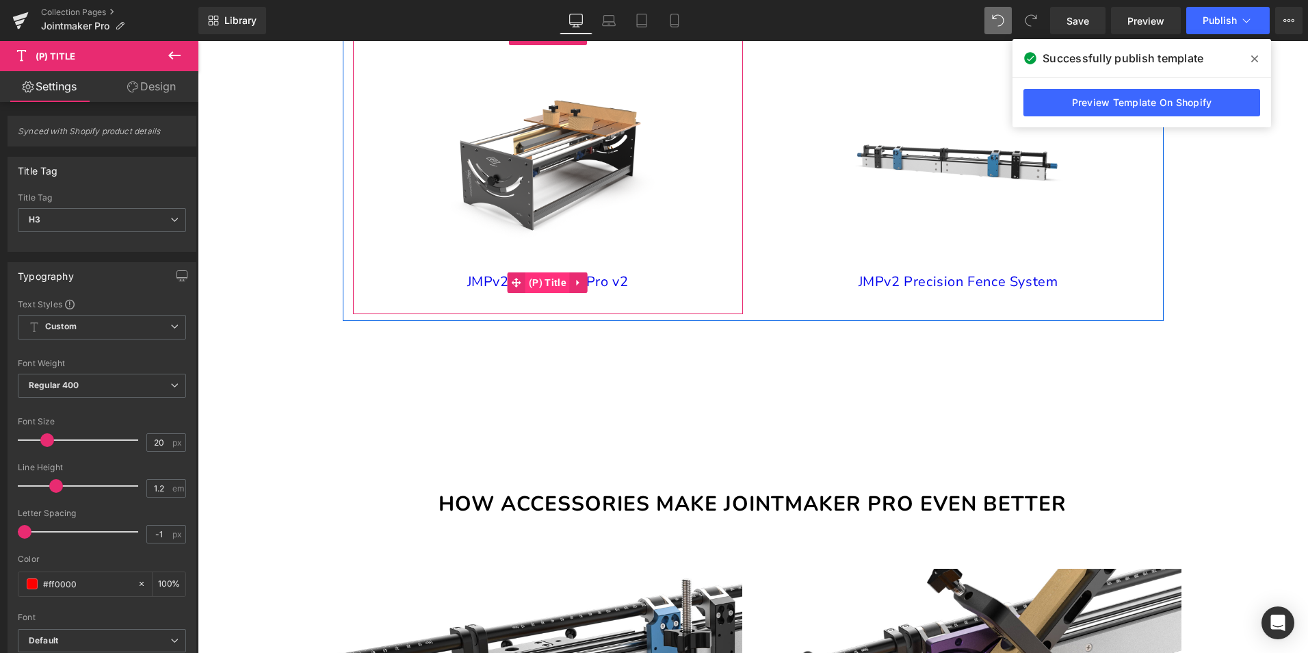
click at [546, 293] on span "(P) Title" at bounding box center [547, 282] width 44 height 21
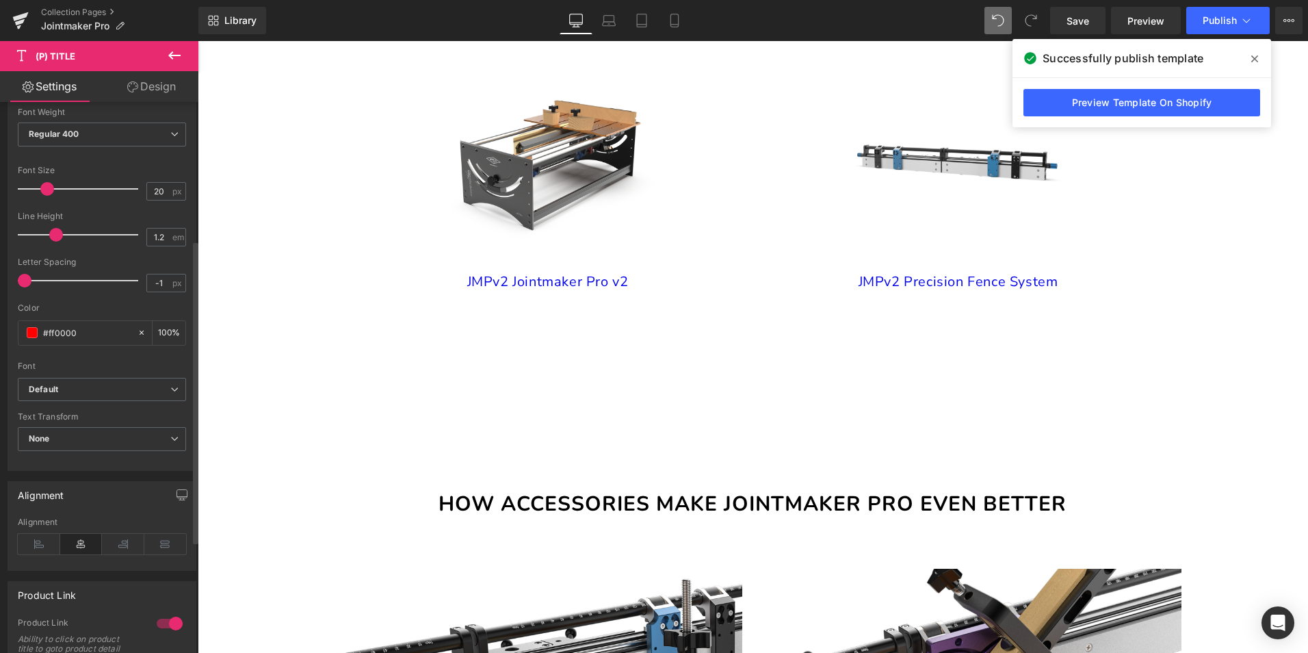
scroll to position [250, 0]
click at [137, 330] on icon at bounding box center [142, 334] width 10 height 10
type input "none"
type input "0"
click at [33, 331] on span at bounding box center [32, 333] width 11 height 11
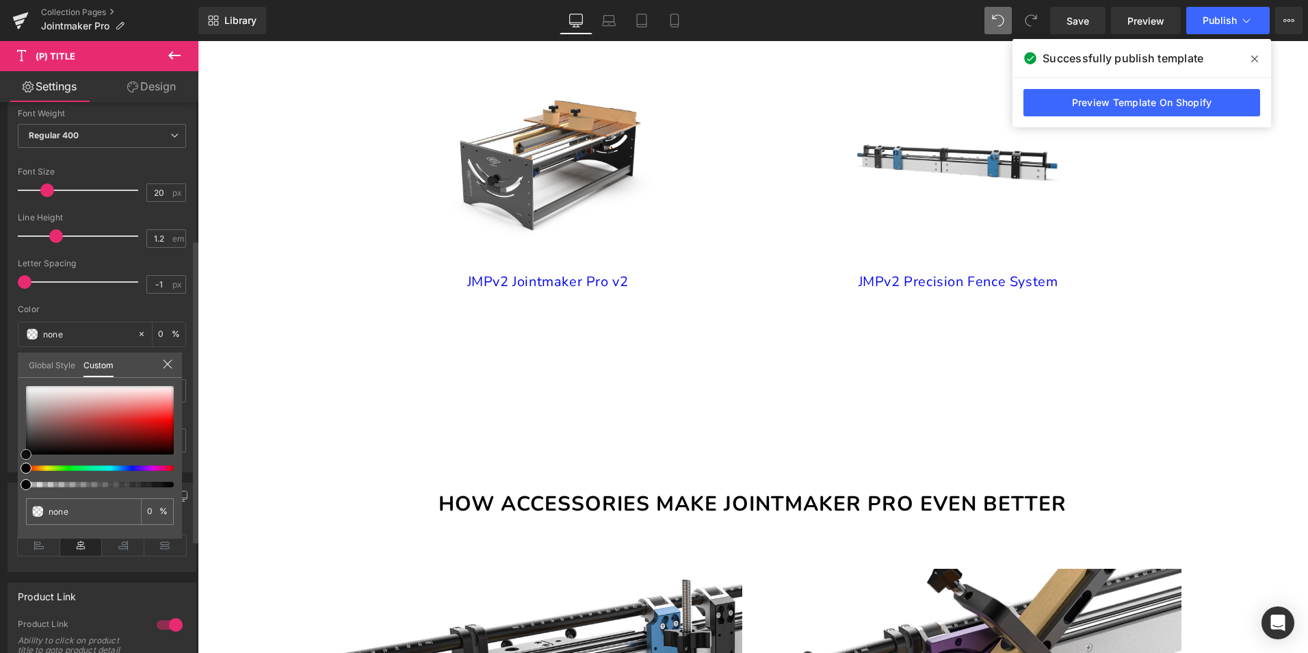
type input "#242222"
type input "100"
type input "#242222"
type input "100"
click at [29, 445] on div at bounding box center [100, 420] width 148 height 68
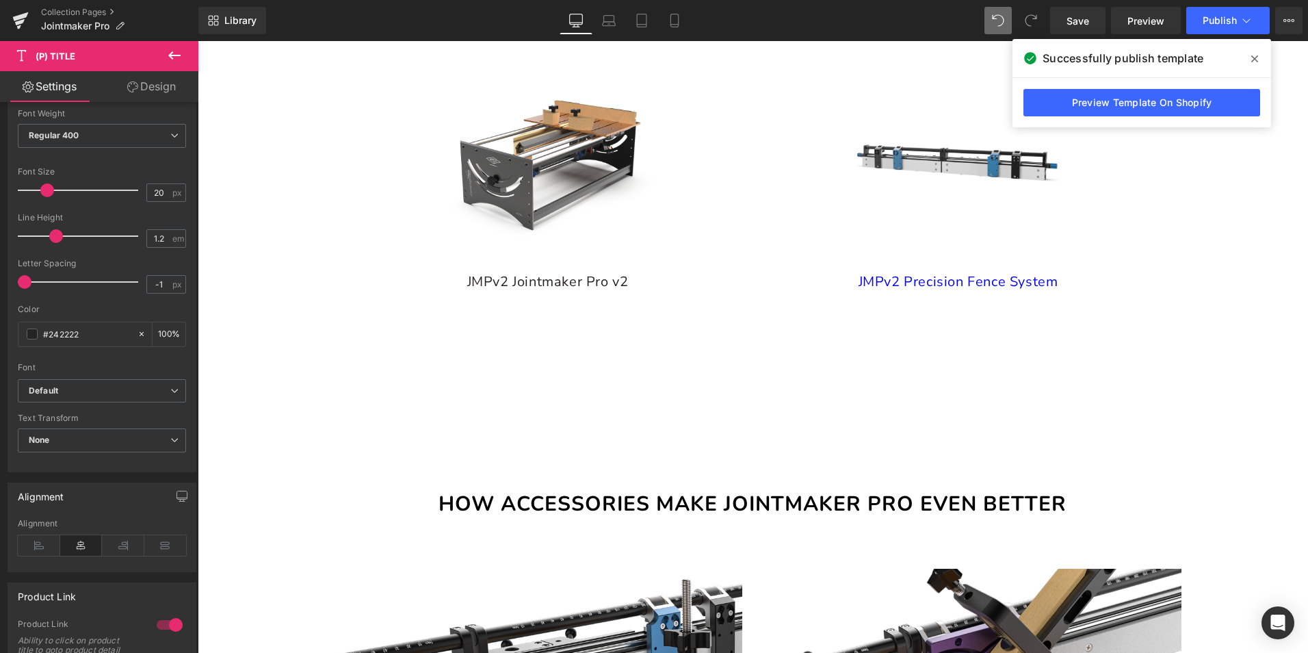
click at [429, 398] on body "Skip to content All Products Harvey Tools Table Saws Bandsaws Wood Lathes Dust …" at bounding box center [753, 657] width 1110 height 3968
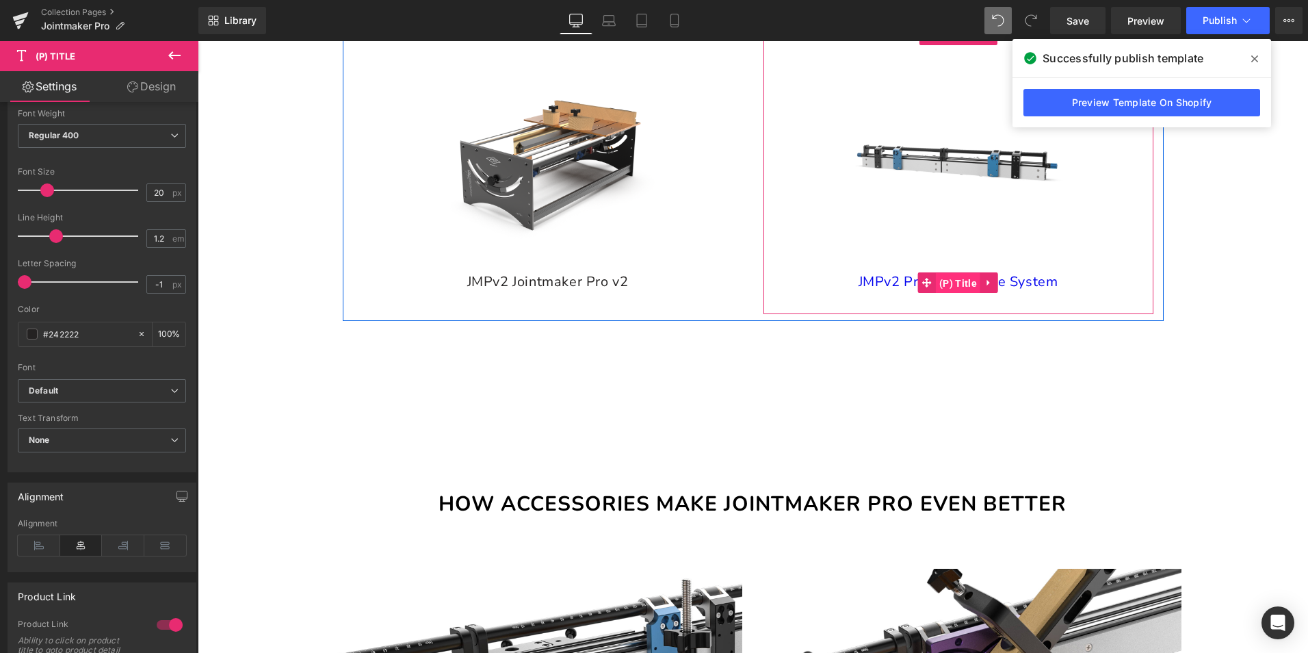
click at [970, 294] on span "(P) Title" at bounding box center [958, 283] width 44 height 21
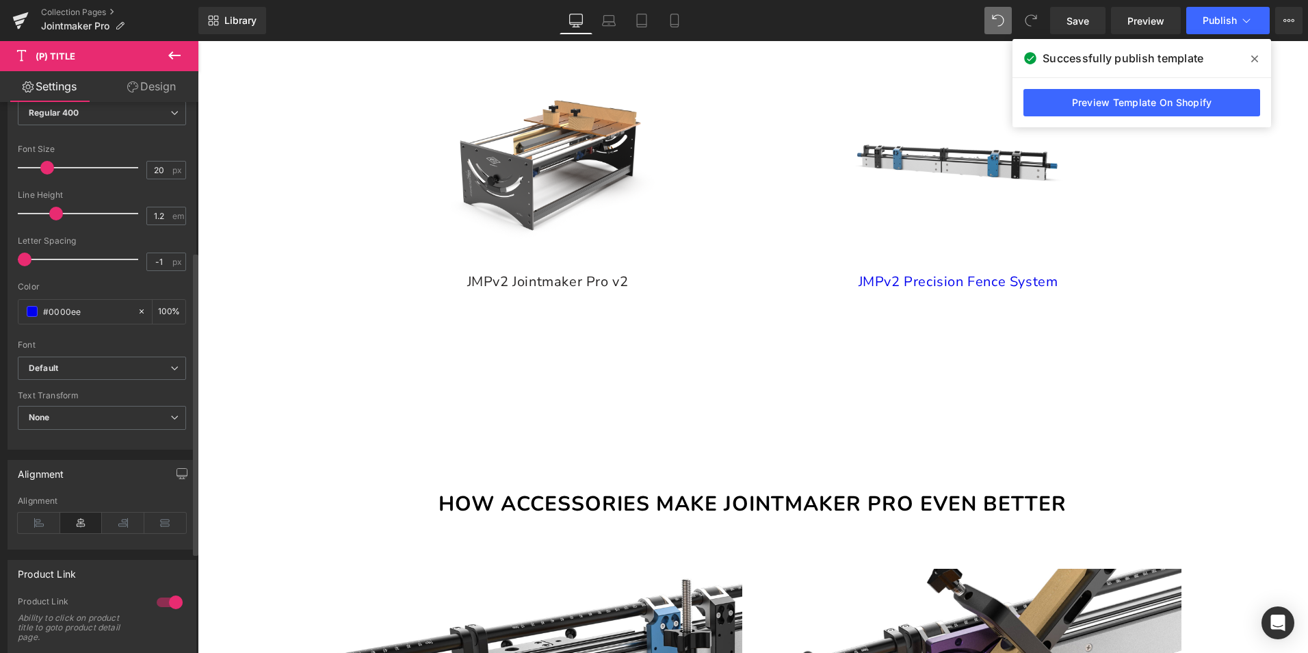
scroll to position [342, 0]
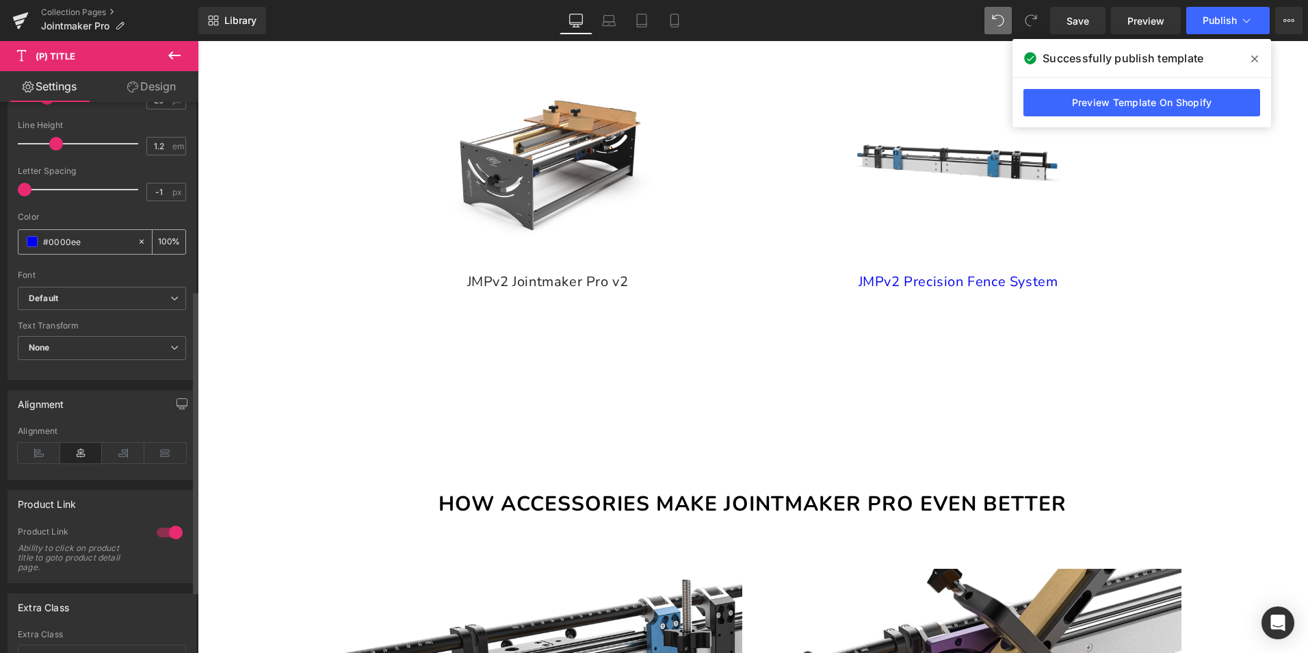
click at [33, 237] on span at bounding box center [32, 241] width 11 height 11
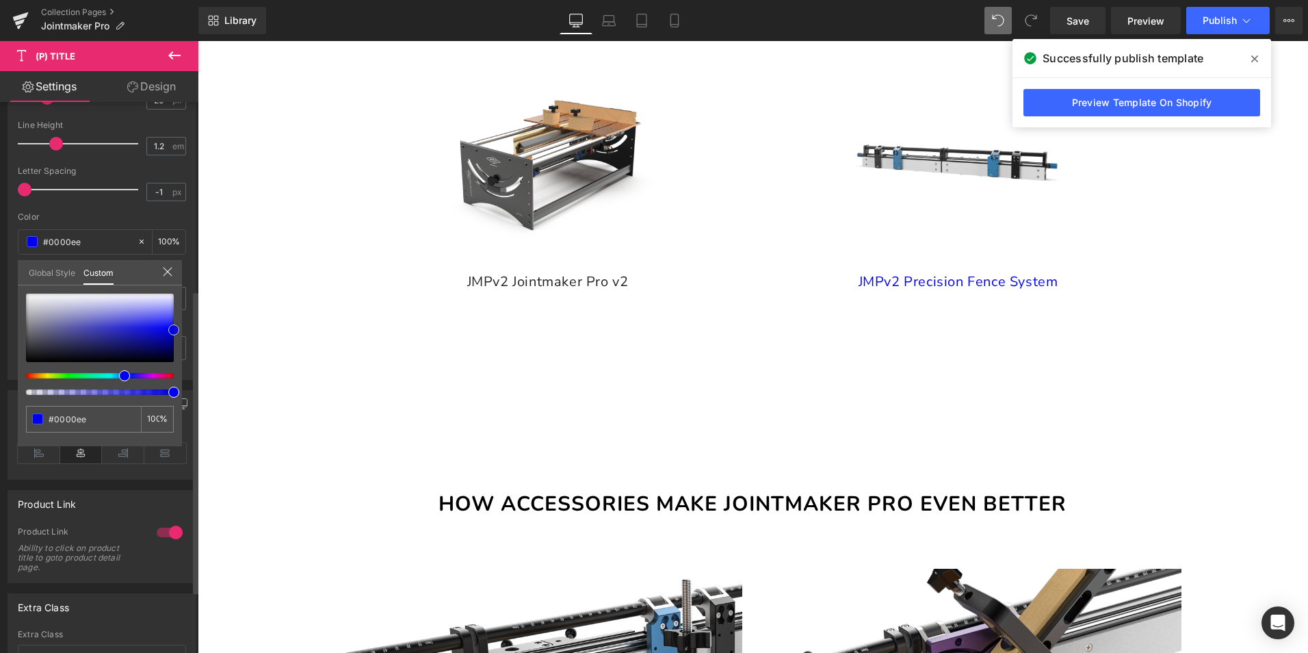
type input "#0f0f0f"
click at [27, 358] on div at bounding box center [100, 328] width 148 height 68
click at [746, 368] on body "Skip to content All Products Harvey Tools Table Saws Bandsaws Wood Lathes Dust …" at bounding box center [753, 657] width 1110 height 3968
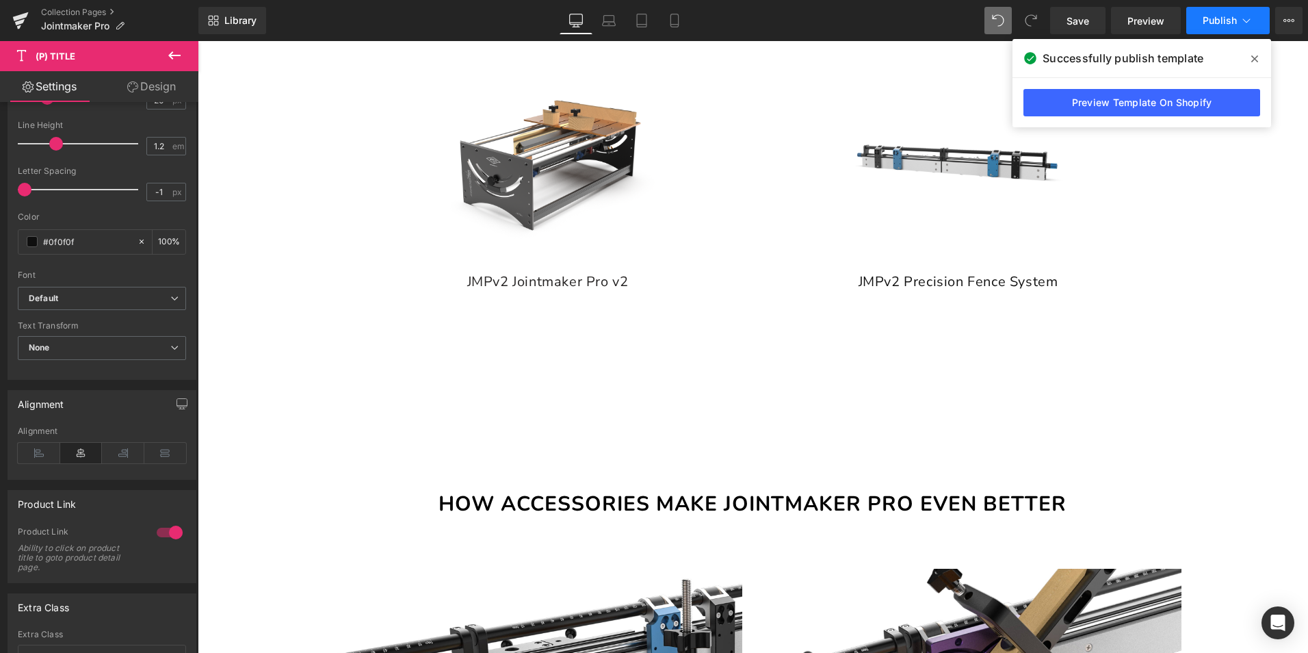
click at [1225, 13] on button "Publish" at bounding box center [1227, 20] width 83 height 27
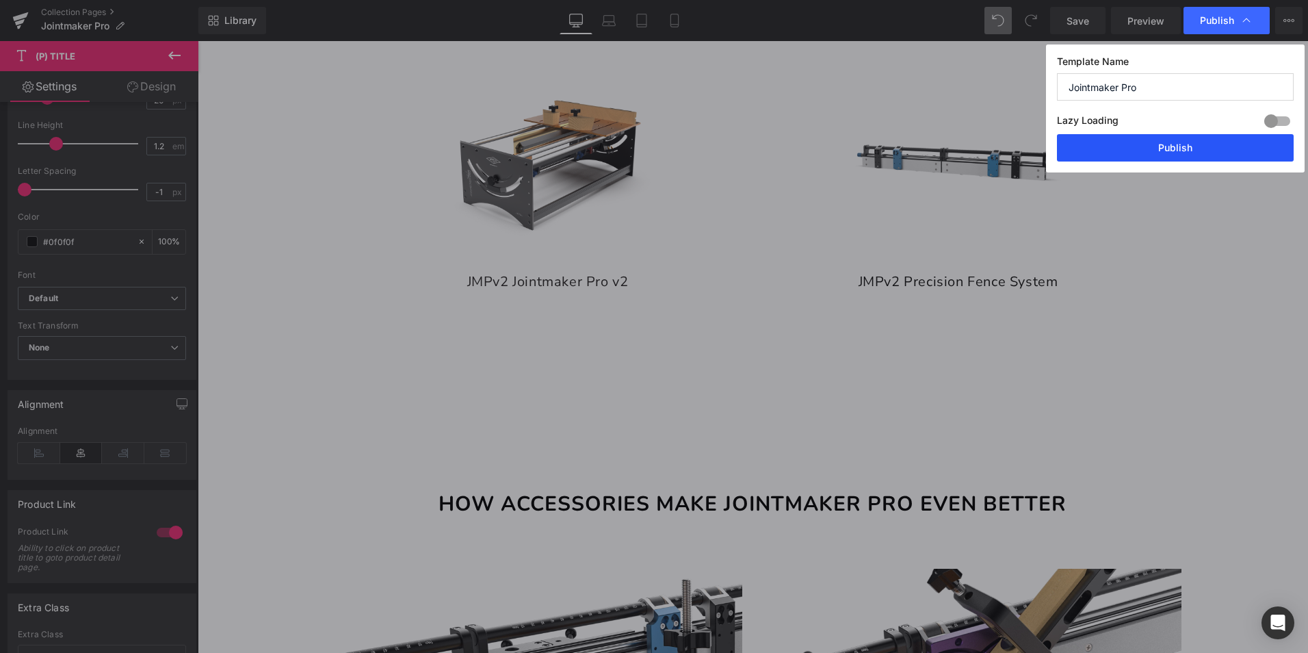
click at [1160, 155] on button "Publish" at bounding box center [1175, 147] width 237 height 27
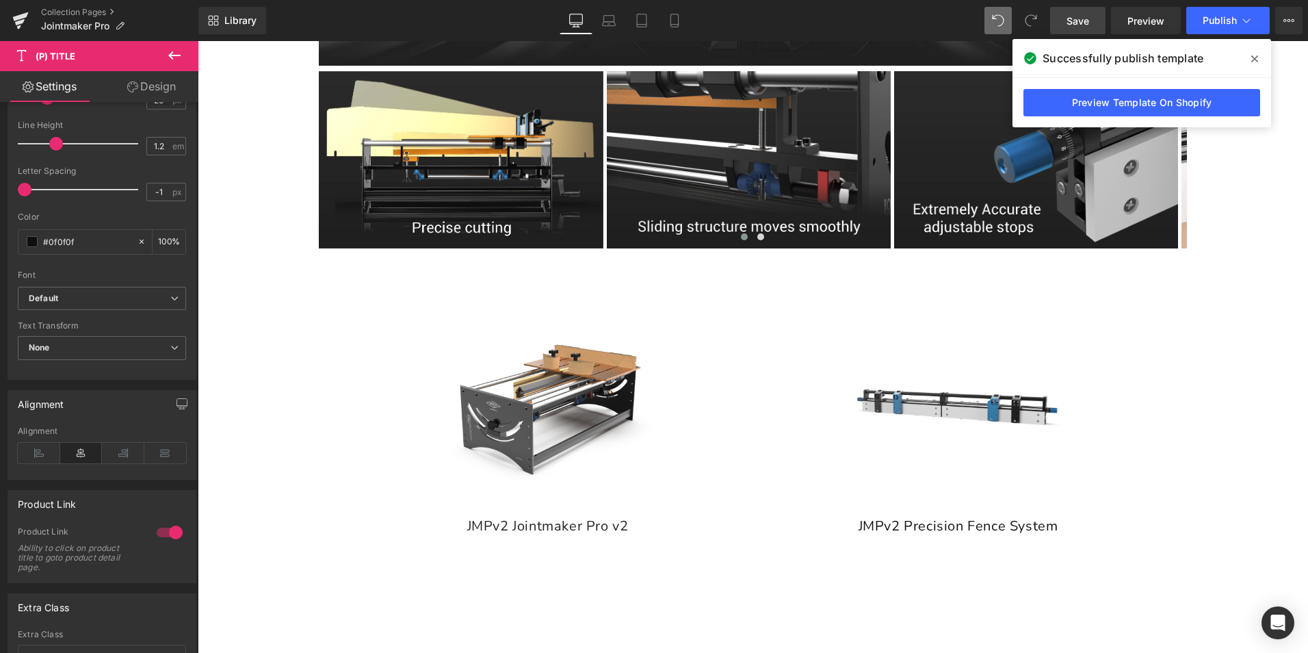
scroll to position [1095, 0]
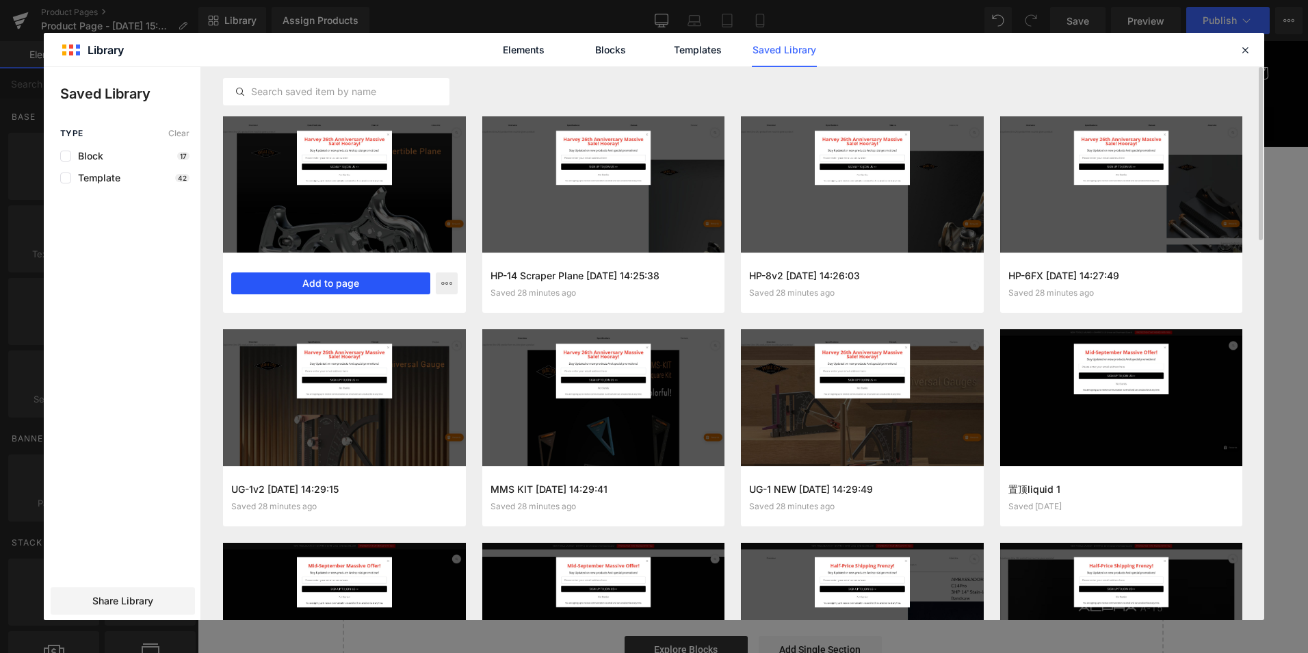
click at [376, 280] on button "Add to page" at bounding box center [330, 283] width 199 height 22
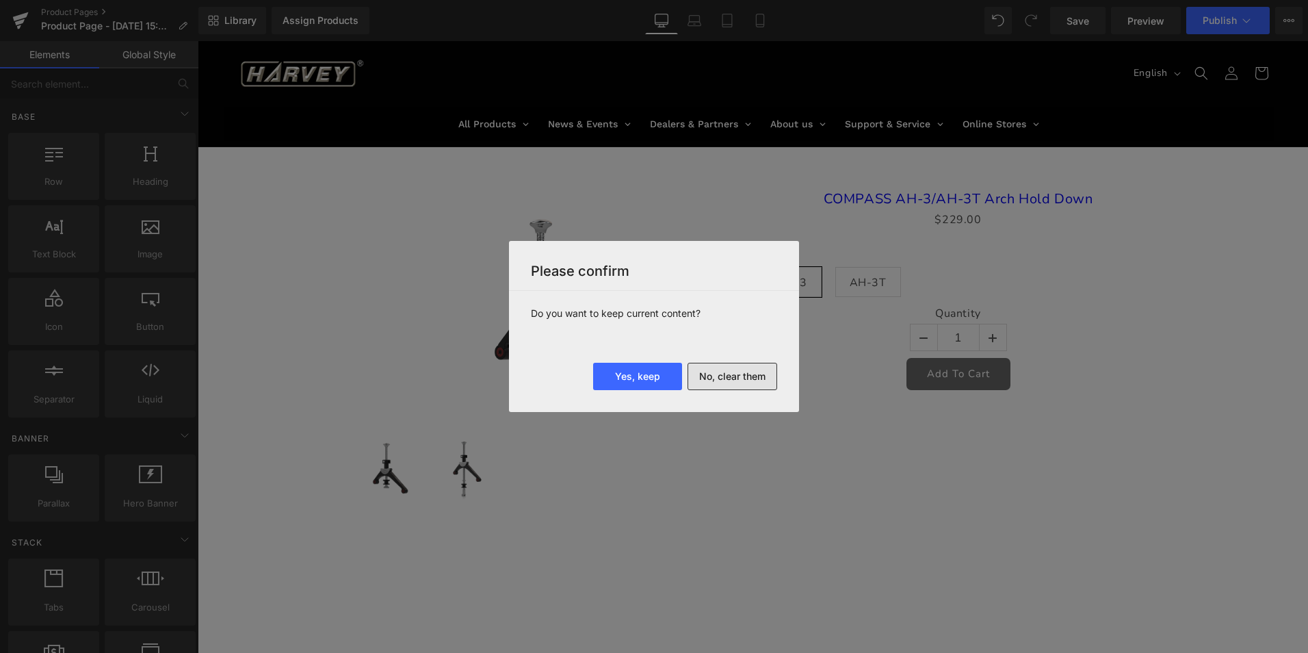
click at [730, 378] on button "No, clear them" at bounding box center [733, 376] width 90 height 27
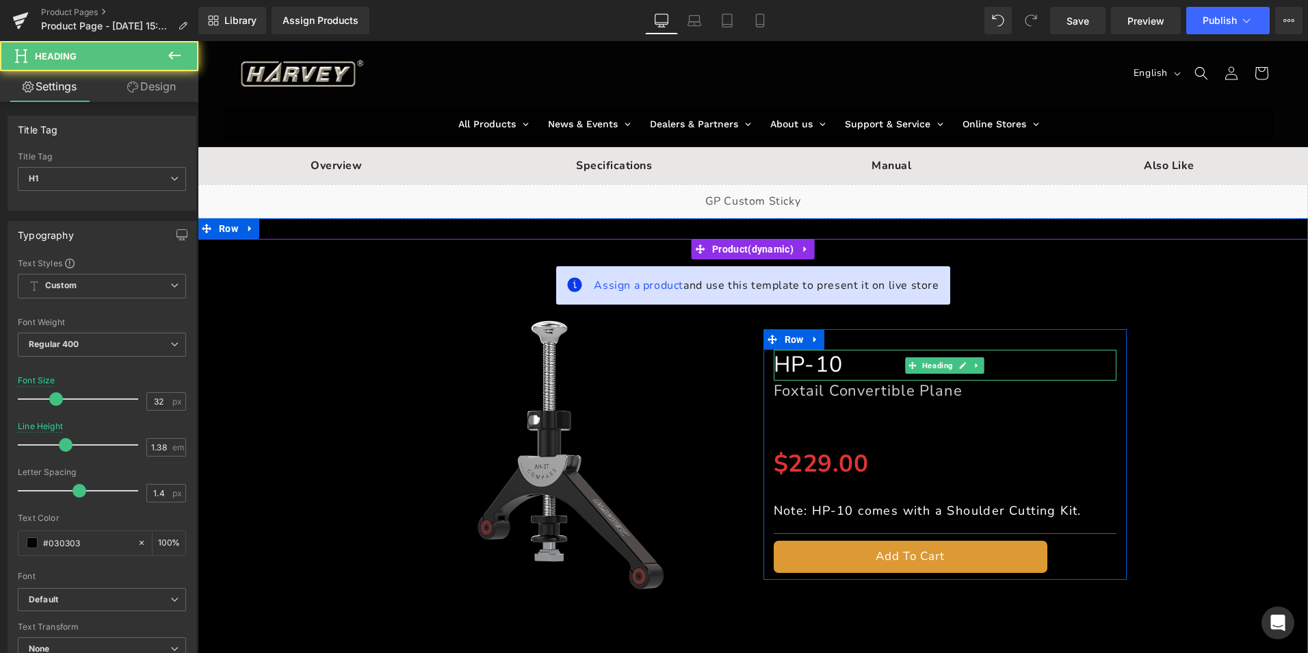
drag, startPoint x: 775, startPoint y: 363, endPoint x: 842, endPoint y: 360, distance: 67.8
click at [842, 360] on font "HP-10" at bounding box center [809, 364] width 70 height 29
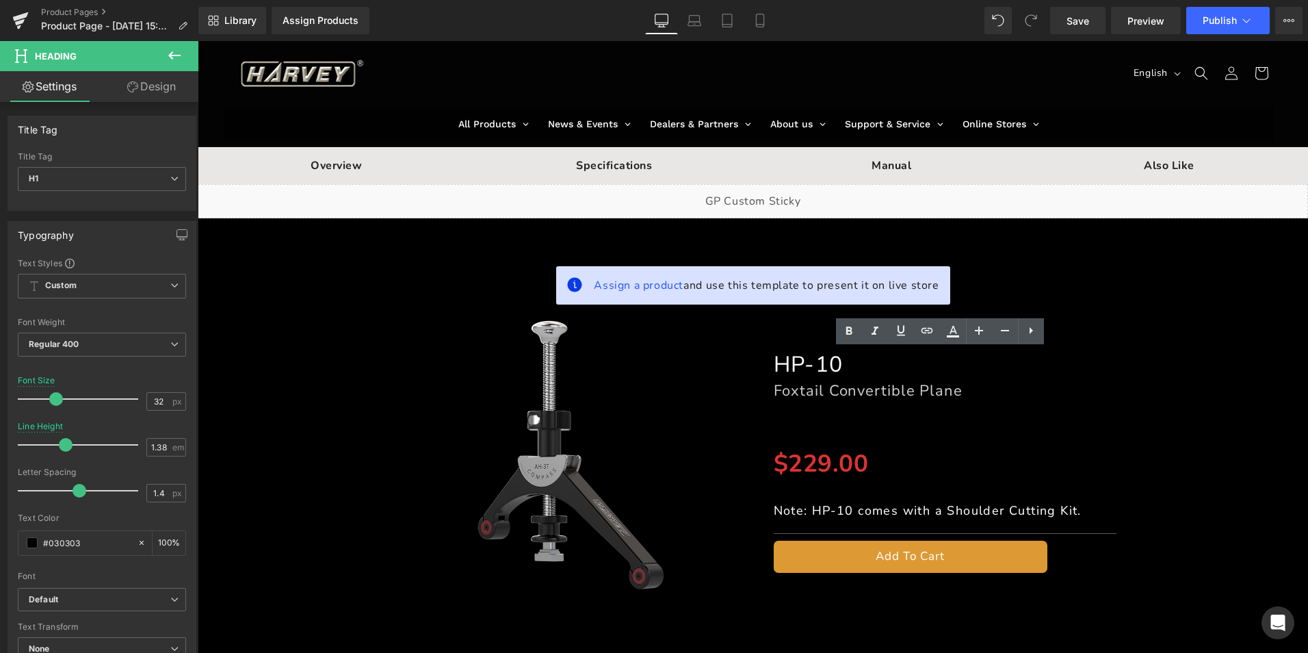
copy font "HP-10"
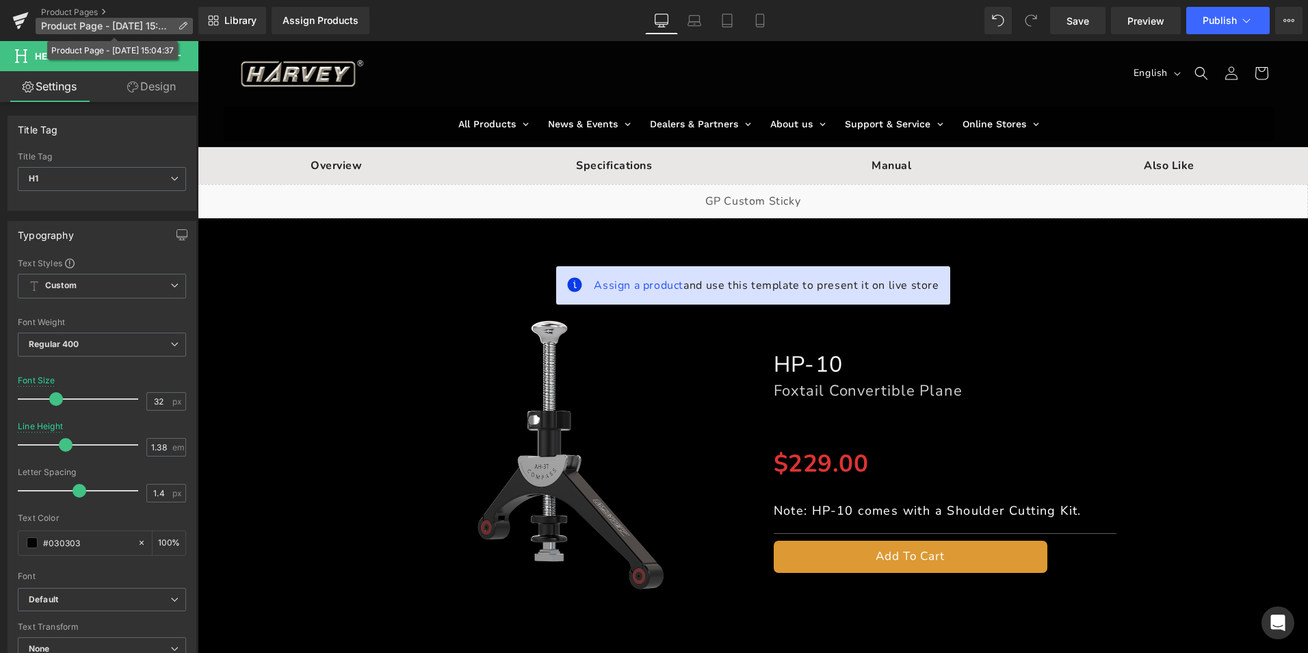
click at [185, 21] on icon at bounding box center [183, 26] width 10 height 10
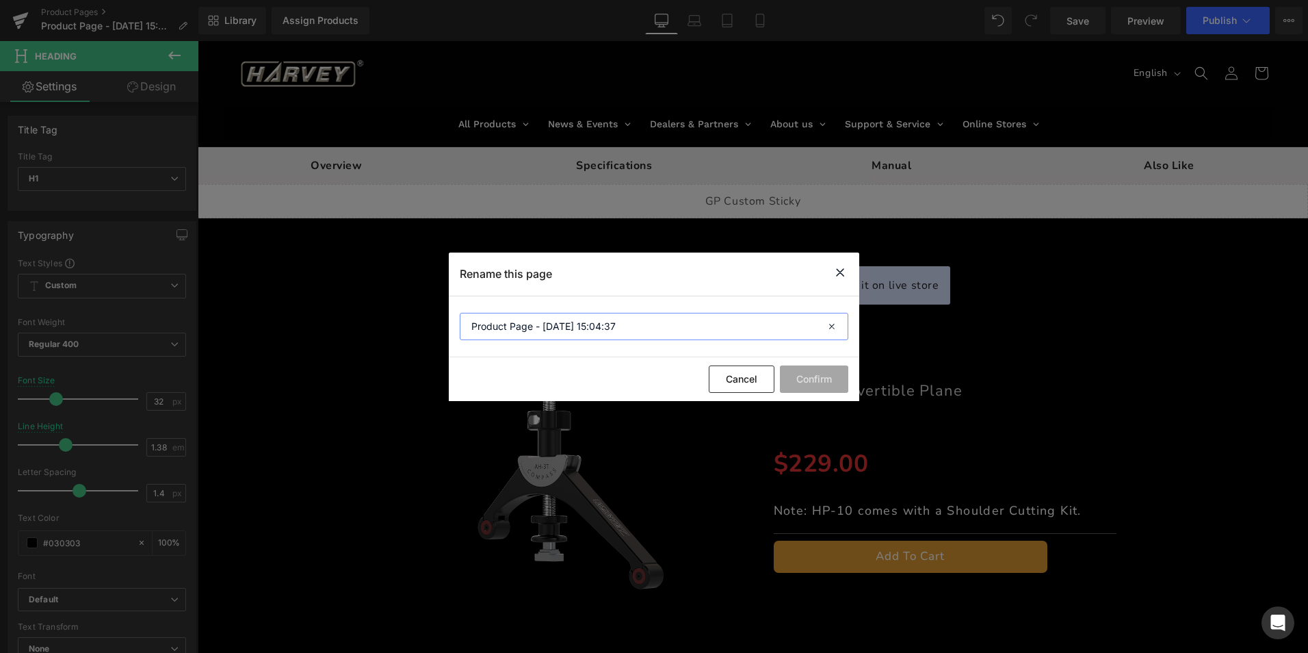
drag, startPoint x: 648, startPoint y: 324, endPoint x: 353, endPoint y: 304, distance: 295.6
click at [353, 304] on div "Rename this page Product Page - [DATE] 15:04:37 Cancel Confirm" at bounding box center [654, 326] width 1308 height 653
type input "C"
paste input "HP-10"
type input "BC HP-10"
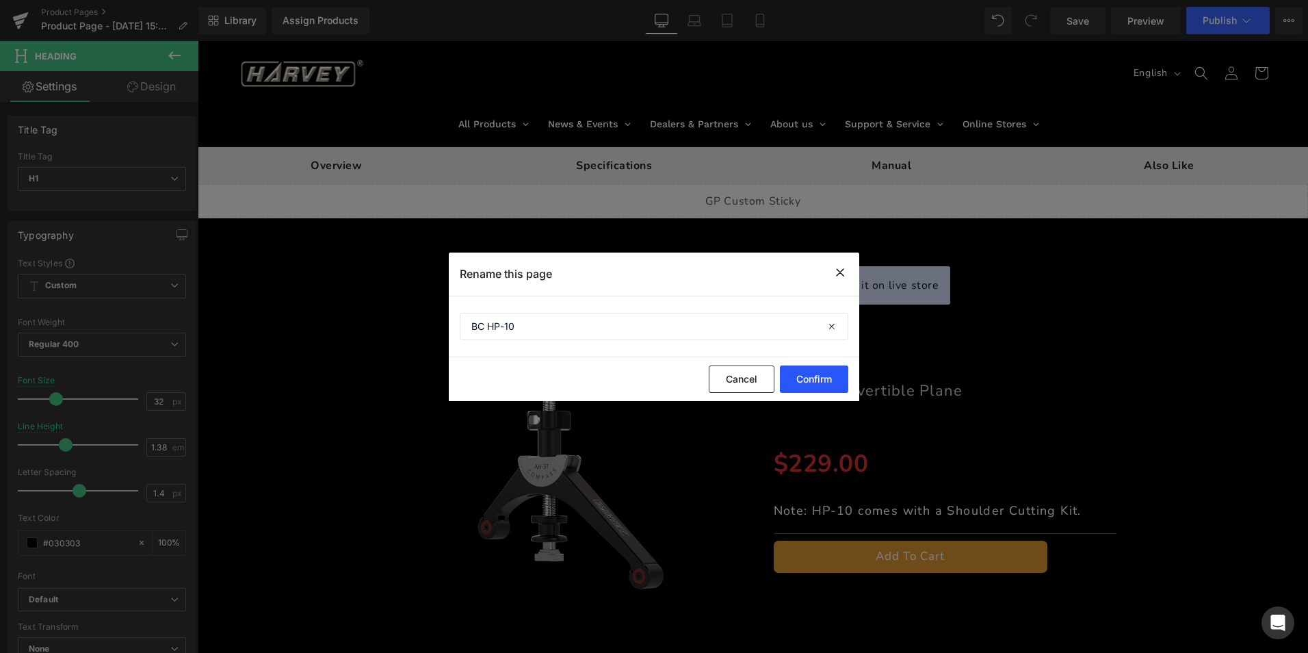
click at [828, 382] on button "Confirm" at bounding box center [814, 378] width 68 height 27
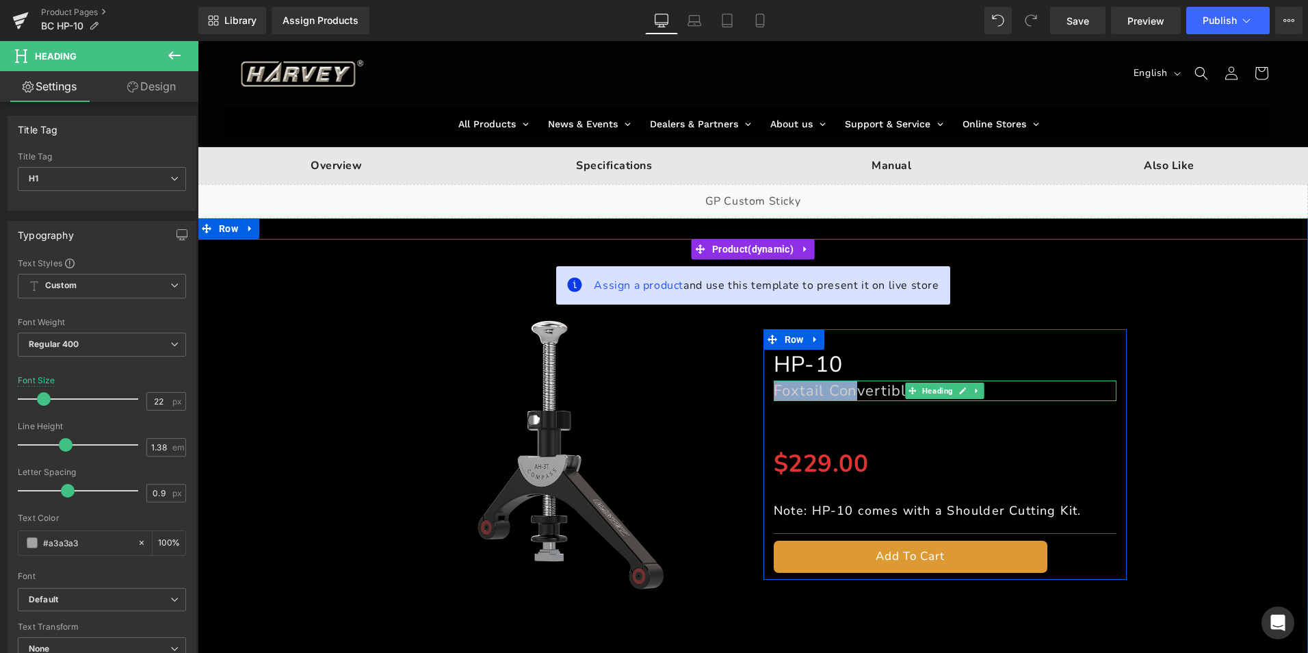
drag, startPoint x: 772, startPoint y: 393, endPoint x: 855, endPoint y: 393, distance: 82.1
click at [855, 393] on span "Foxtail Convertible Plane" at bounding box center [869, 390] width 190 height 21
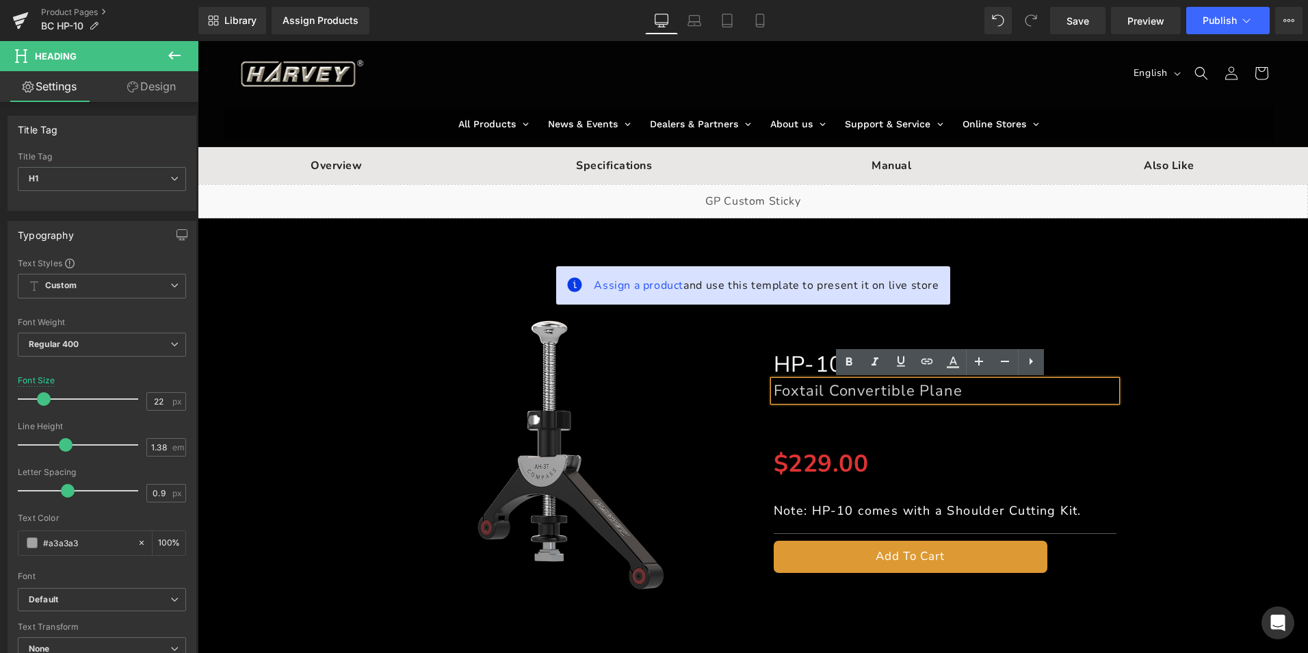
click at [966, 391] on h1 "Foxtail Convertible Plane" at bounding box center [945, 390] width 343 height 21
drag, startPoint x: 957, startPoint y: 389, endPoint x: 768, endPoint y: 391, distance: 188.2
click at [774, 391] on h1 "Foxtail Convertible Plane" at bounding box center [945, 390] width 343 height 21
copy span "Foxtail Convertible Plane"
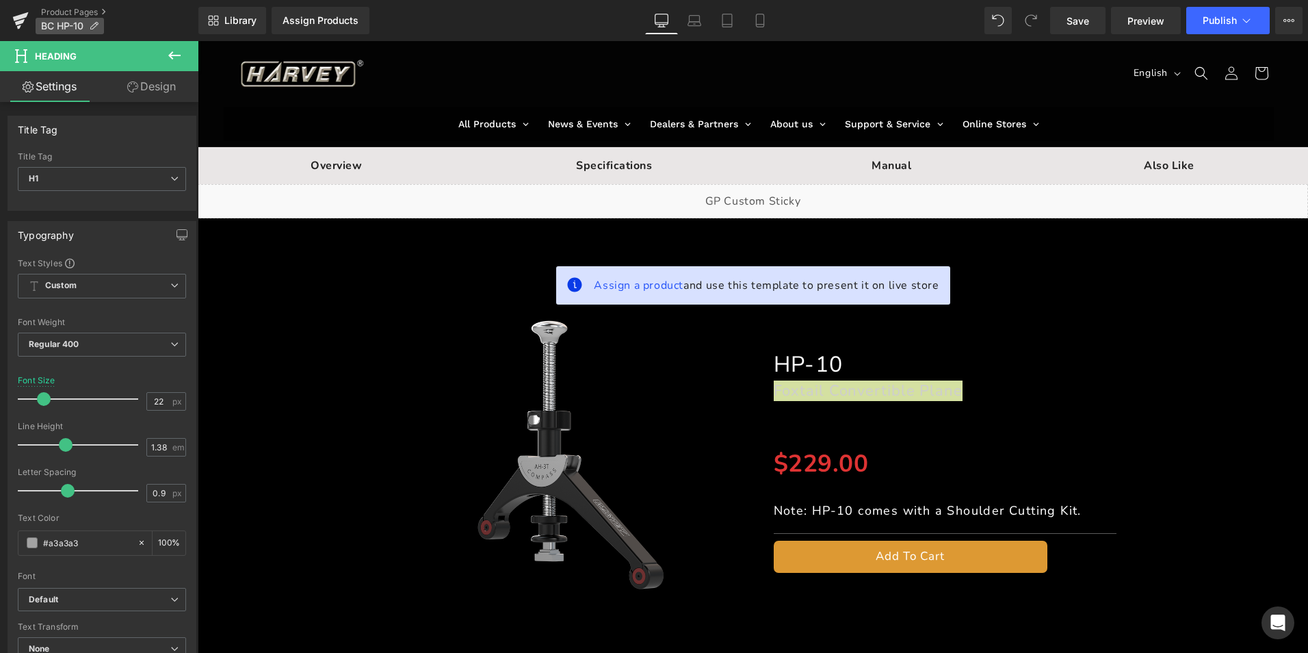
click at [96, 23] on icon at bounding box center [94, 26] width 10 height 10
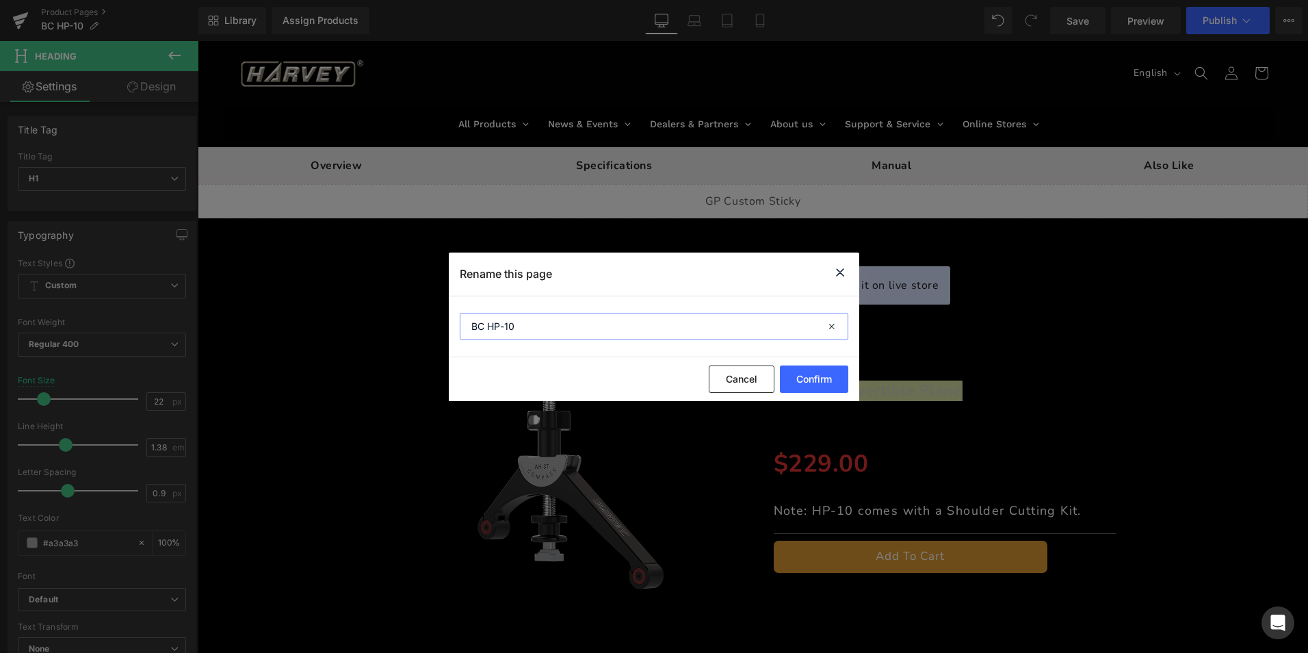
click at [571, 317] on input "BC HP-10" at bounding box center [654, 326] width 389 height 27
paste input "Foxtail Convertible Plane"
type input "BC HP-10 Foxtail Convertible Plane"
drag, startPoint x: 803, startPoint y: 371, endPoint x: 878, endPoint y: 386, distance: 76.8
click at [804, 371] on button "Confirm" at bounding box center [814, 378] width 68 height 27
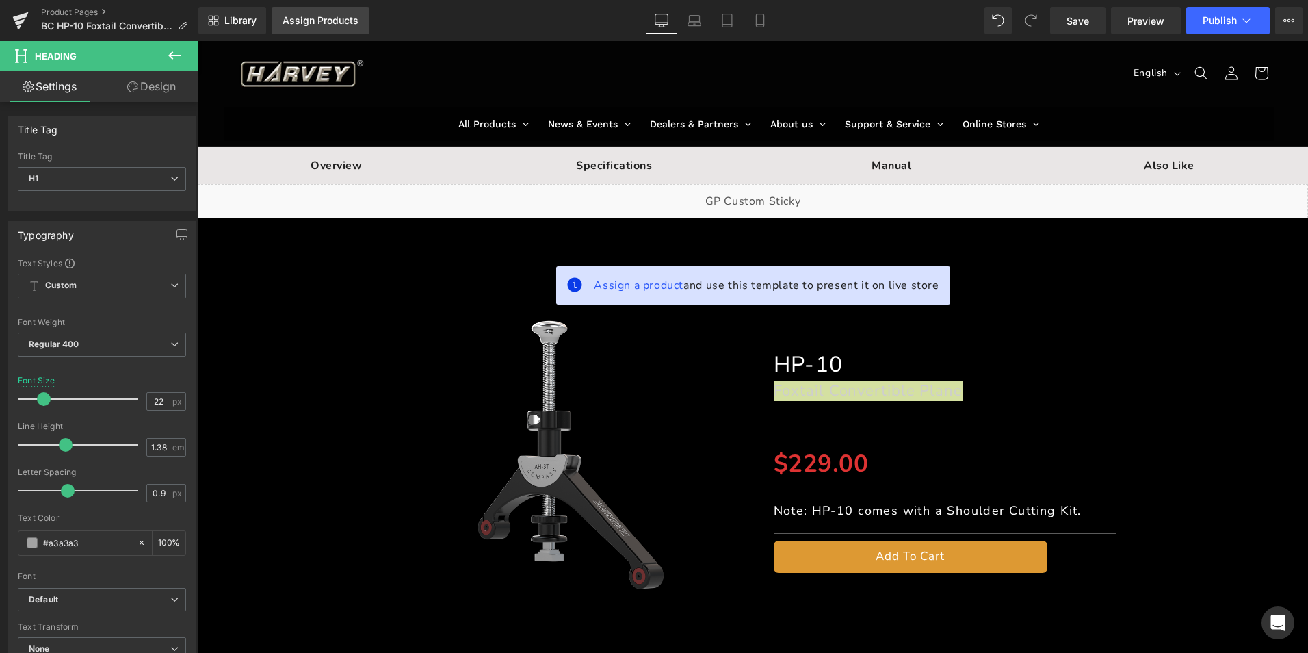
click at [337, 21] on div "Assign Products" at bounding box center [321, 20] width 76 height 11
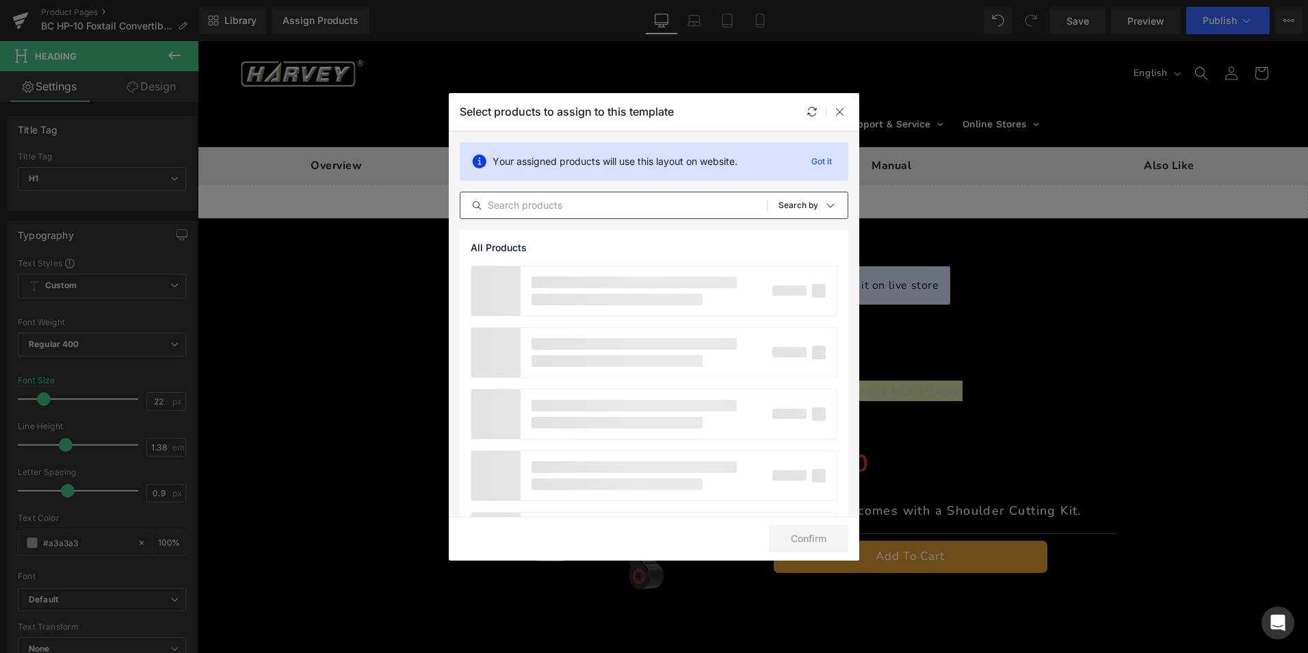
click at [589, 211] on input "text" at bounding box center [613, 205] width 307 height 16
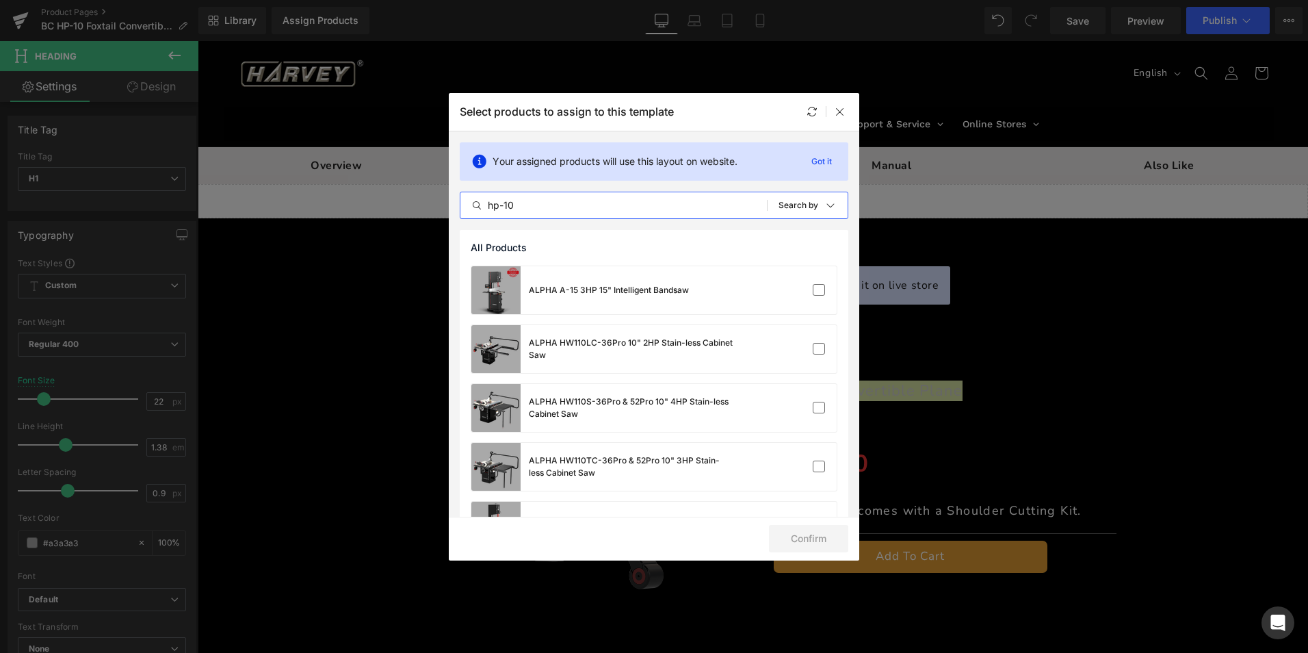
type input "hp-10"
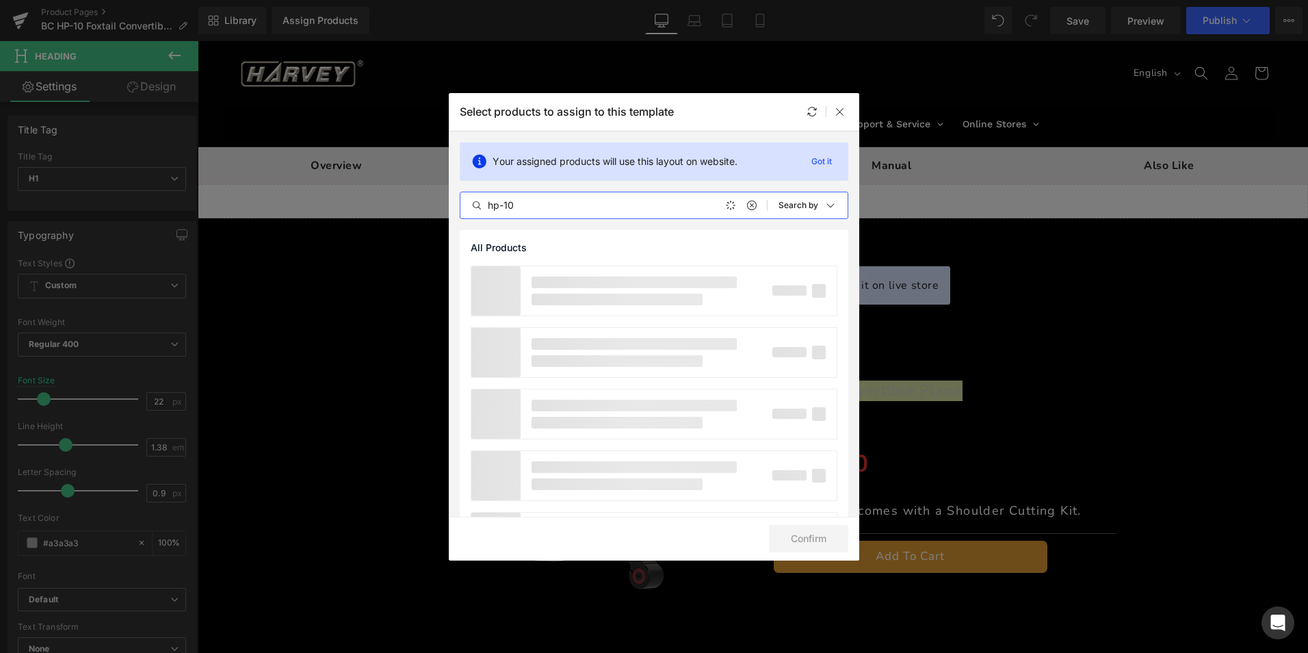
click at [492, 207] on input "hp-10" at bounding box center [613, 205] width 307 height 16
click at [571, 205] on input "hp-10" at bounding box center [613, 205] width 307 height 16
click at [839, 107] on icon at bounding box center [840, 111] width 11 height 11
